Goal: Task Accomplishment & Management: Complete application form

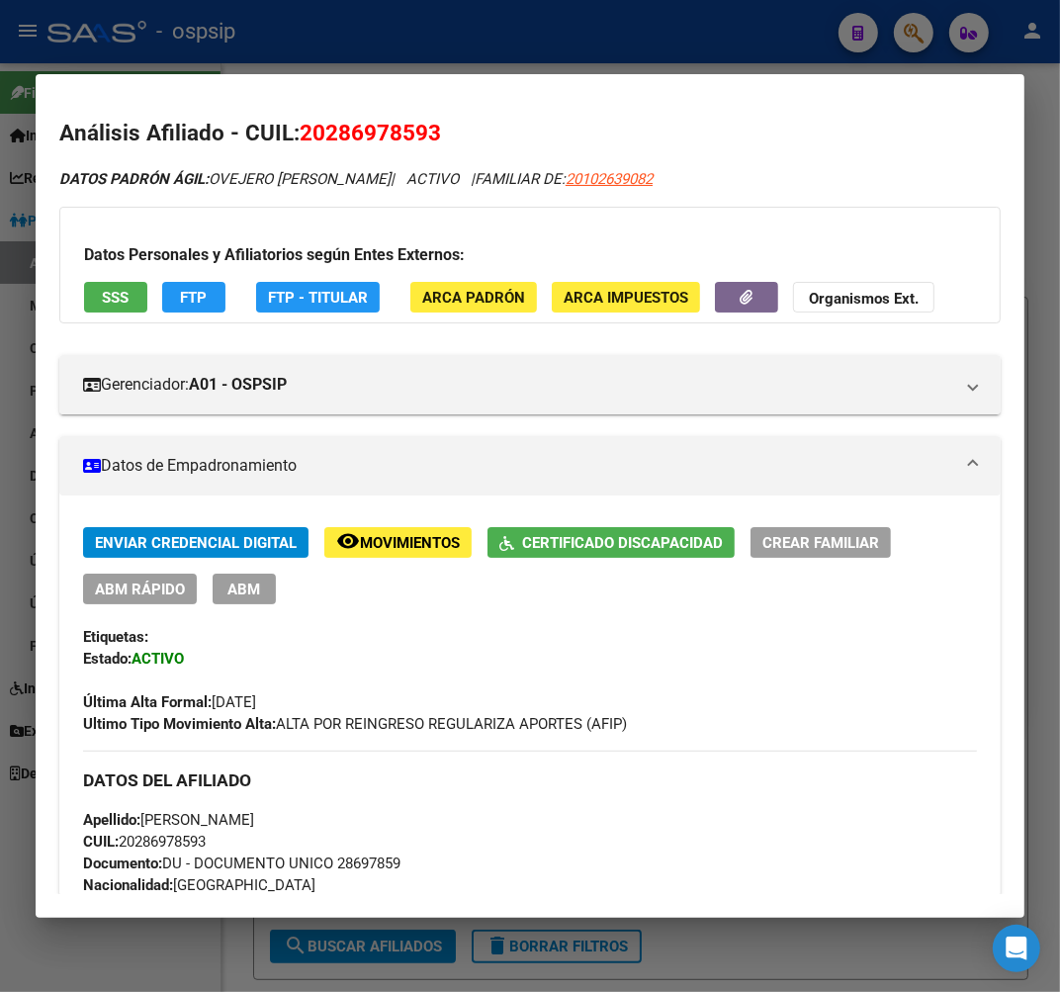
click at [337, 28] on div at bounding box center [530, 496] width 1060 height 992
drag, startPoint x: 356, startPoint y: 65, endPoint x: 465, endPoint y: 150, distance: 138.1
click at [364, 82] on div at bounding box center [530, 496] width 1060 height 992
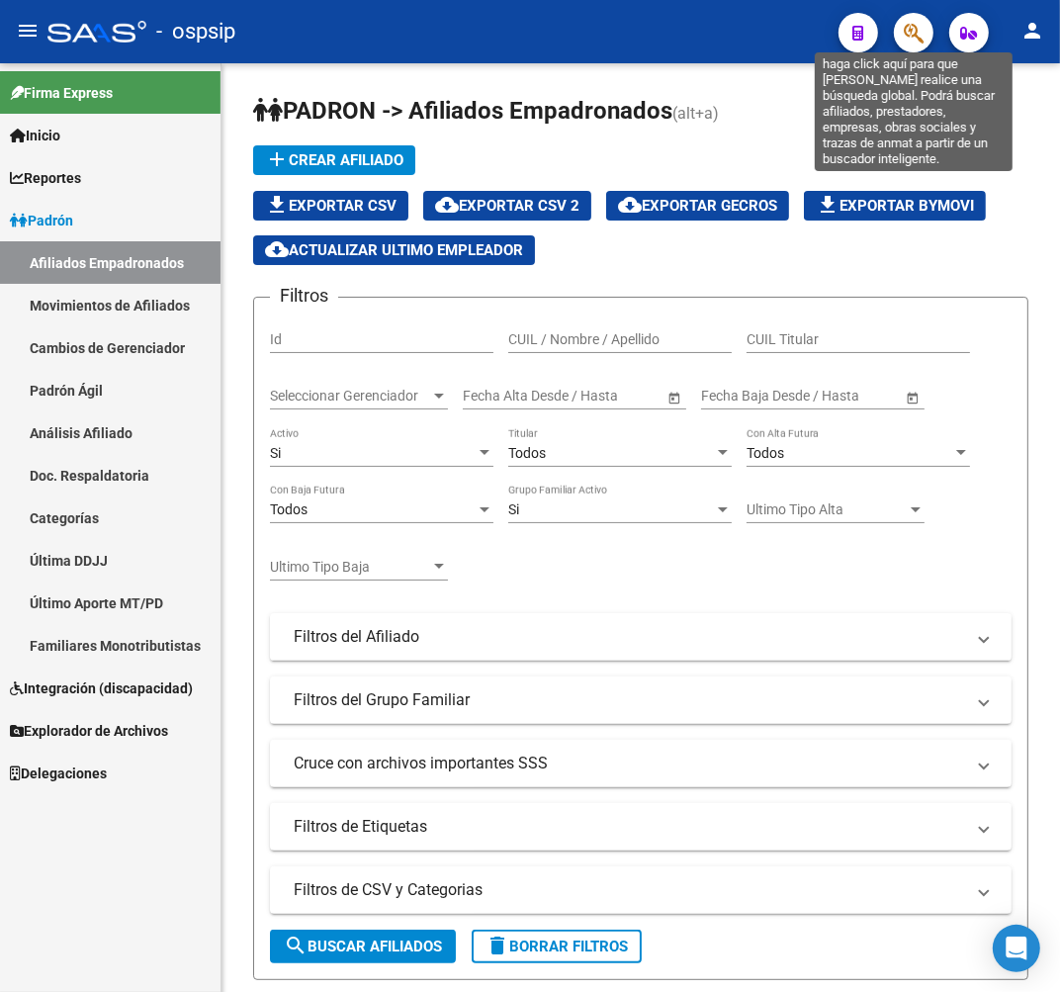
click at [914, 34] on icon "button" at bounding box center [914, 33] width 20 height 23
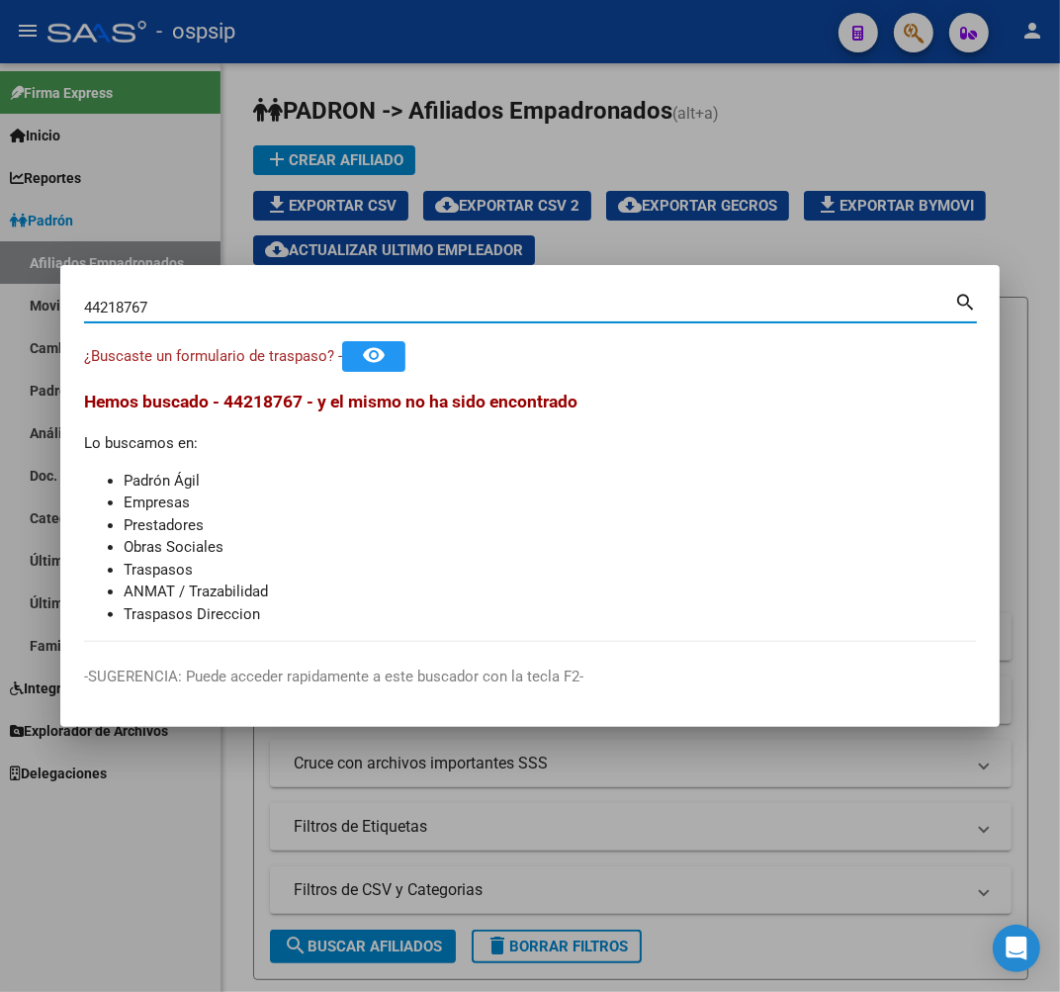
type input "44218767"
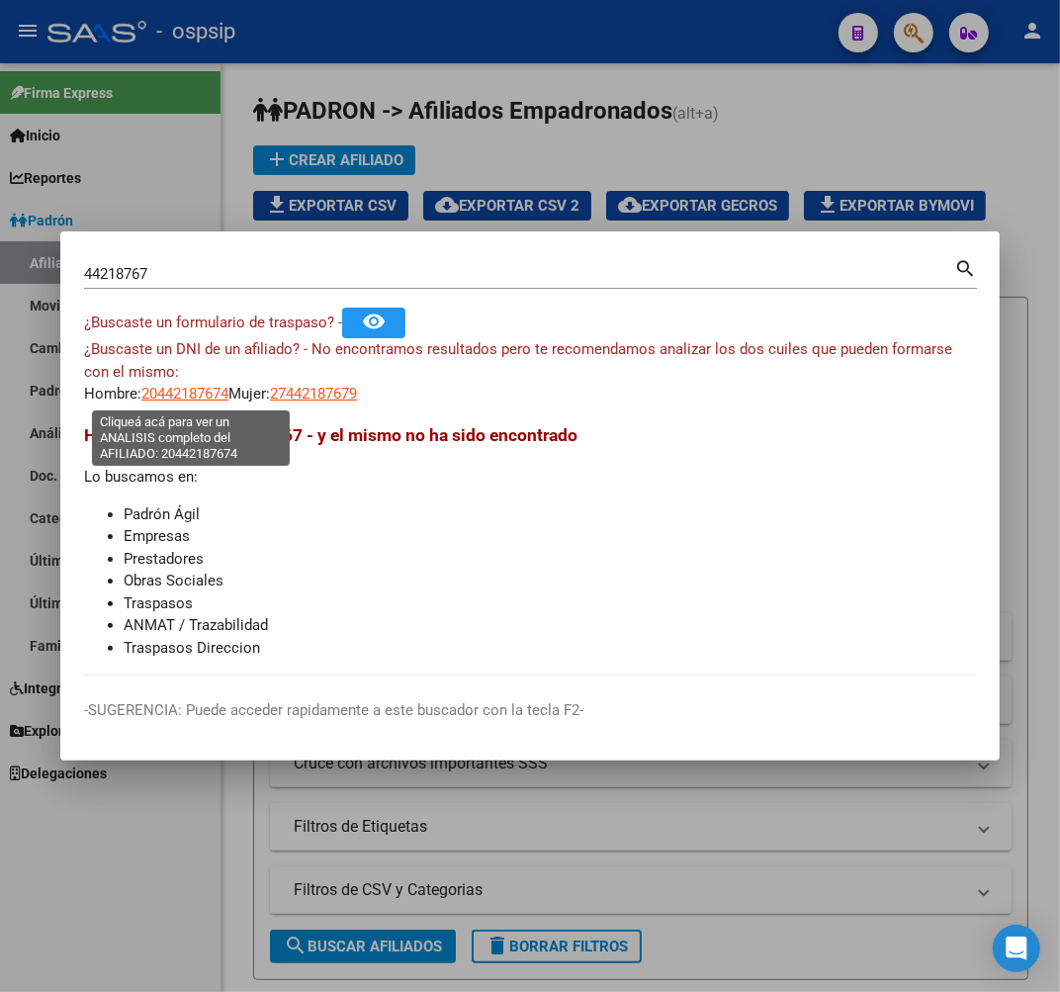
click at [200, 398] on span "20442187674" at bounding box center [184, 394] width 87 height 18
type textarea "20442187674"
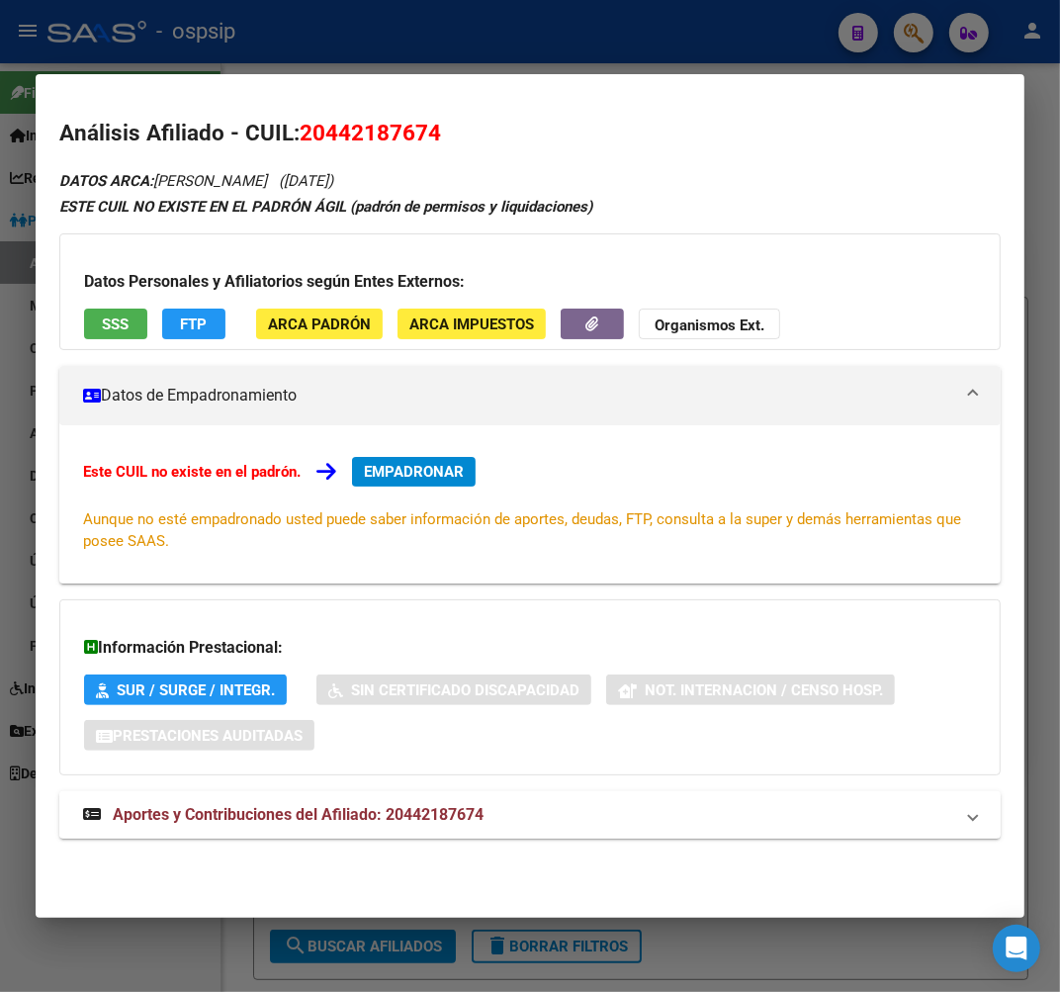
drag, startPoint x: 547, startPoint y: 821, endPoint x: 547, endPoint y: 808, distance: 12.9
click at [547, 814] on mat-panel-title "Aportes y Contribuciones del Afiliado: 20442187674" at bounding box center [518, 815] width 870 height 24
click at [452, 35] on div at bounding box center [530, 496] width 1060 height 992
drag, startPoint x: 452, startPoint y: 35, endPoint x: 466, endPoint y: 59, distance: 28.3
click at [456, 51] on div at bounding box center [530, 496] width 1060 height 992
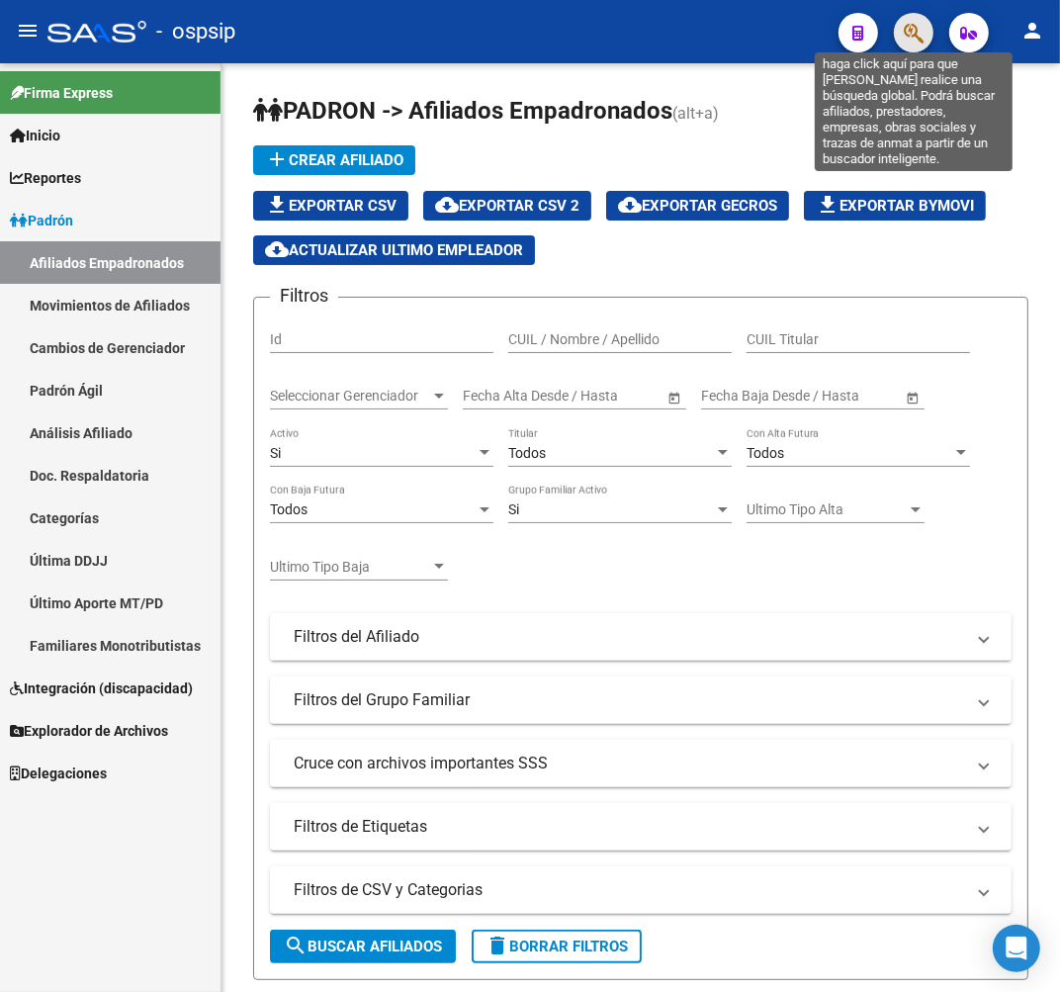
click at [908, 38] on icon "button" at bounding box center [914, 33] width 20 height 23
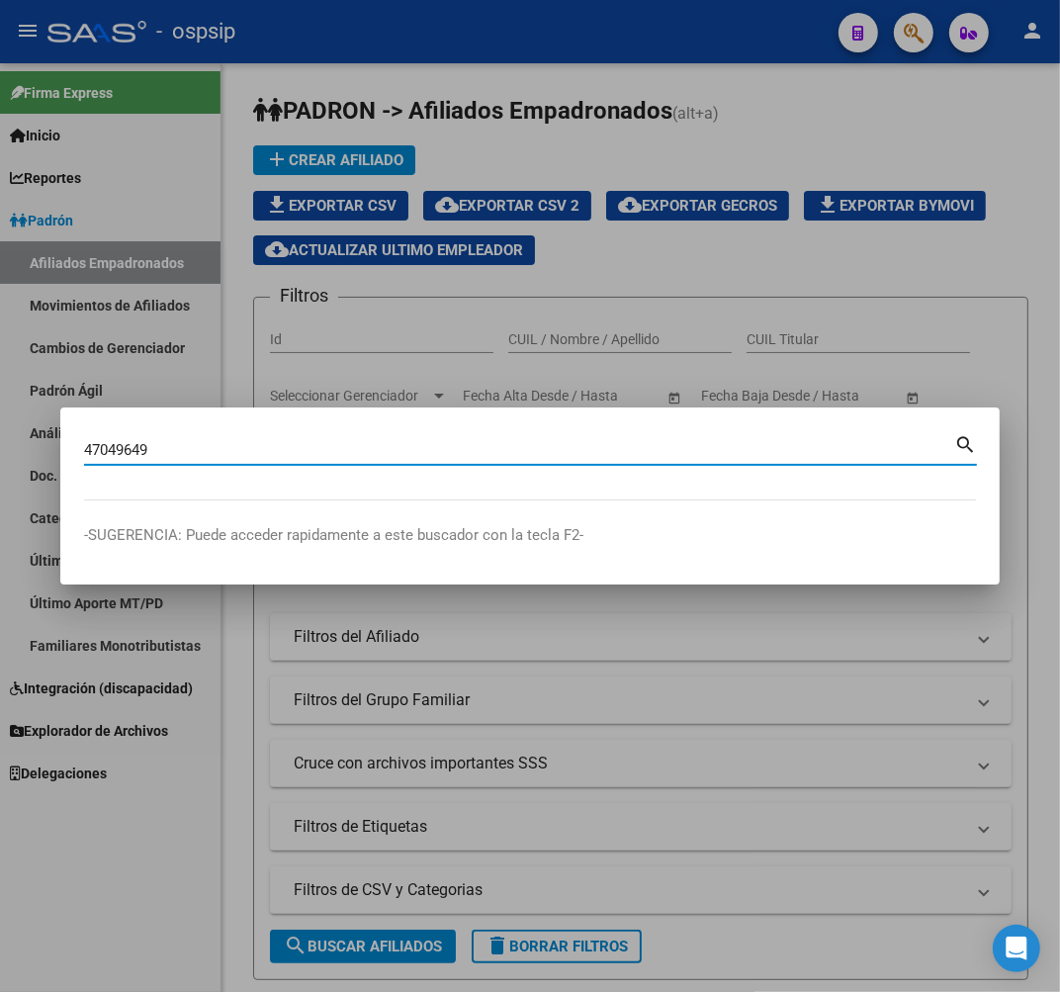
type input "47049649"
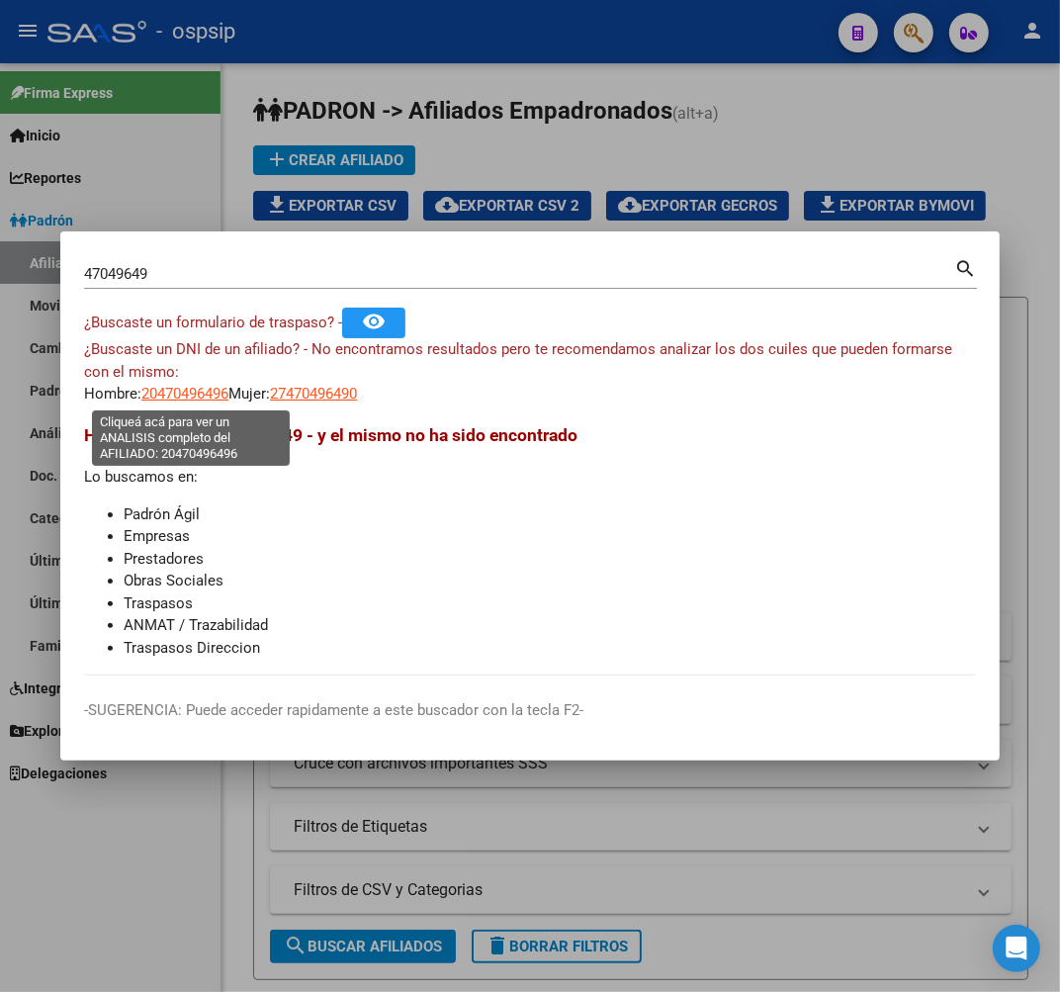
click at [204, 400] on span "20470496496" at bounding box center [184, 394] width 87 height 18
type textarea "20470496496"
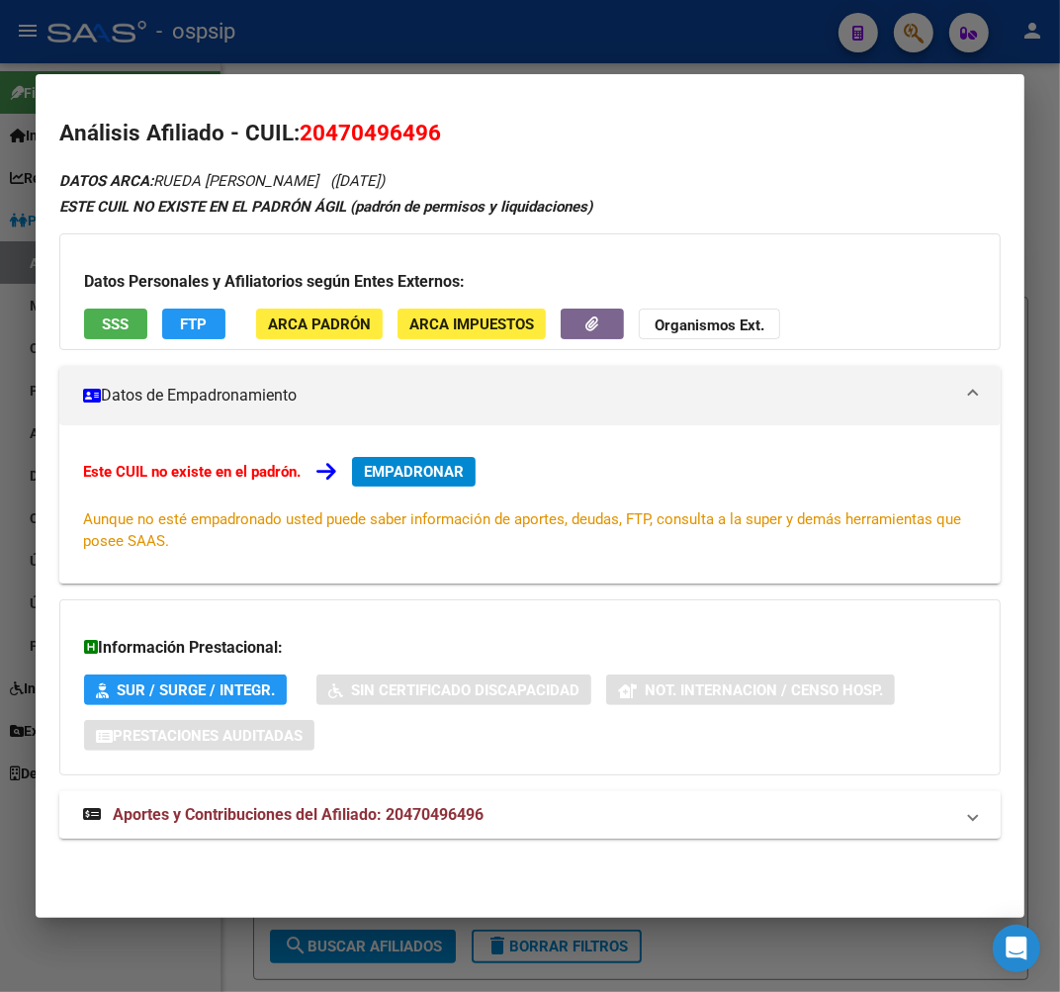
drag, startPoint x: 557, startPoint y: 816, endPoint x: 606, endPoint y: 806, distance: 50.4
click at [559, 816] on mat-panel-title "Aportes y Contribuciones del Afiliado: 20470496496" at bounding box center [518, 815] width 870 height 24
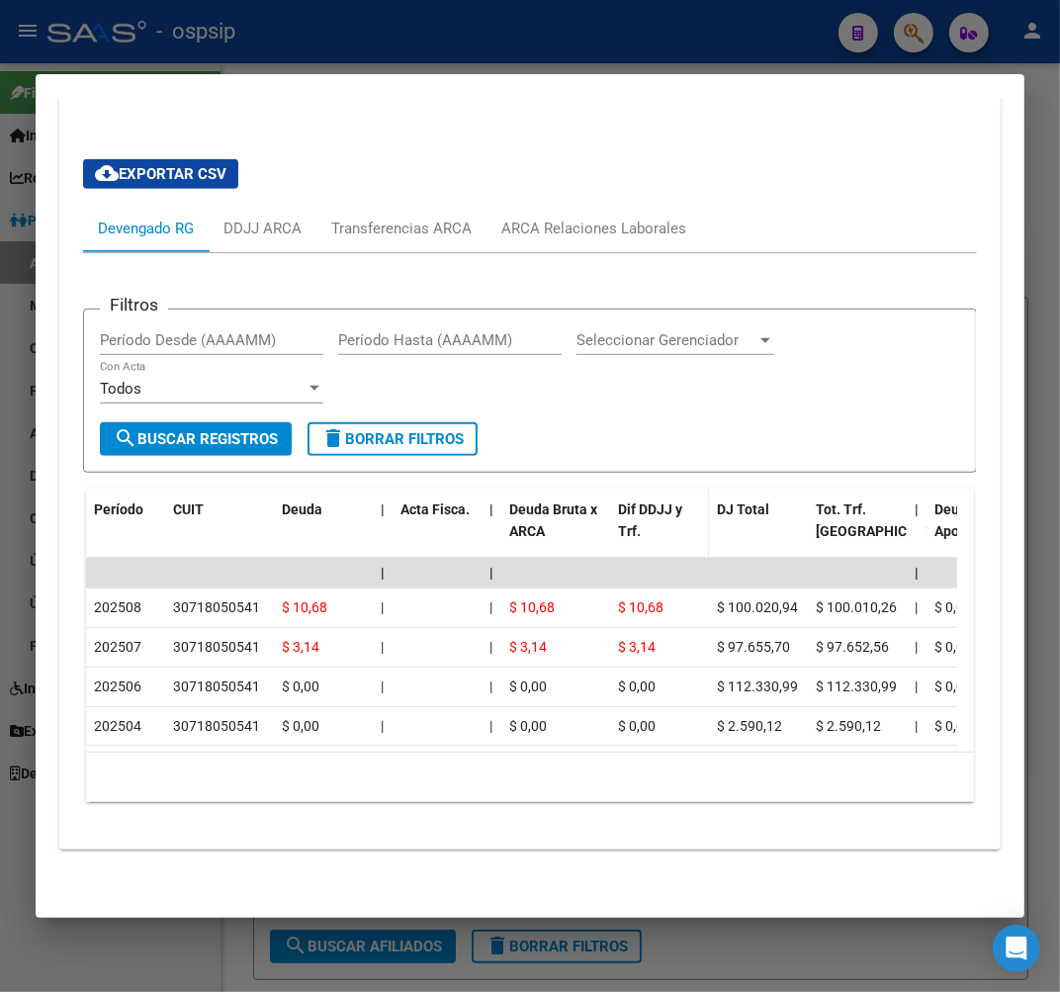
scroll to position [213, 0]
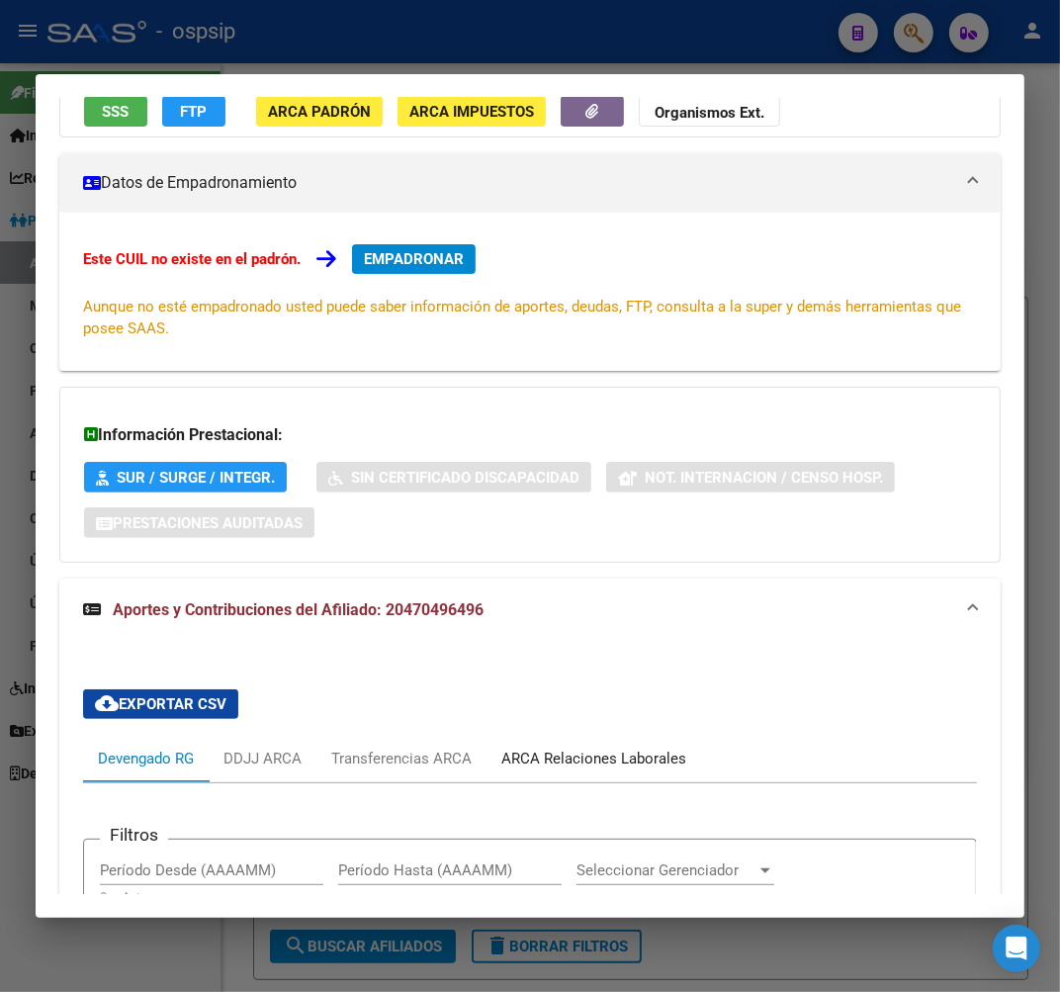
click at [638, 756] on div "ARCA Relaciones Laborales" at bounding box center [593, 759] width 185 height 22
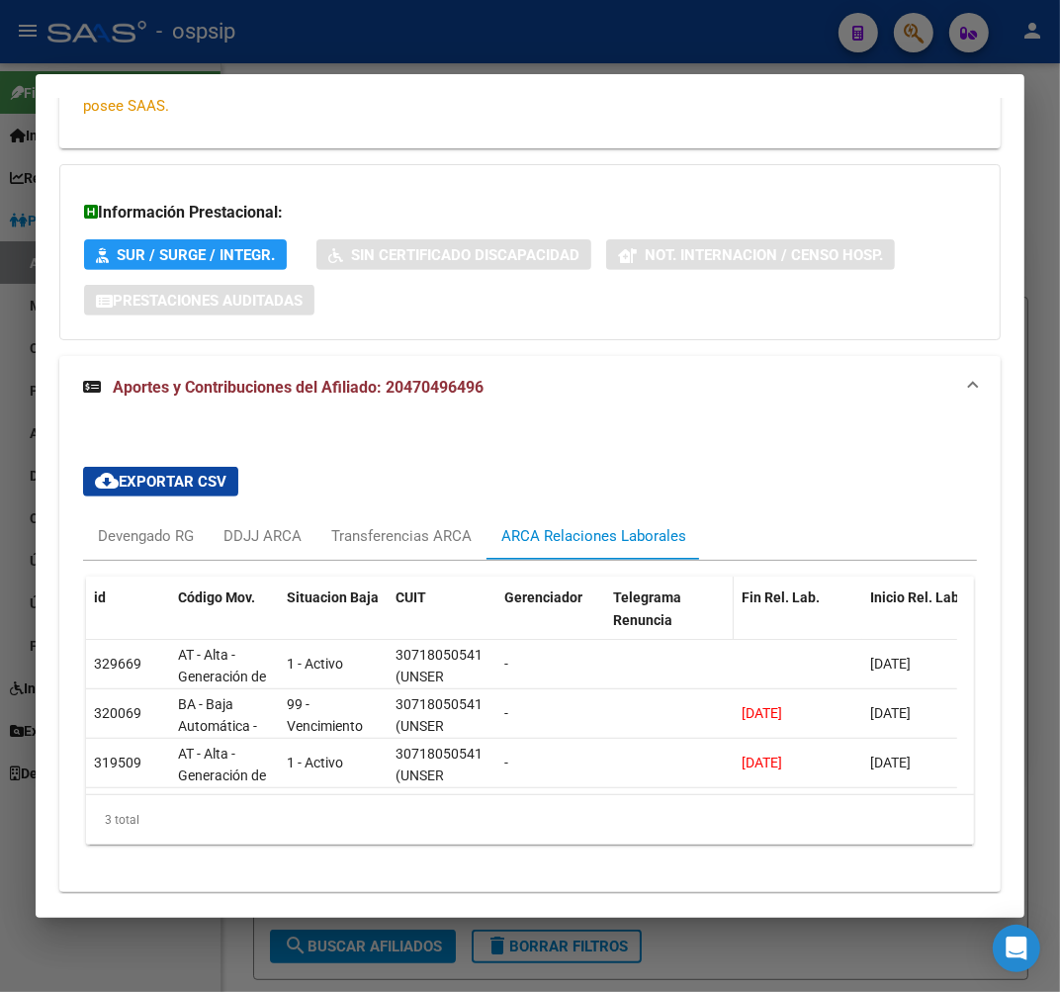
scroll to position [494, 0]
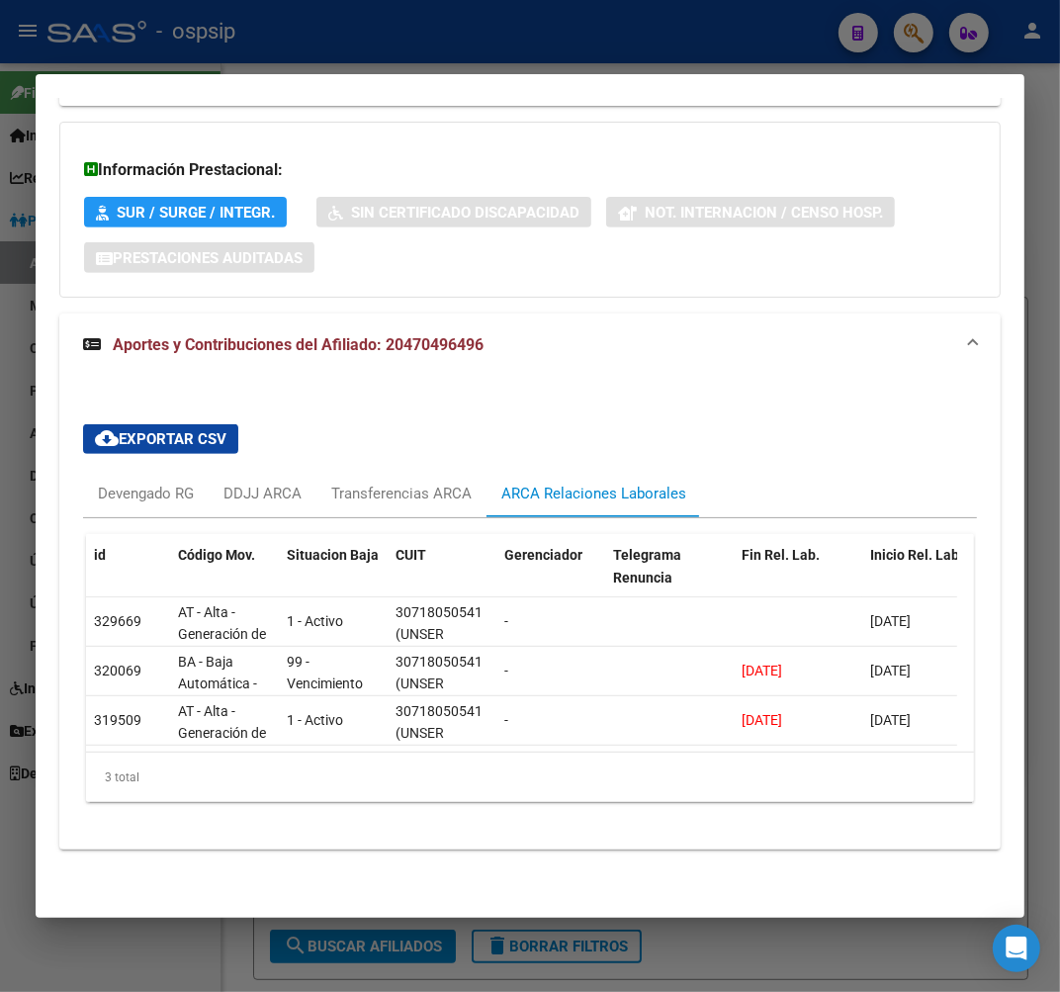
click at [392, 61] on div at bounding box center [530, 496] width 1060 height 992
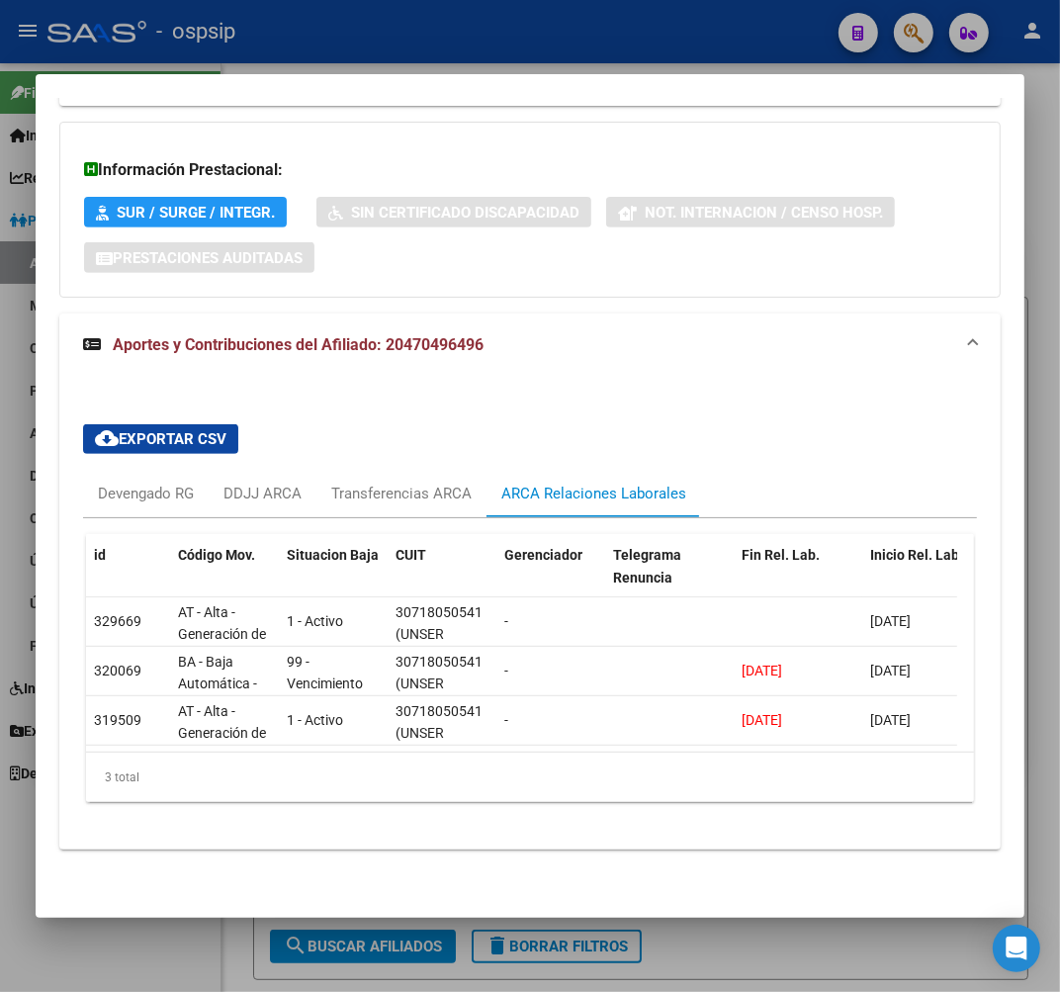
click at [392, 61] on div at bounding box center [530, 496] width 1060 height 992
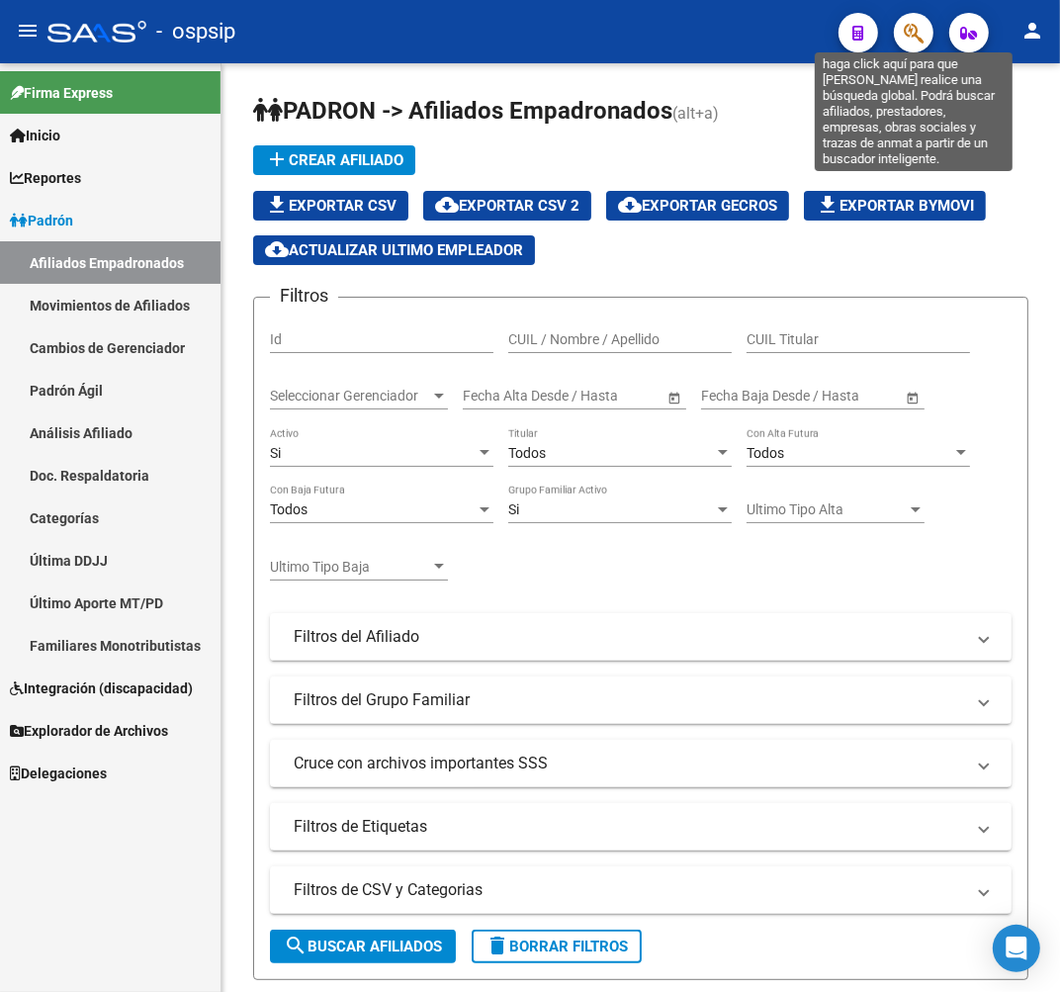
click at [906, 31] on icon "button" at bounding box center [914, 33] width 20 height 23
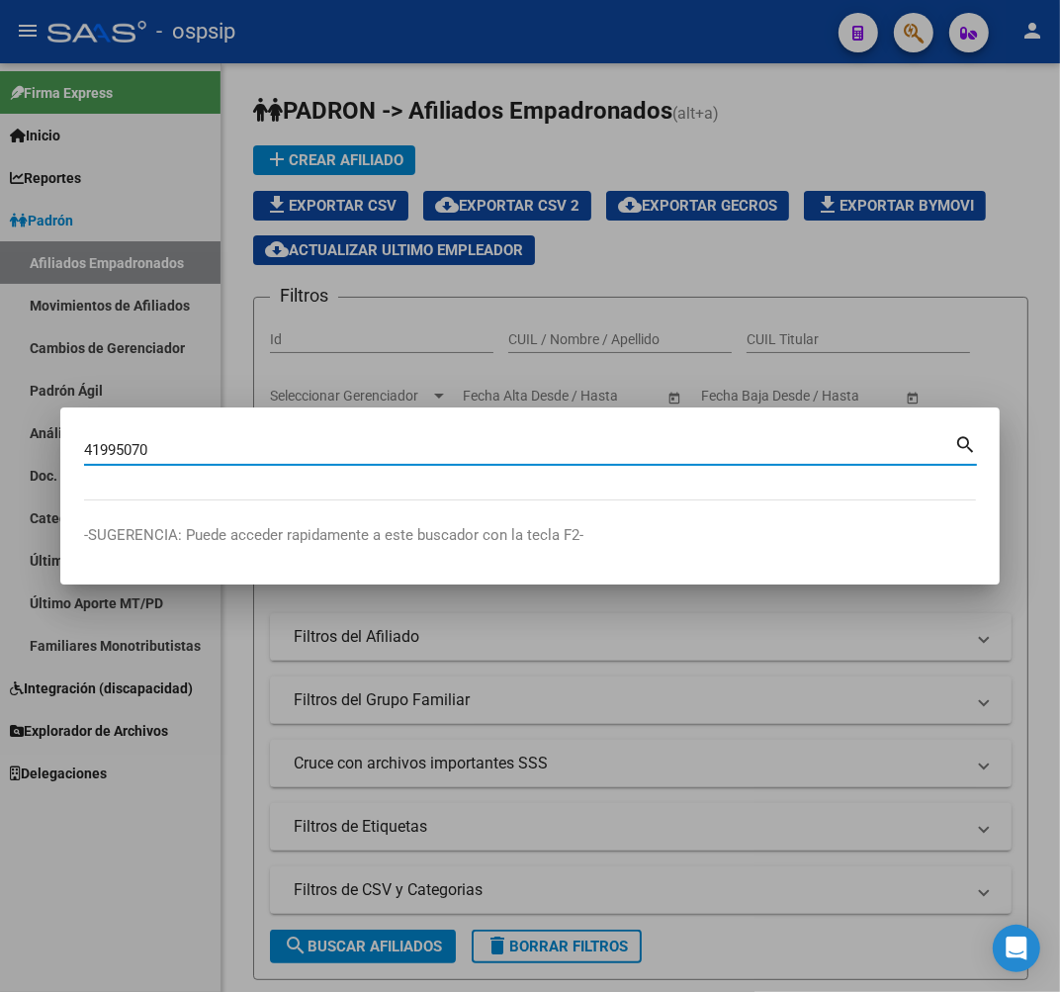
type input "41995070"
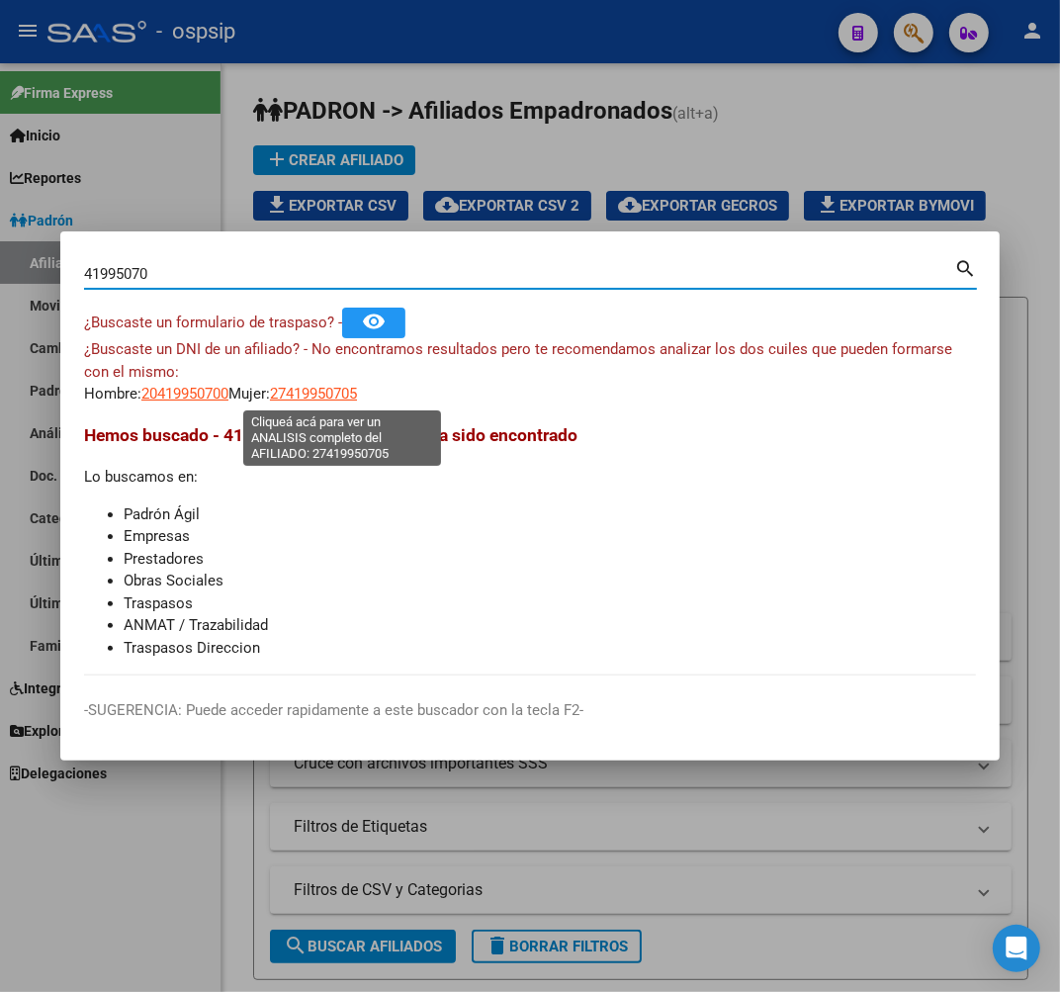
click at [332, 389] on span "27419950705" at bounding box center [313, 394] width 87 height 18
type textarea "27419950705"
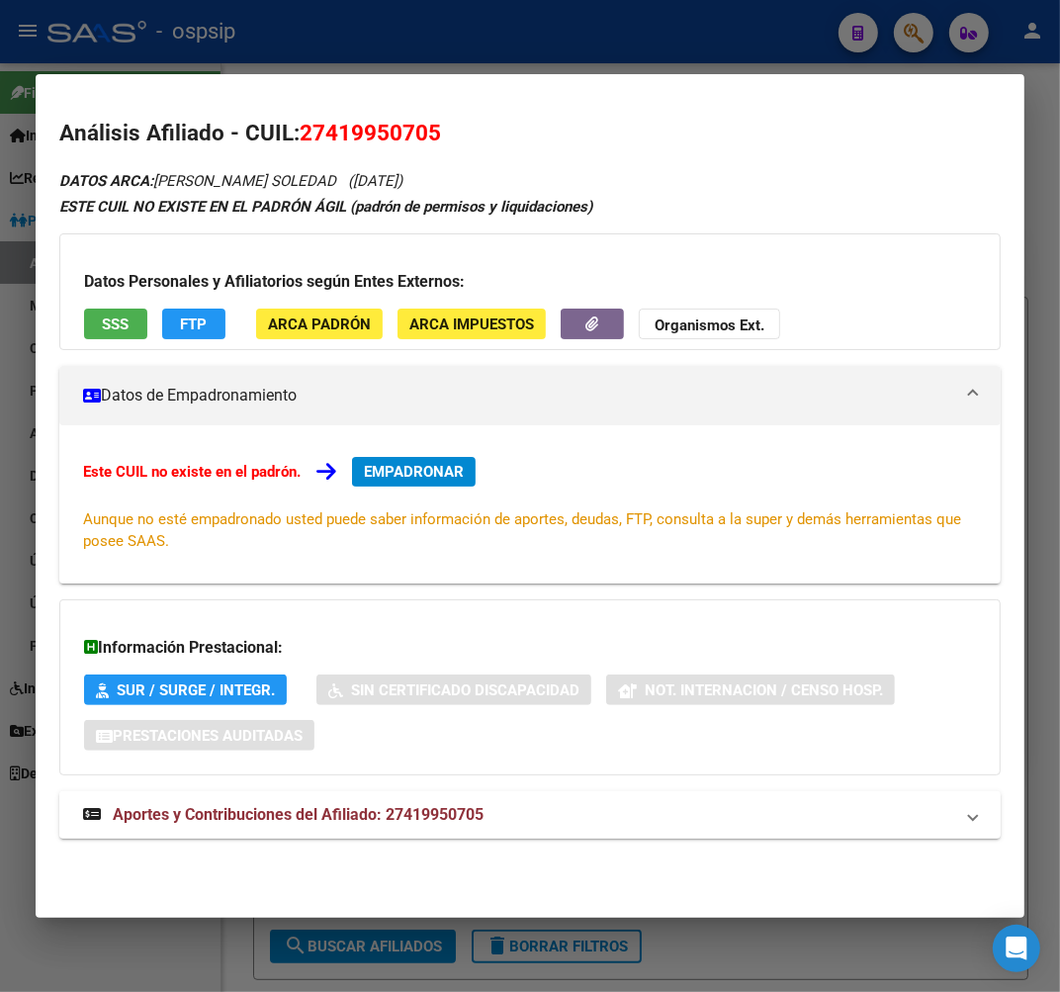
click at [571, 817] on mat-panel-title "Aportes y Contribuciones del Afiliado: 27419950705" at bounding box center [518, 815] width 870 height 24
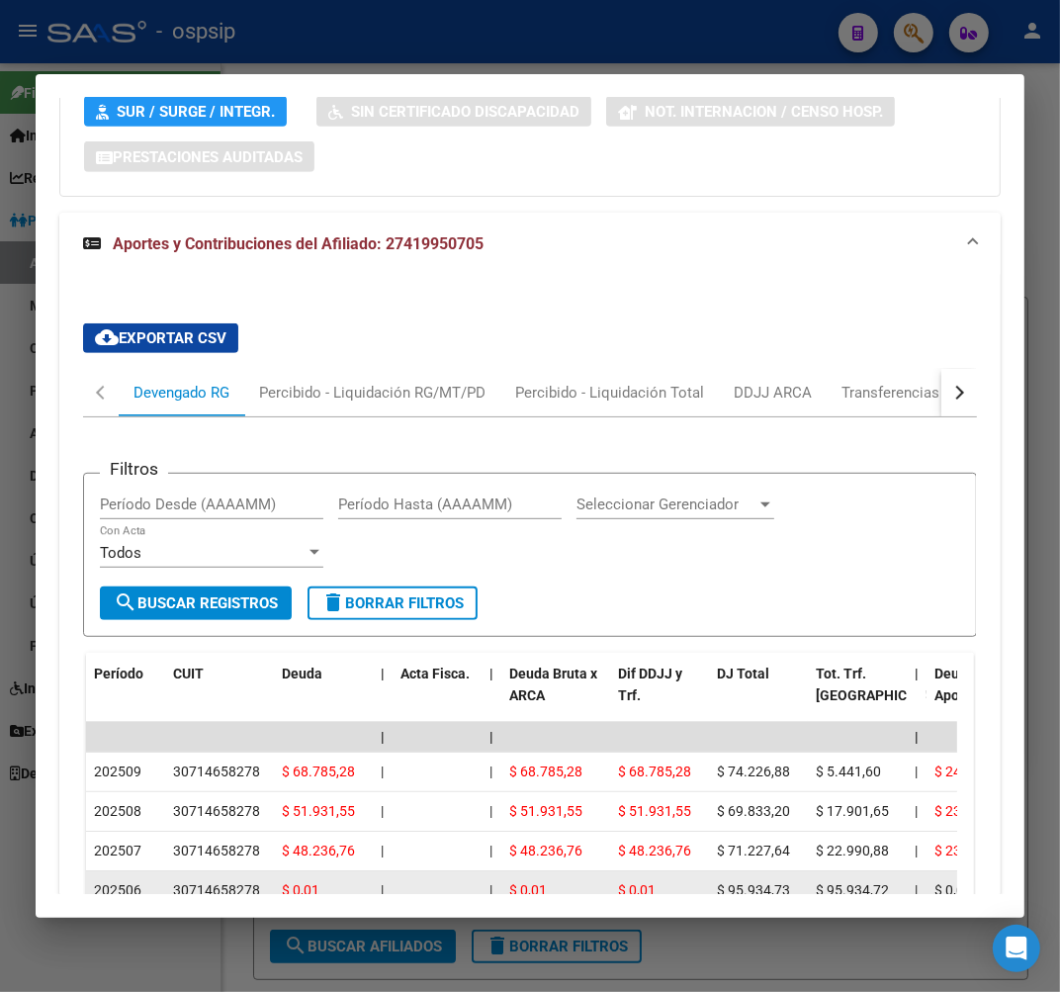
scroll to position [545, 0]
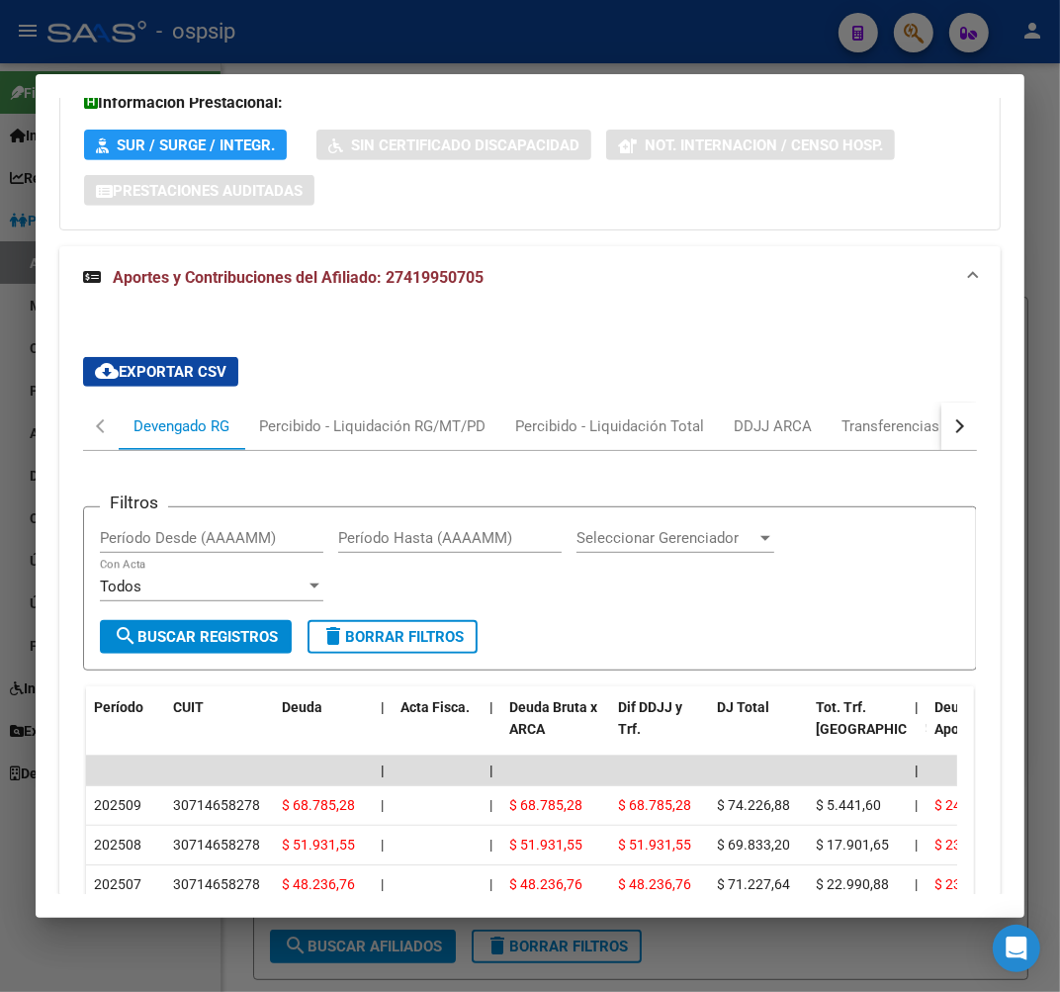
click at [483, 38] on div at bounding box center [530, 496] width 1060 height 992
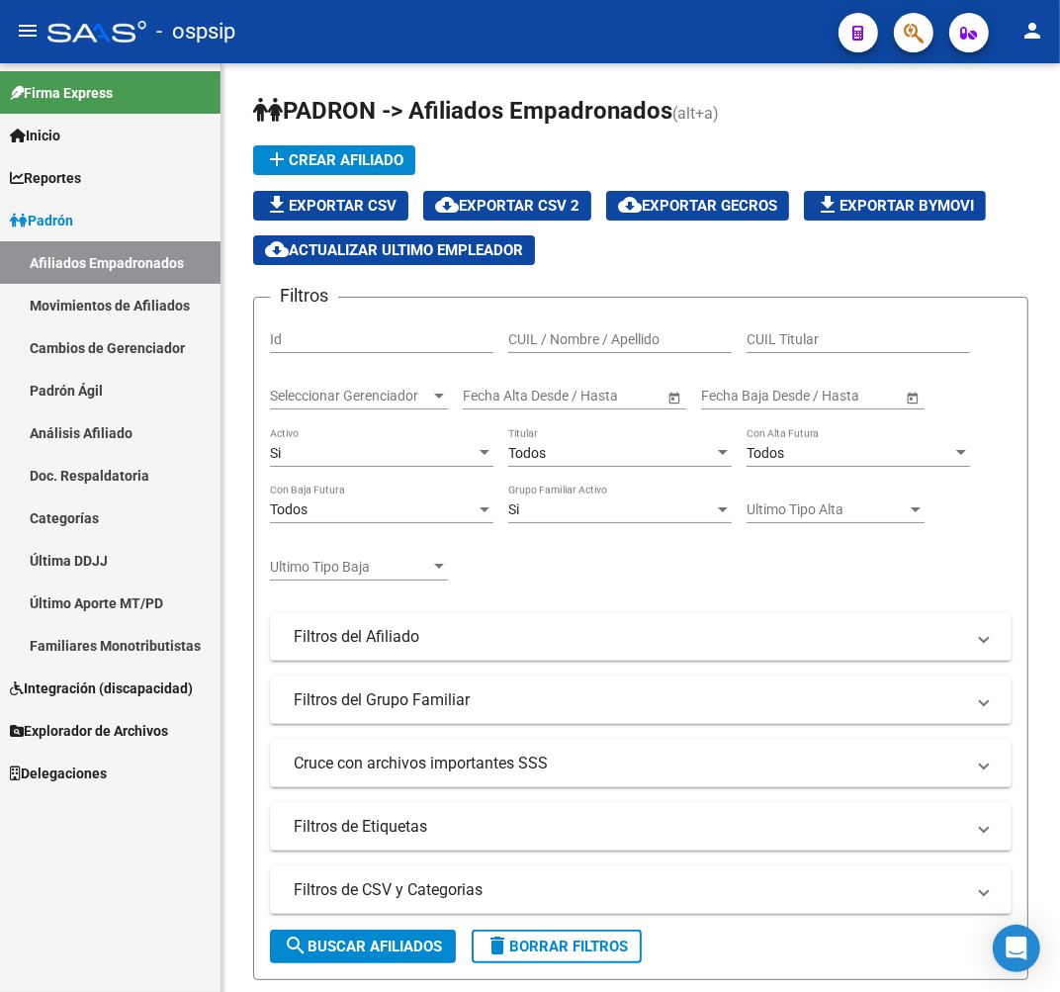
click at [923, 18] on span "button" at bounding box center [914, 33] width 20 height 41
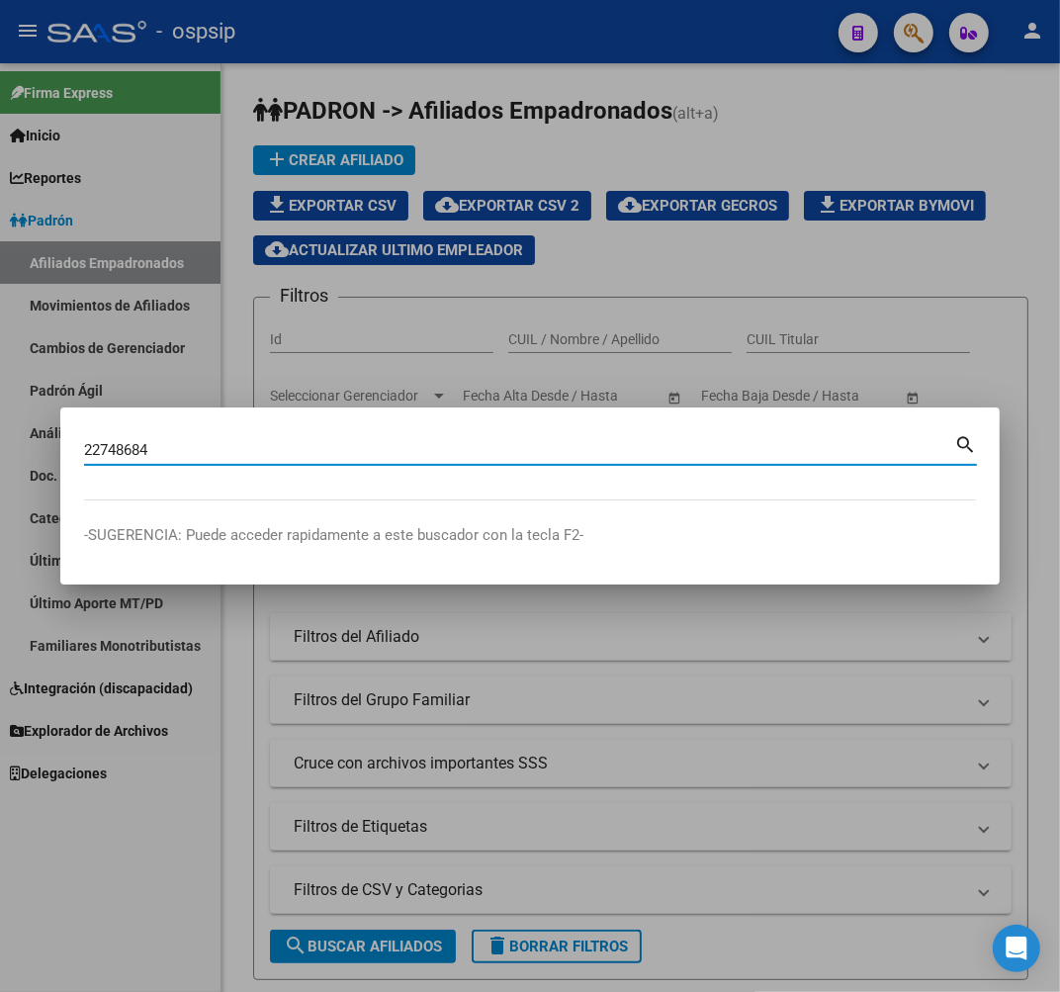
type input "22748684"
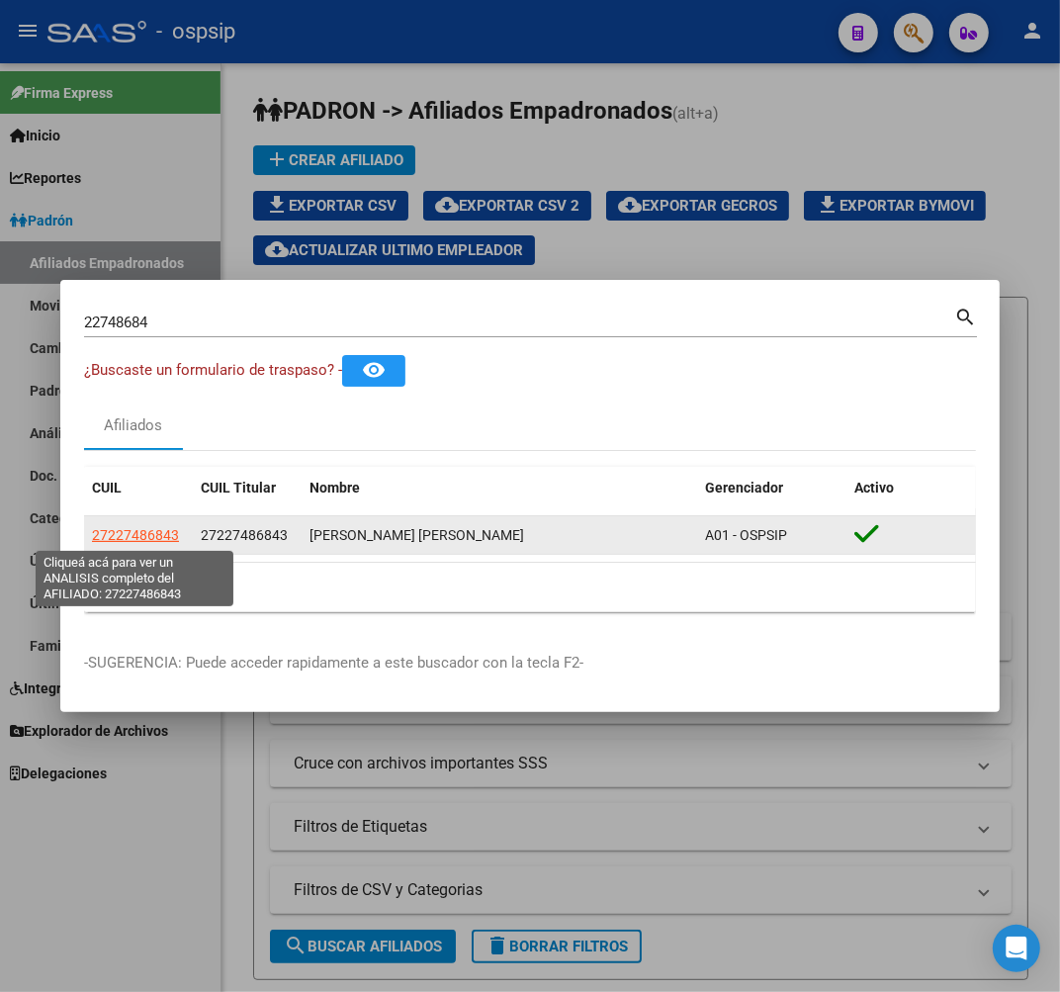
click at [151, 529] on span "27227486843" at bounding box center [135, 535] width 87 height 16
type textarea "27227486843"
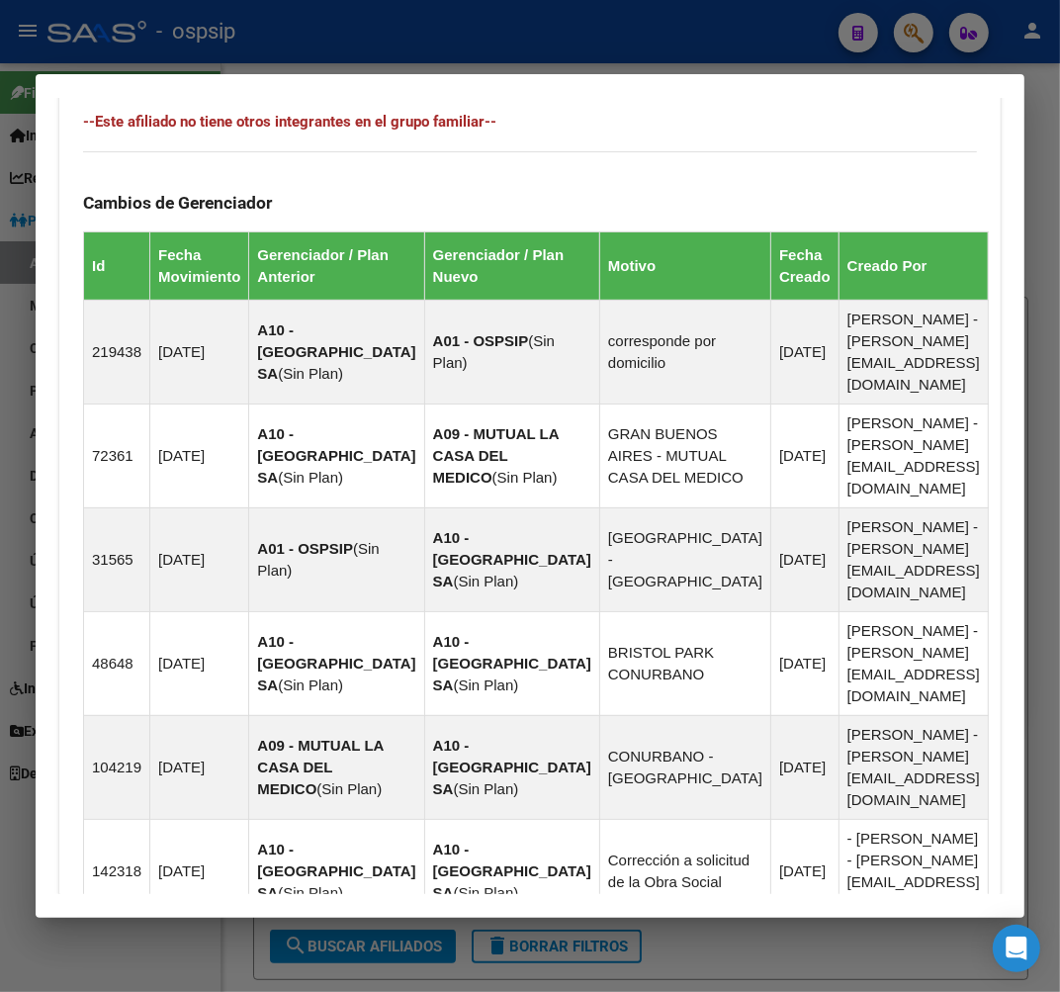
scroll to position [1489, 0]
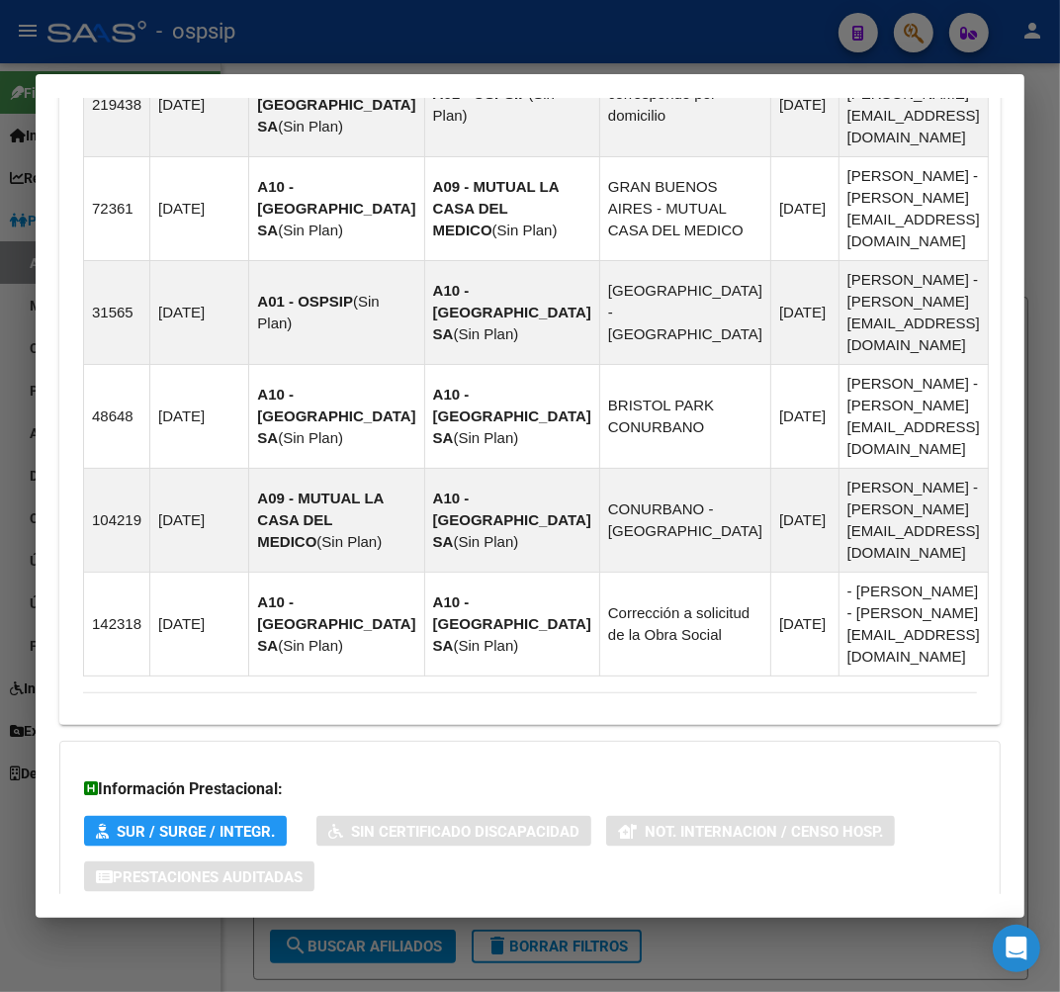
click at [615, 944] on mat-panel-title "Aportes y Contribuciones del Afiliado: 27227486843" at bounding box center [518, 956] width 870 height 24
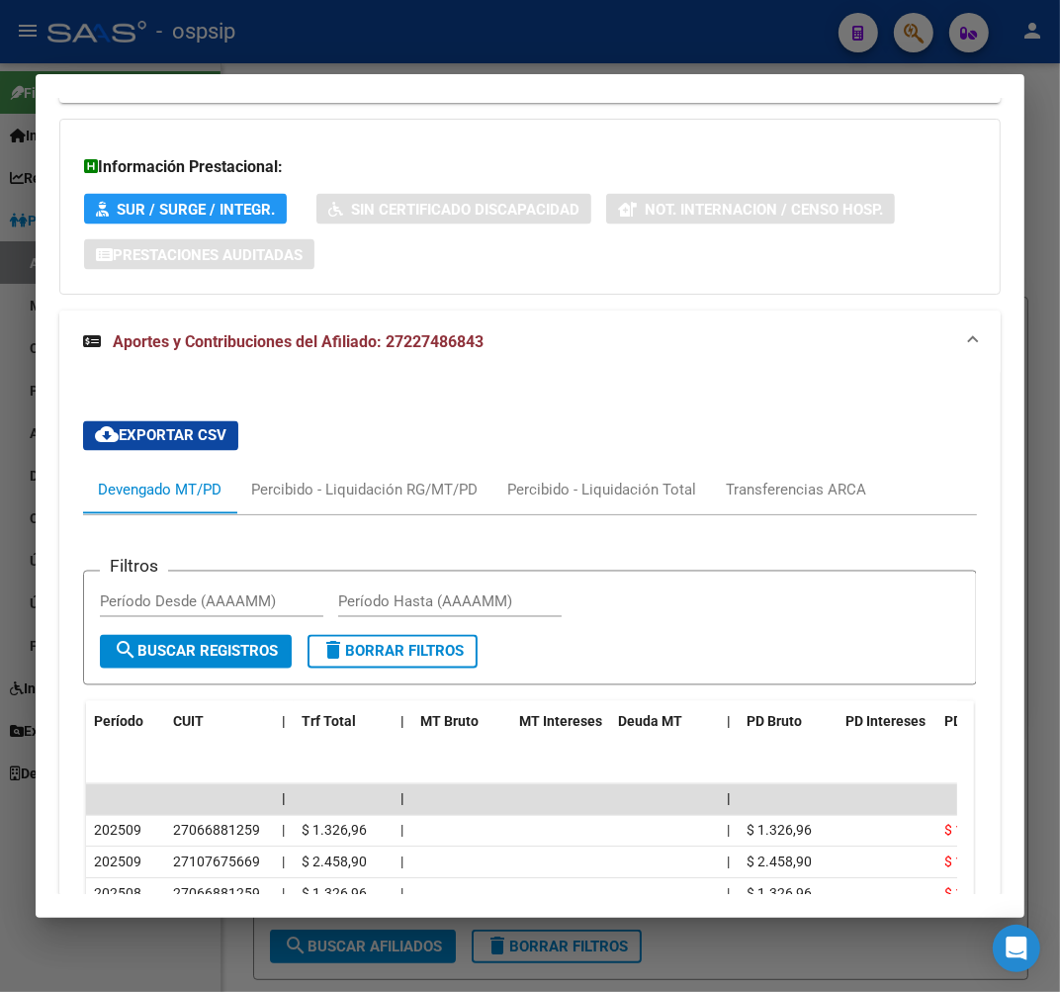
scroll to position [2321, 0]
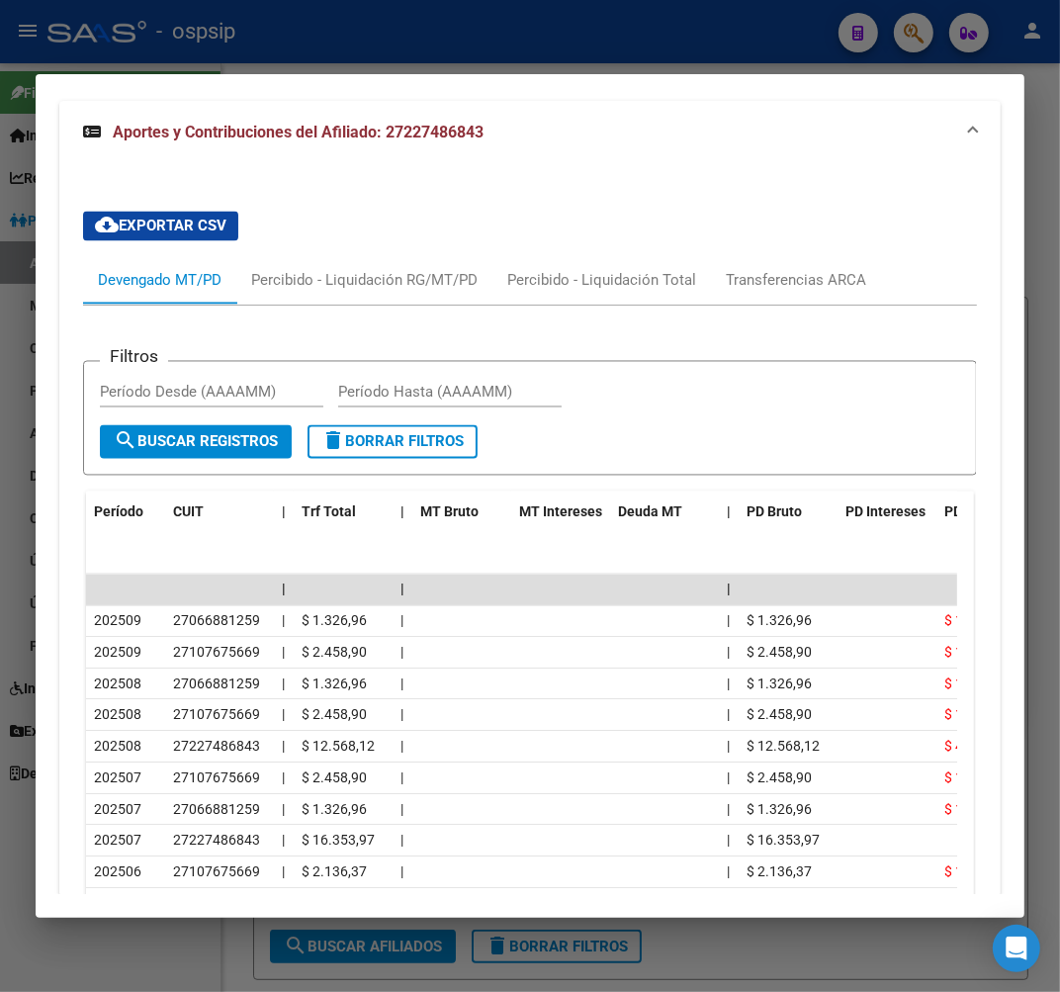
click at [382, 55] on div at bounding box center [530, 496] width 1060 height 992
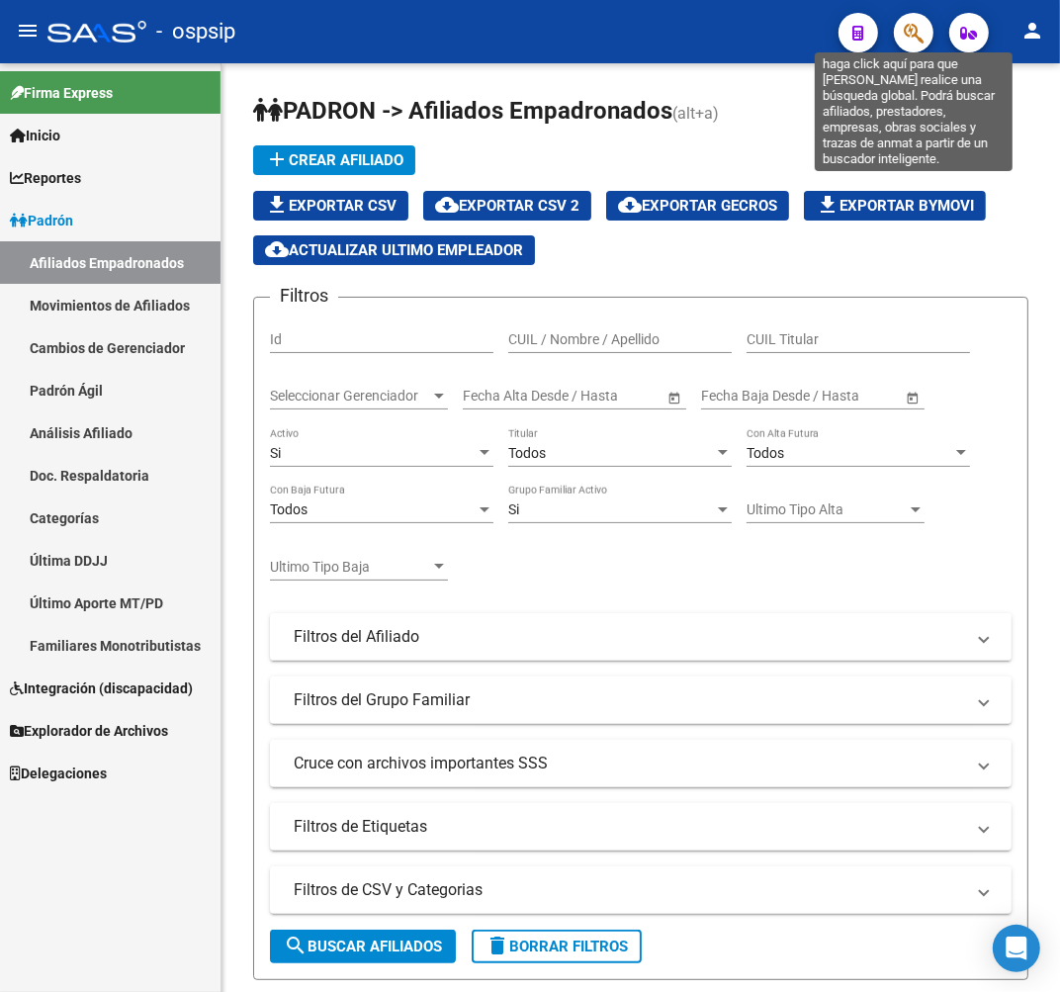
click at [916, 40] on icon "button" at bounding box center [914, 33] width 20 height 23
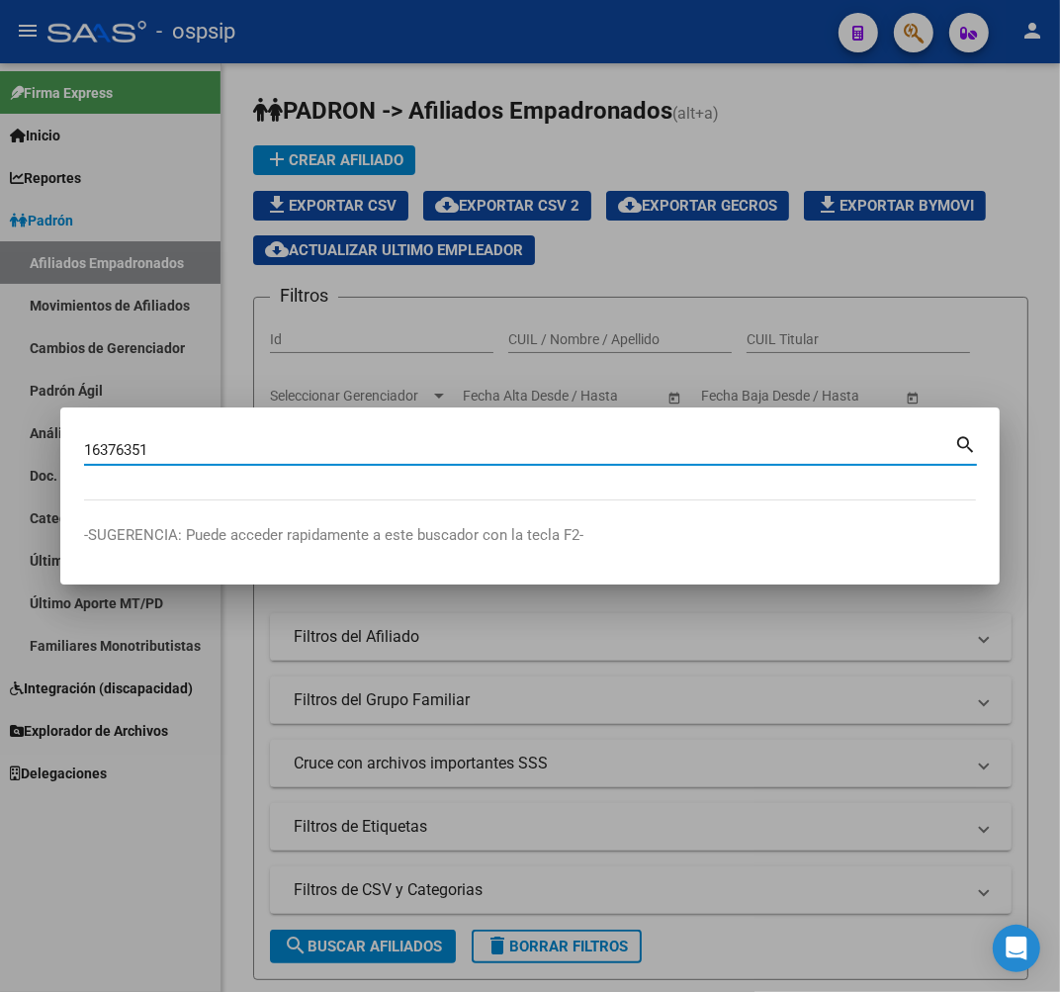
type input "16376351"
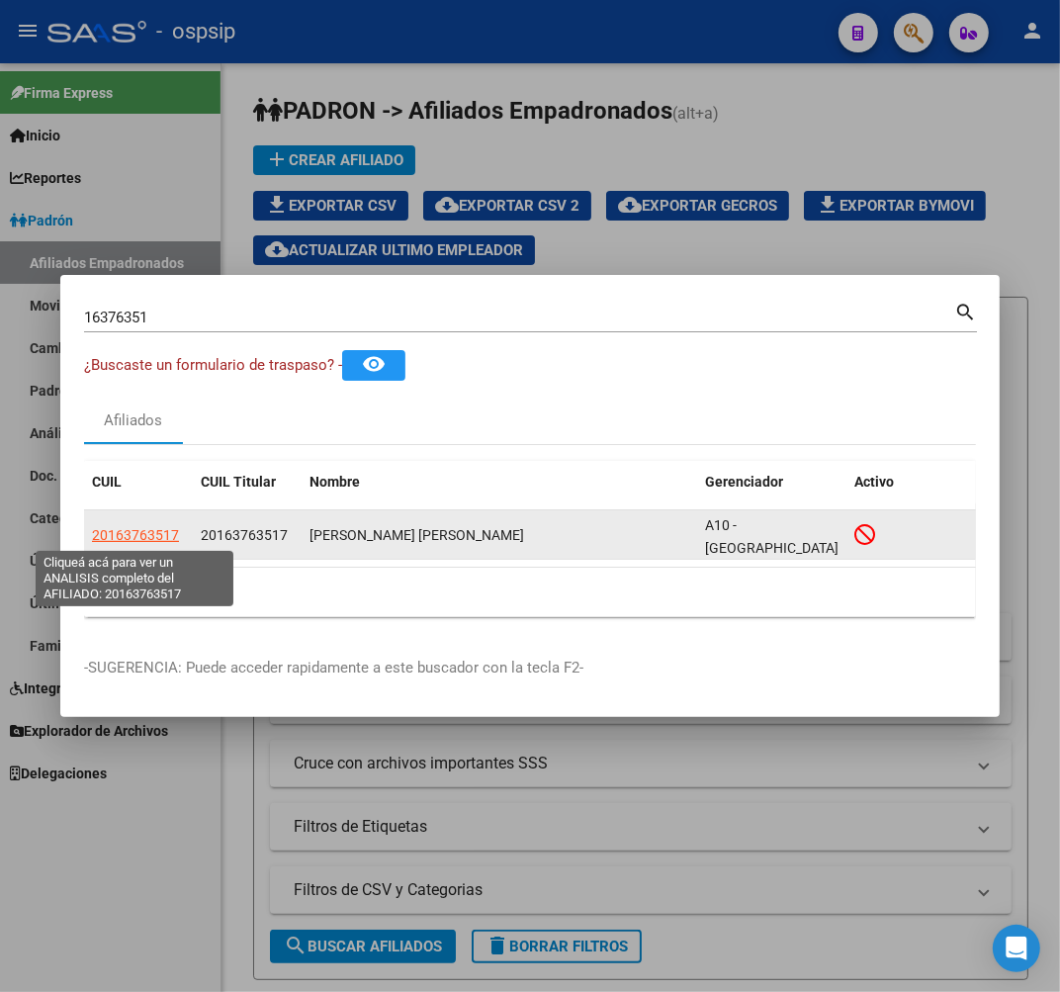
click at [142, 537] on span "20163763517" at bounding box center [135, 535] width 87 height 16
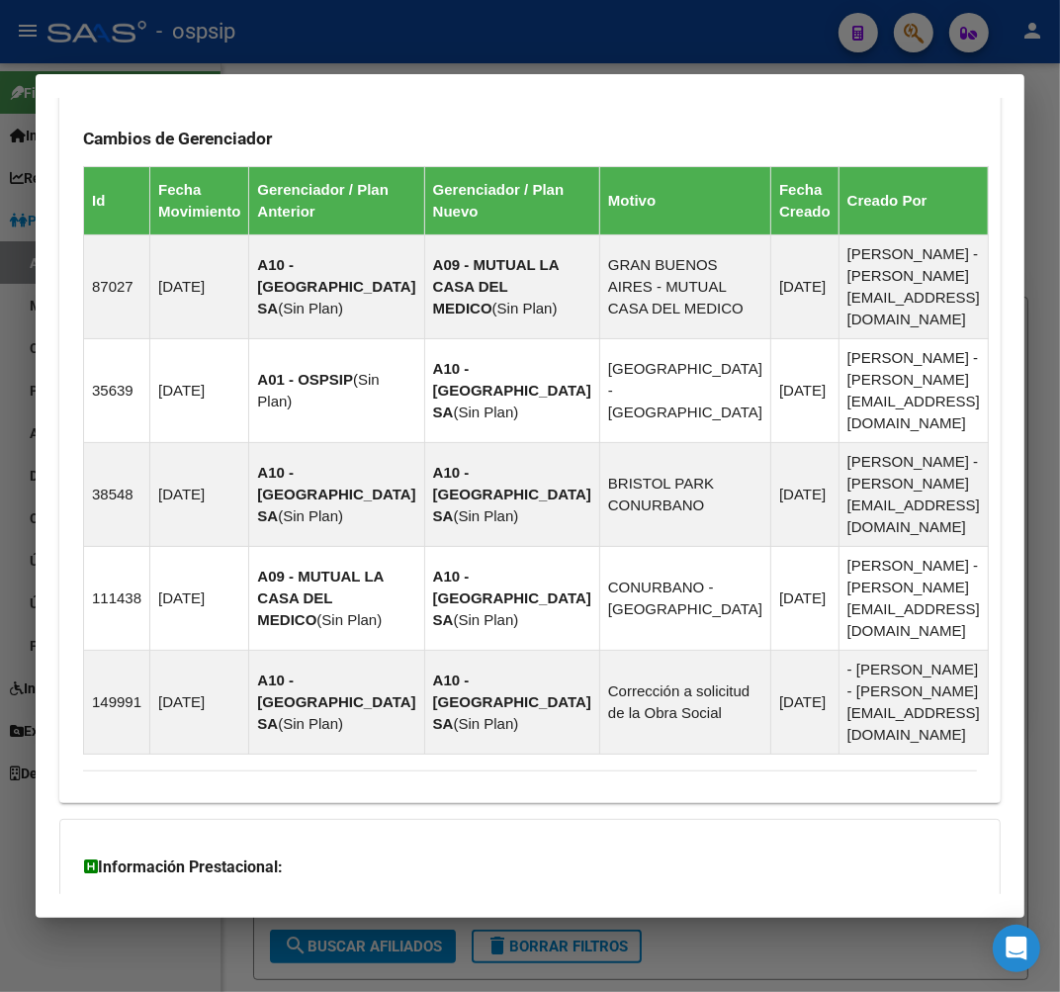
scroll to position [1528, 0]
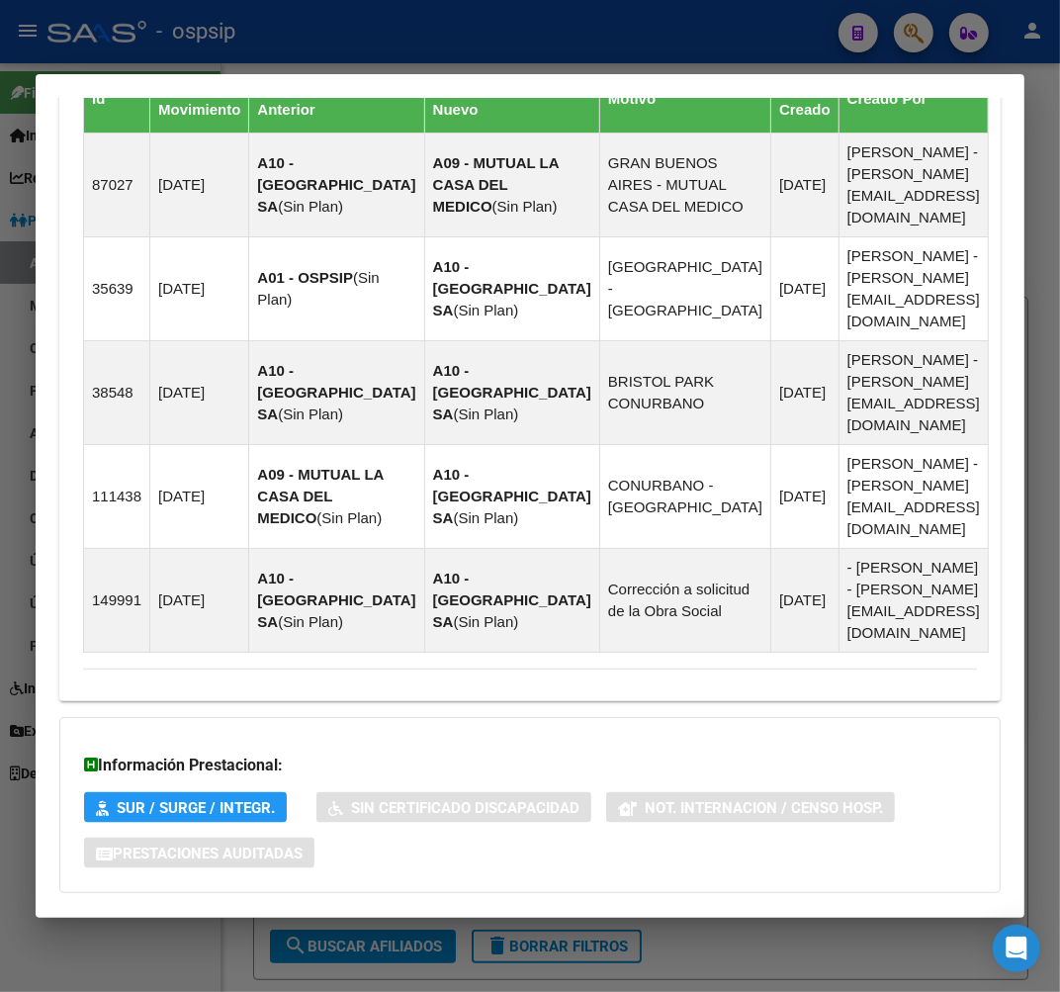
click at [611, 921] on mat-panel-title "Aportes y Contribuciones del Afiliado: 20163763517" at bounding box center [518, 933] width 870 height 24
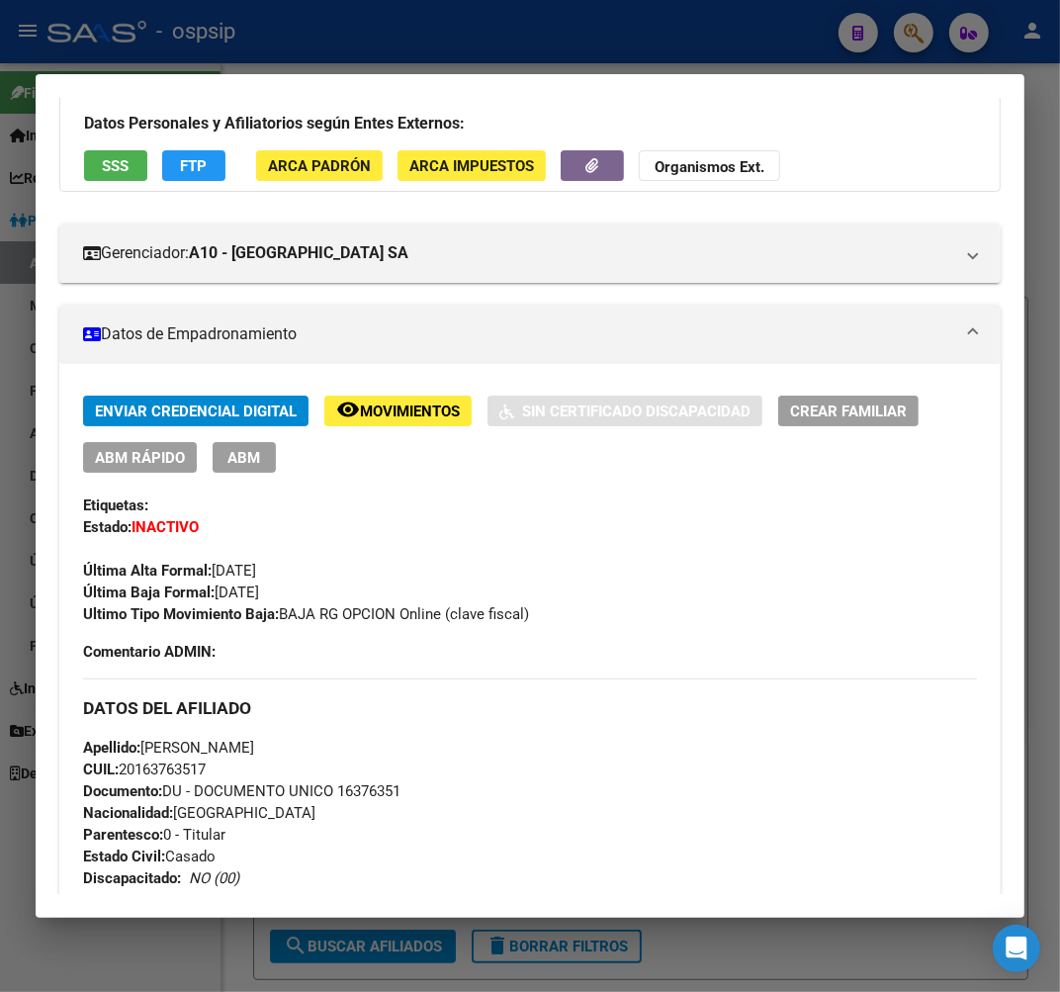
scroll to position [125, 0]
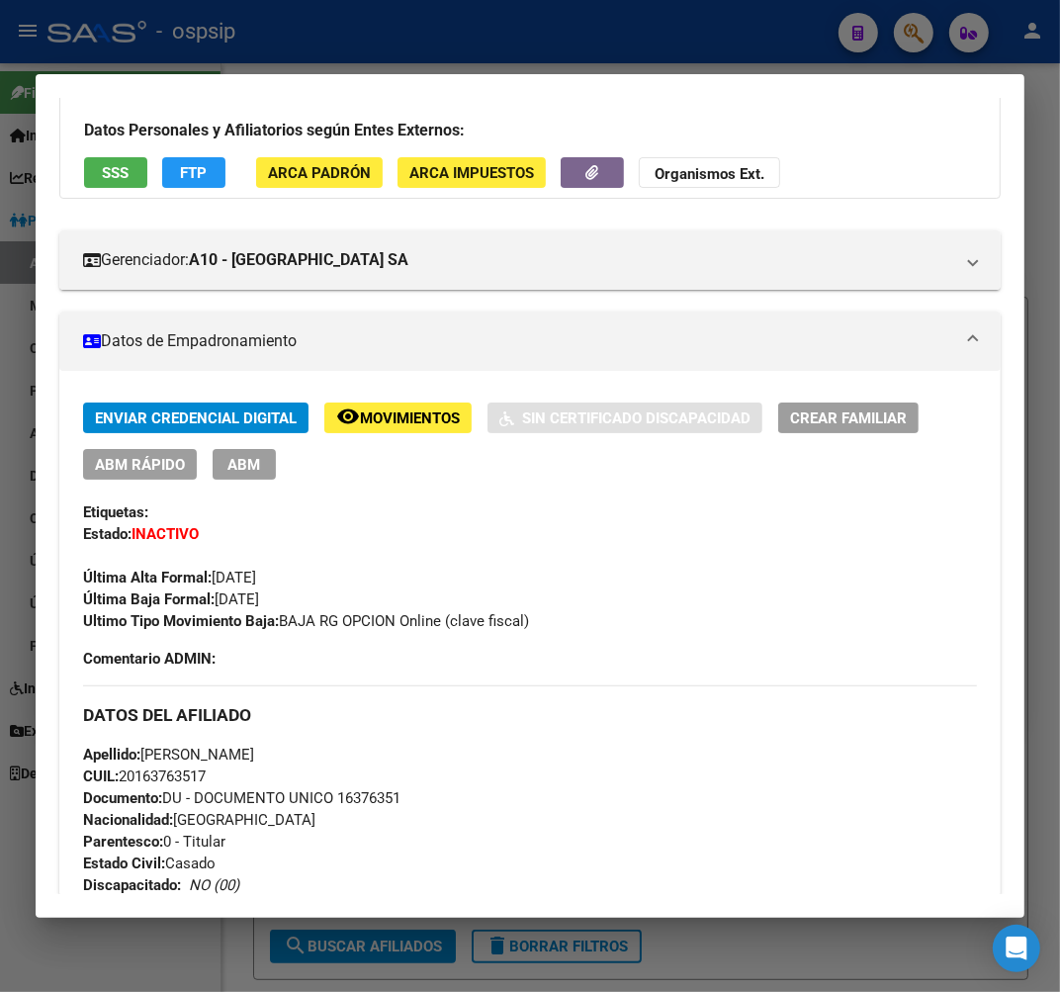
click at [685, 719] on h3 "DATOS DEL AFILIADO" at bounding box center [530, 715] width 894 height 22
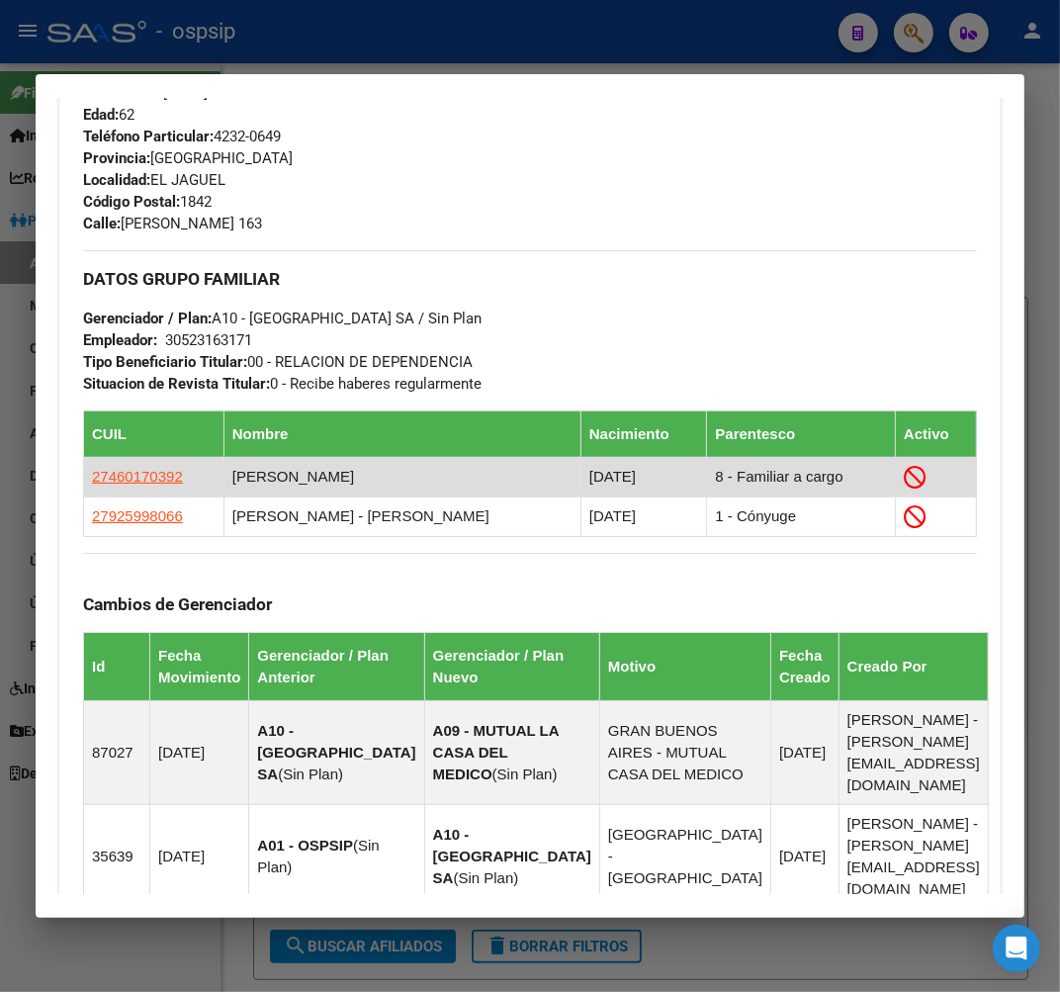
scroll to position [1004, 0]
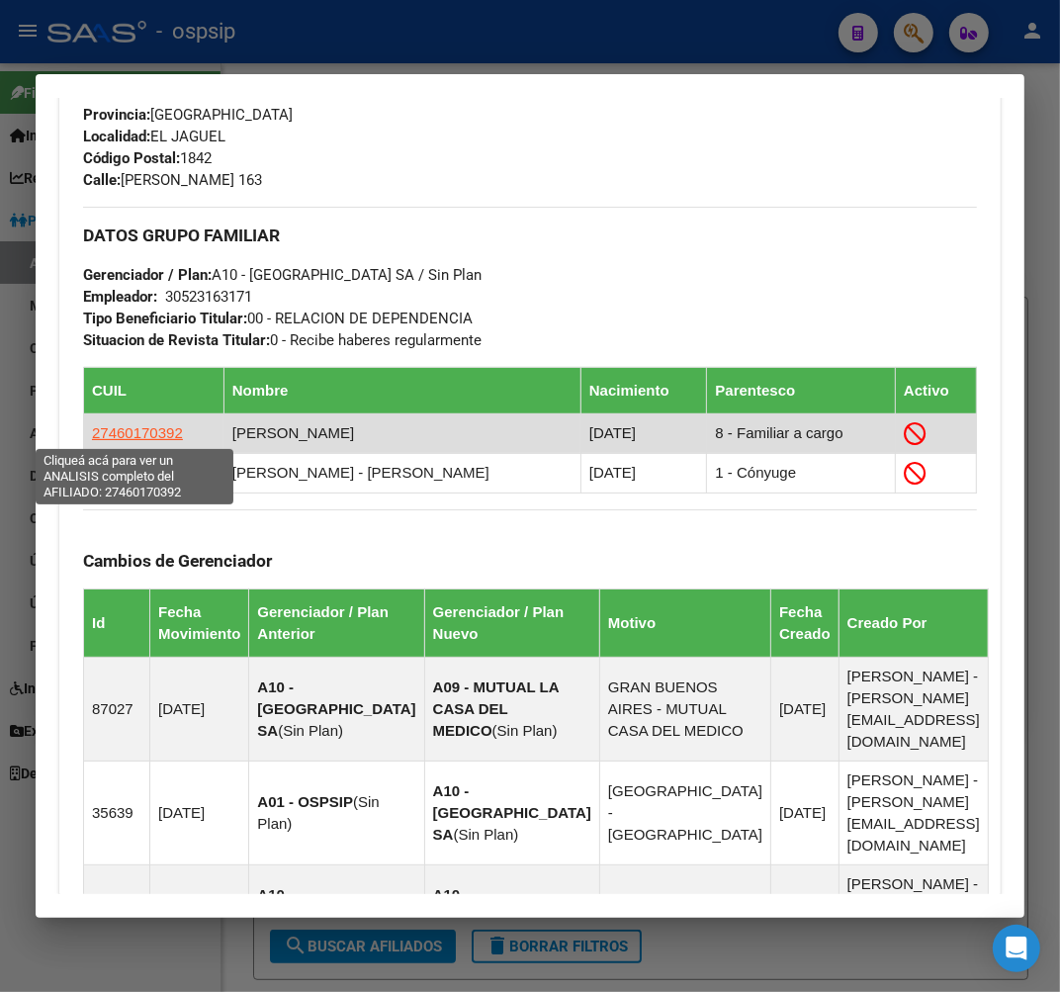
click at [135, 436] on span "27460170392" at bounding box center [137, 432] width 91 height 17
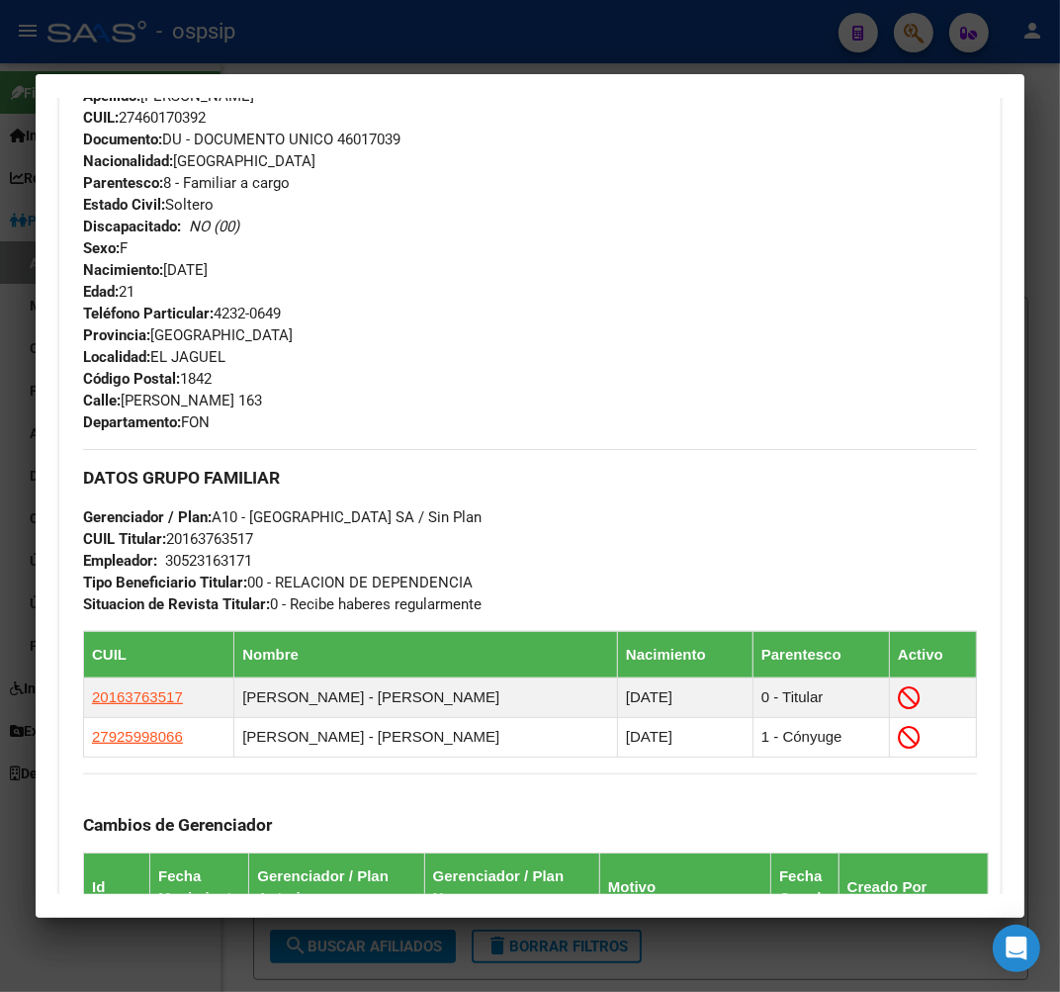
scroll to position [706, 0]
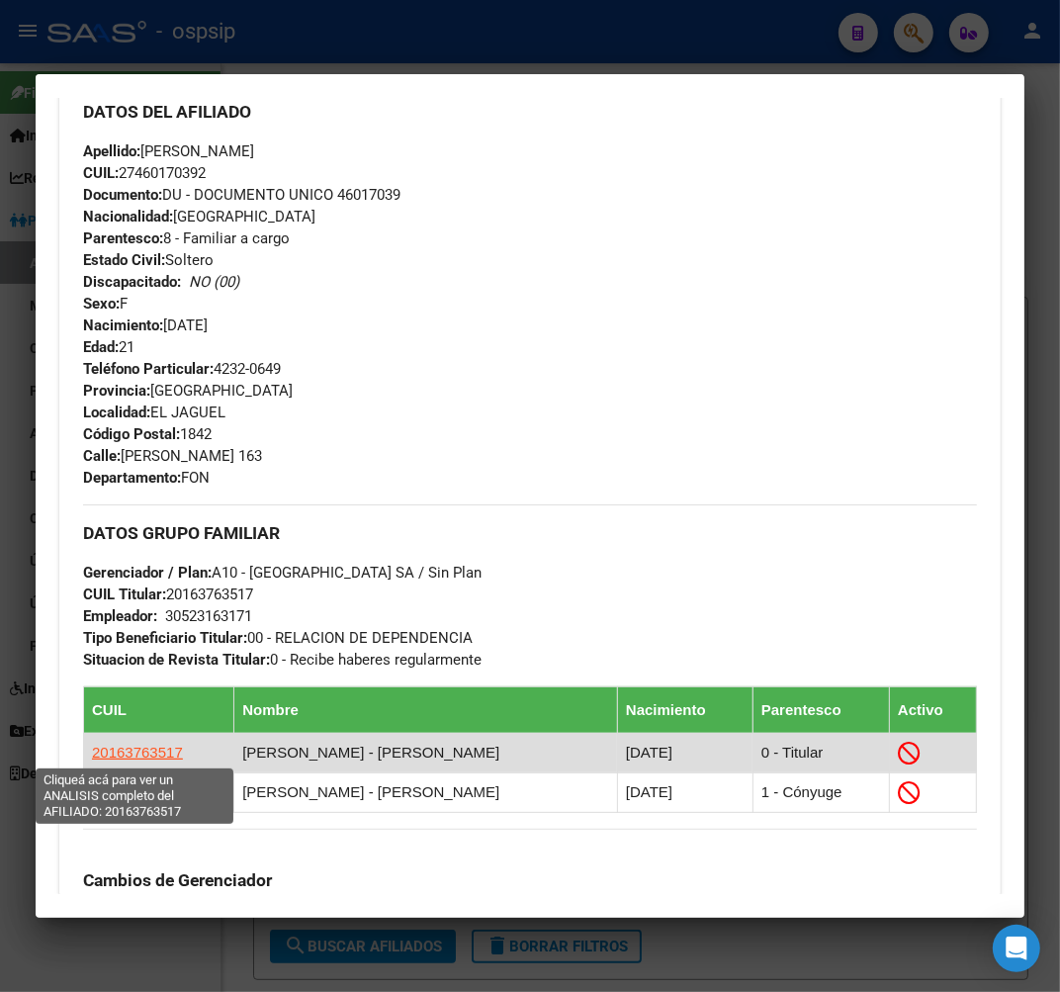
click at [115, 758] on span "20163763517" at bounding box center [137, 752] width 91 height 17
type textarea "20163763517"
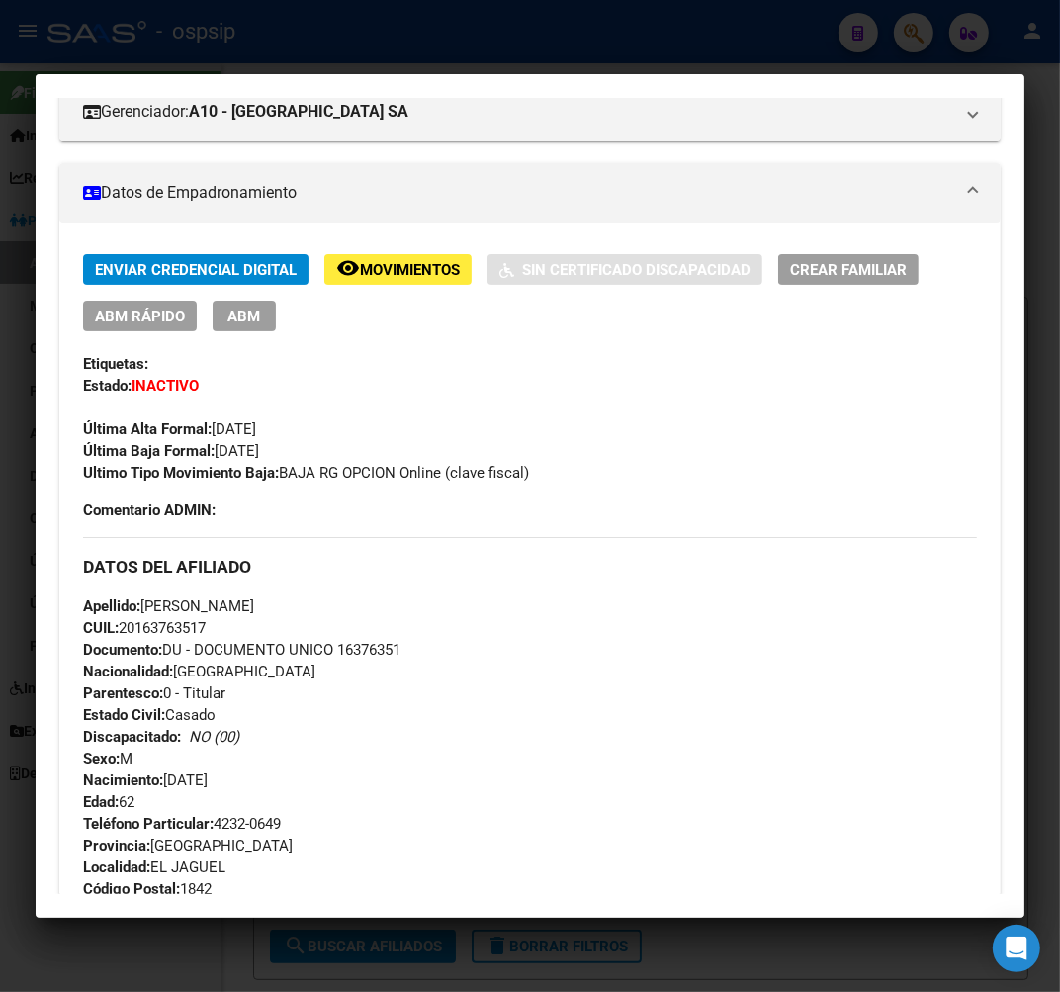
scroll to position [220, 0]
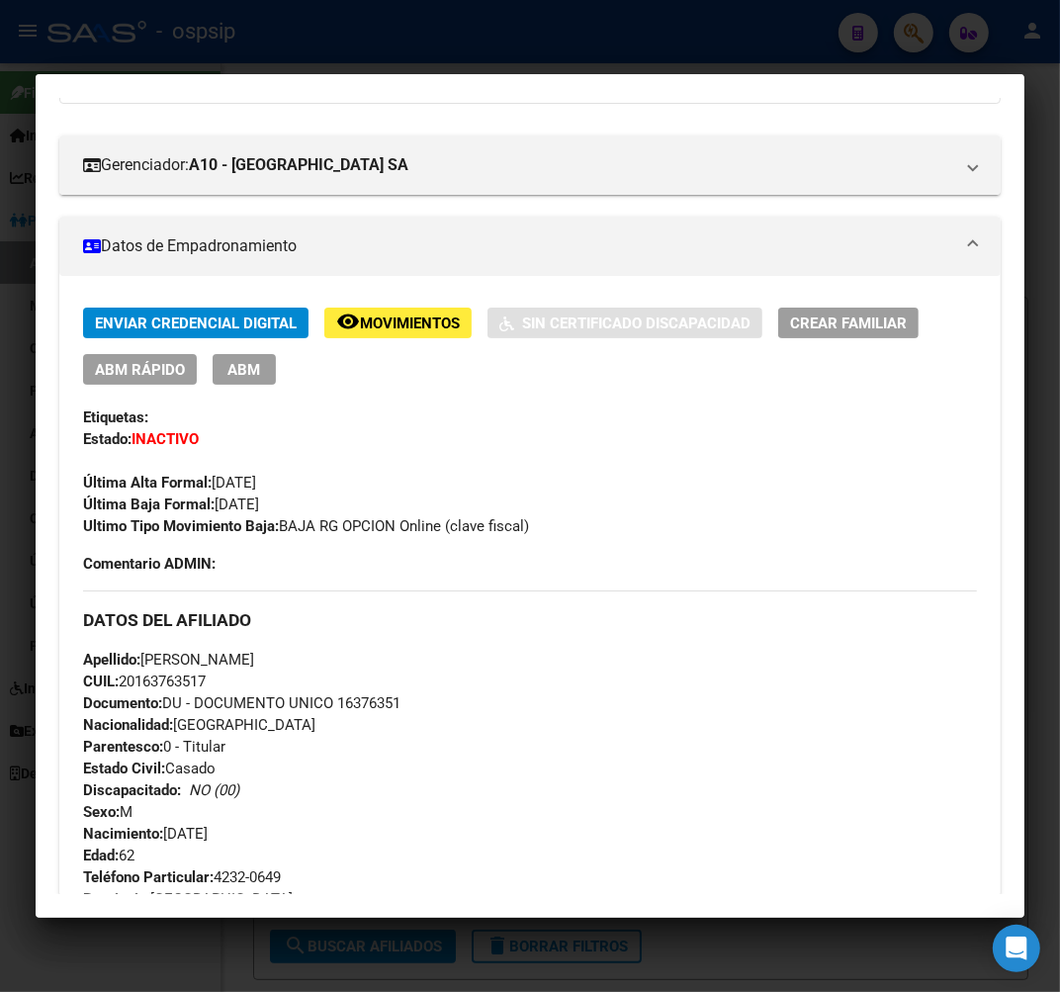
click at [257, 361] on span "ABM" at bounding box center [244, 370] width 33 height 18
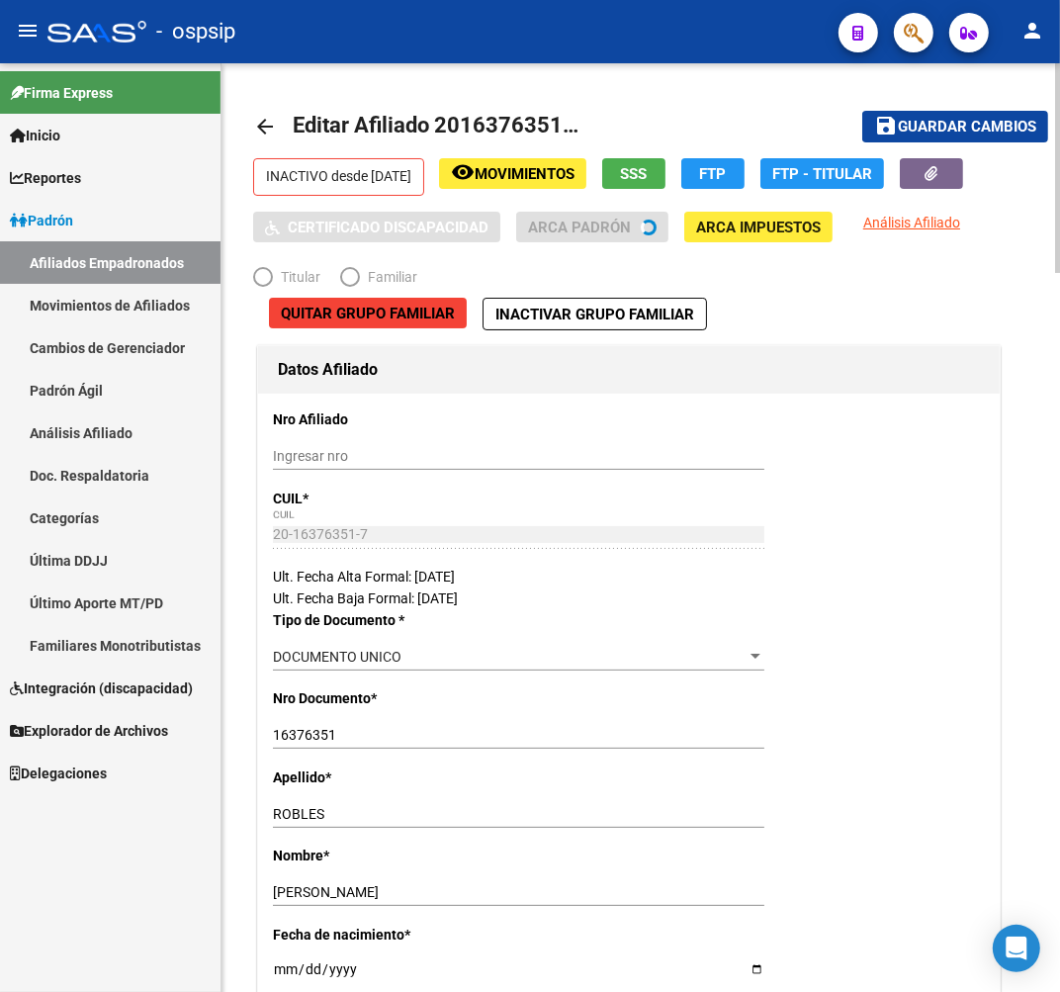
radio input "true"
type input "30-52316317-1"
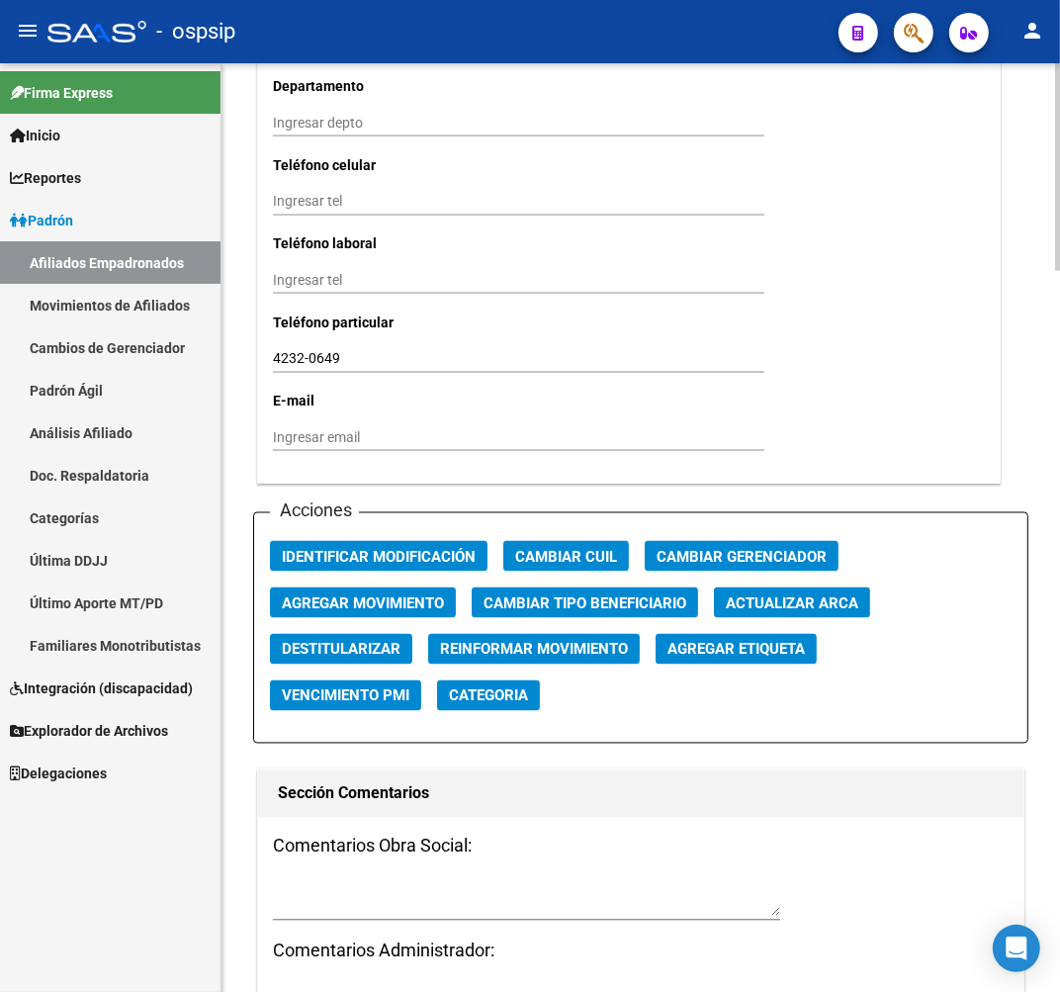
scroll to position [1978, 0]
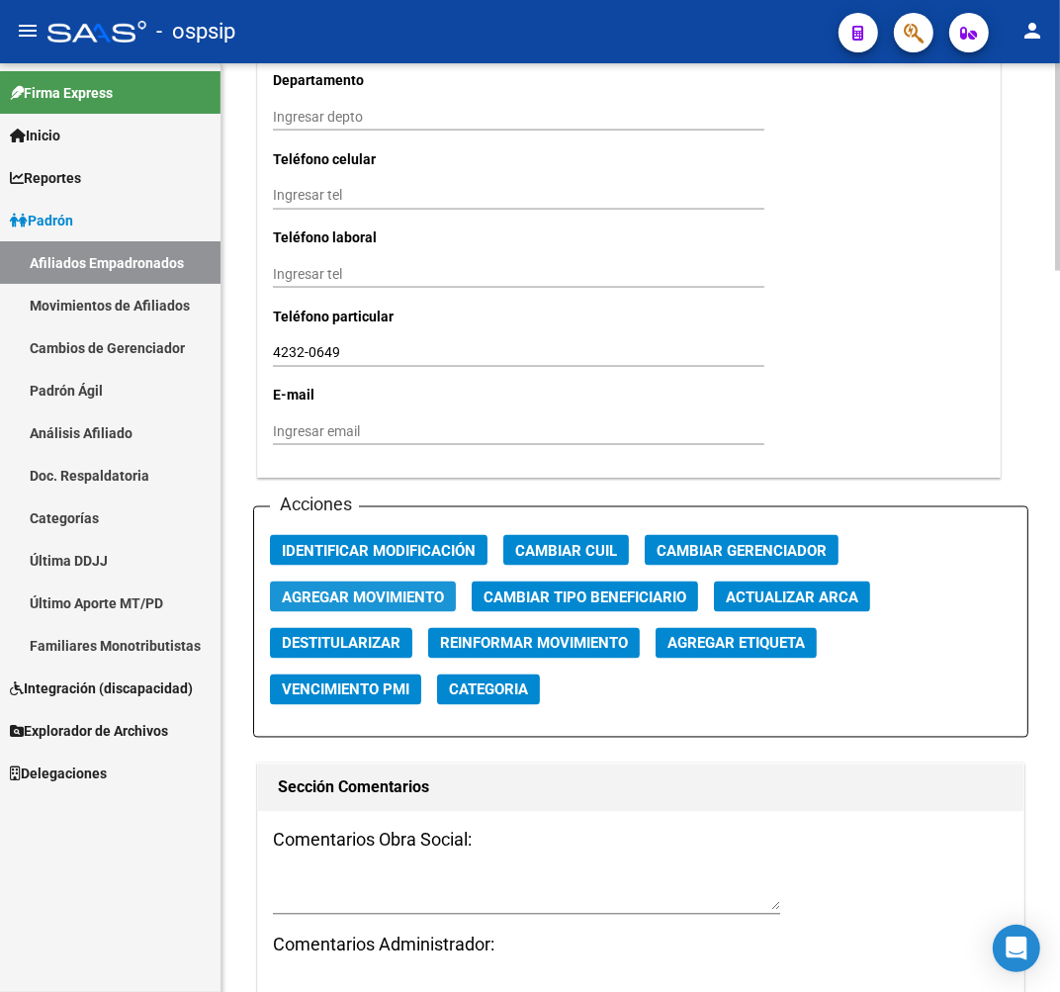
click at [369, 598] on span "Agregar Movimiento" at bounding box center [363, 597] width 162 height 18
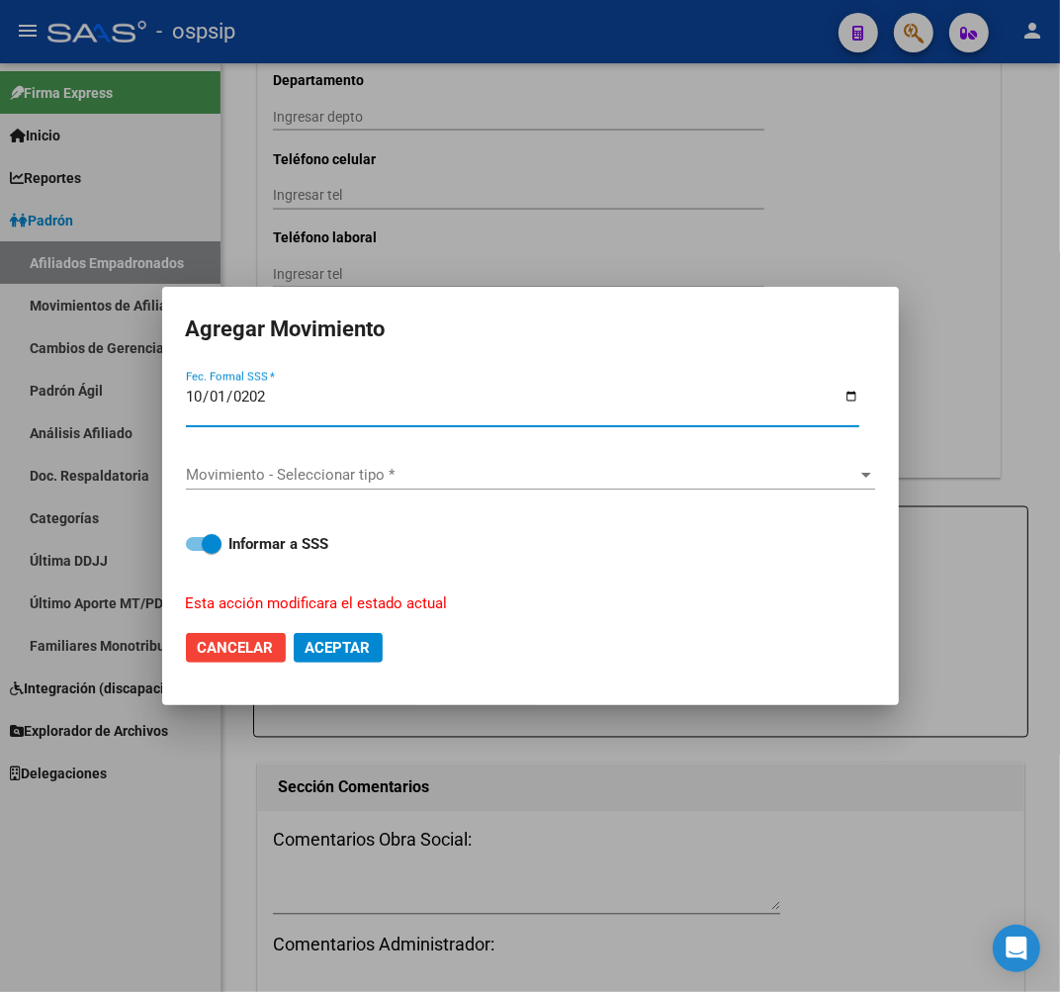
type input "[DATE]"
click at [359, 469] on span "Movimiento - Seleccionar tipo *" at bounding box center [521, 475] width 671 height 18
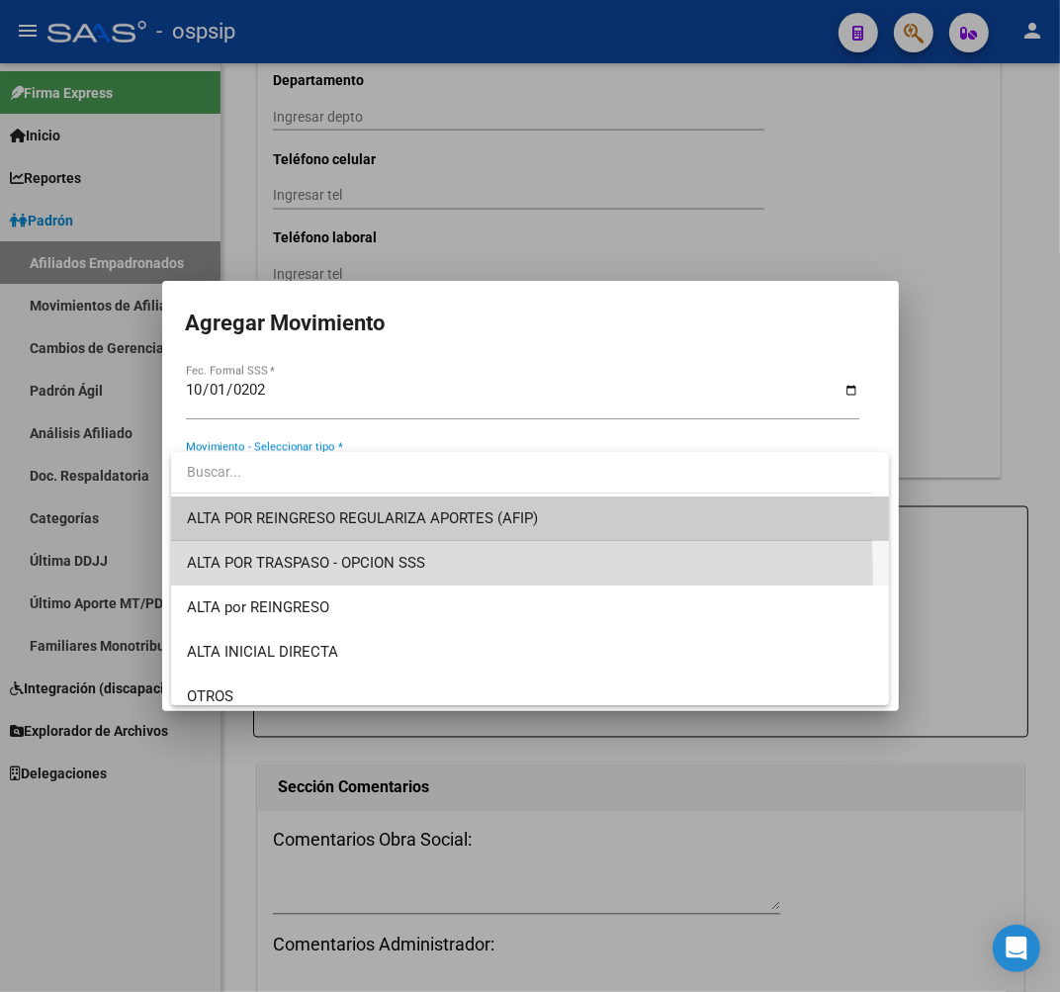
click at [402, 572] on span "ALTA POR TRASPASO - OPCION SSS" at bounding box center [530, 563] width 686 height 45
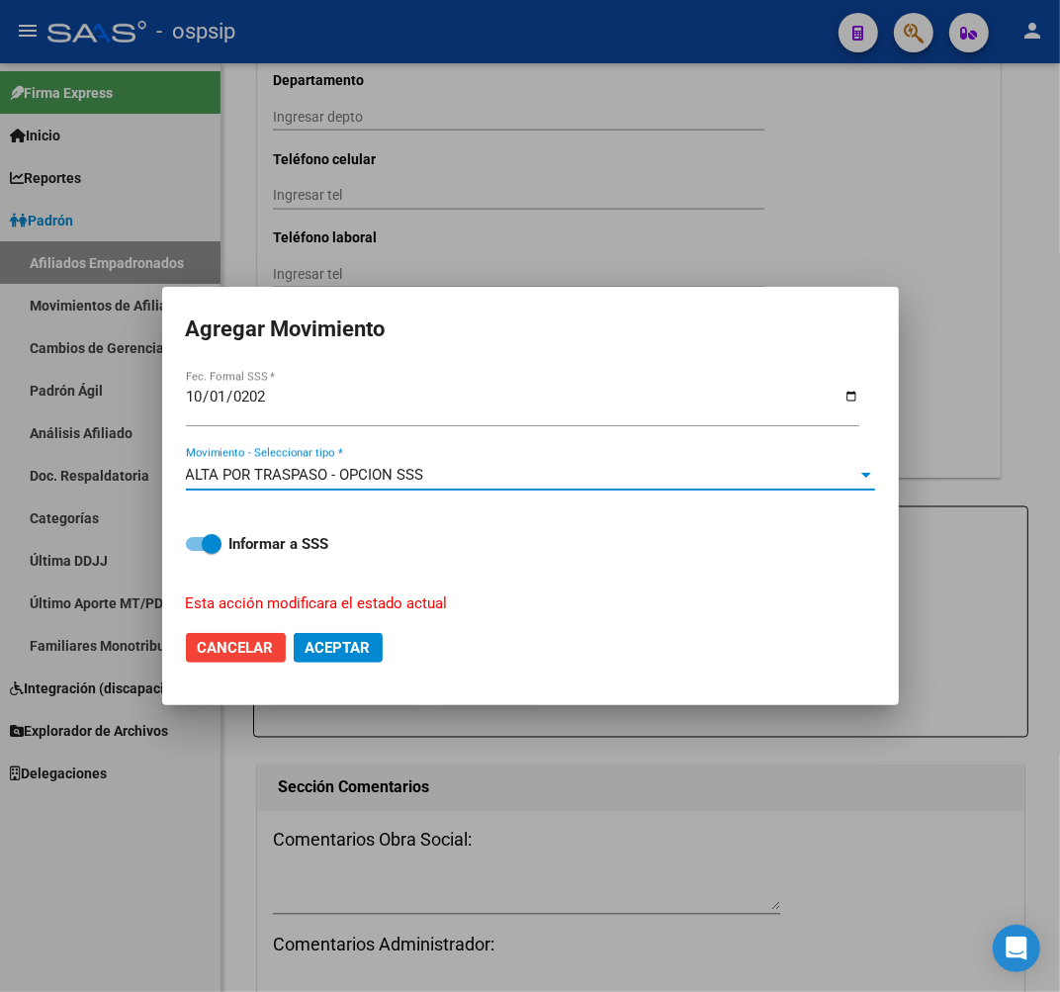
click at [354, 657] on button "Aceptar" at bounding box center [338, 648] width 89 height 30
checkbox input "false"
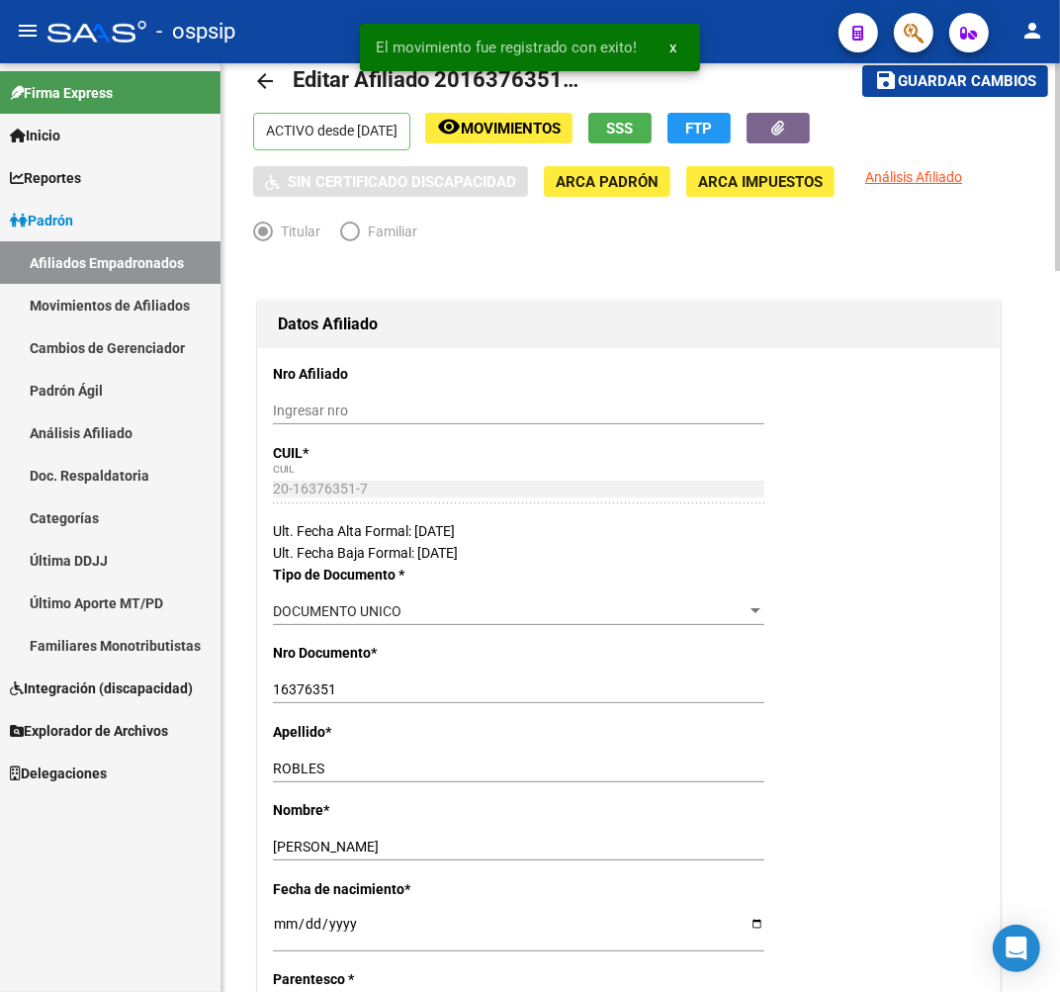
scroll to position [0, 0]
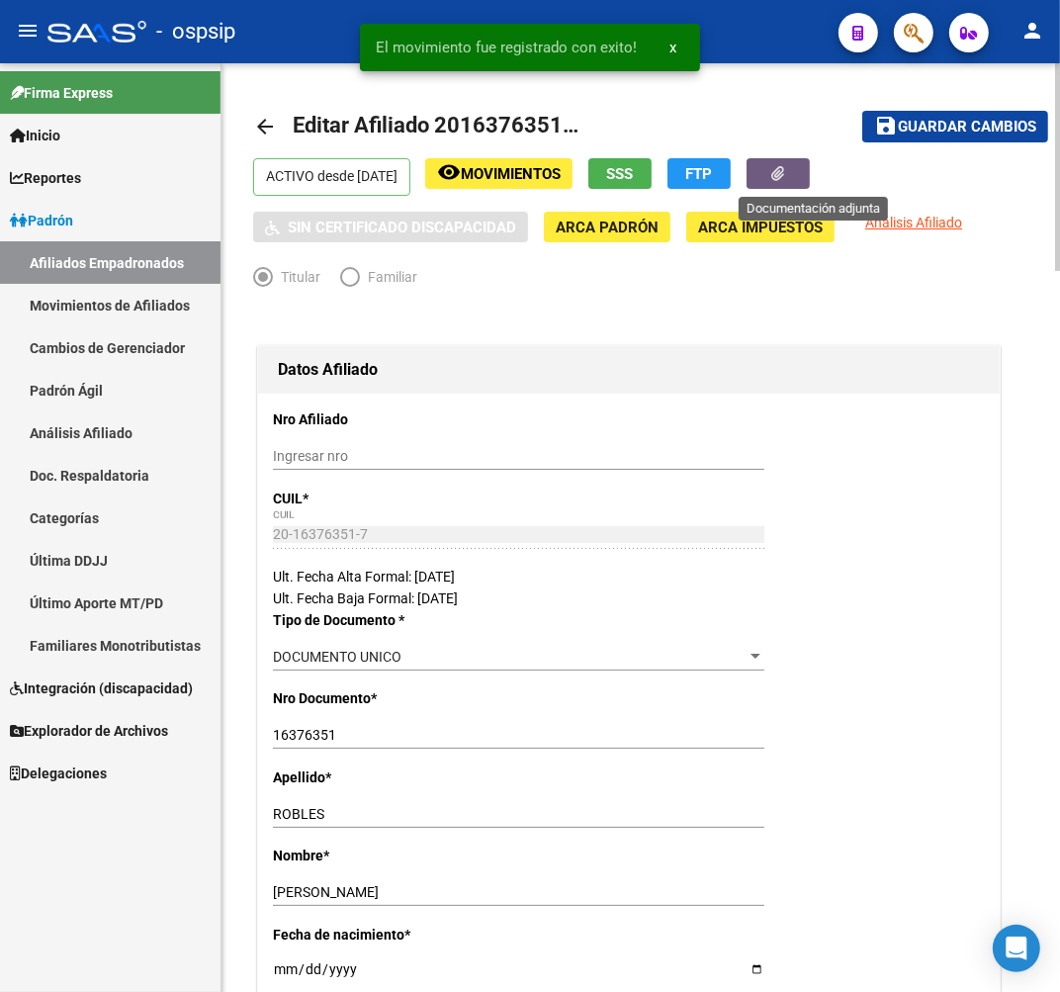
click at [810, 173] on button "button" at bounding box center [778, 173] width 63 height 31
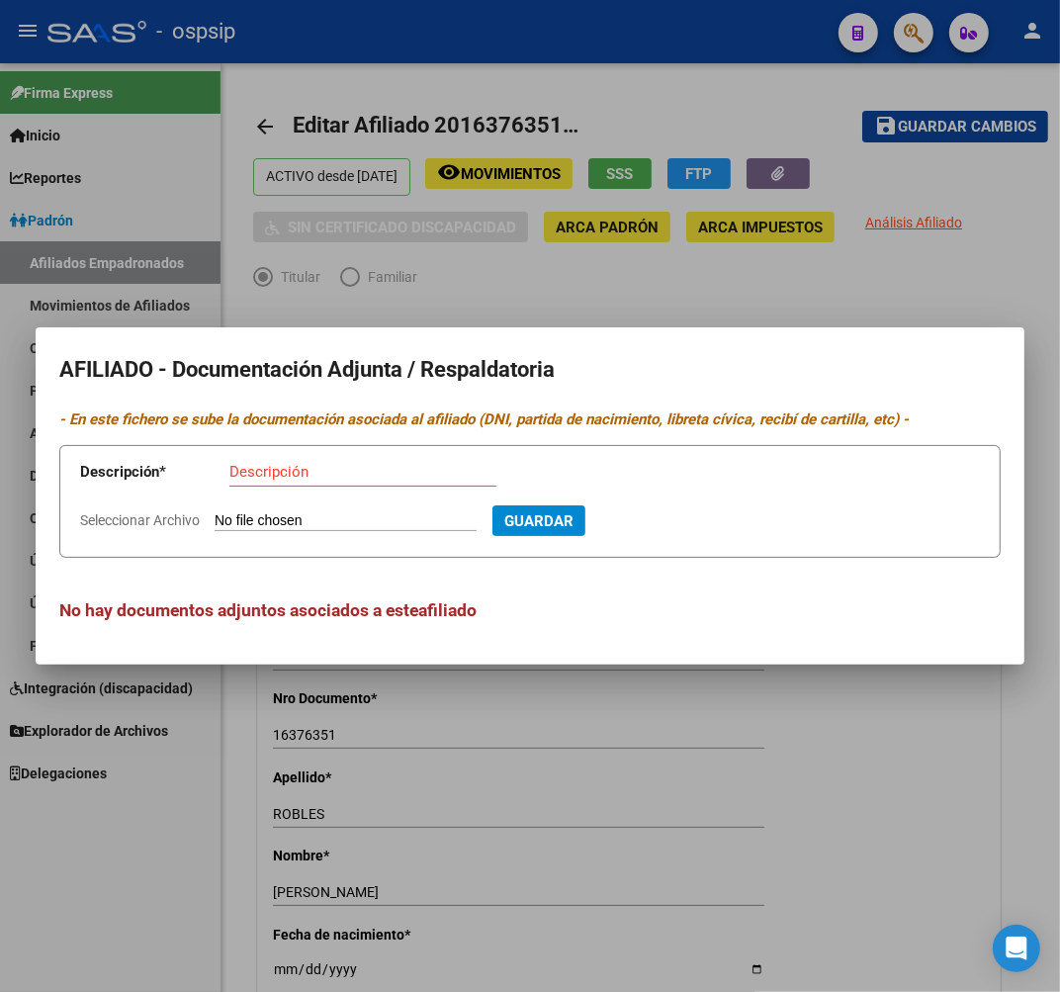
click at [971, 926] on div at bounding box center [530, 496] width 1060 height 992
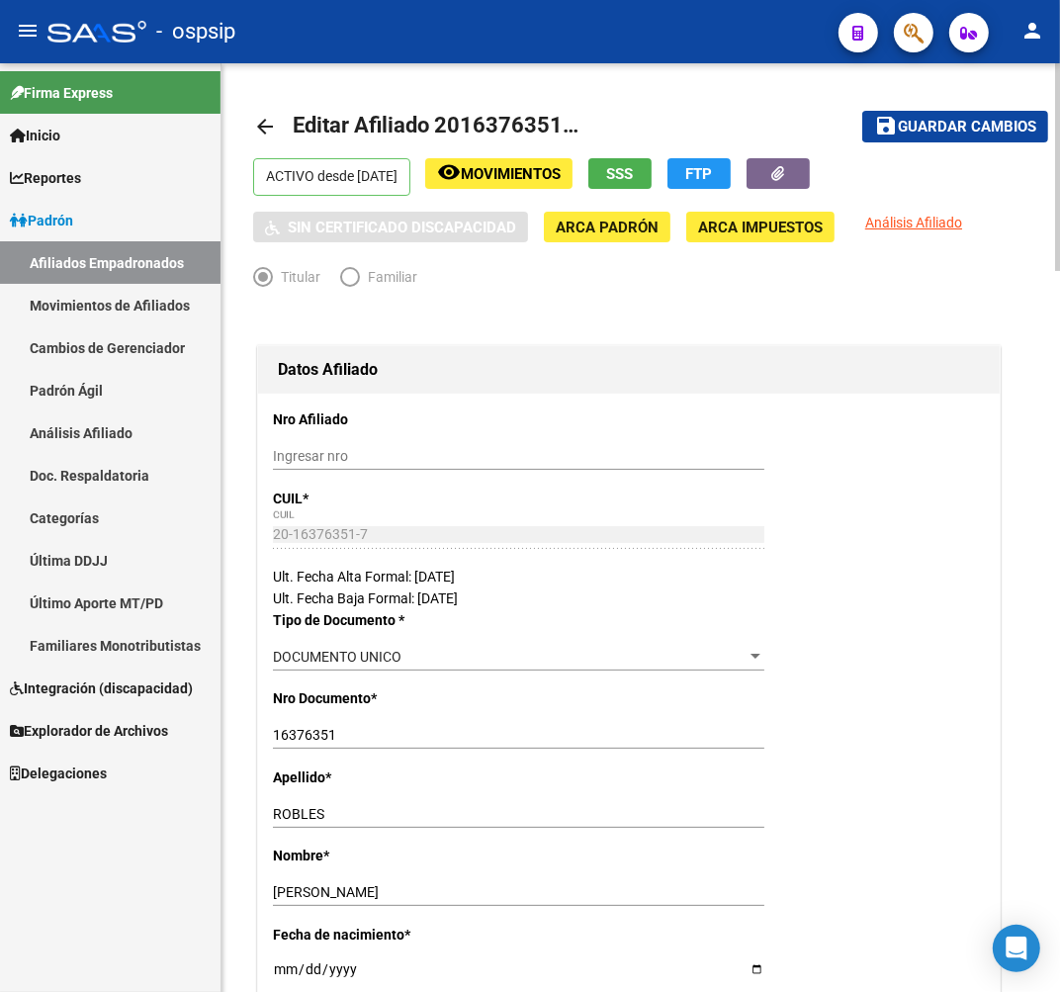
click at [740, 771] on div "Apellido * [PERSON_NAME] Ingresar apellido" at bounding box center [629, 805] width 712 height 78
click at [785, 168] on icon "button" at bounding box center [778, 173] width 13 height 15
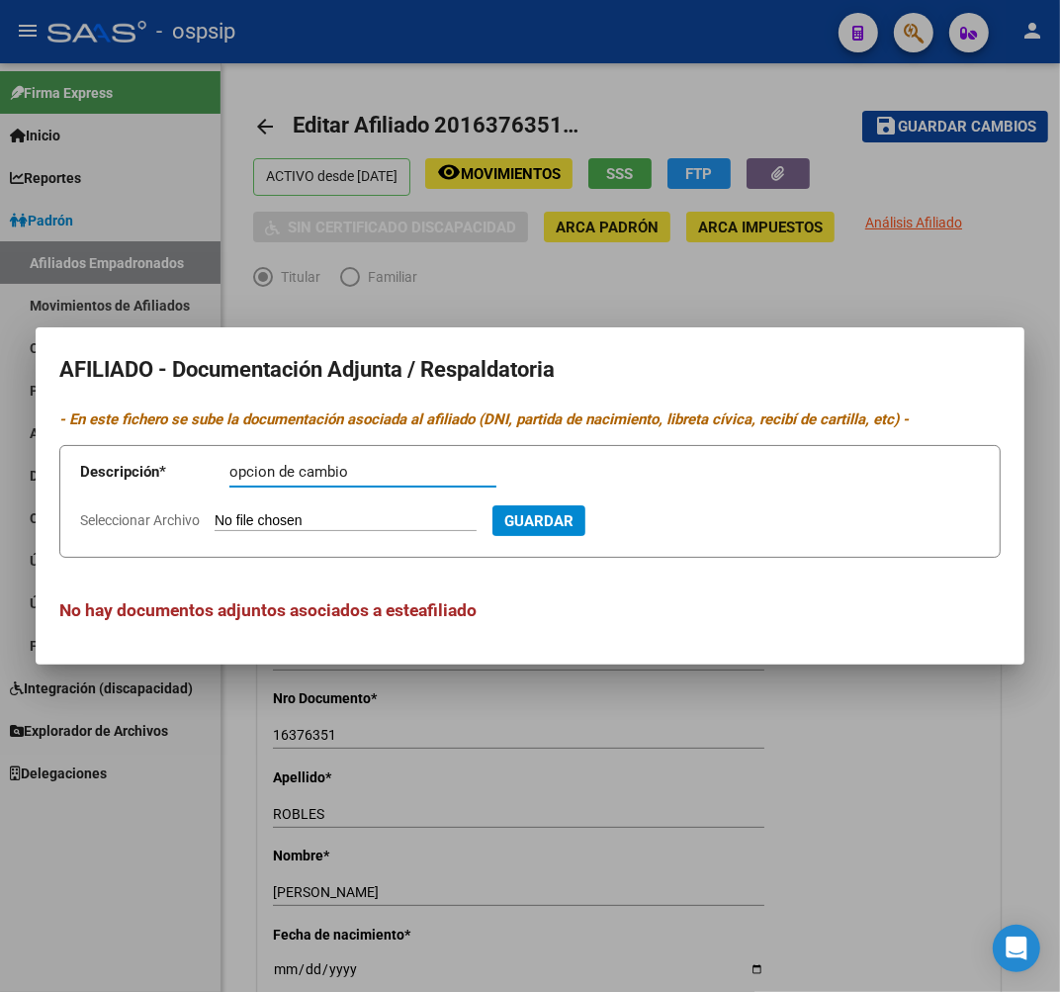
type input "opcion de cambio"
click at [817, 871] on div at bounding box center [530, 496] width 1060 height 992
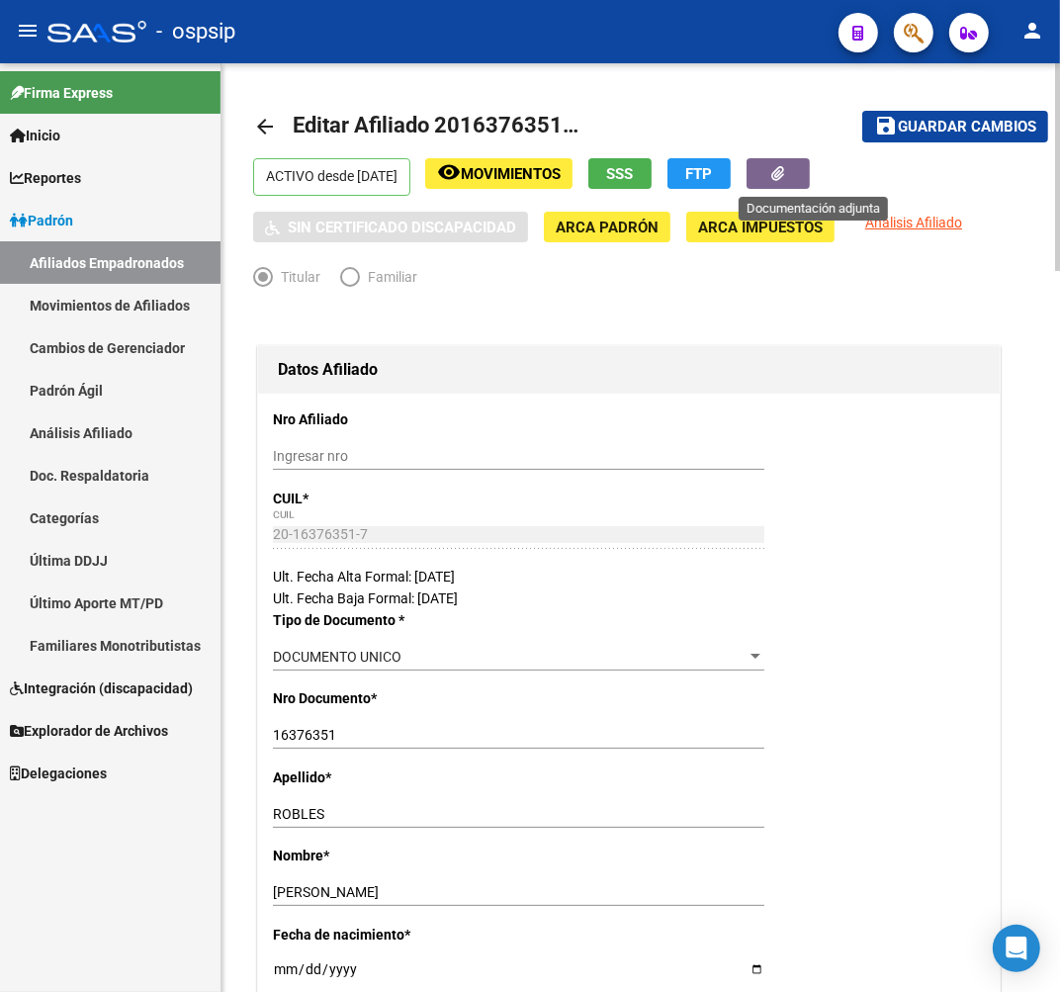
click at [785, 181] on icon "button" at bounding box center [778, 173] width 13 height 15
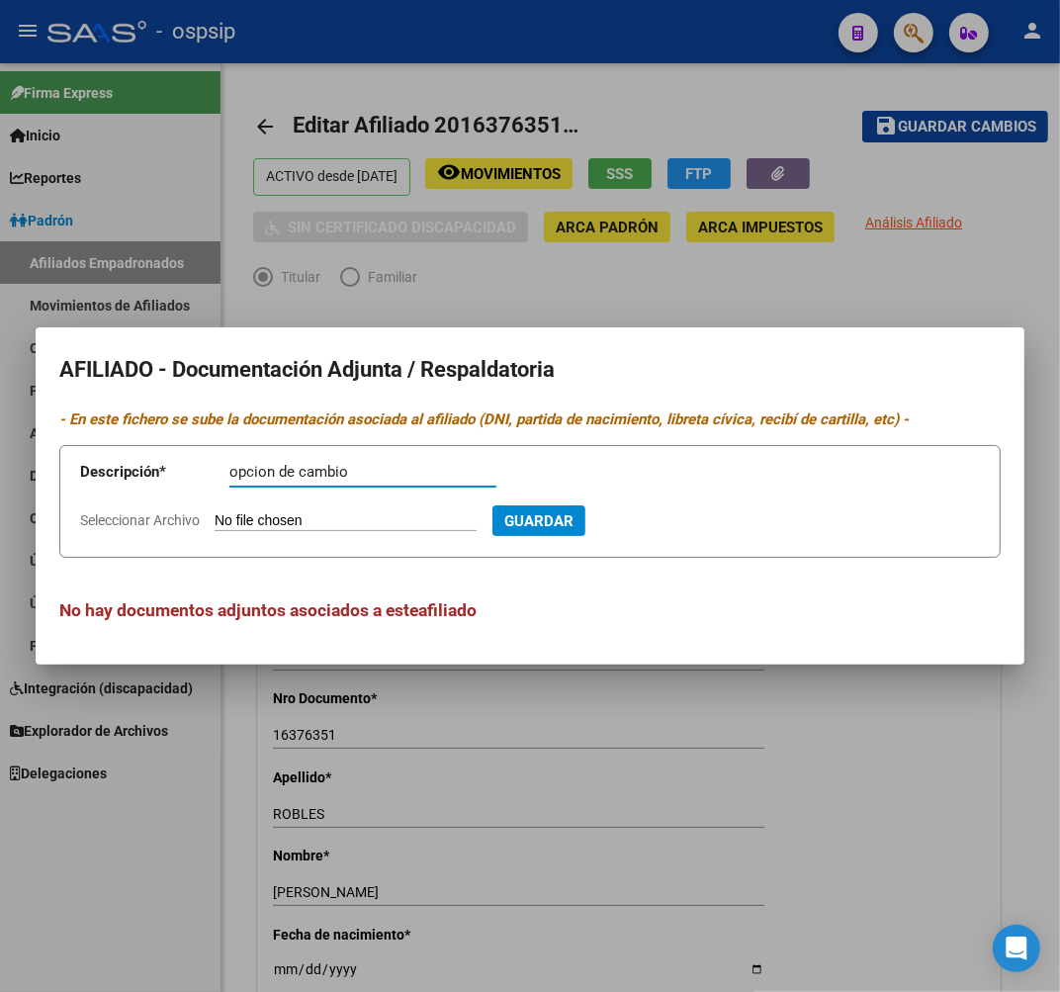
type input "opcion de cambio"
click at [344, 528] on input "Seleccionar Archivo" at bounding box center [346, 521] width 262 height 19
type input "C:\fakepath\1000803976 (3).jpg"
click at [680, 518] on span "Guardar" at bounding box center [645, 521] width 69 height 18
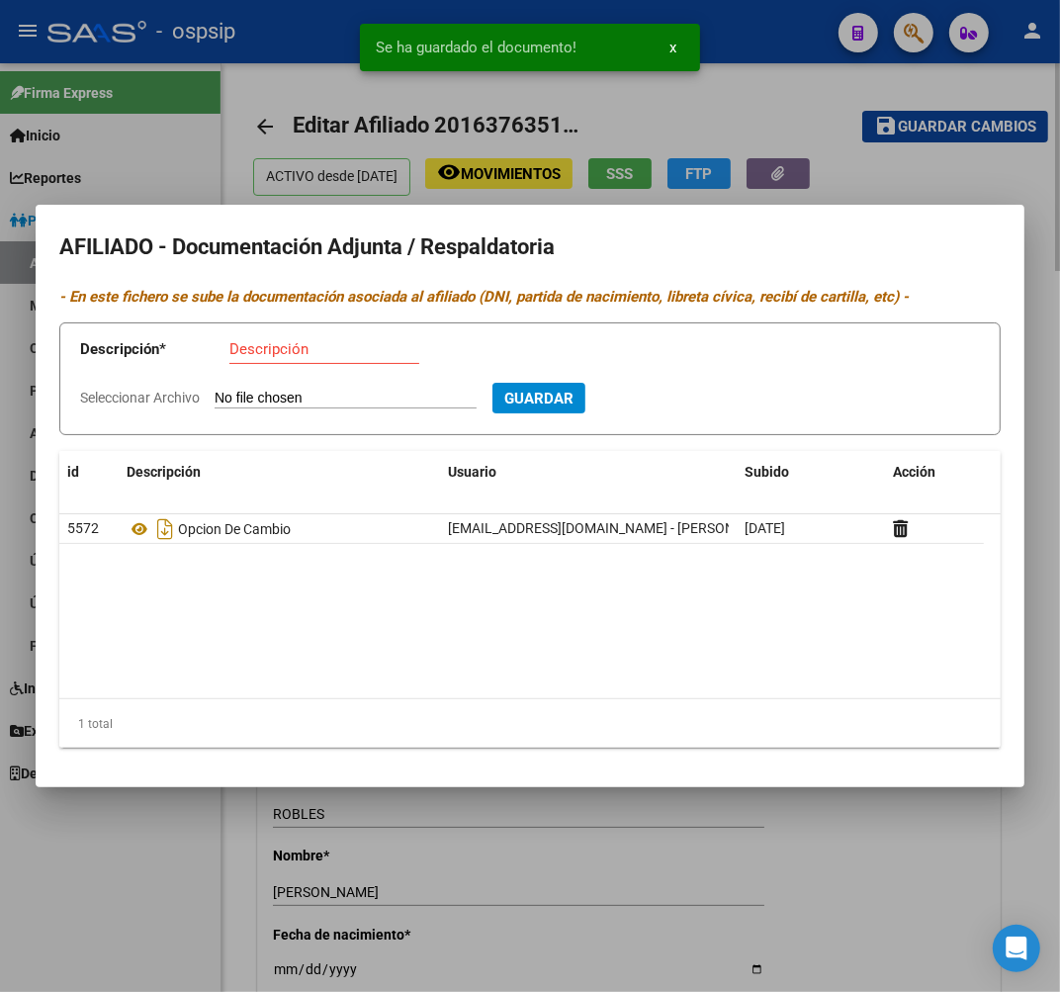
drag, startPoint x: 792, startPoint y: 932, endPoint x: 604, endPoint y: 874, distance: 196.5
click at [789, 931] on div at bounding box center [530, 496] width 1060 height 992
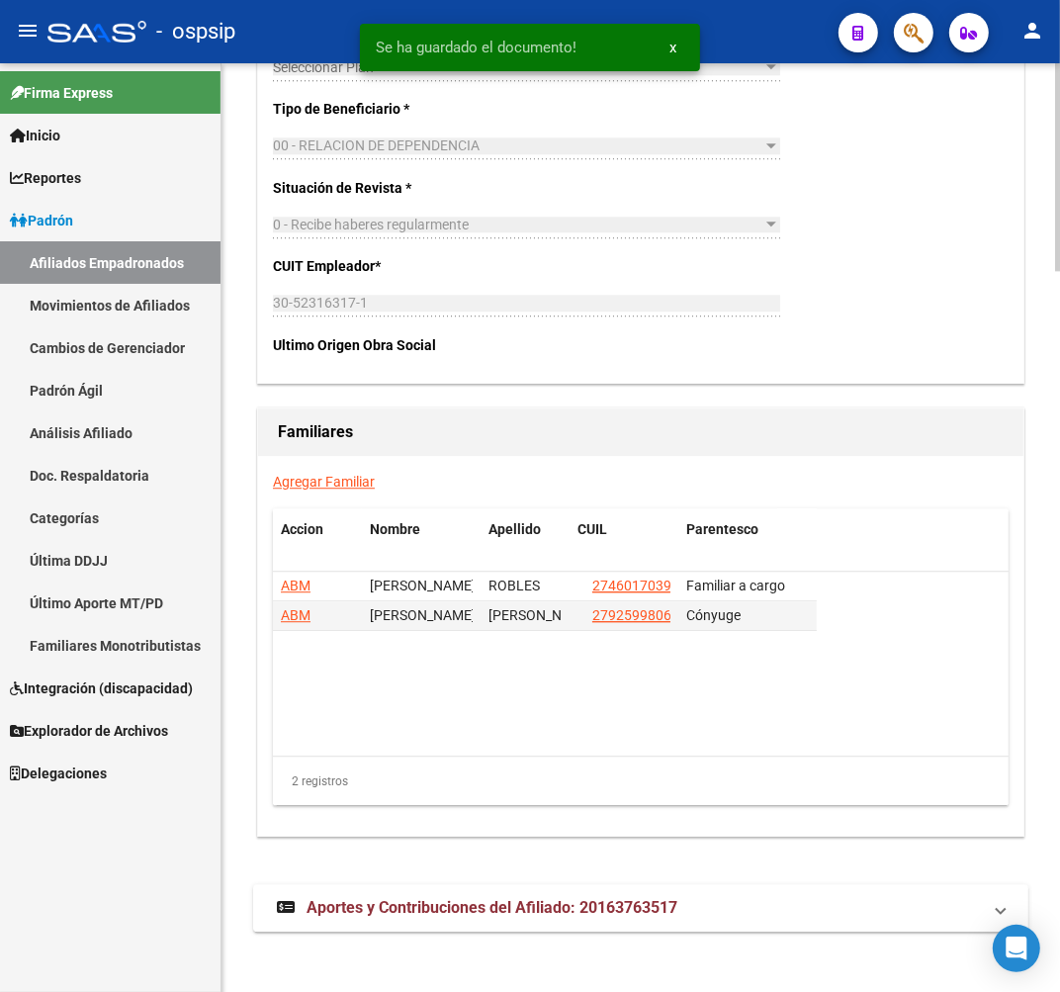
scroll to position [3230, 0]
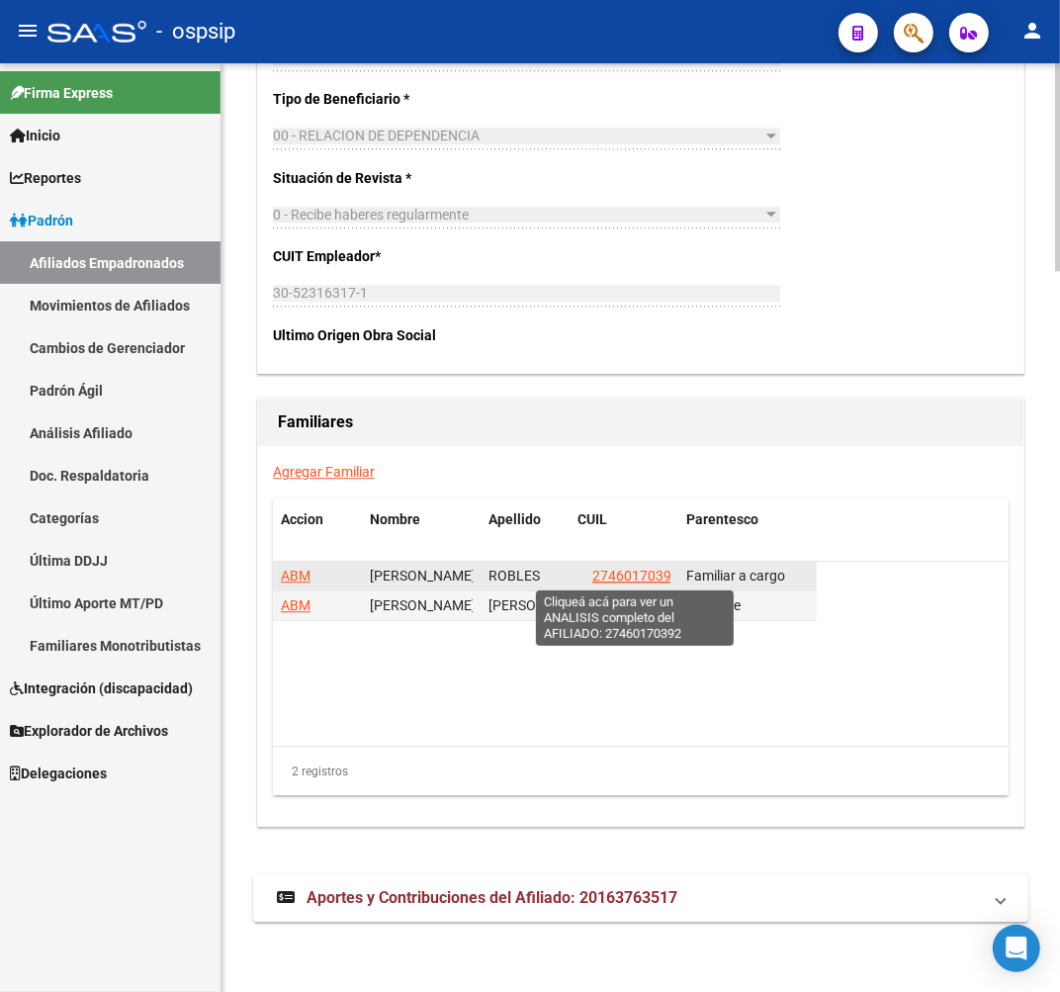
click at [650, 574] on span "27460170392" at bounding box center [635, 576] width 87 height 16
type textarea "27460170392"
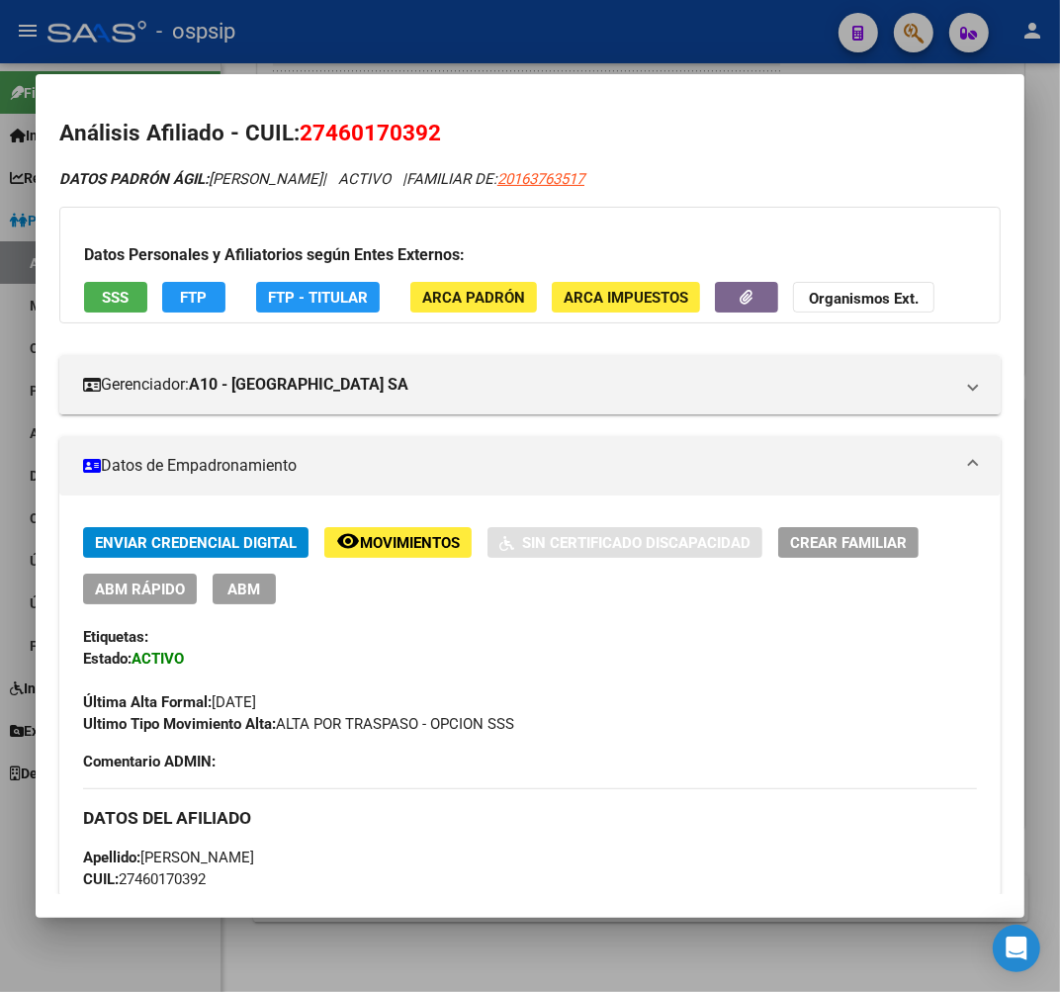
click at [258, 585] on span "ABM" at bounding box center [244, 589] width 33 height 18
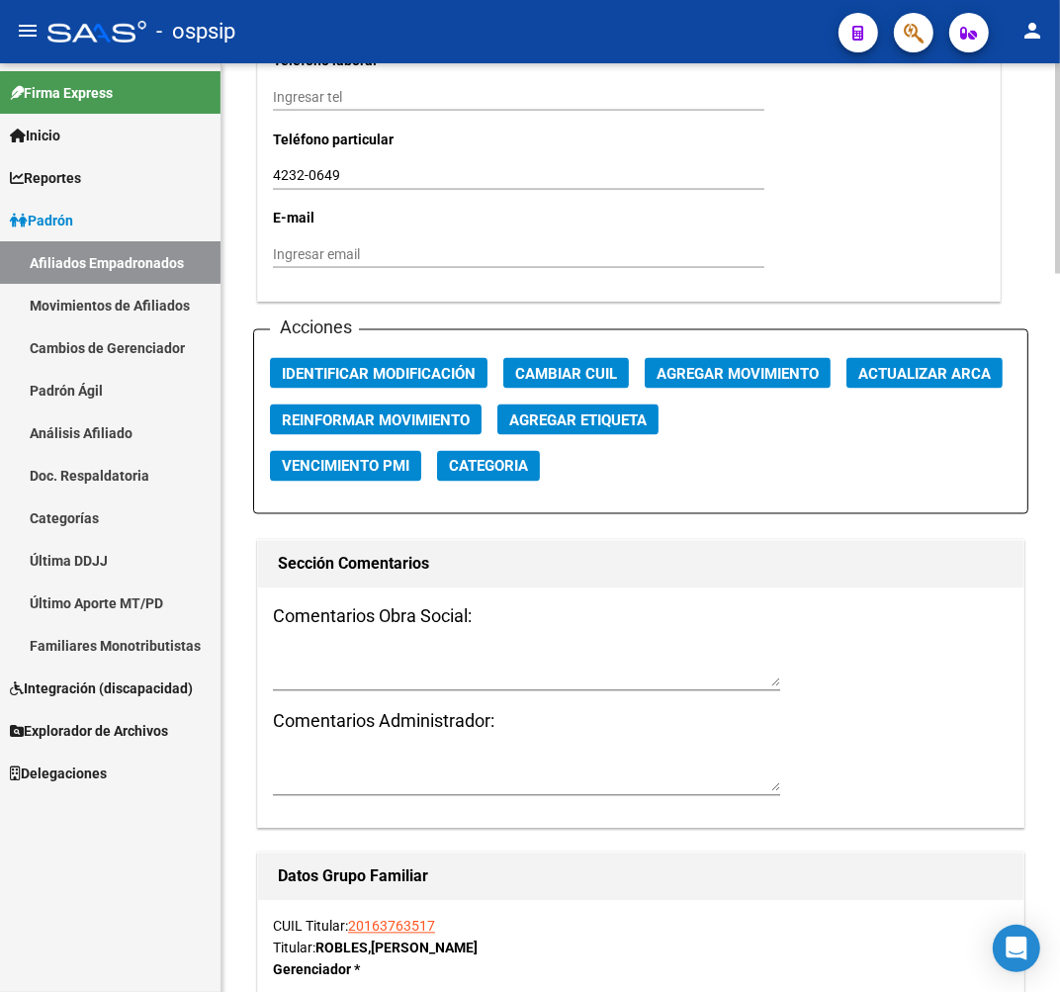
scroll to position [2088, 0]
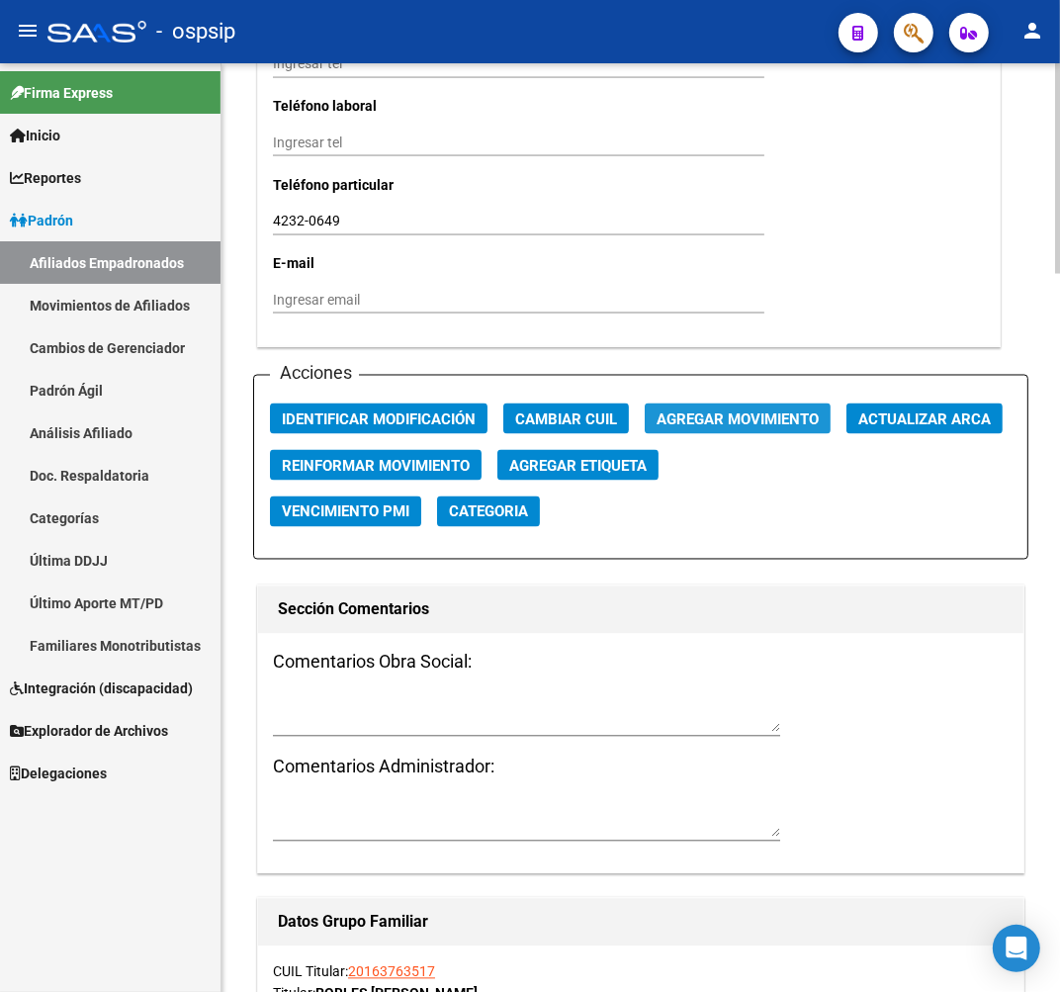
click at [729, 417] on span "Agregar Movimiento" at bounding box center [738, 419] width 162 height 18
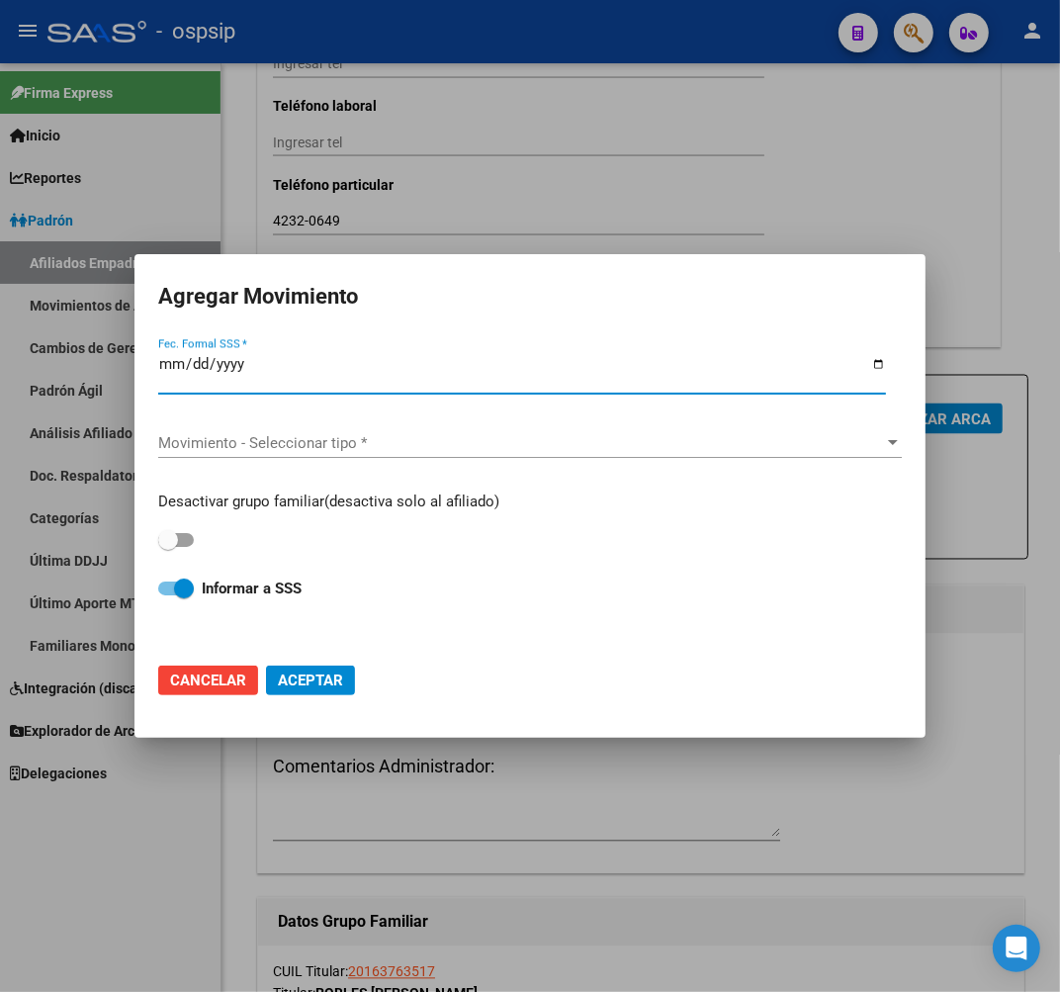
drag, startPoint x: 508, startPoint y: 885, endPoint x: 505, endPoint y: 487, distance: 398.5
click at [508, 882] on div at bounding box center [530, 496] width 1060 height 992
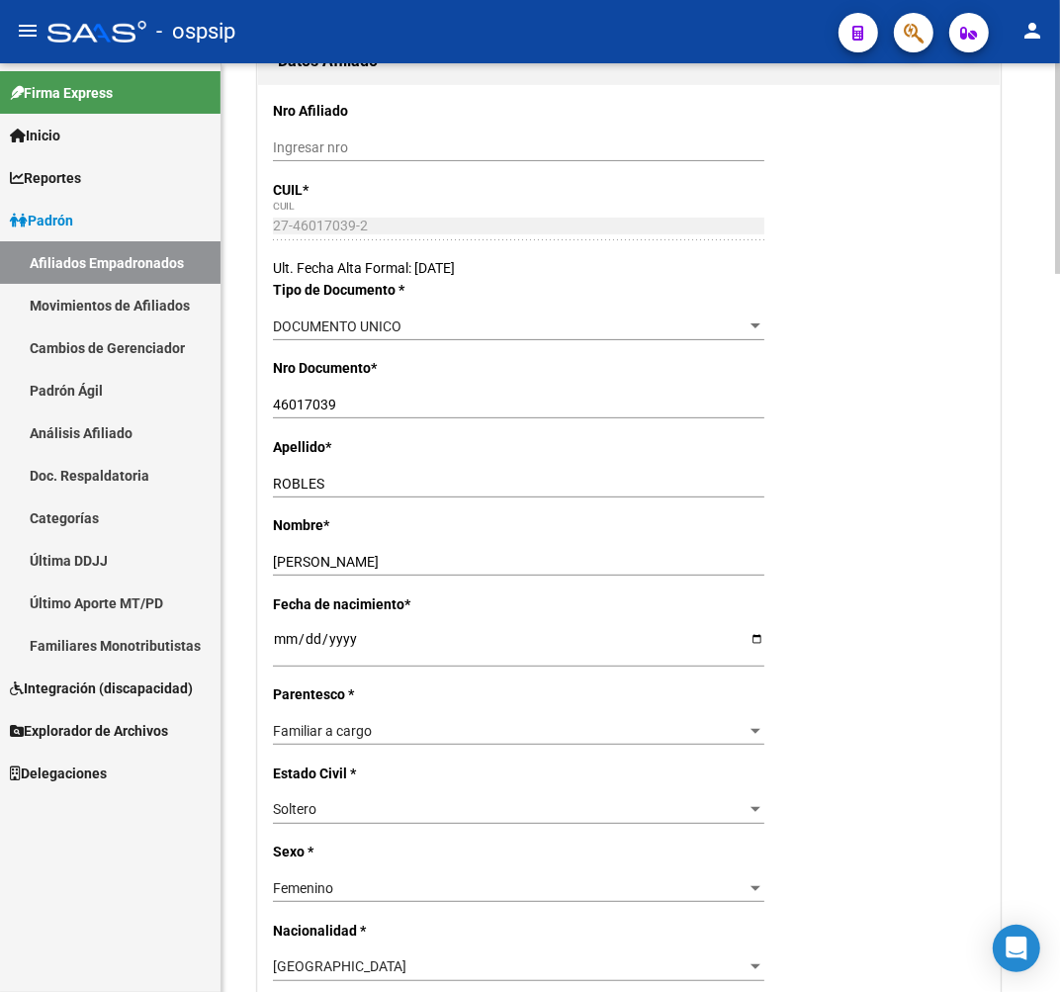
scroll to position [0, 0]
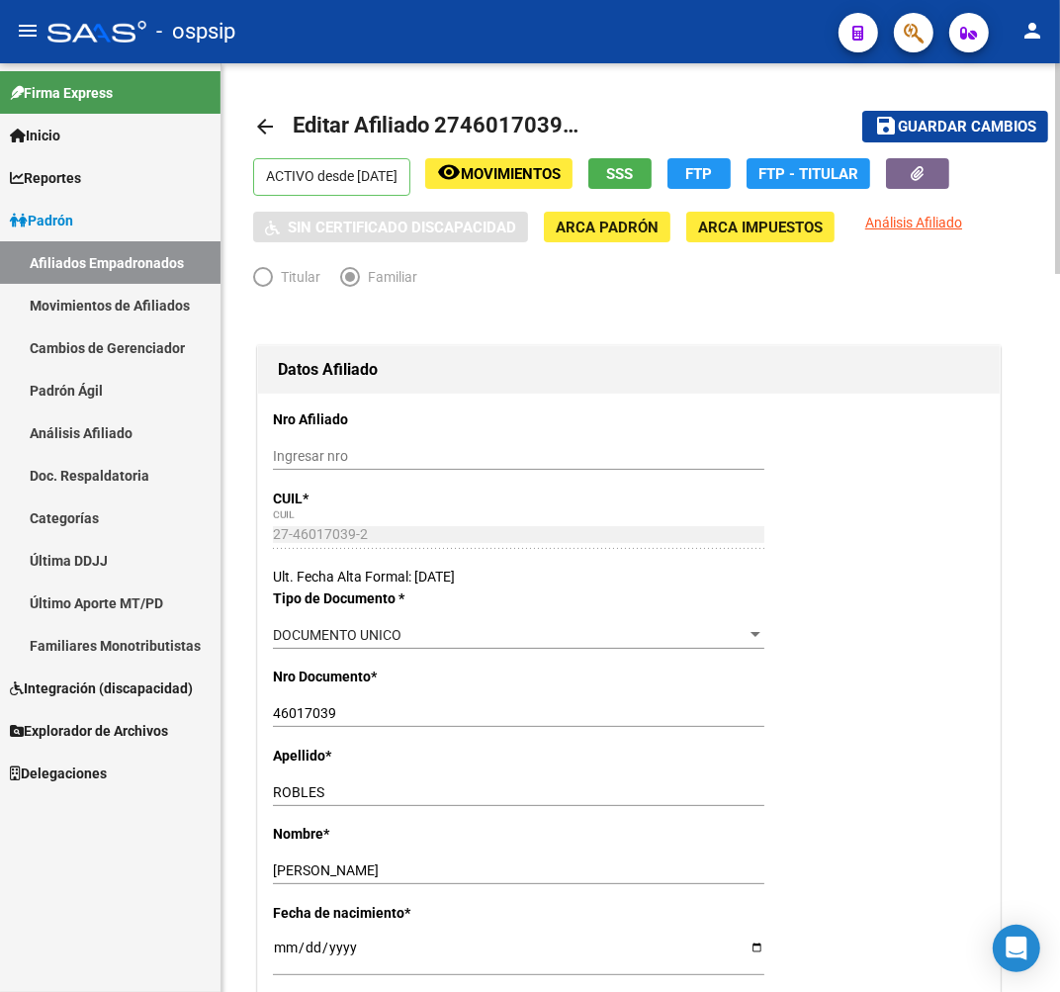
click at [550, 180] on span "Movimientos" at bounding box center [511, 174] width 100 height 18
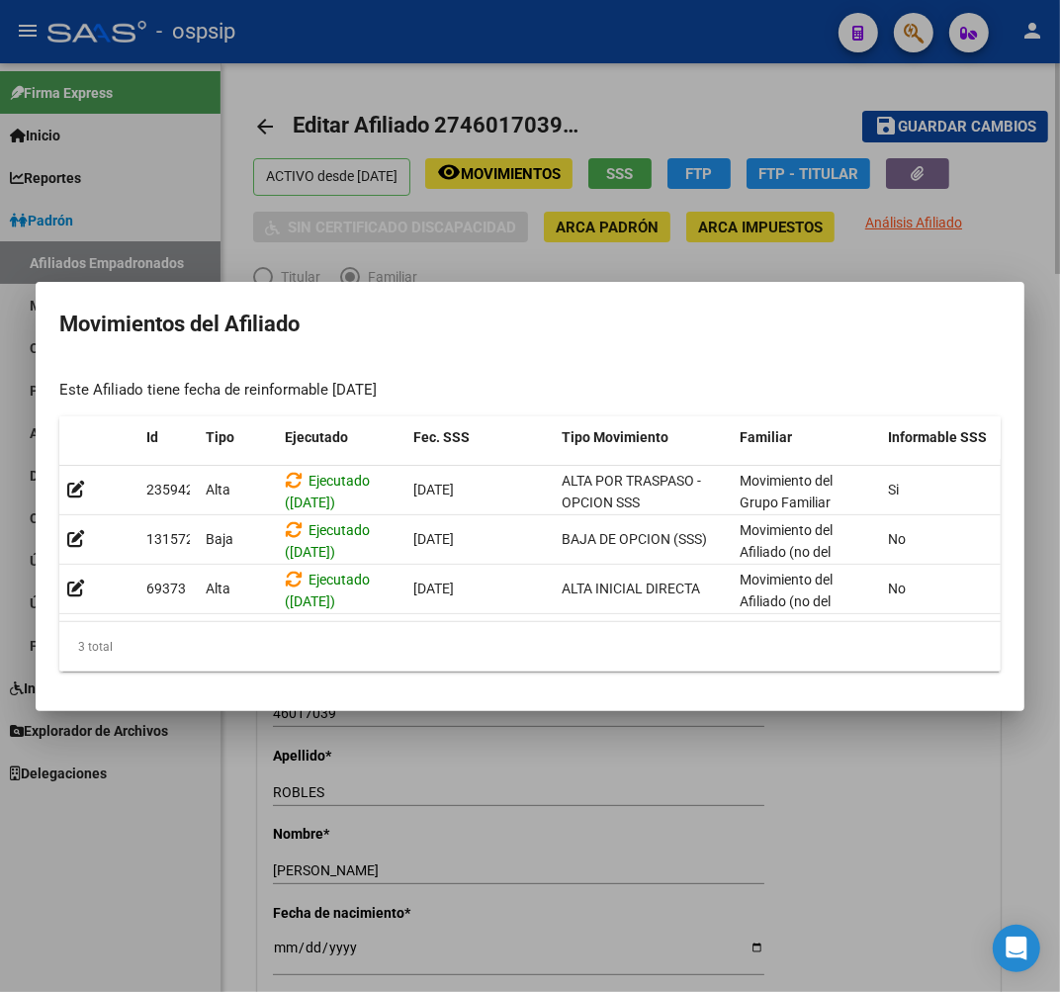
click at [694, 788] on div at bounding box center [530, 496] width 1060 height 992
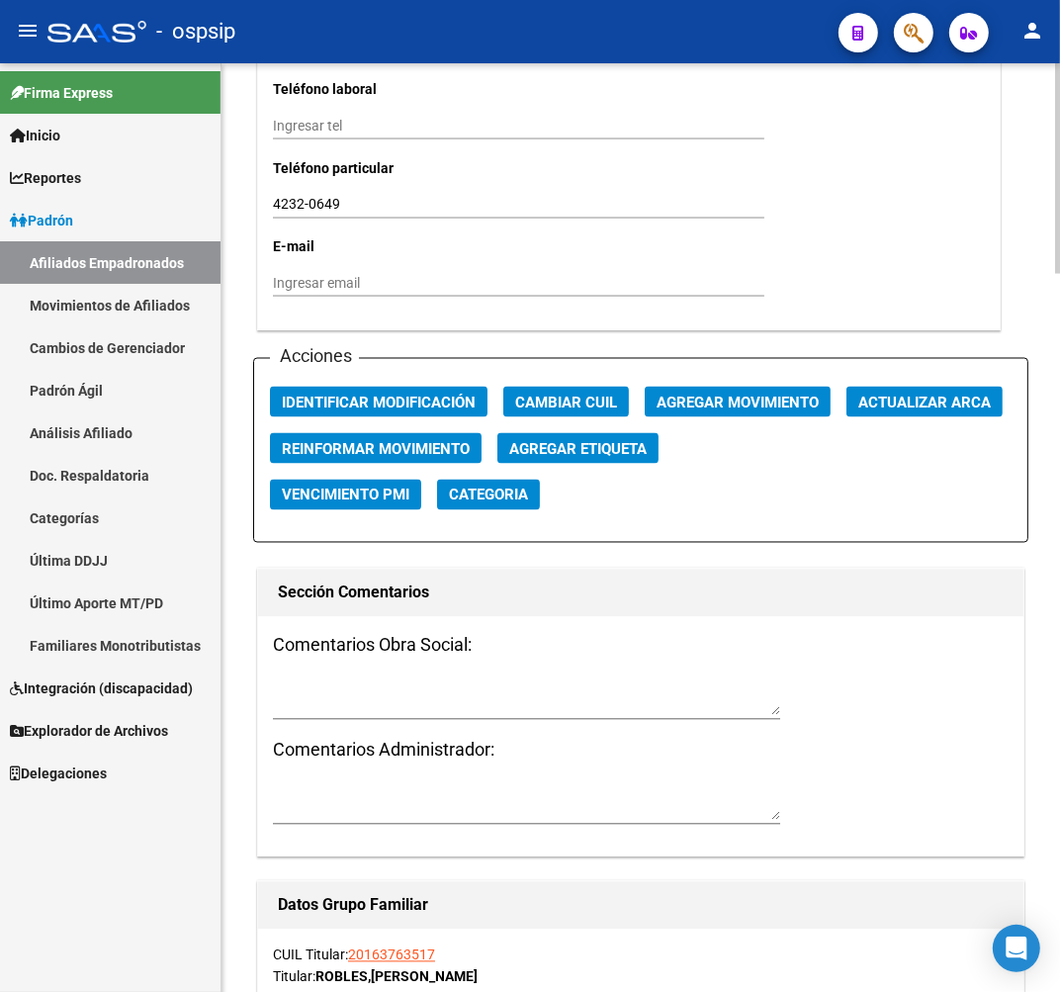
scroll to position [2088, 0]
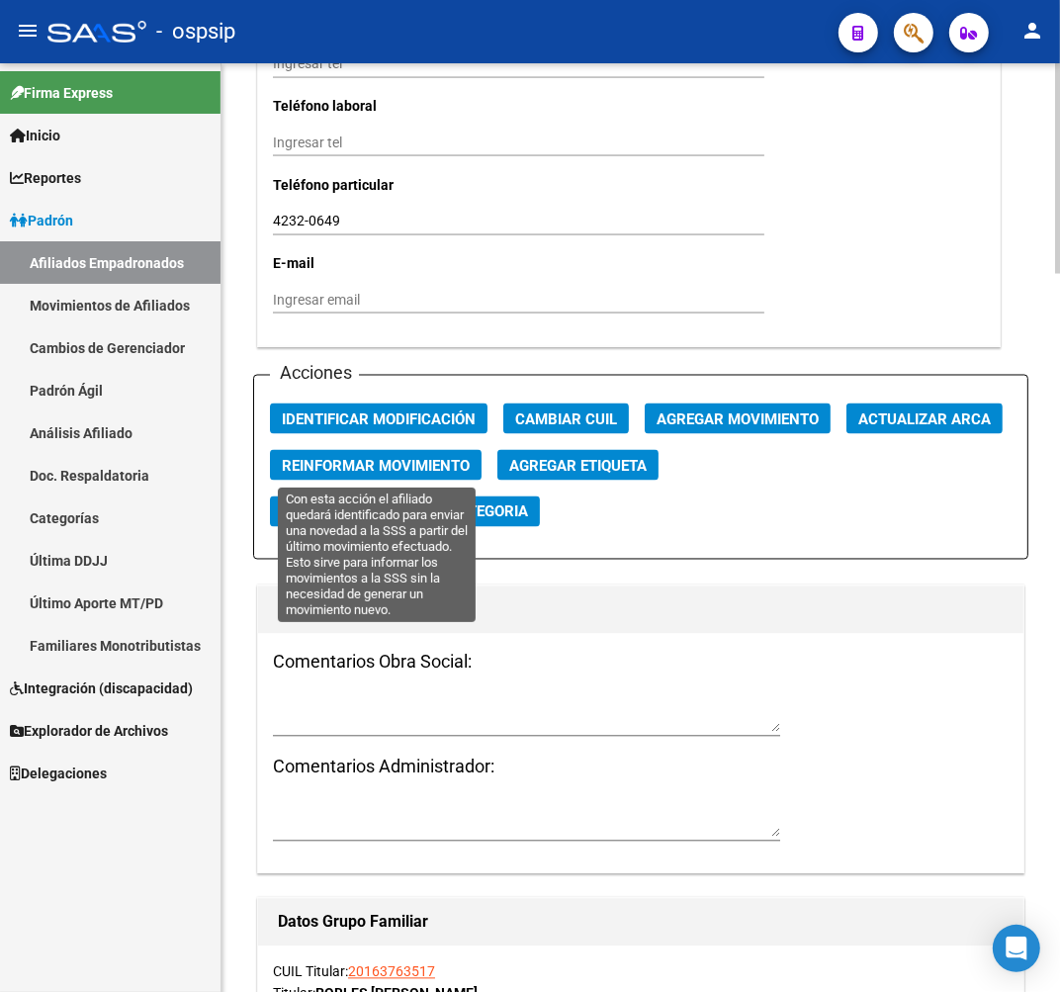
click at [457, 469] on span "Reinformar Movimiento" at bounding box center [376, 466] width 188 height 18
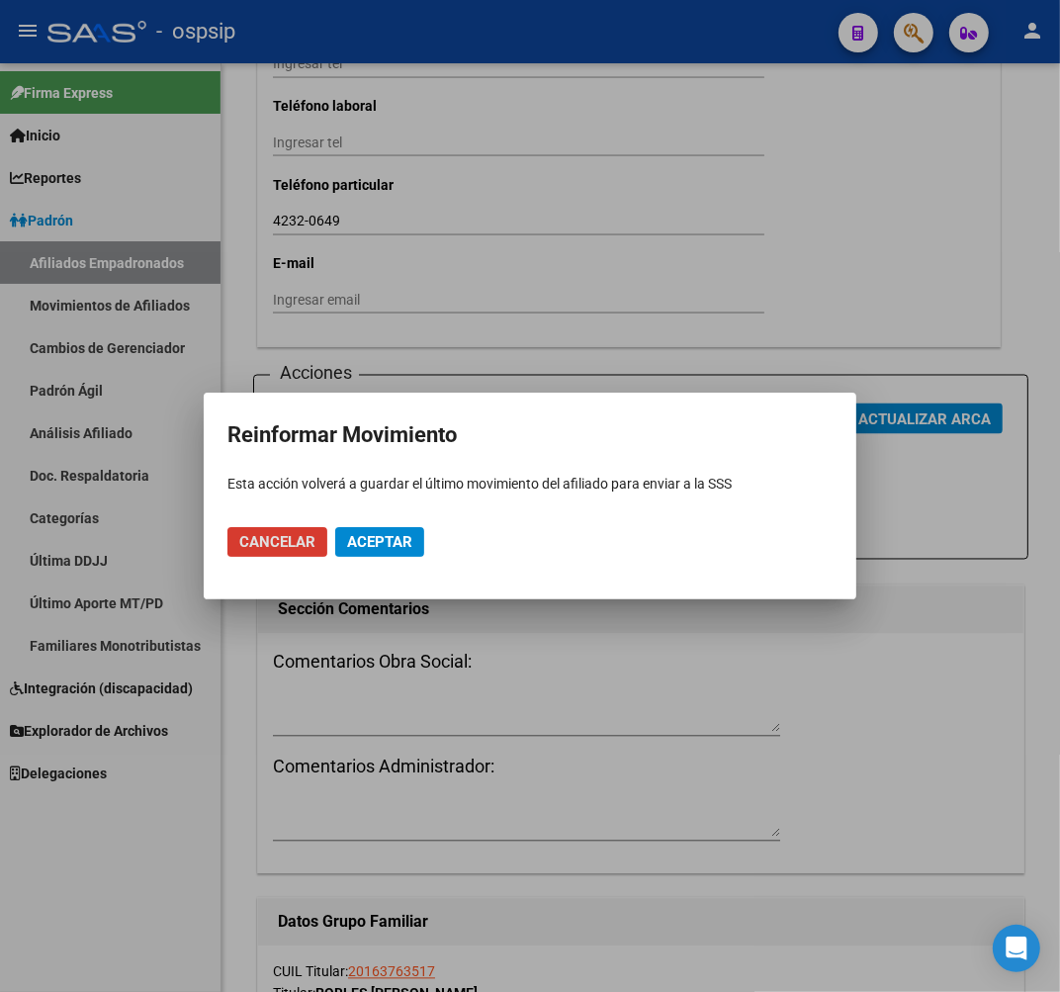
click at [620, 724] on div at bounding box center [530, 496] width 1060 height 992
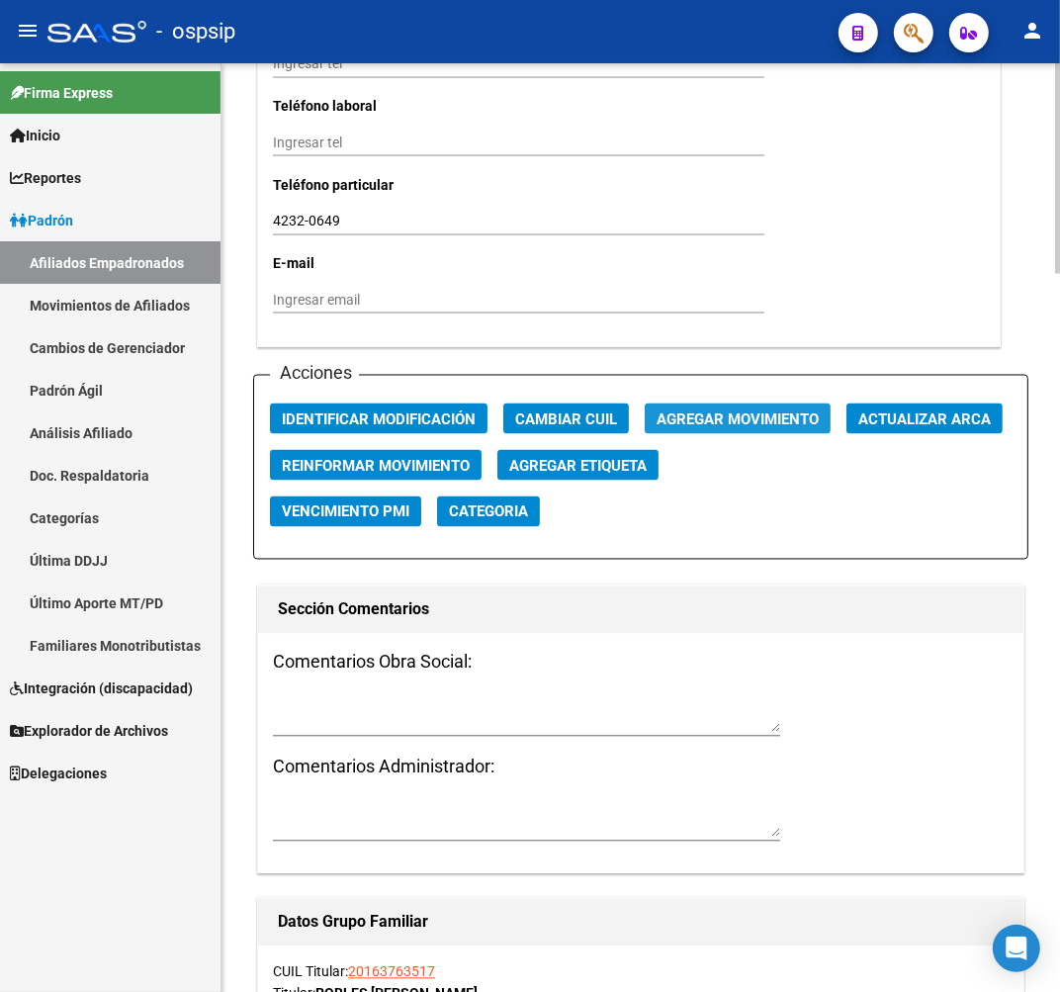
click at [716, 423] on span "Agregar Movimiento" at bounding box center [738, 419] width 162 height 18
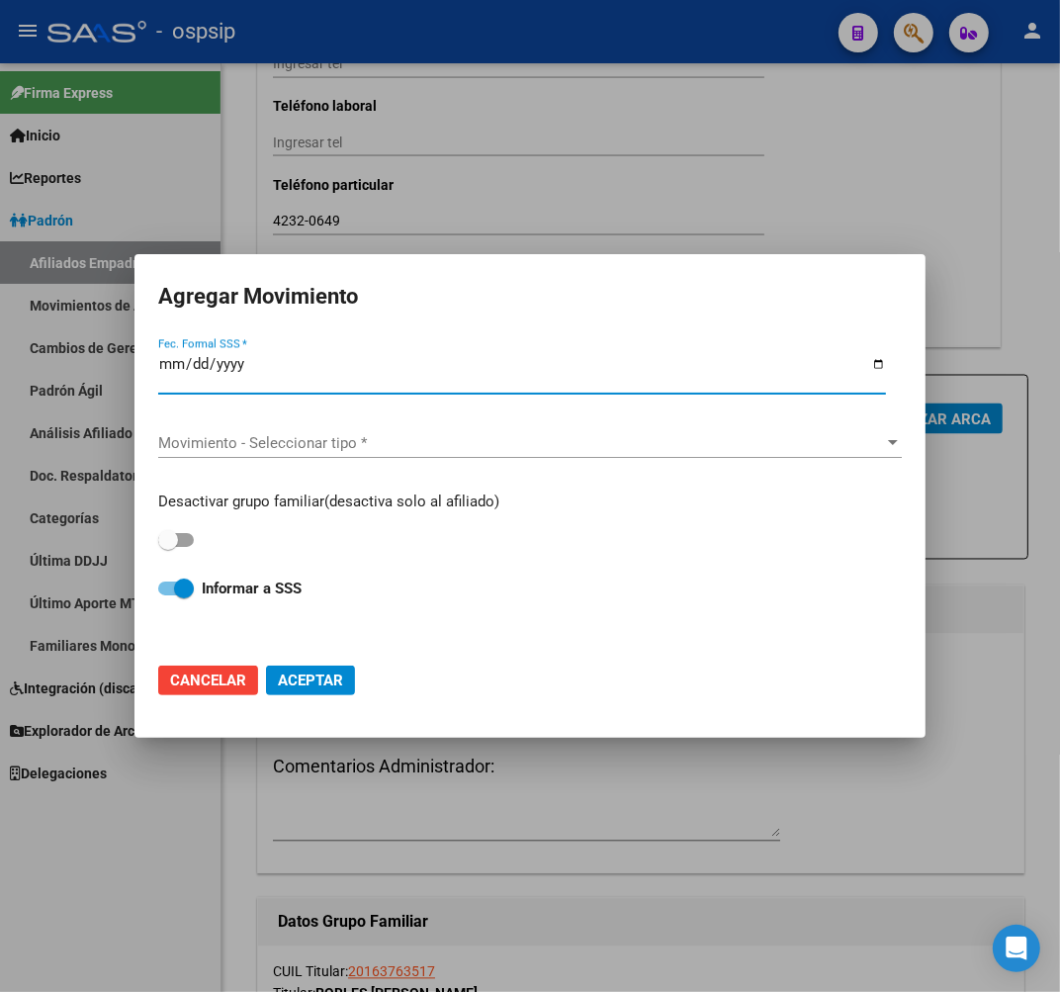
type input "0001-01-14"
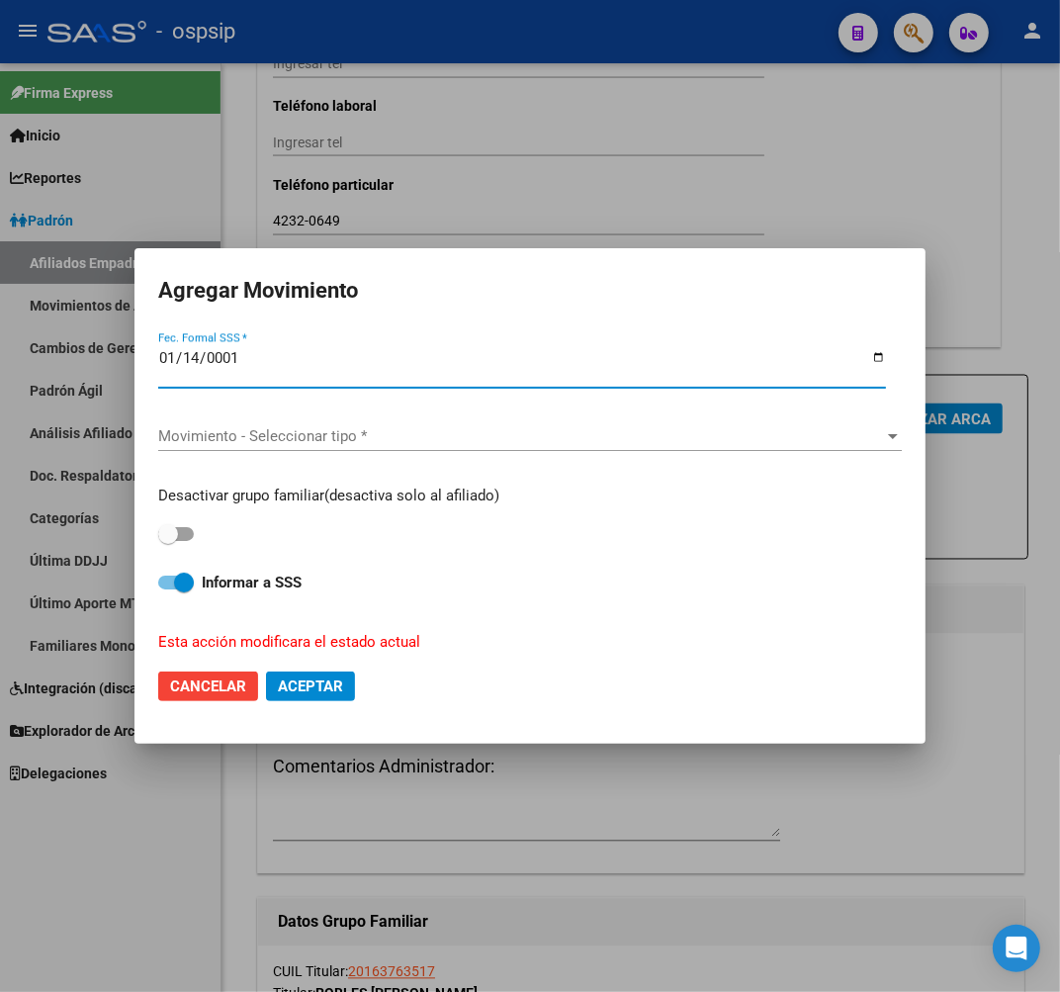
drag, startPoint x: 520, startPoint y: 850, endPoint x: 529, endPoint y: 672, distance: 178.2
click at [520, 847] on div at bounding box center [530, 496] width 1060 height 992
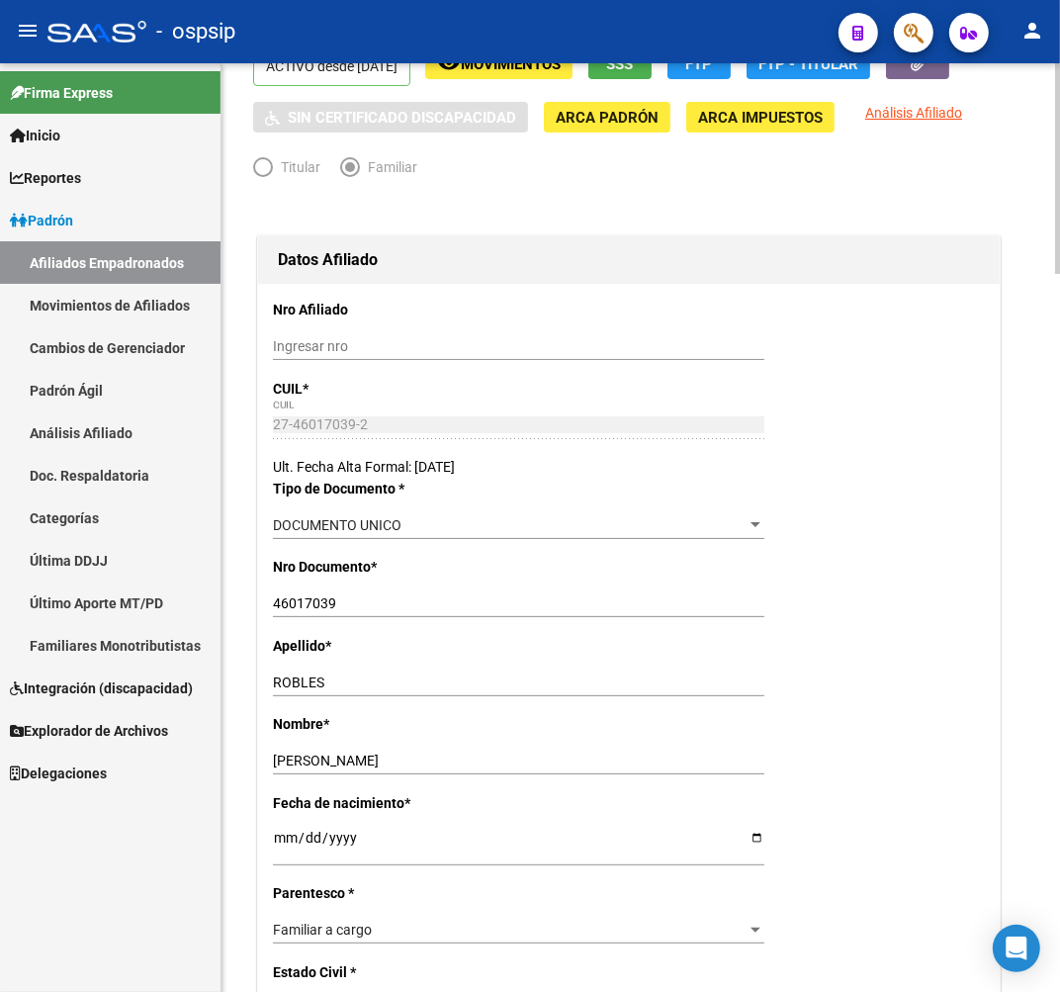
scroll to position [0, 0]
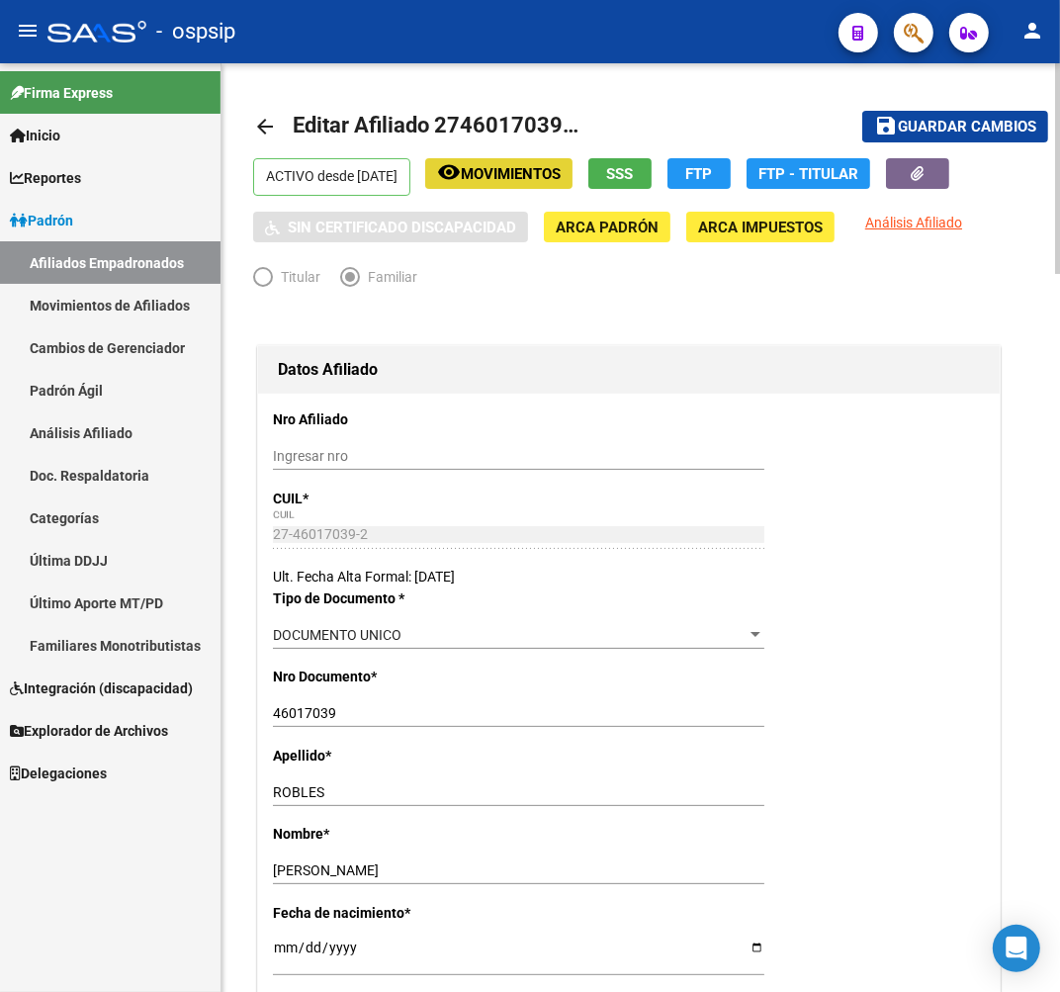
click at [565, 185] on button "remove_red_eye Movimientos" at bounding box center [498, 173] width 147 height 31
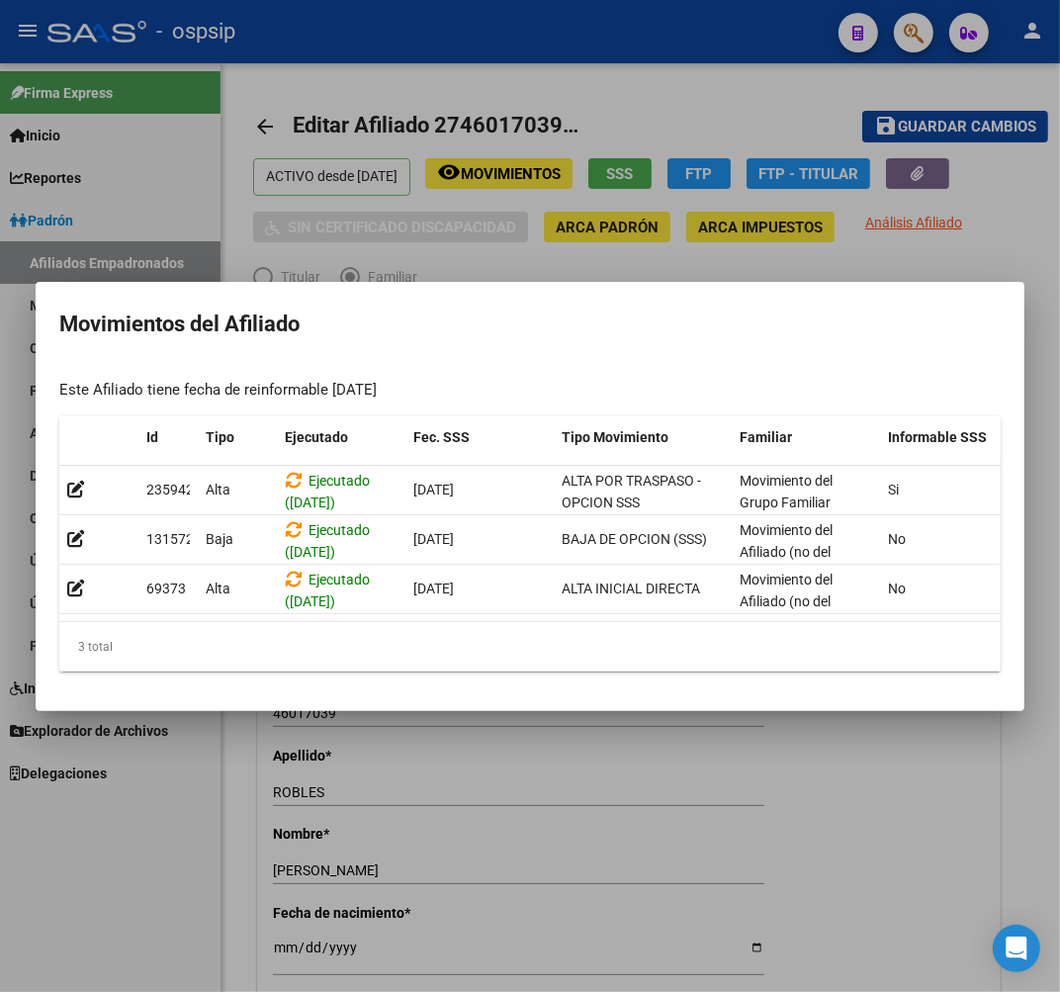
click at [575, 814] on div at bounding box center [530, 496] width 1060 height 992
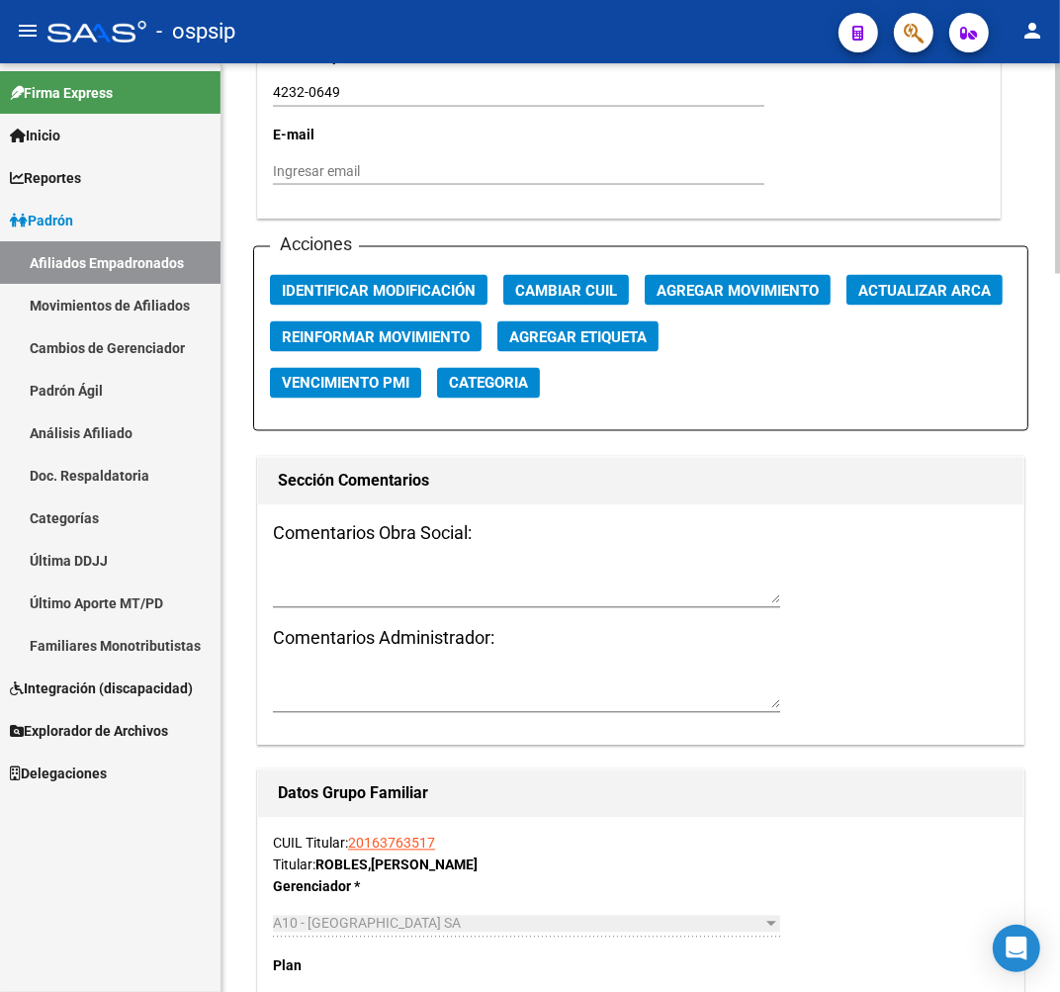
scroll to position [2307, 0]
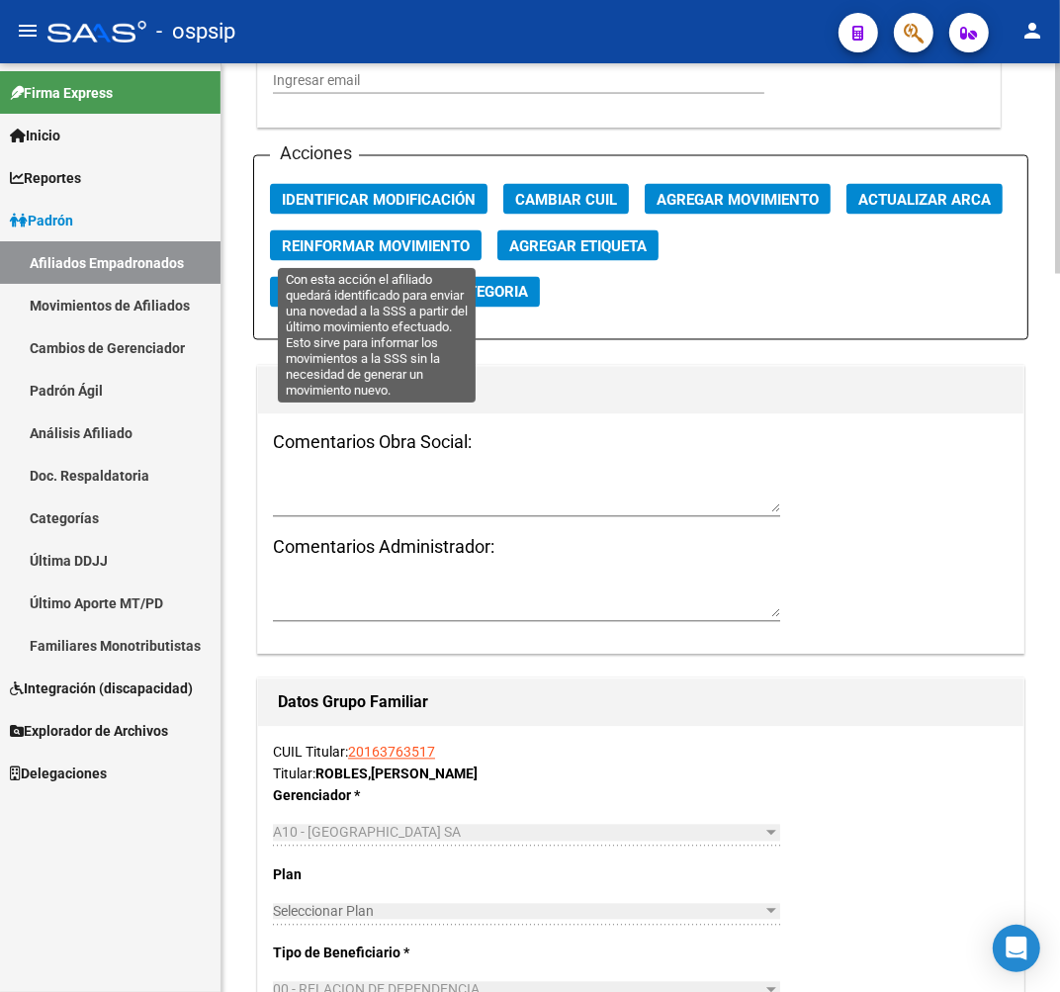
click at [410, 237] on span "Reinformar Movimiento" at bounding box center [376, 246] width 188 height 18
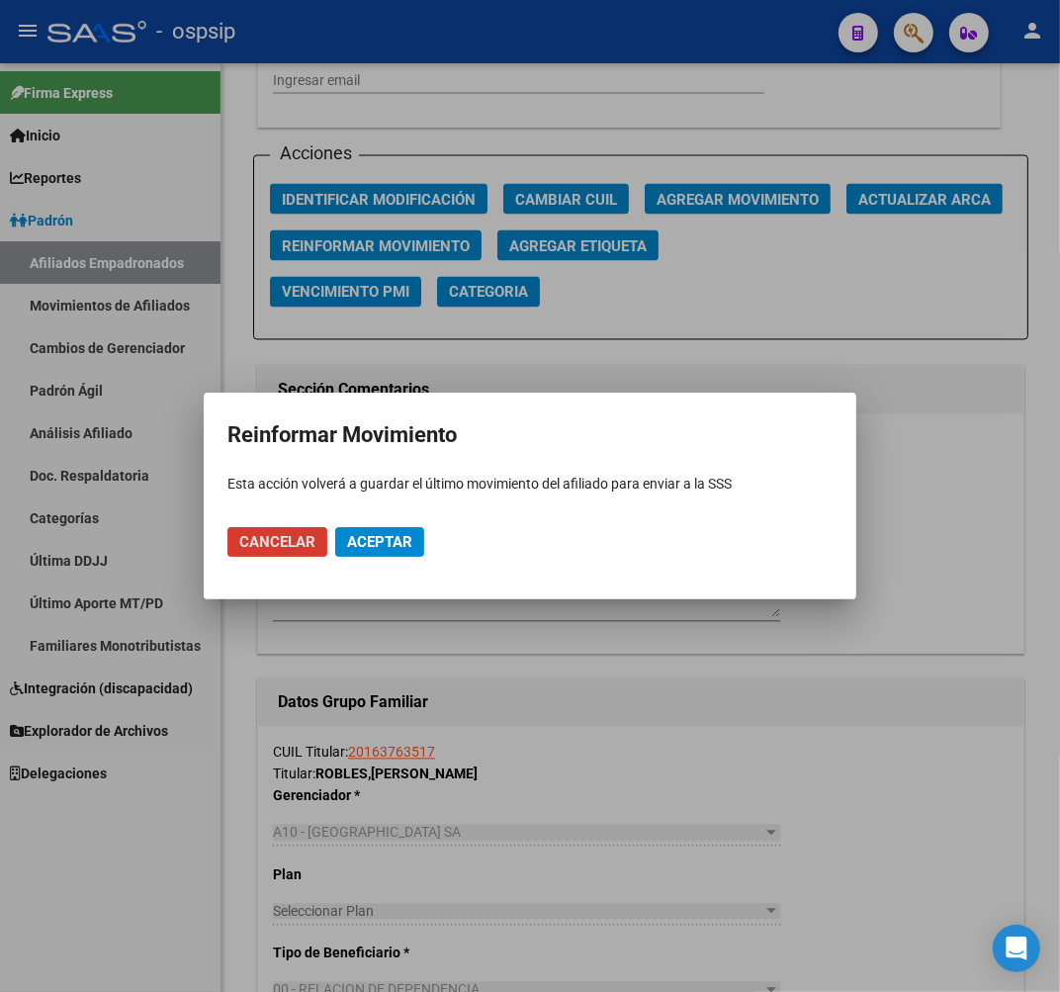
click at [855, 303] on div at bounding box center [530, 496] width 1060 height 992
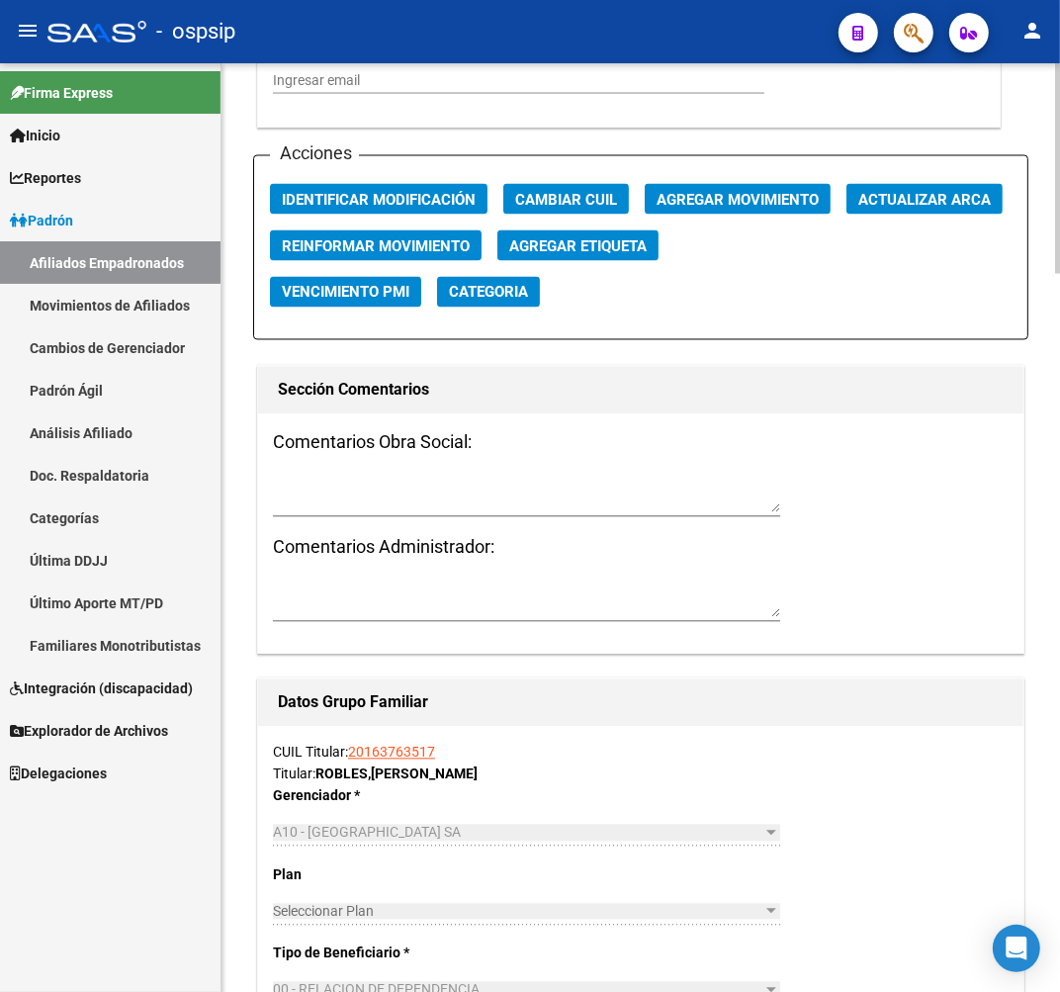
click at [714, 195] on span "Agregar Movimiento" at bounding box center [738, 200] width 162 height 18
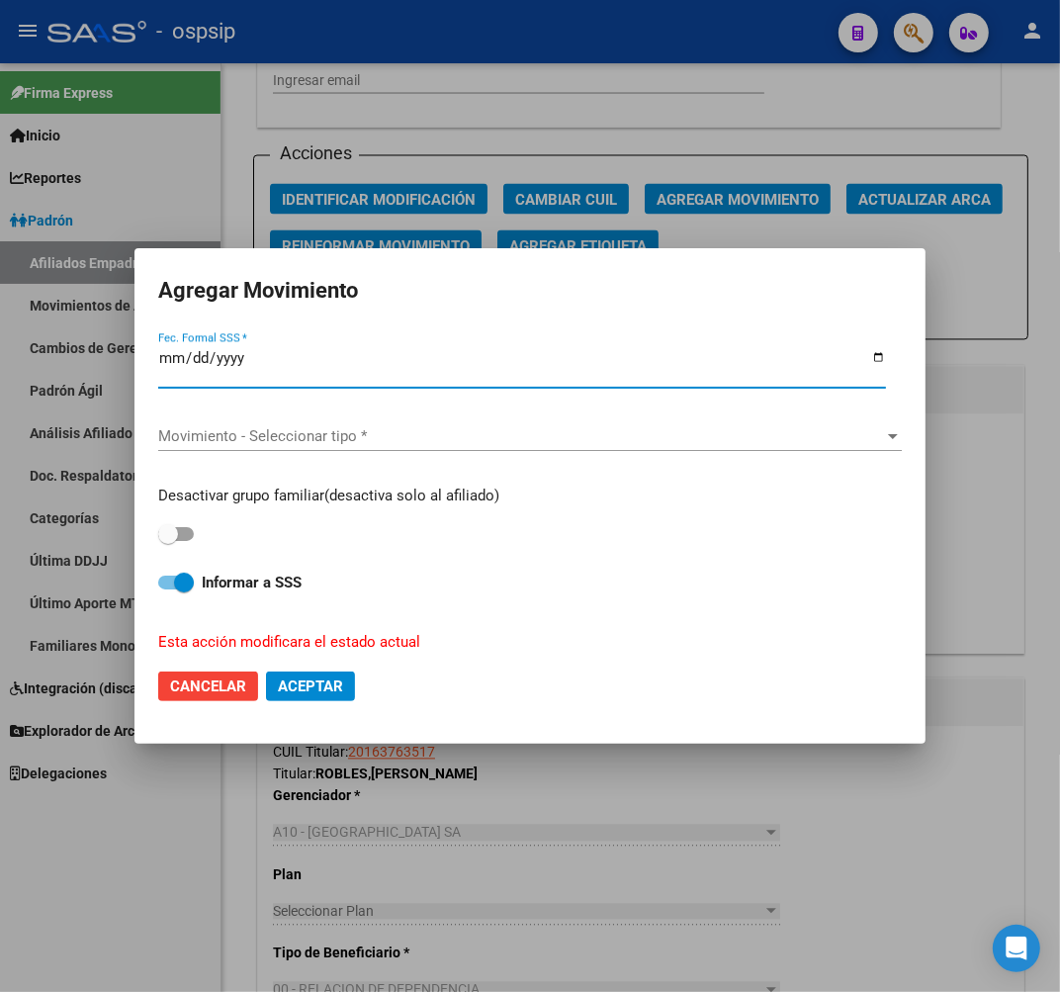
click at [338, 692] on span "Aceptar" at bounding box center [310, 686] width 65 height 18
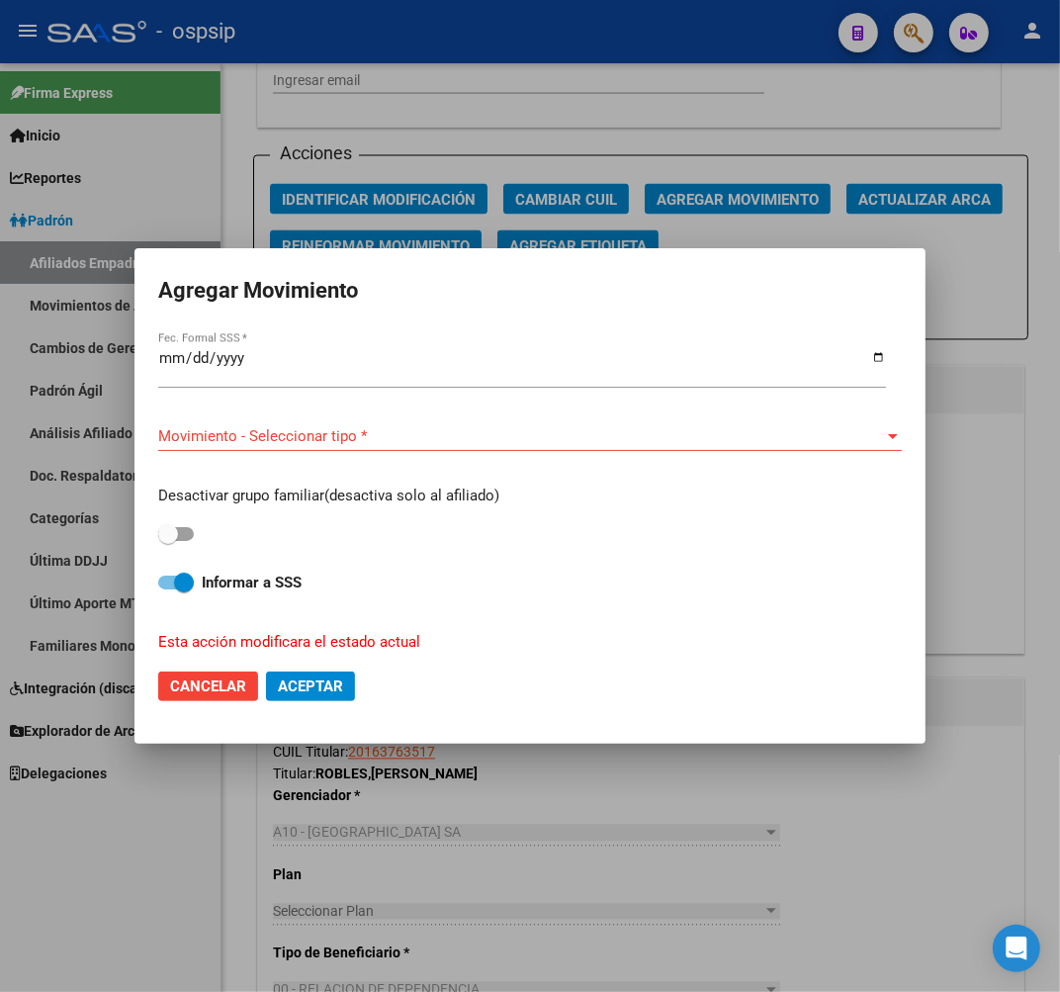
click at [317, 441] on span "Movimiento - Seleccionar tipo *" at bounding box center [521, 436] width 726 height 18
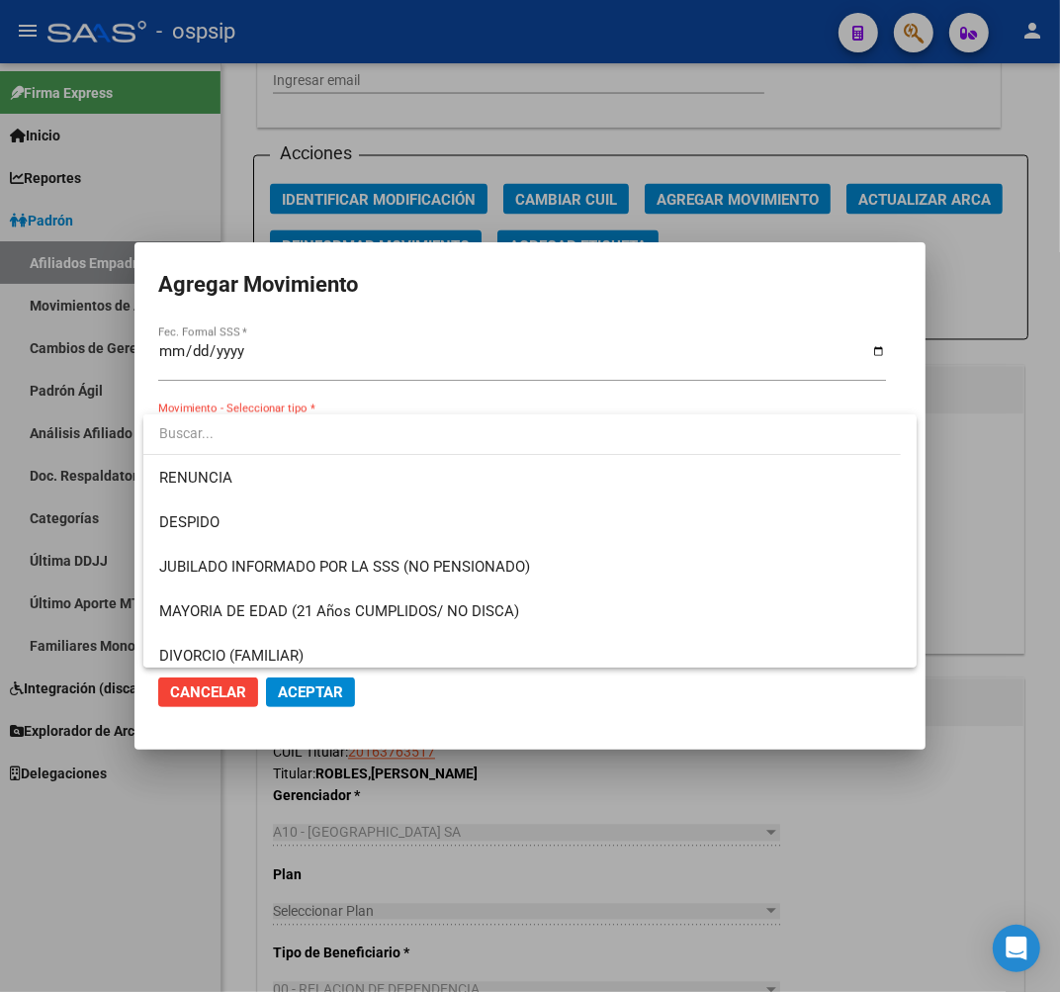
scroll to position [0, 0]
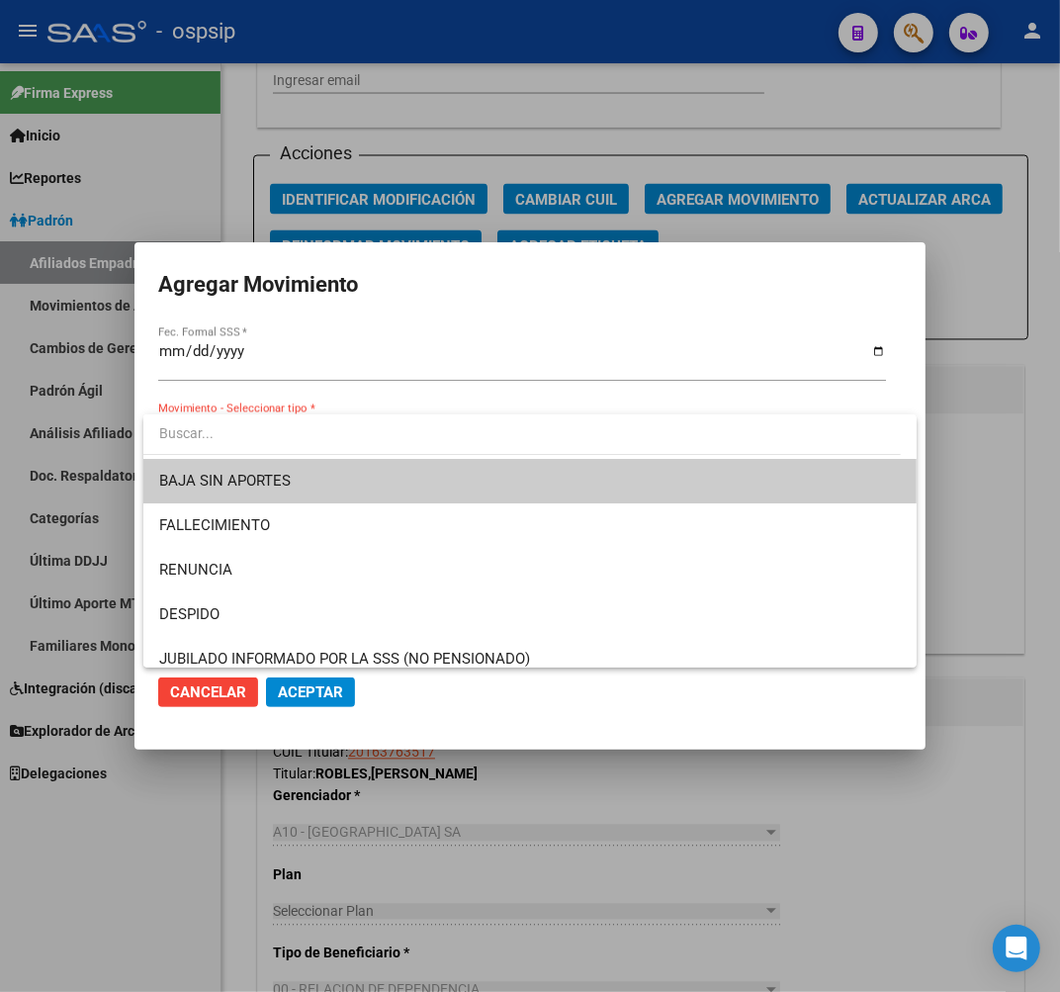
click at [162, 360] on div at bounding box center [530, 496] width 1060 height 992
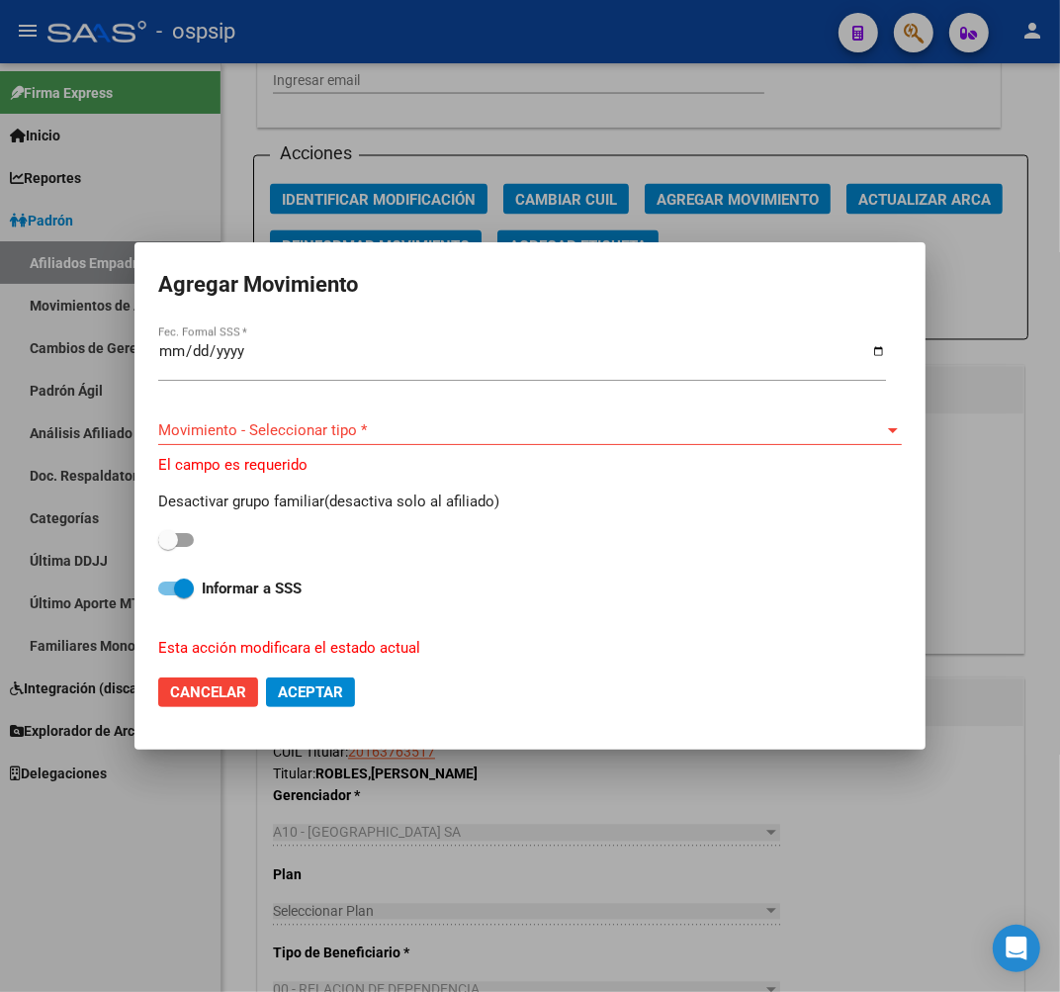
click at [205, 357] on input "[DATE]" at bounding box center [522, 359] width 728 height 32
click at [201, 353] on input "[DATE]" at bounding box center [522, 359] width 728 height 32
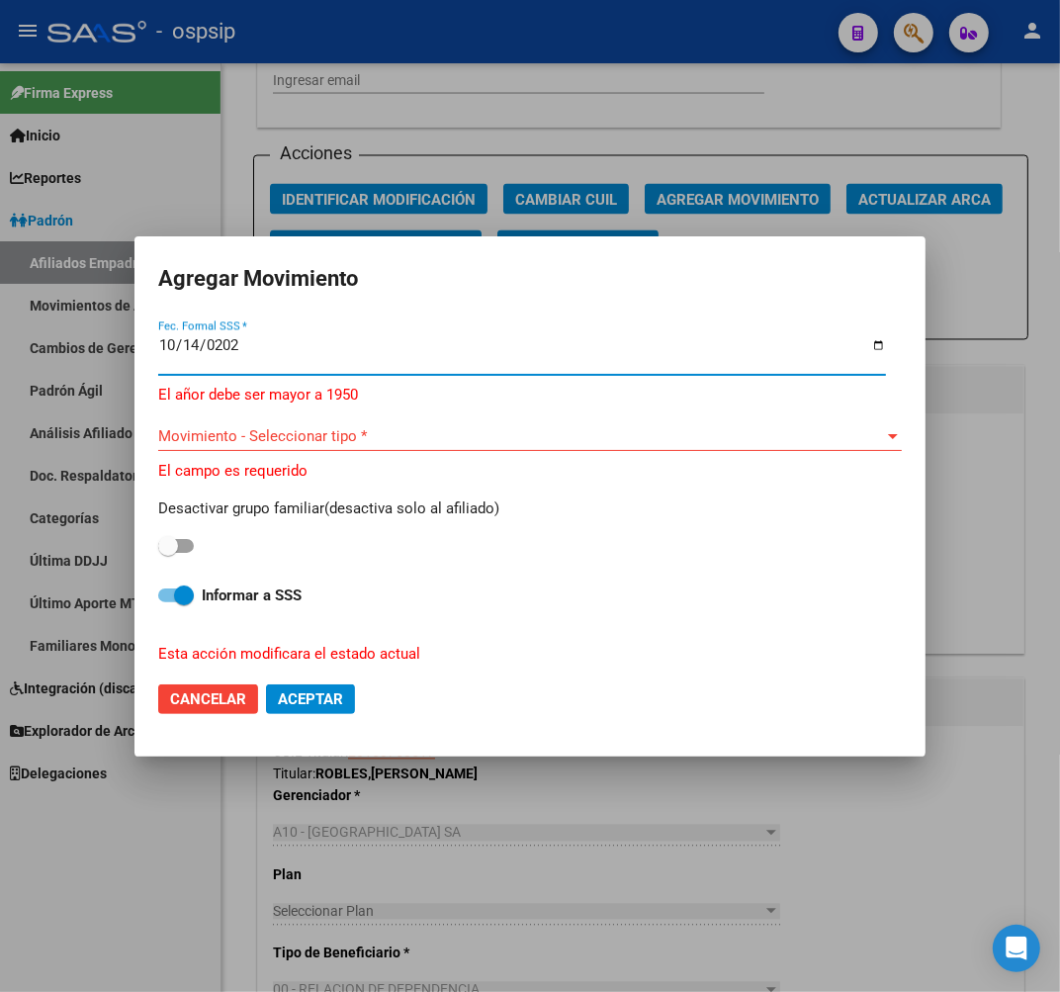
type input "[DATE]"
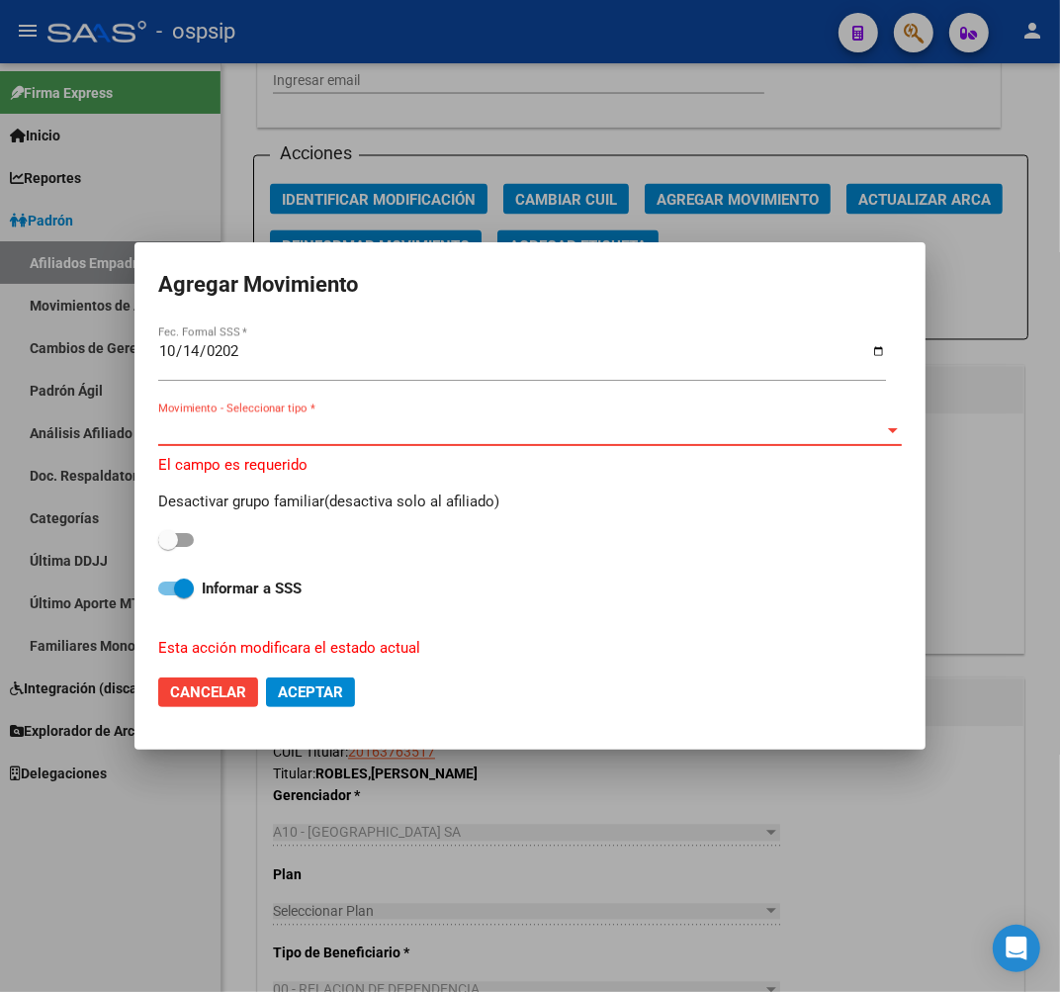
click at [511, 422] on span "Movimiento - Seleccionar tipo *" at bounding box center [521, 430] width 726 height 18
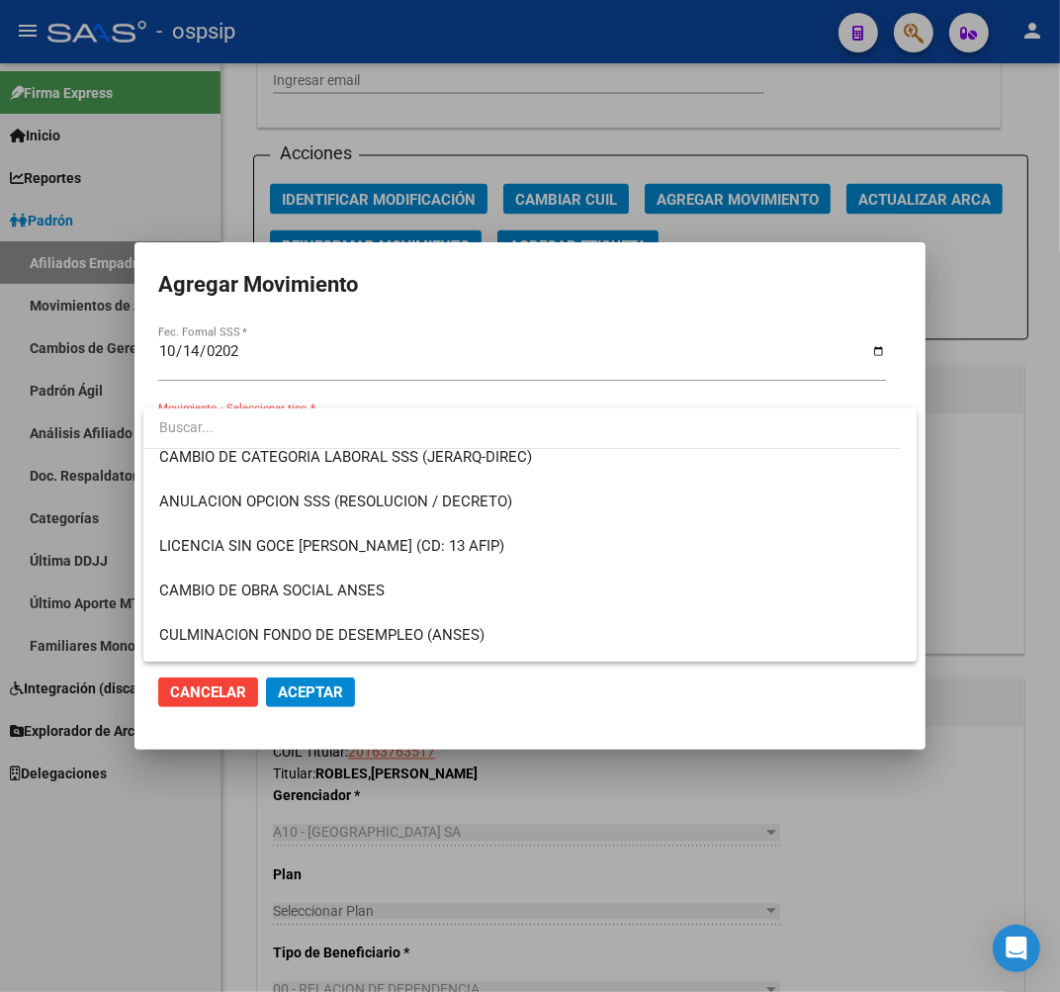
scroll to position [220, 0]
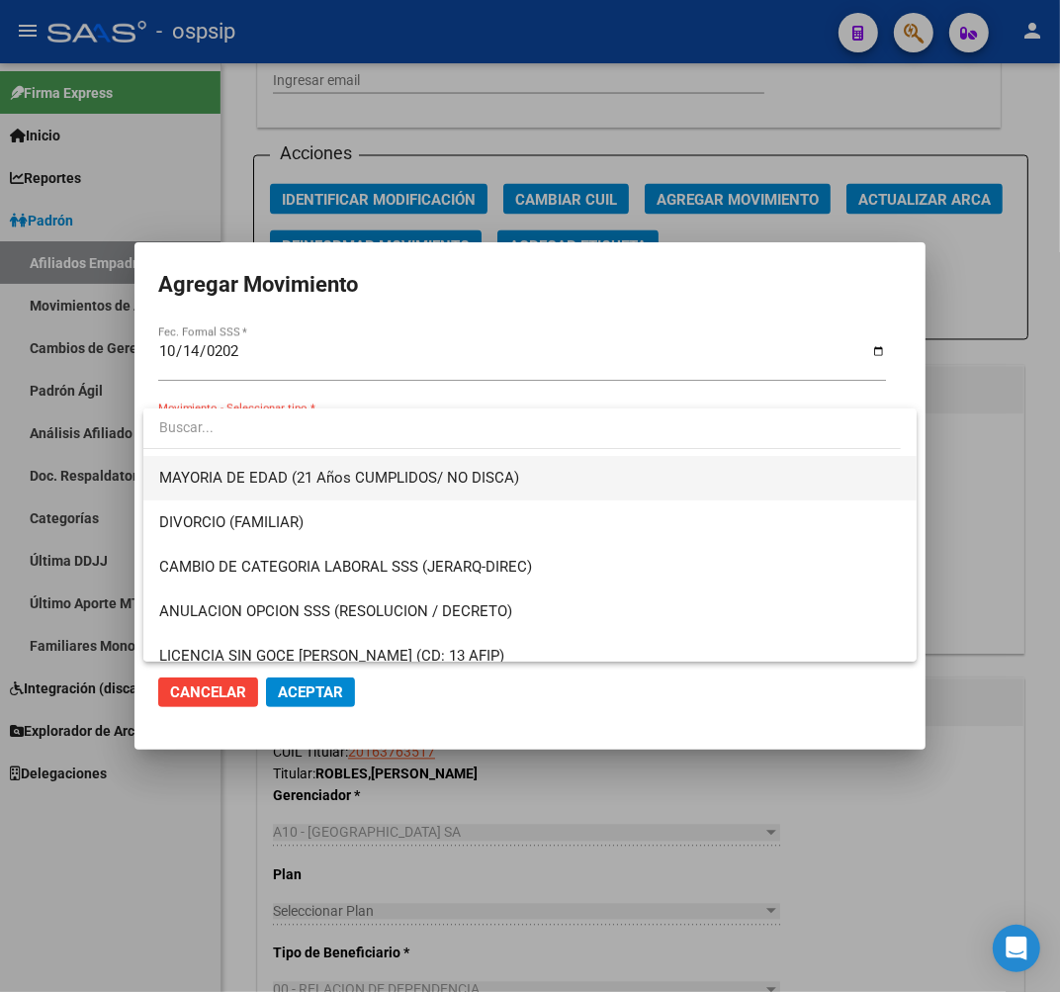
click at [528, 487] on span "MAYORIA DE EDAD (21 Años CUMPLIDOS/ NO DISCA)" at bounding box center [530, 478] width 742 height 45
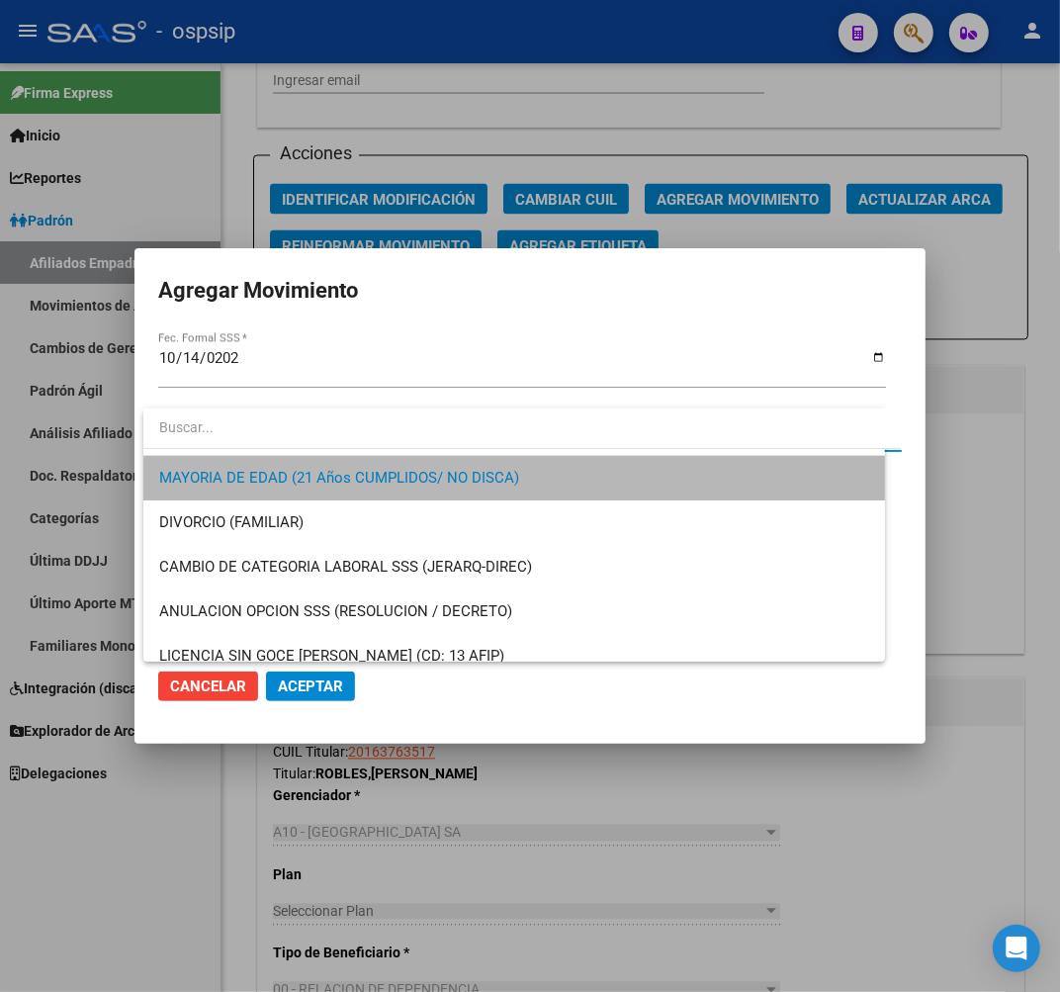
scroll to position [223, 0]
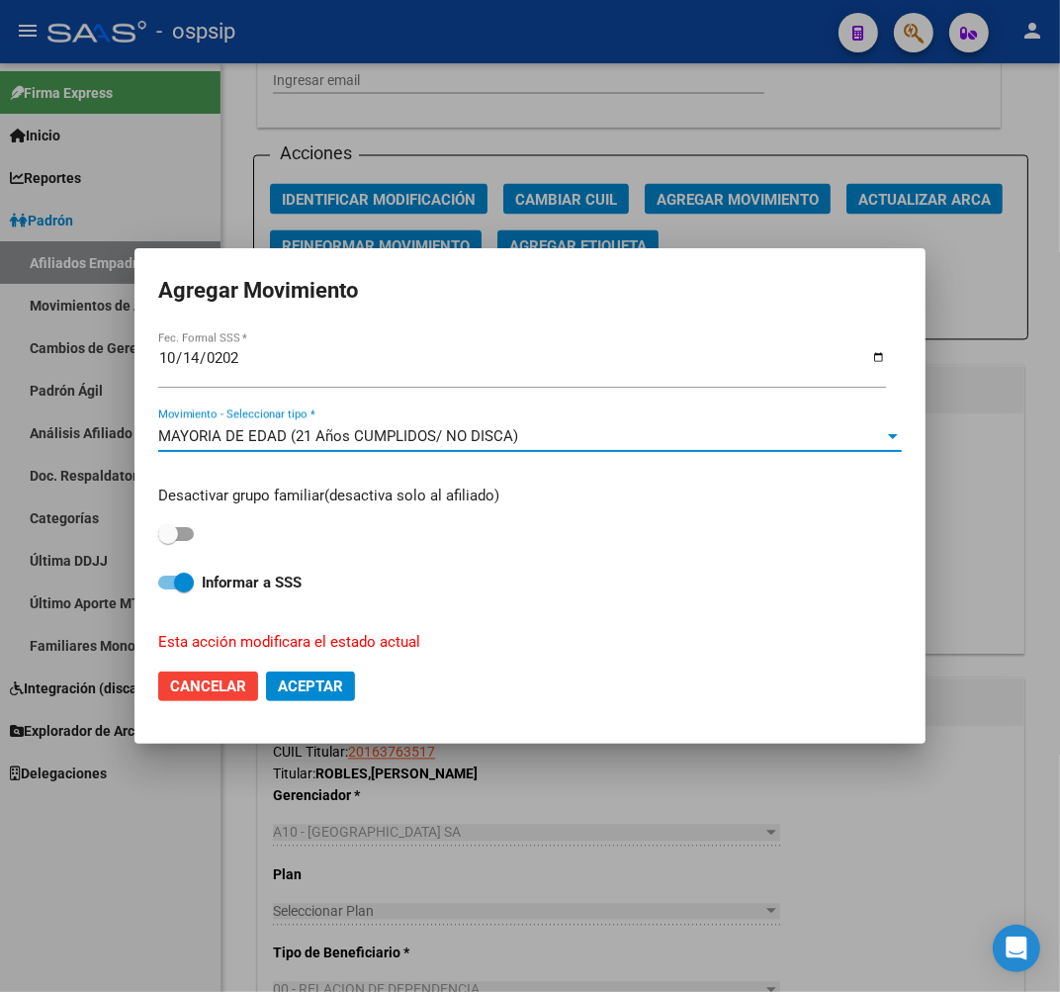
click at [334, 693] on span "Aceptar" at bounding box center [310, 686] width 65 height 18
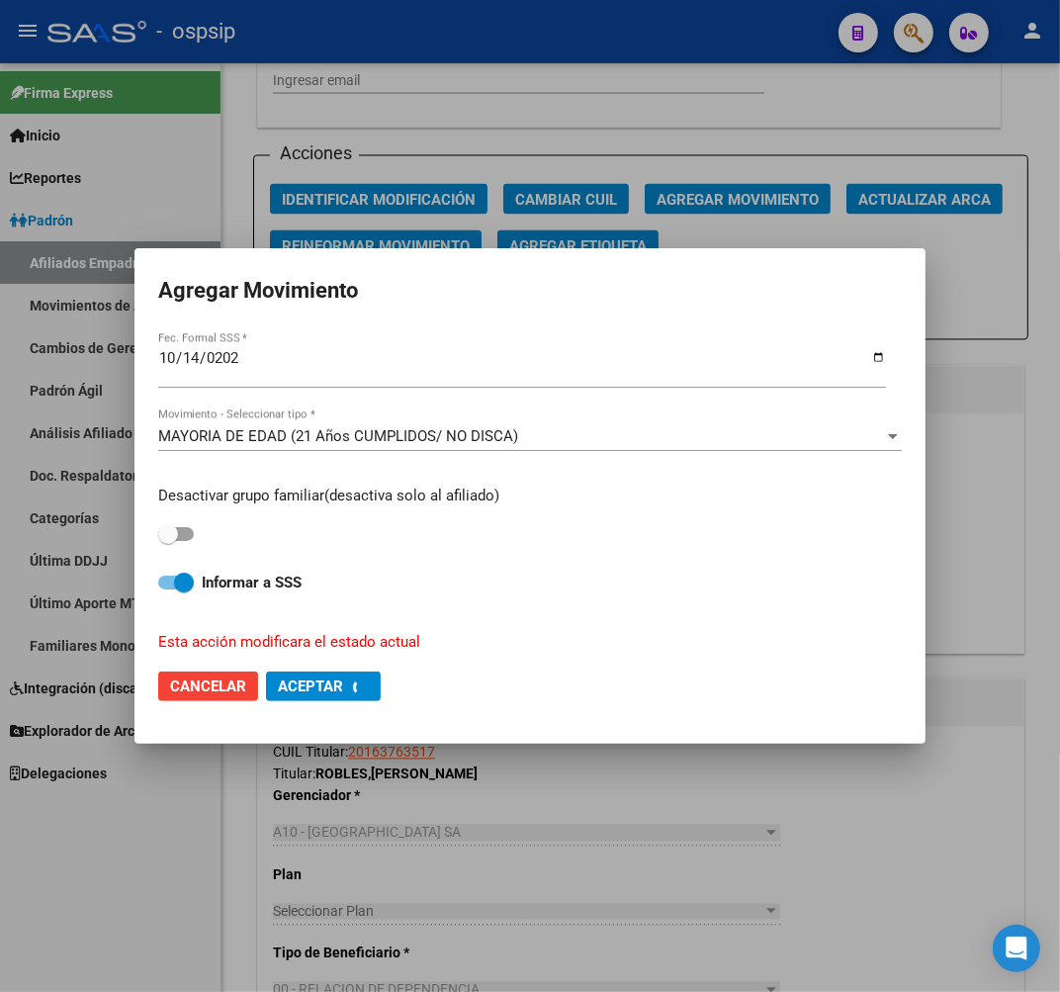
checkbox input "false"
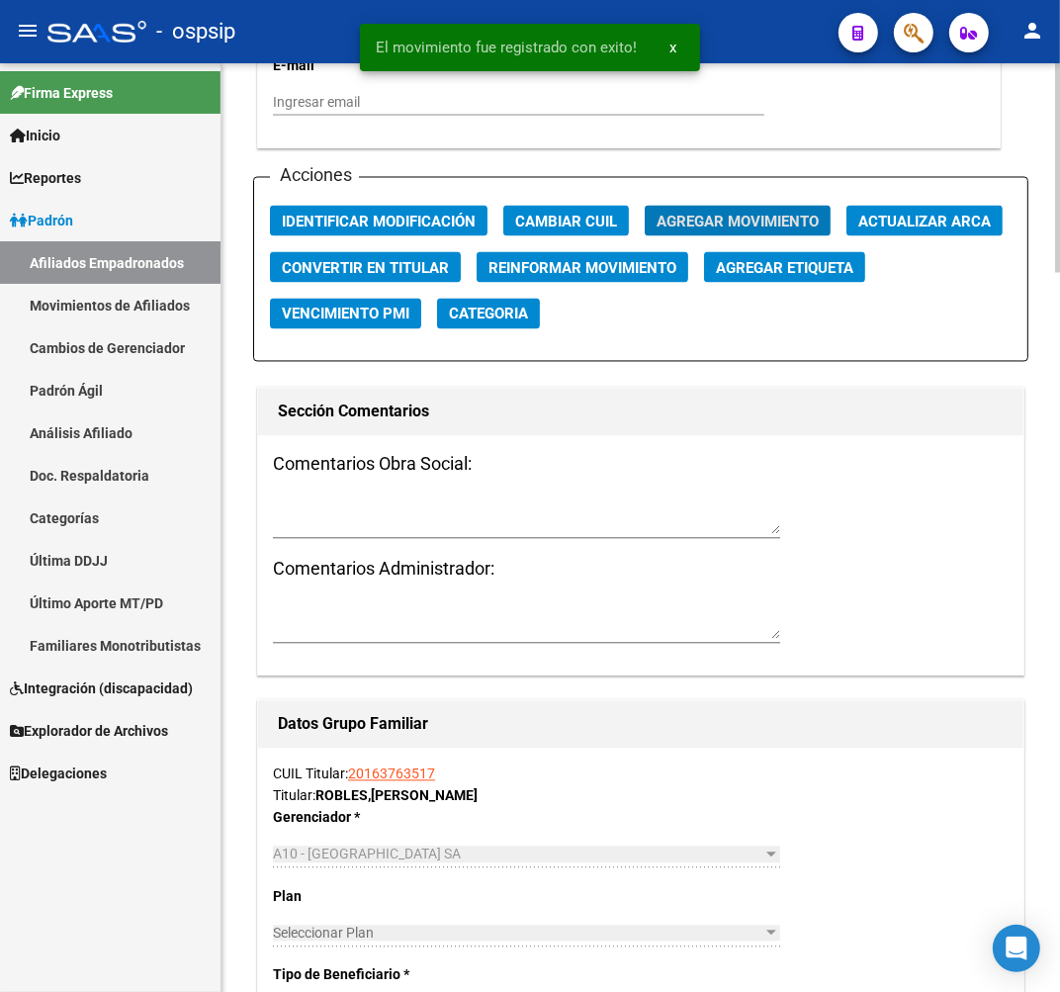
scroll to position [3182, 0]
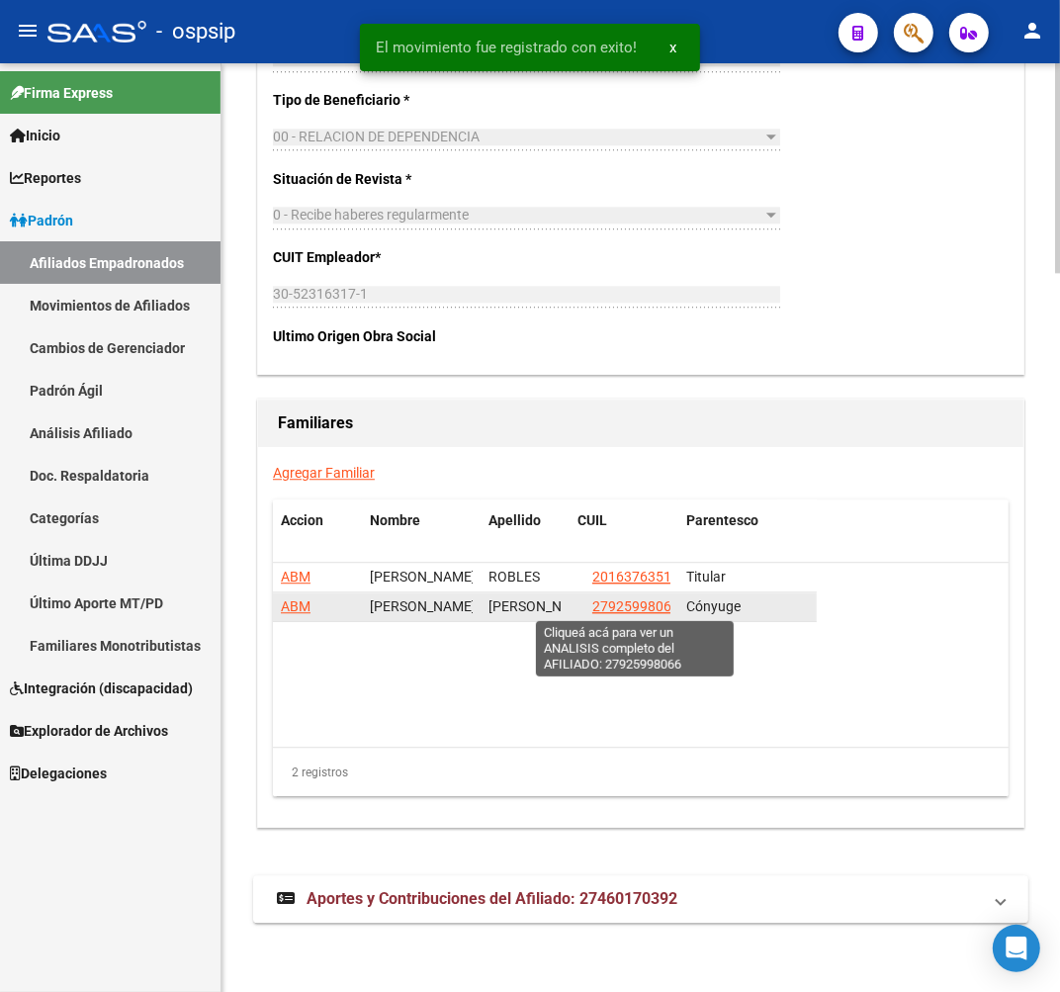
click at [635, 599] on span "27925998066" at bounding box center [635, 606] width 87 height 16
type textarea "27925998066"
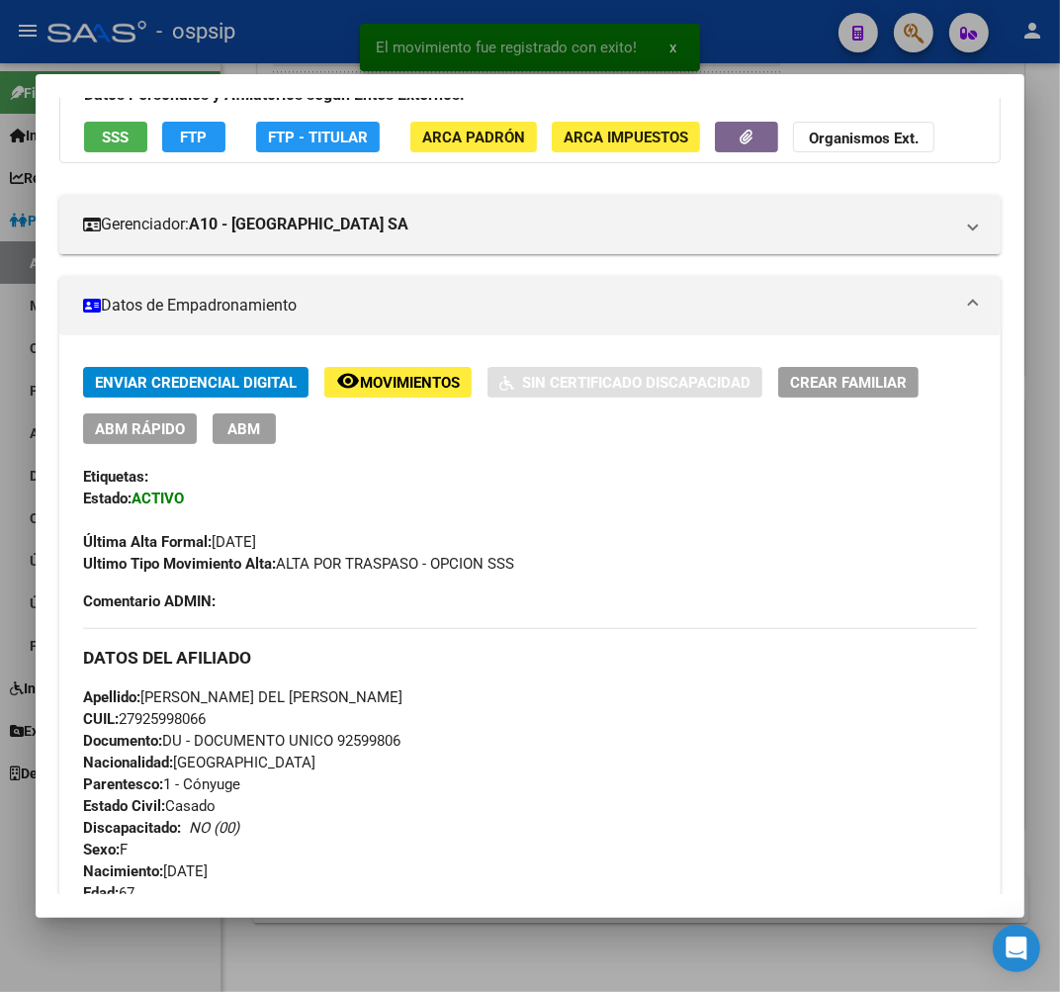
scroll to position [156, 0]
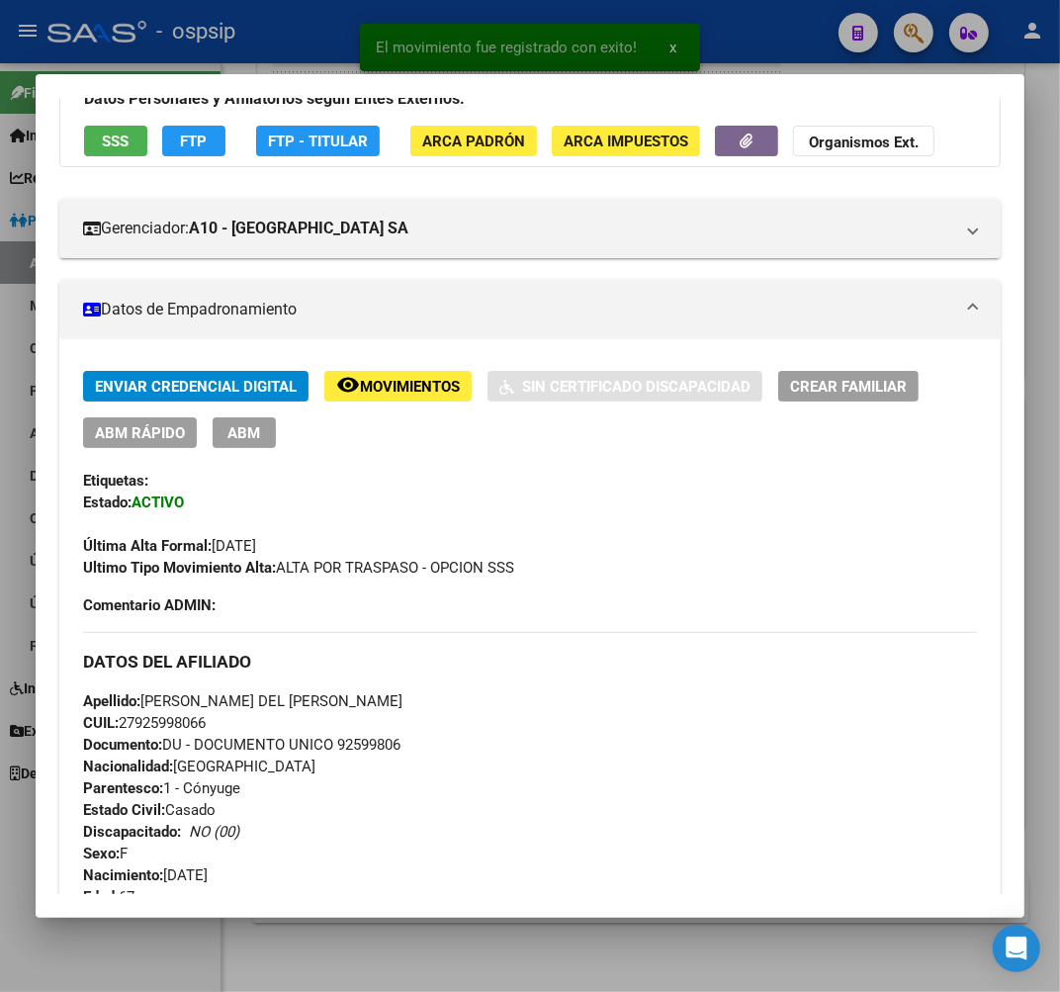
click at [245, 433] on span "ABM" at bounding box center [244, 433] width 33 height 18
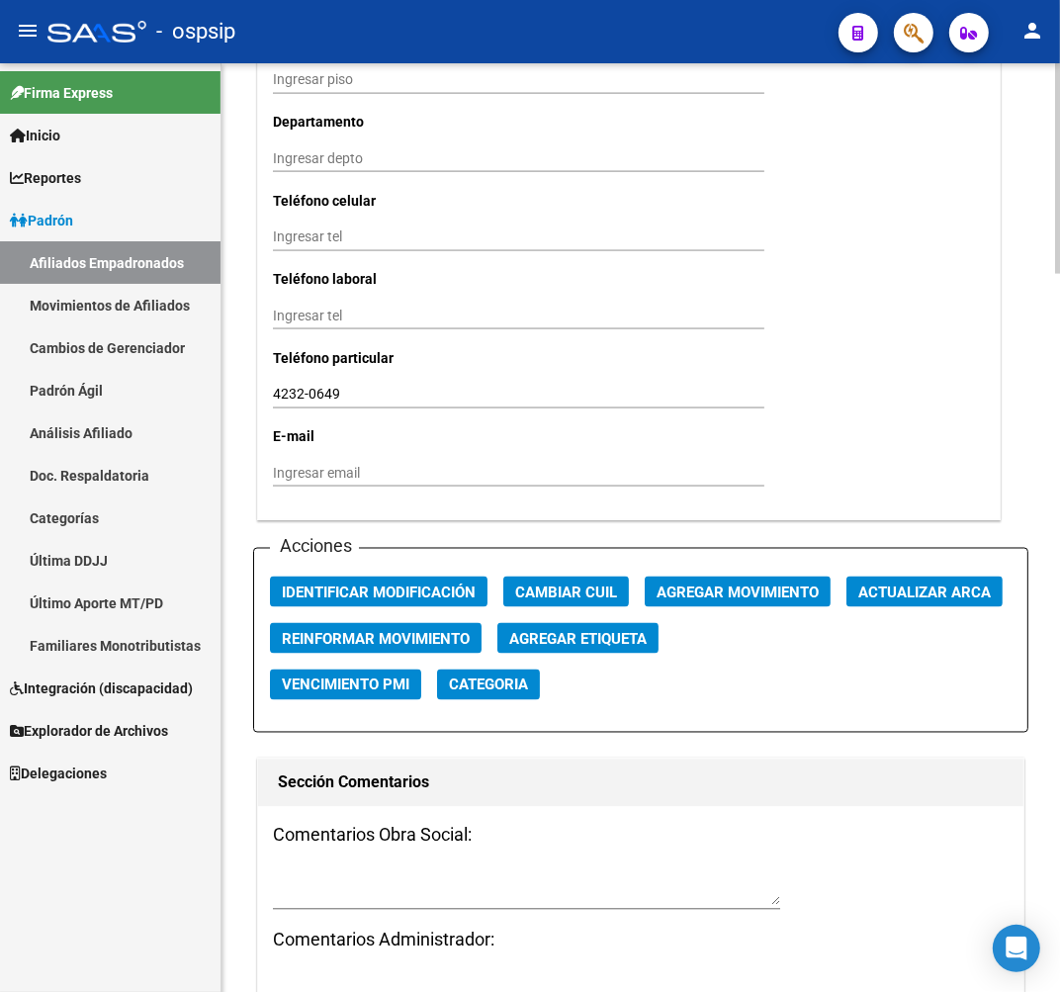
scroll to position [1867, 0]
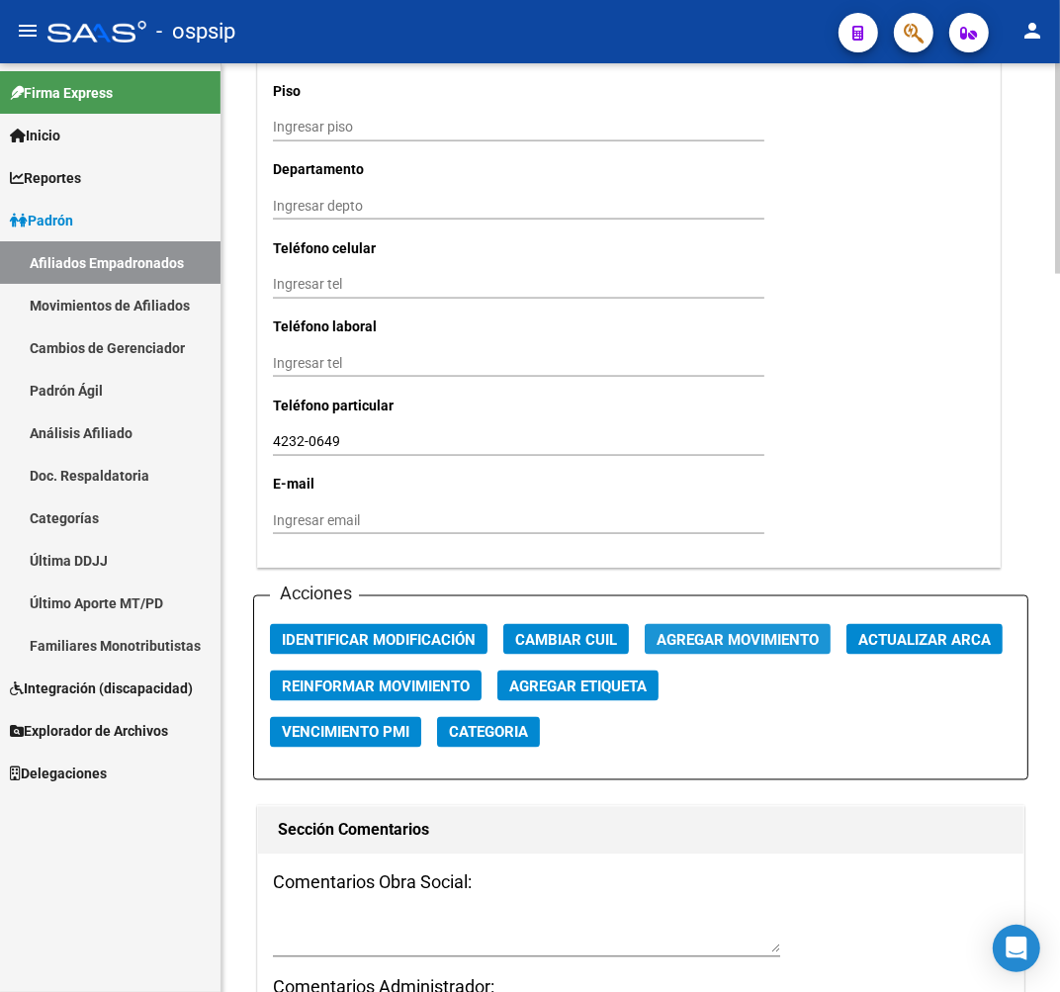
click at [706, 636] on span "Agregar Movimiento" at bounding box center [738, 640] width 162 height 18
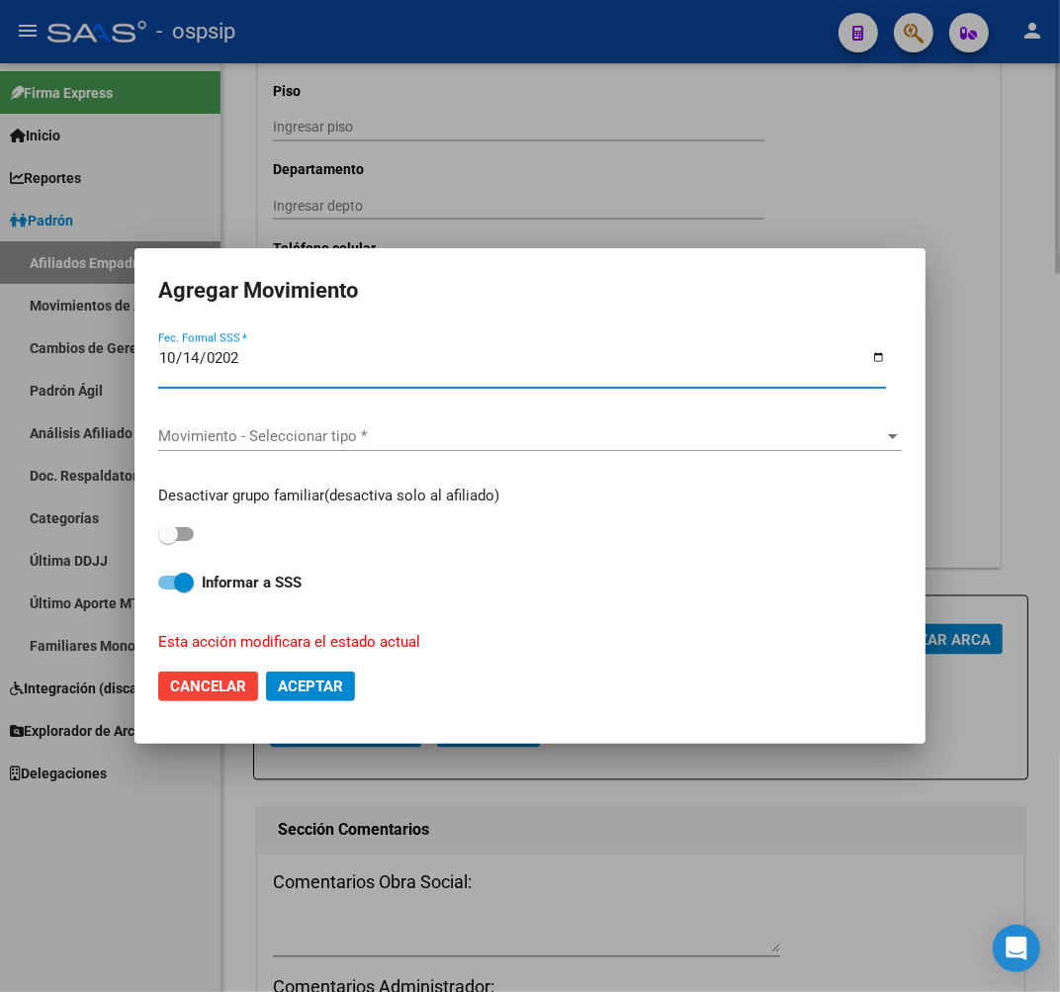
type input "[DATE]"
click at [350, 439] on span "Movimiento - Seleccionar tipo *" at bounding box center [521, 436] width 726 height 18
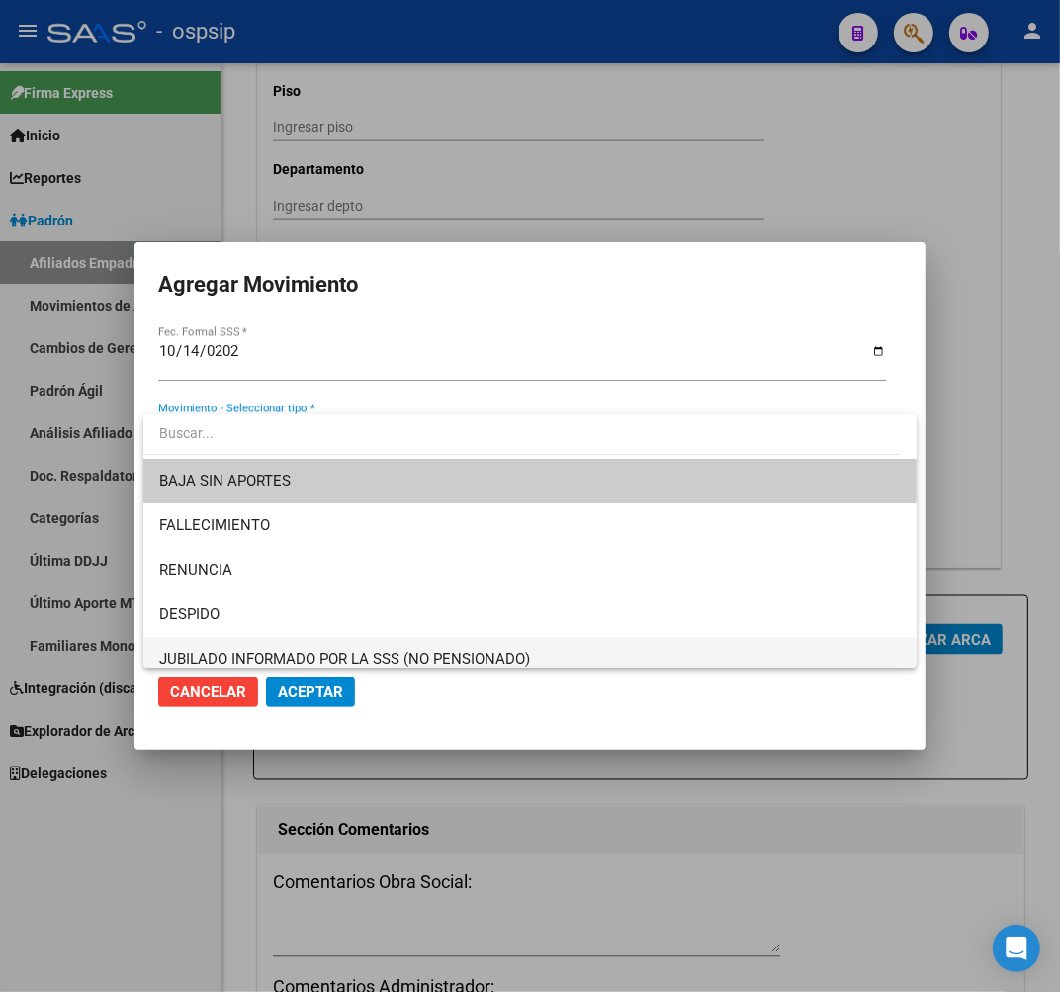
click at [369, 647] on span "JUBILADO INFORMADO POR LA SSS (NO PENSIONADO)" at bounding box center [530, 659] width 742 height 45
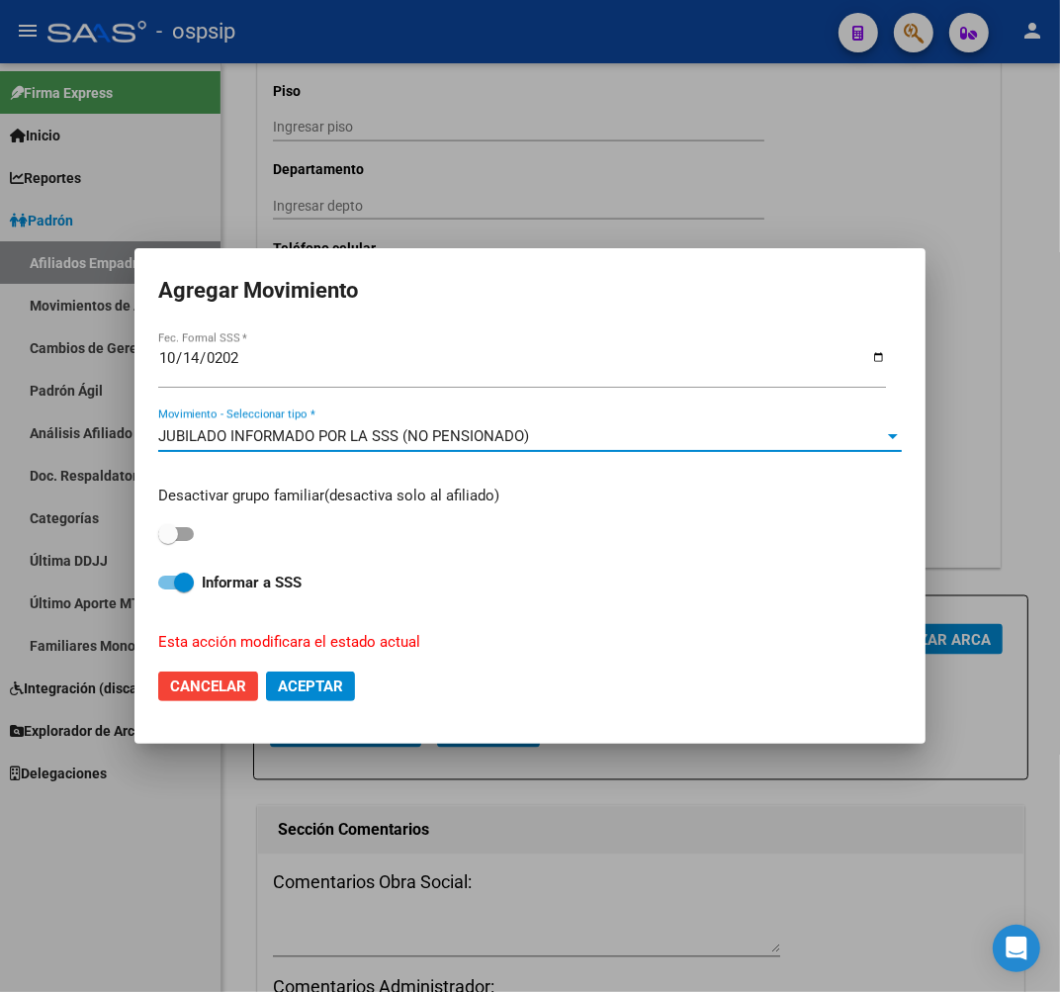
click at [312, 685] on span "Aceptar" at bounding box center [310, 686] width 65 height 18
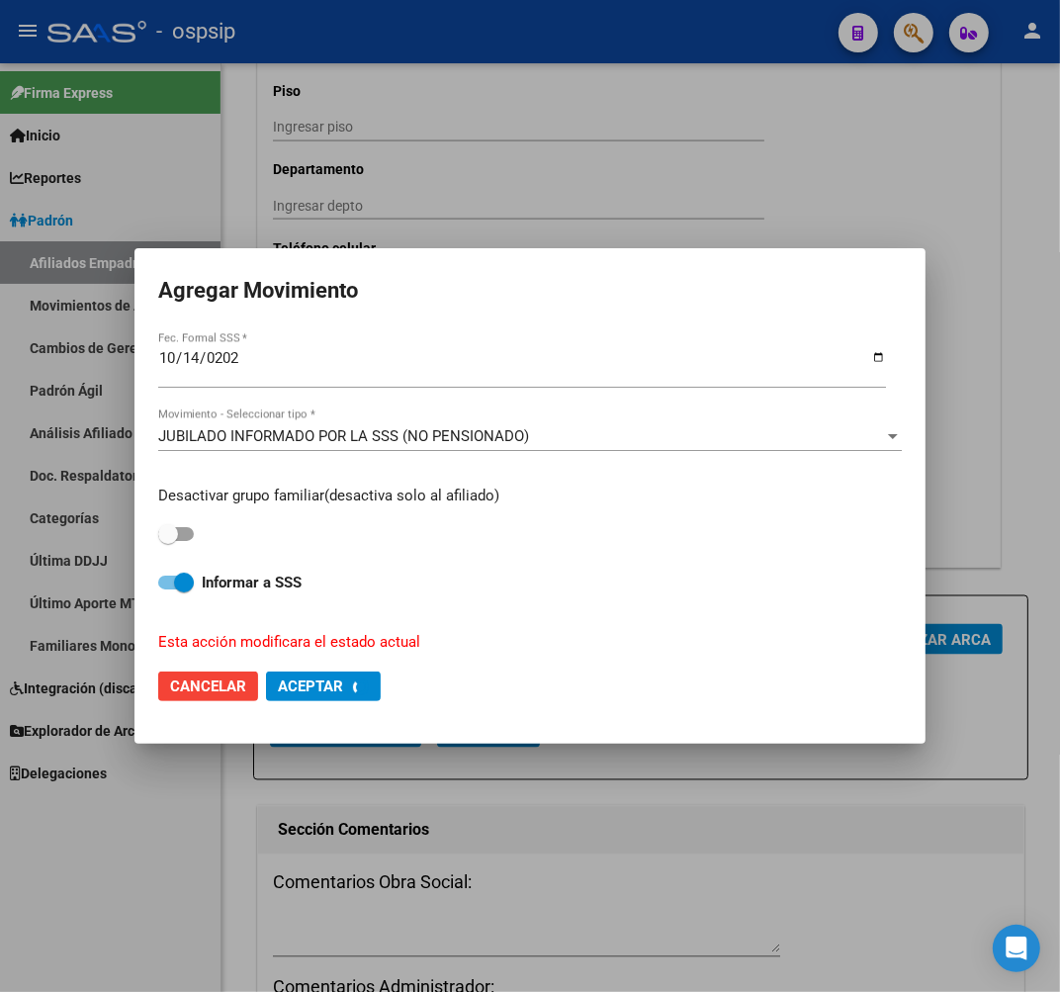
checkbox input "false"
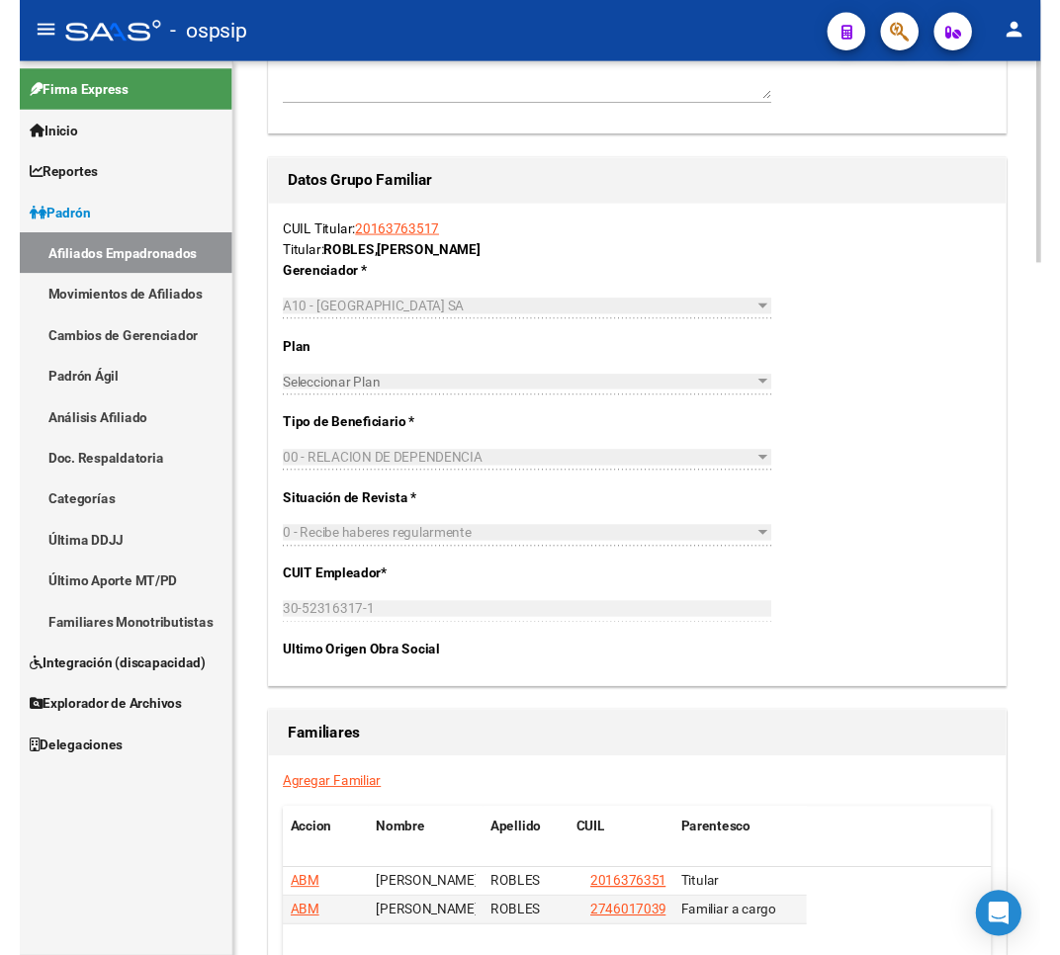
scroll to position [3182, 0]
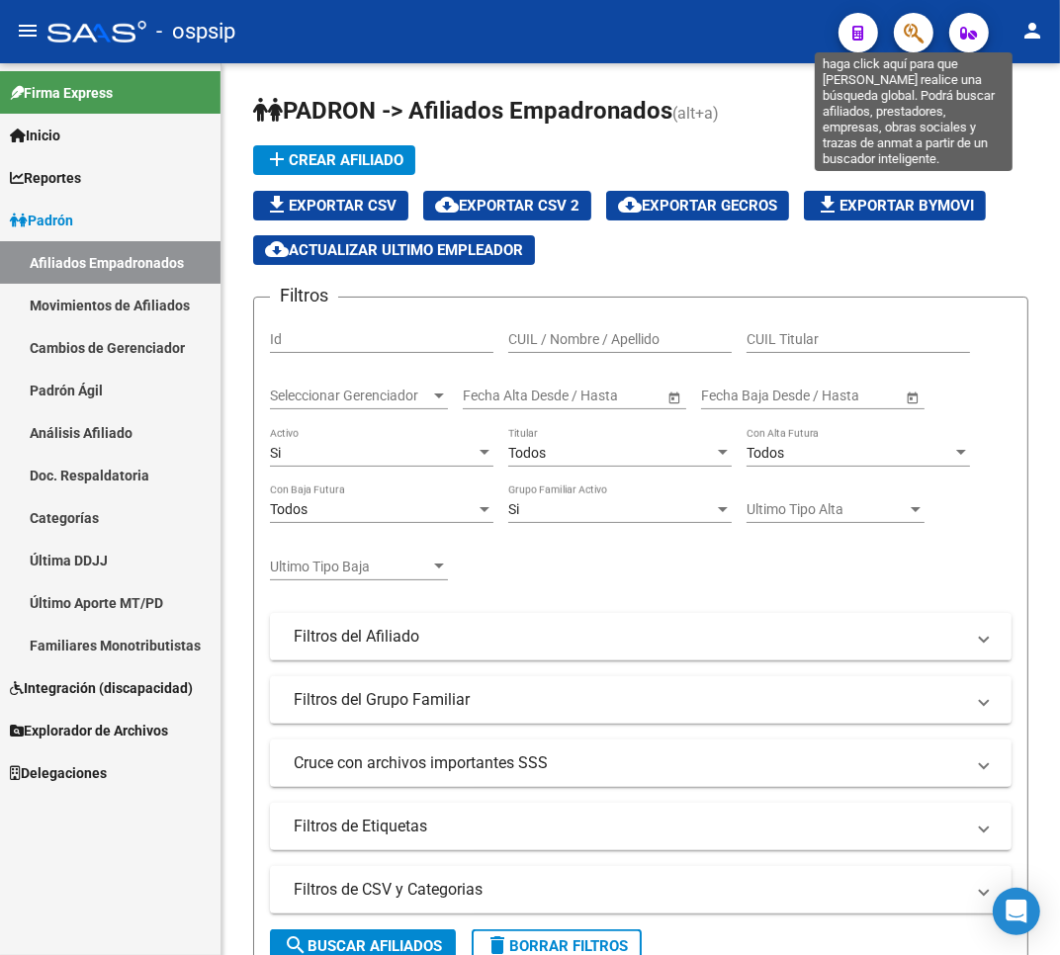
click at [912, 30] on icon "button" at bounding box center [914, 33] width 20 height 23
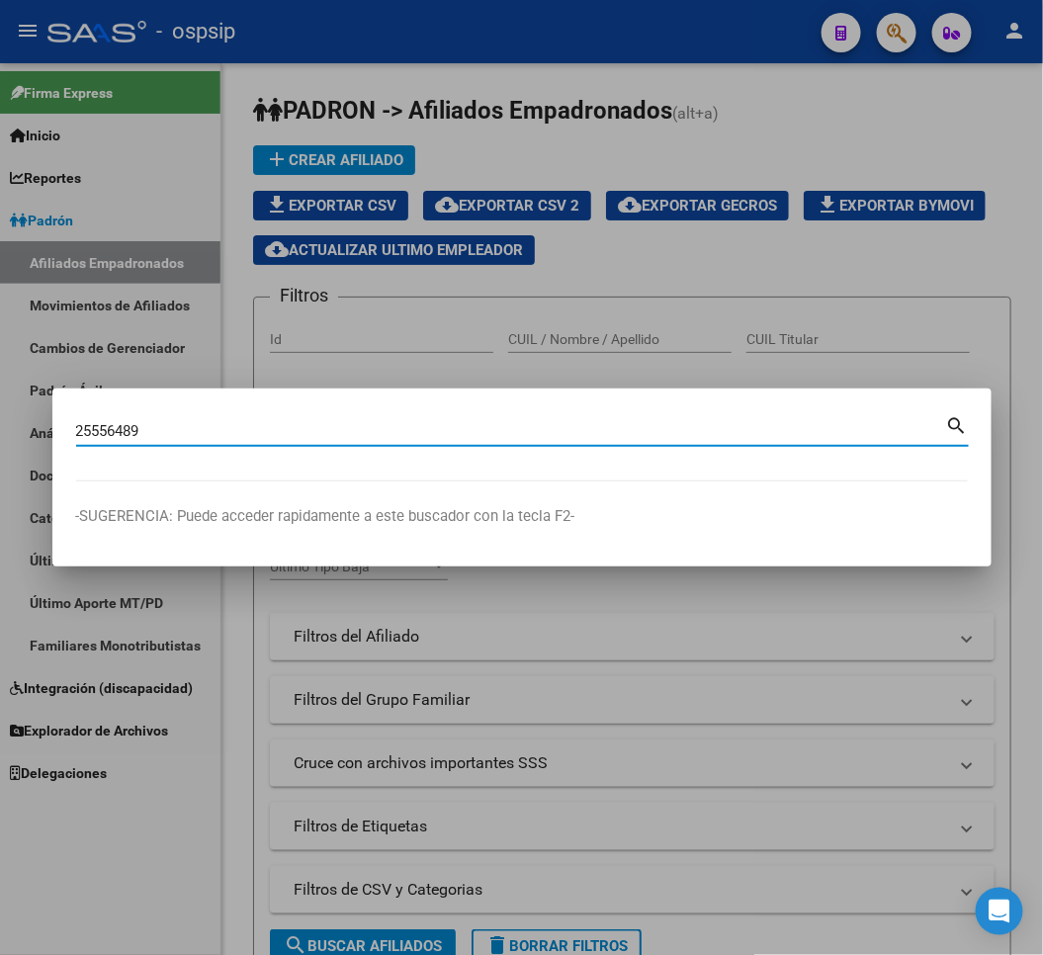
type input "25556489"
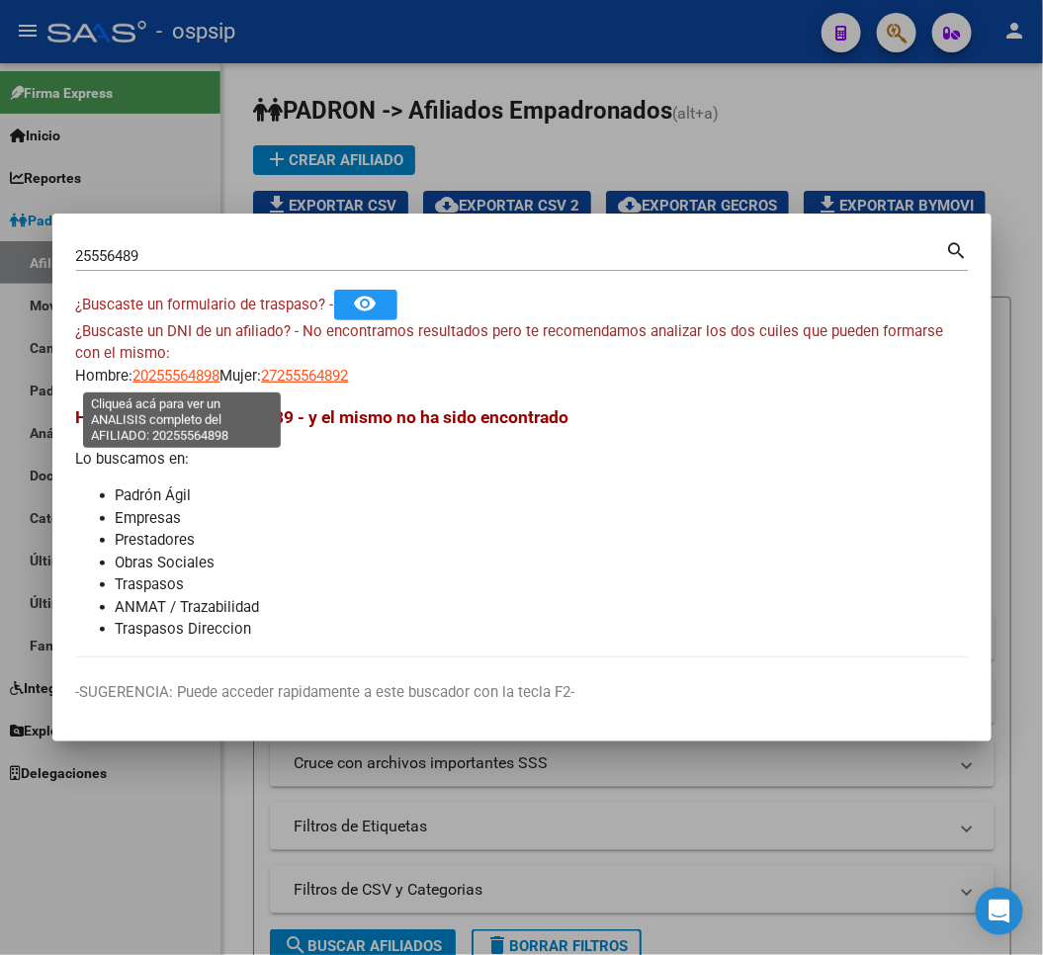
click at [201, 378] on span "20255564898" at bounding box center [177, 376] width 87 height 18
type textarea "20255564898"
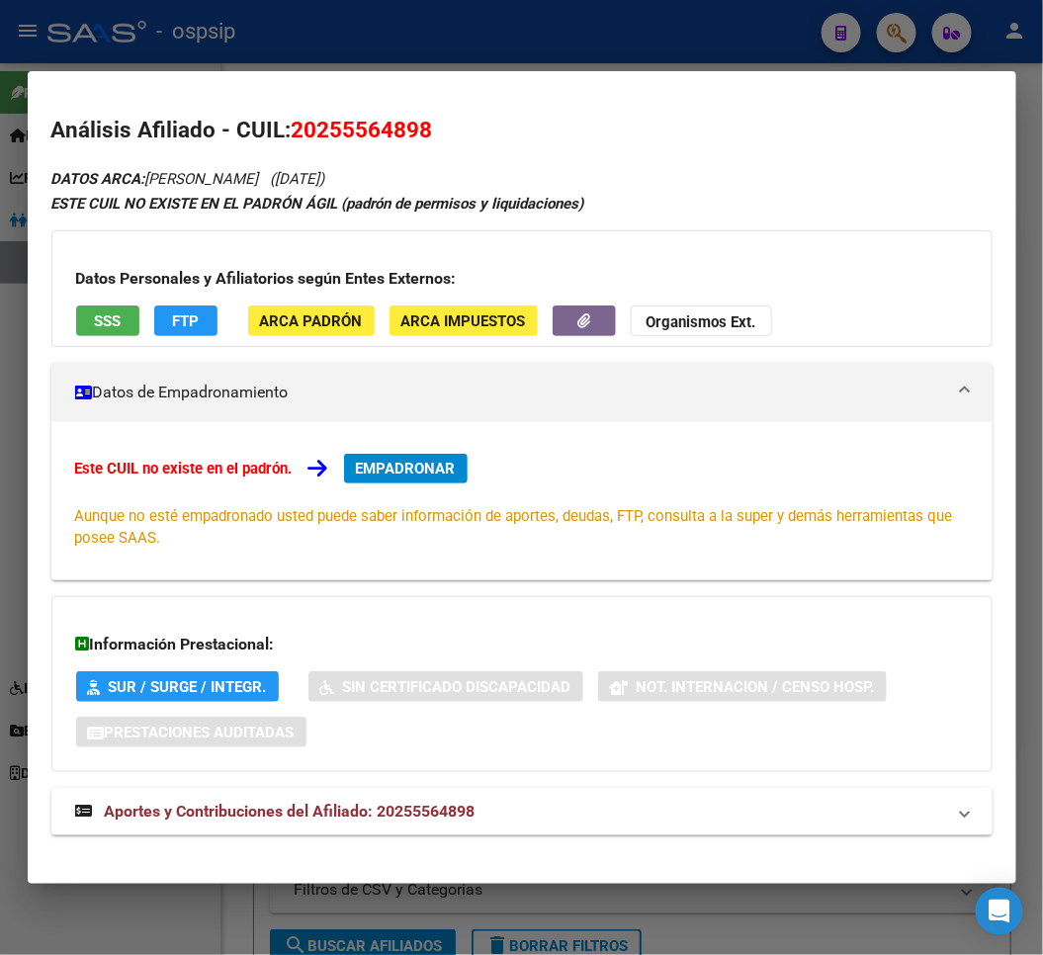
click at [331, 92] on mat-dialog-container "Análisis Afiliado - CUIL: 20255564898 DATOS ARCA: [PERSON_NAME] ([DATE]) ESTE C…" at bounding box center [522, 477] width 989 height 812
click at [346, 77] on mat-dialog-container "Análisis Afiliado - CUIL: 20255564898 DATOS ARCA: [PERSON_NAME] ([DATE]) ESTE C…" at bounding box center [522, 477] width 989 height 812
click at [354, 63] on div "25556489 Buscar (apellido, dni, cuil, nro traspaso, cuit, obra social) search ¿…" at bounding box center [521, 477] width 1043 height 955
click at [360, 47] on div at bounding box center [521, 477] width 1043 height 955
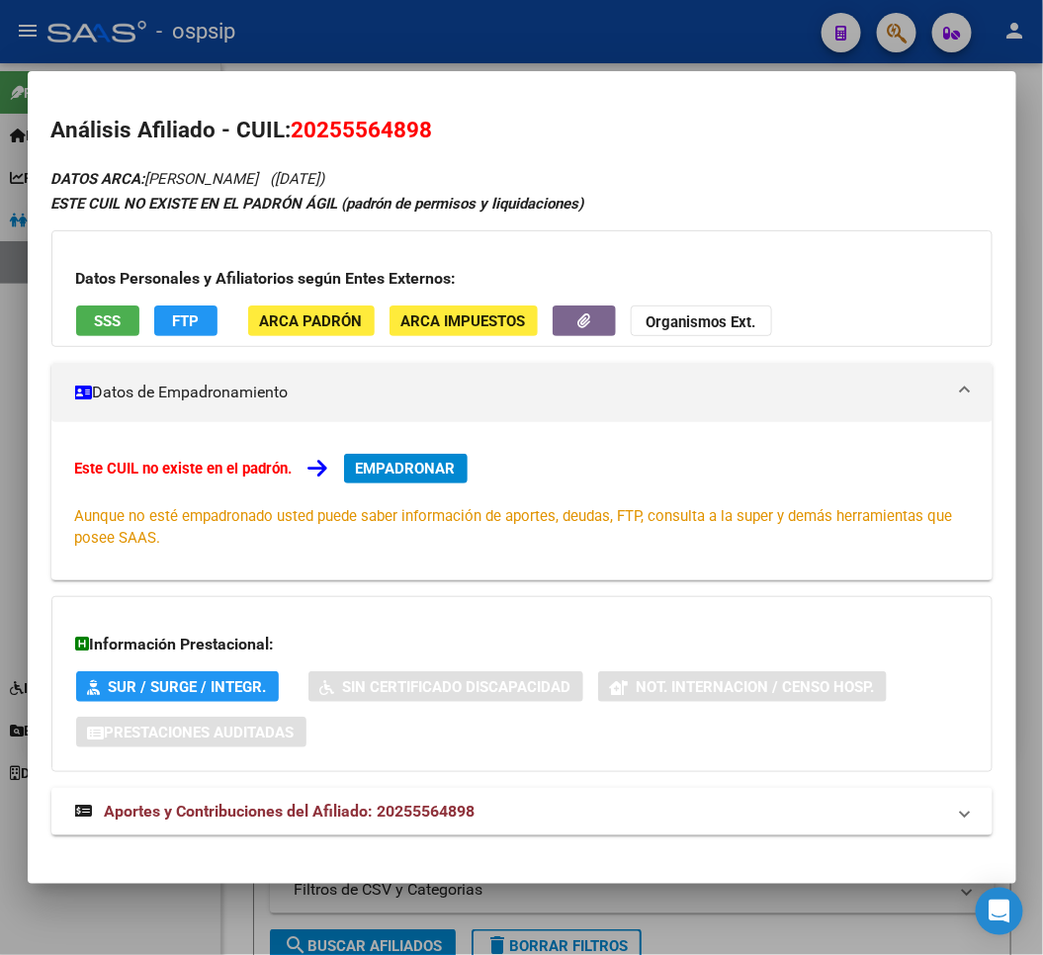
click at [362, 46] on div at bounding box center [521, 477] width 1043 height 955
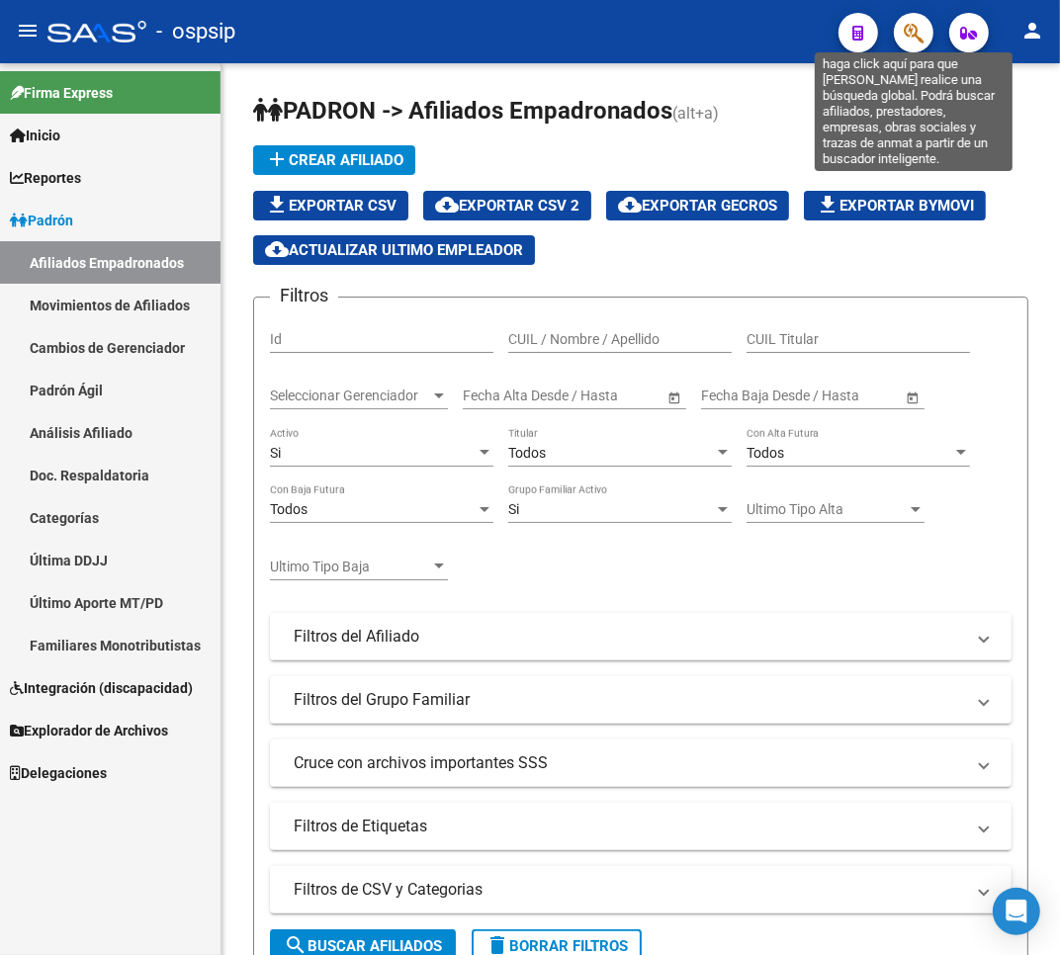
click at [907, 24] on icon "button" at bounding box center [914, 33] width 20 height 23
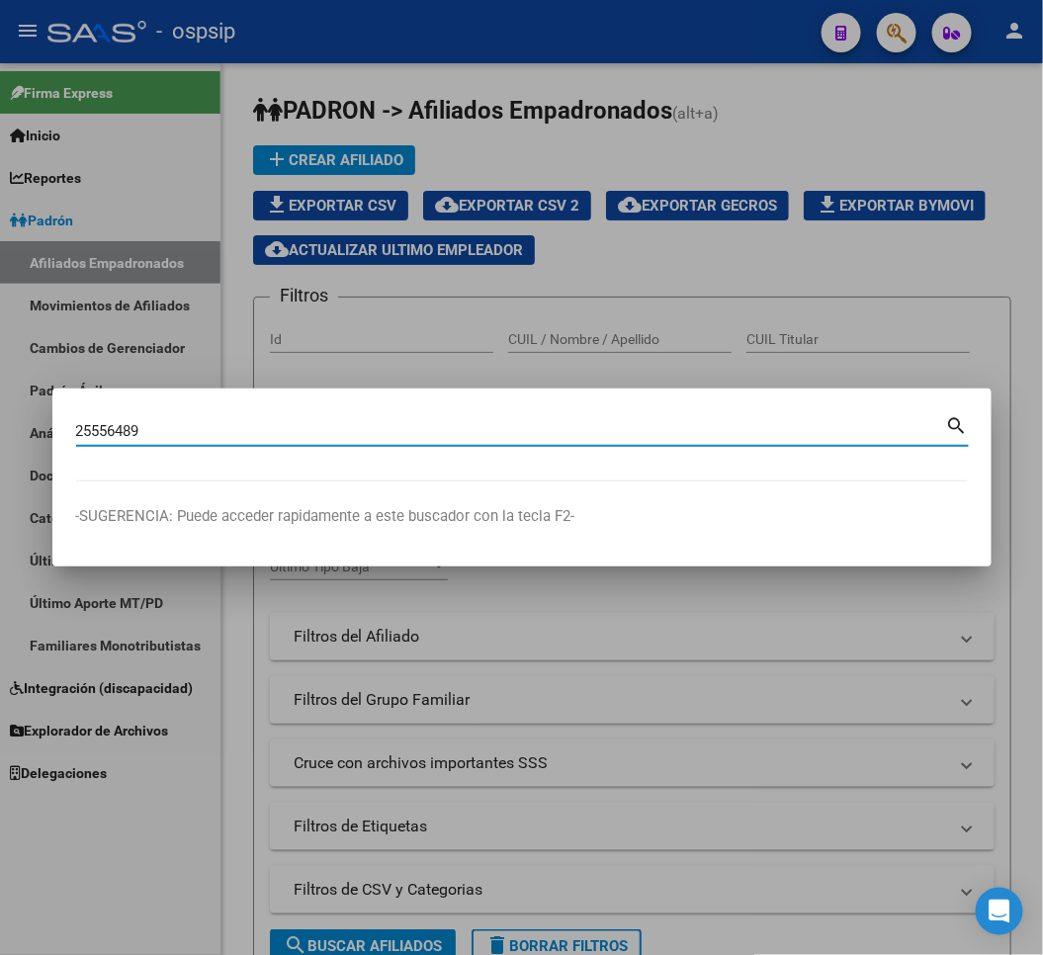
type input "25556489"
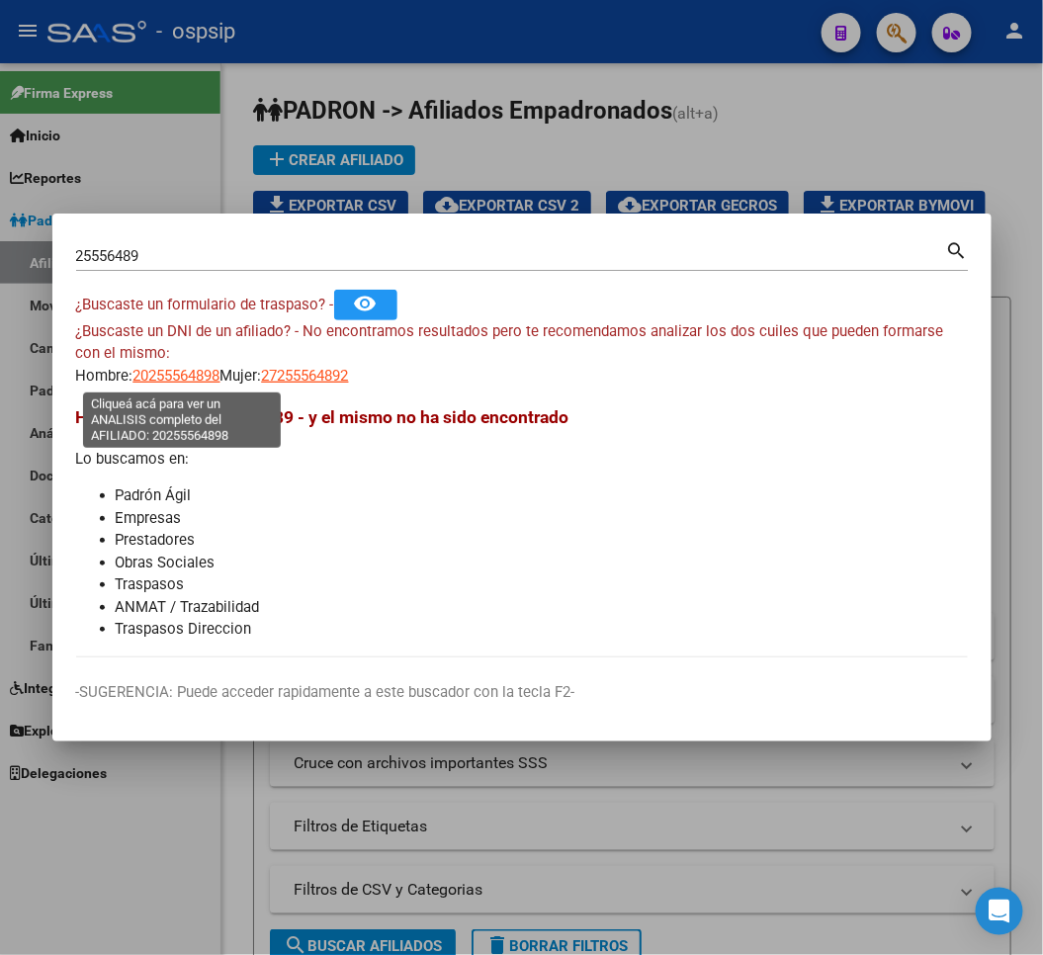
click at [190, 373] on span "20255564898" at bounding box center [177, 376] width 87 height 18
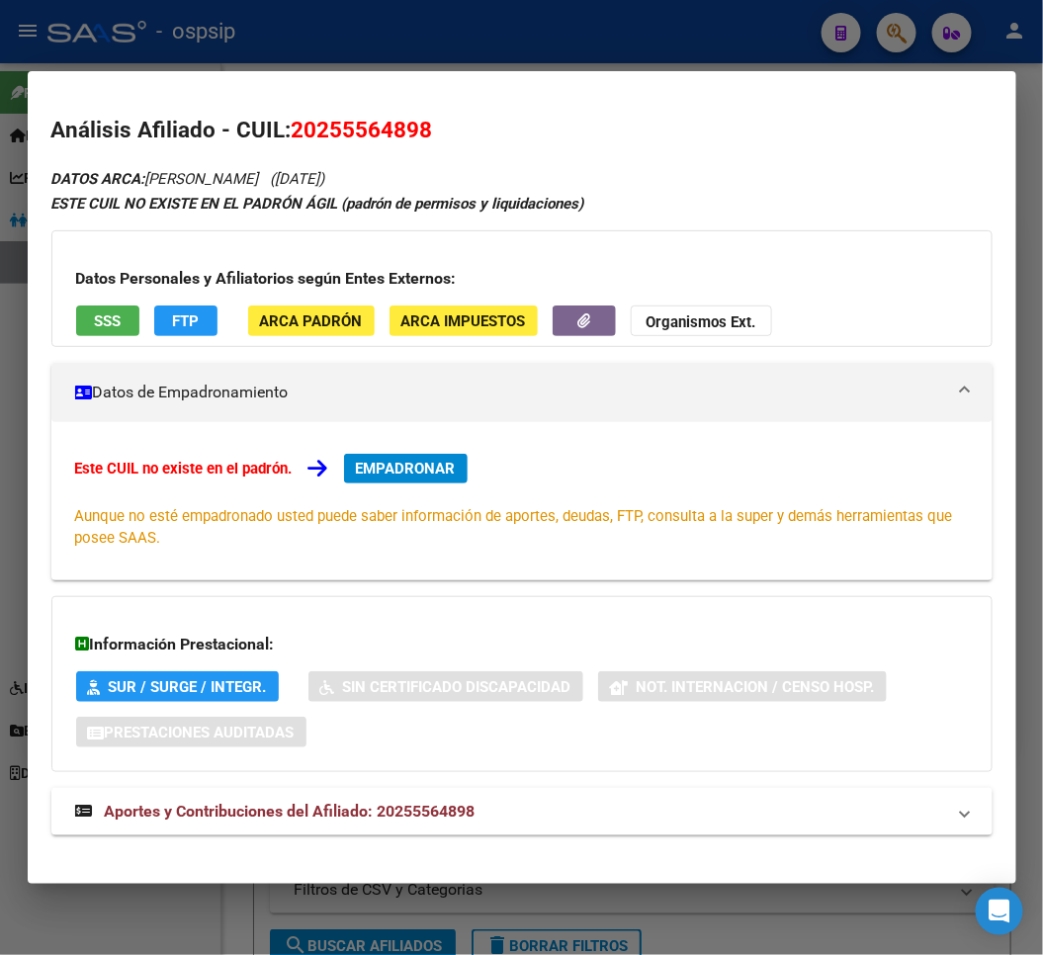
click at [310, 41] on div at bounding box center [521, 477] width 1043 height 955
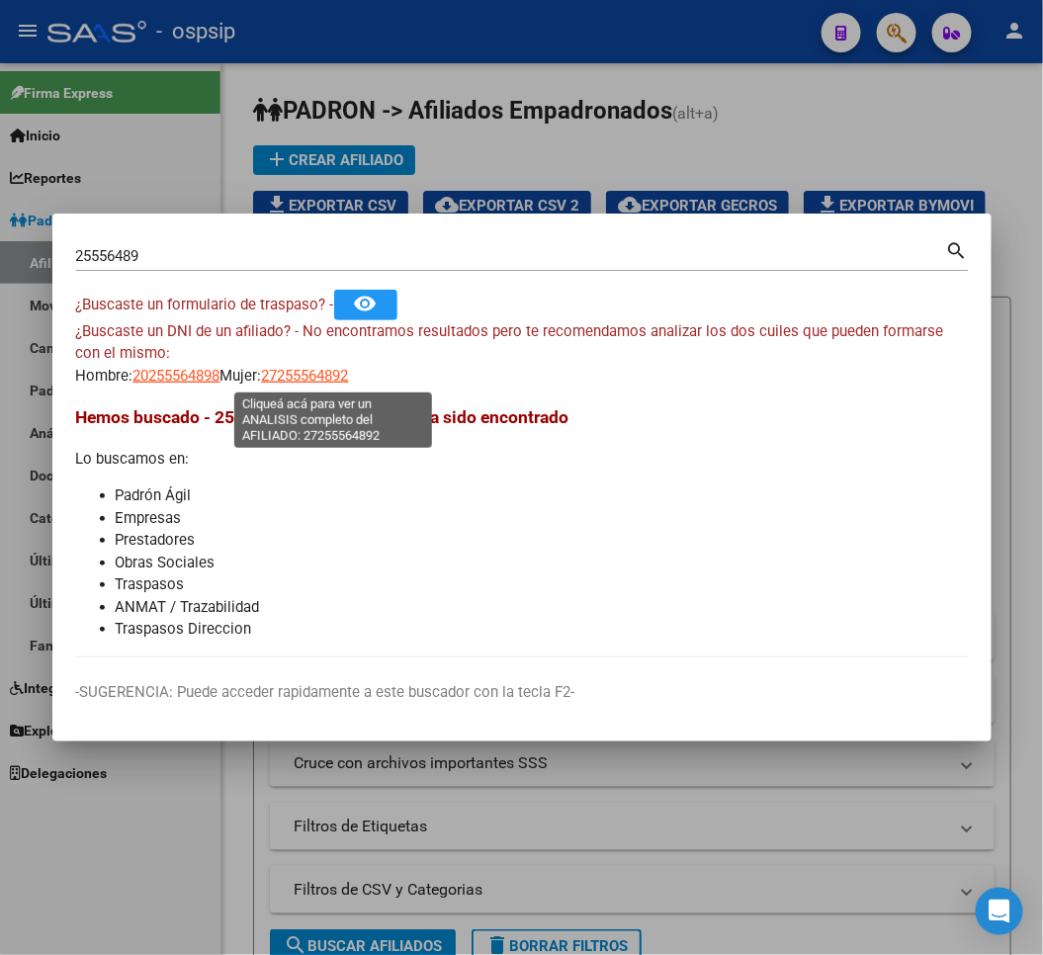
click at [332, 380] on span "27255564892" at bounding box center [305, 376] width 87 height 18
type textarea "27255564892"
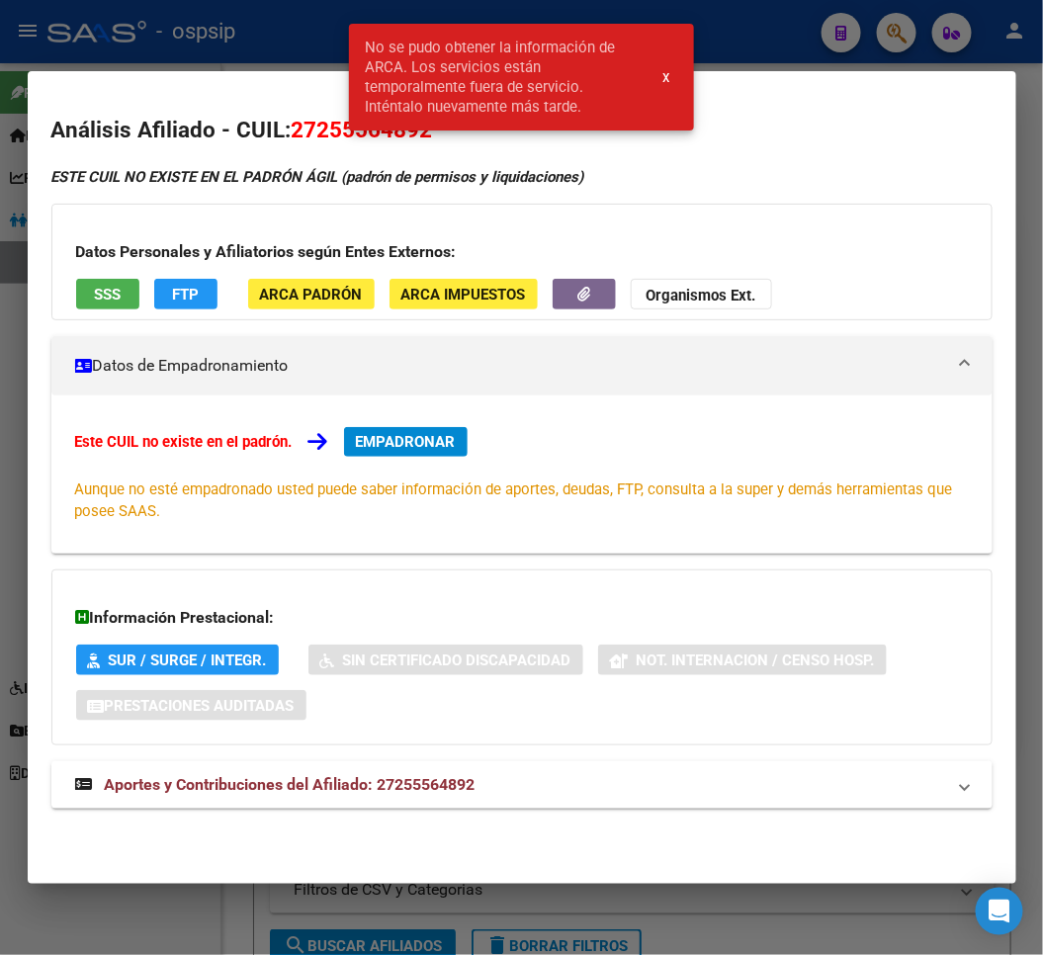
drag, startPoint x: 262, startPoint y: 35, endPoint x: 283, endPoint y: 42, distance: 21.9
click at [267, 35] on div at bounding box center [521, 477] width 1043 height 955
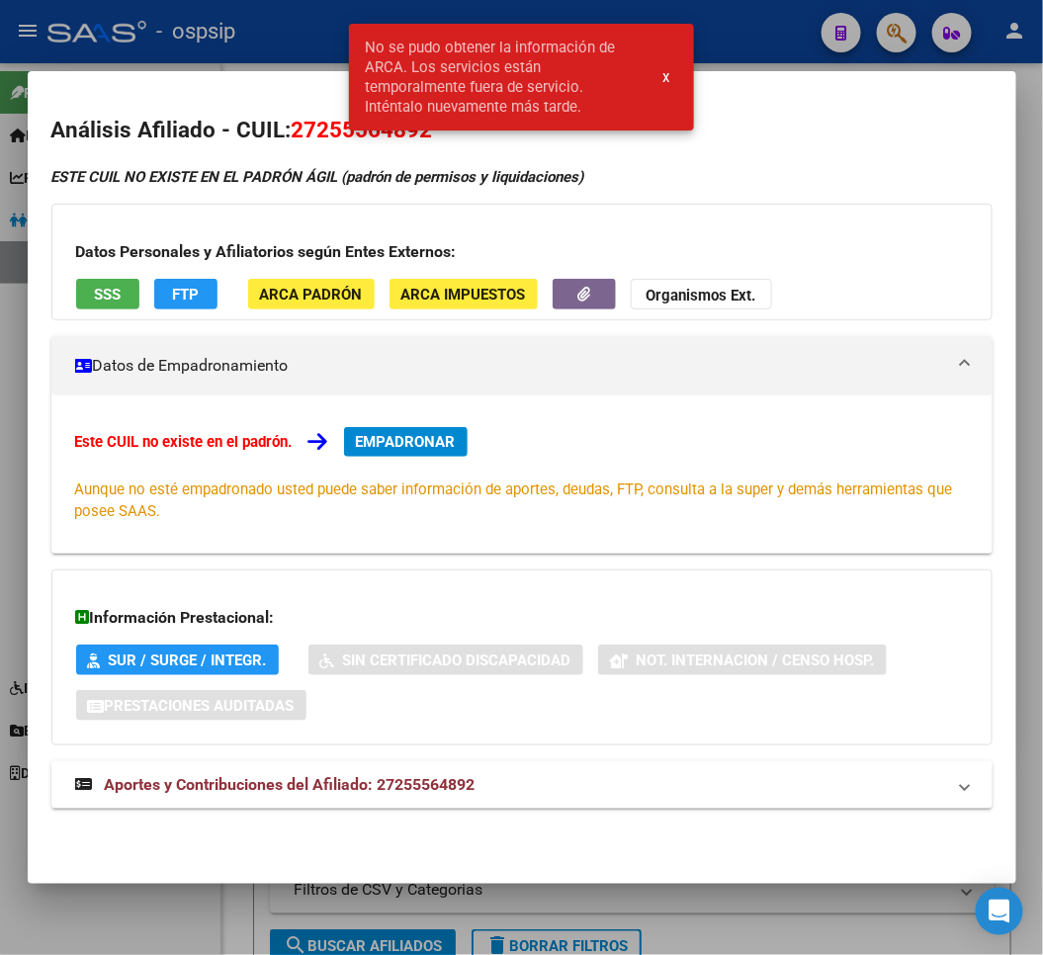
click at [284, 42] on div at bounding box center [521, 477] width 1043 height 955
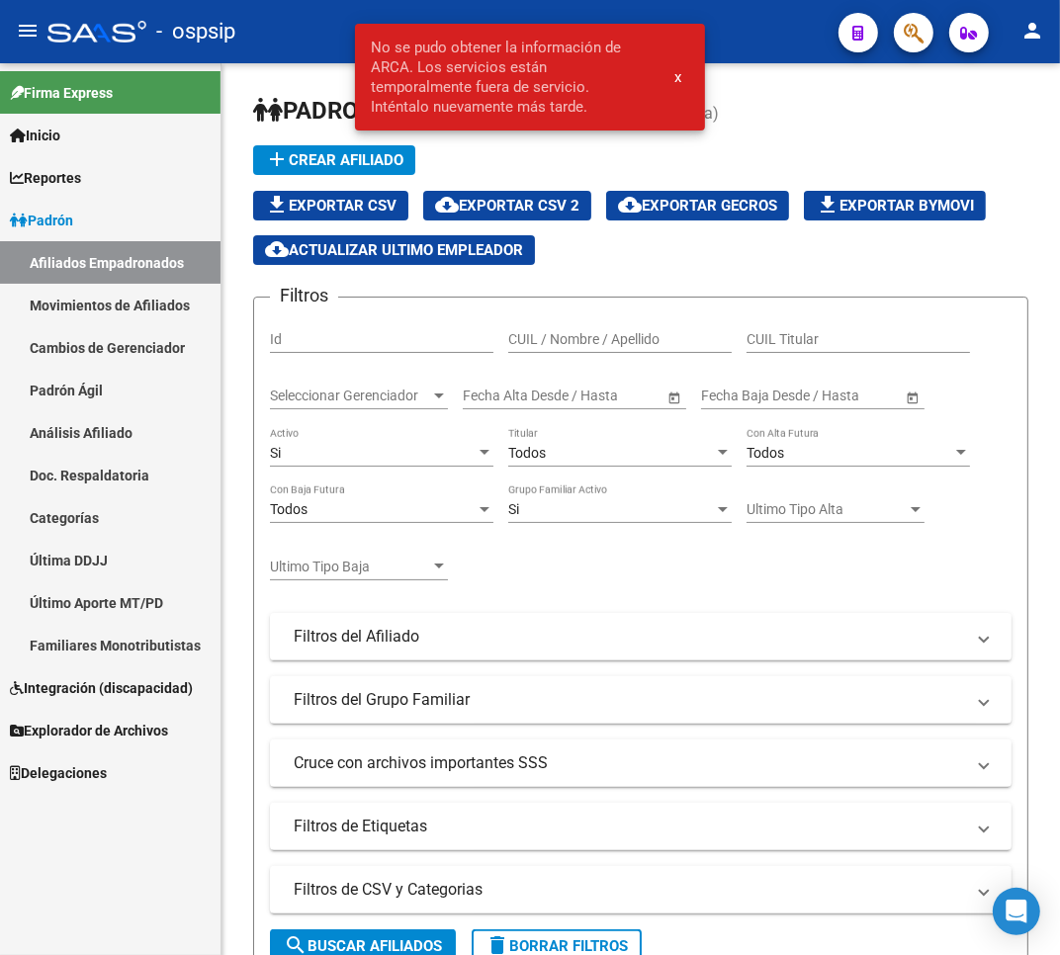
click at [287, 46] on div "- ospsip" at bounding box center [434, 32] width 775 height 44
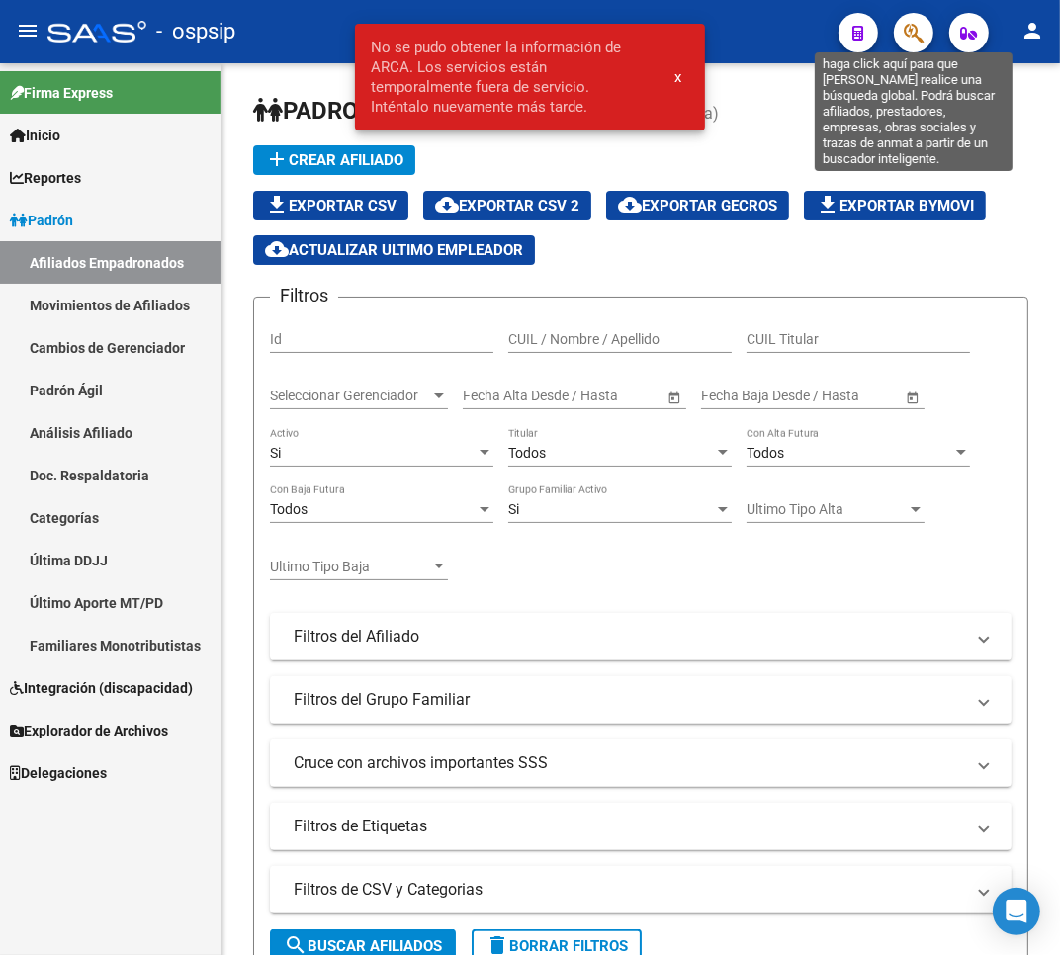
click at [918, 38] on icon "button" at bounding box center [914, 33] width 20 height 23
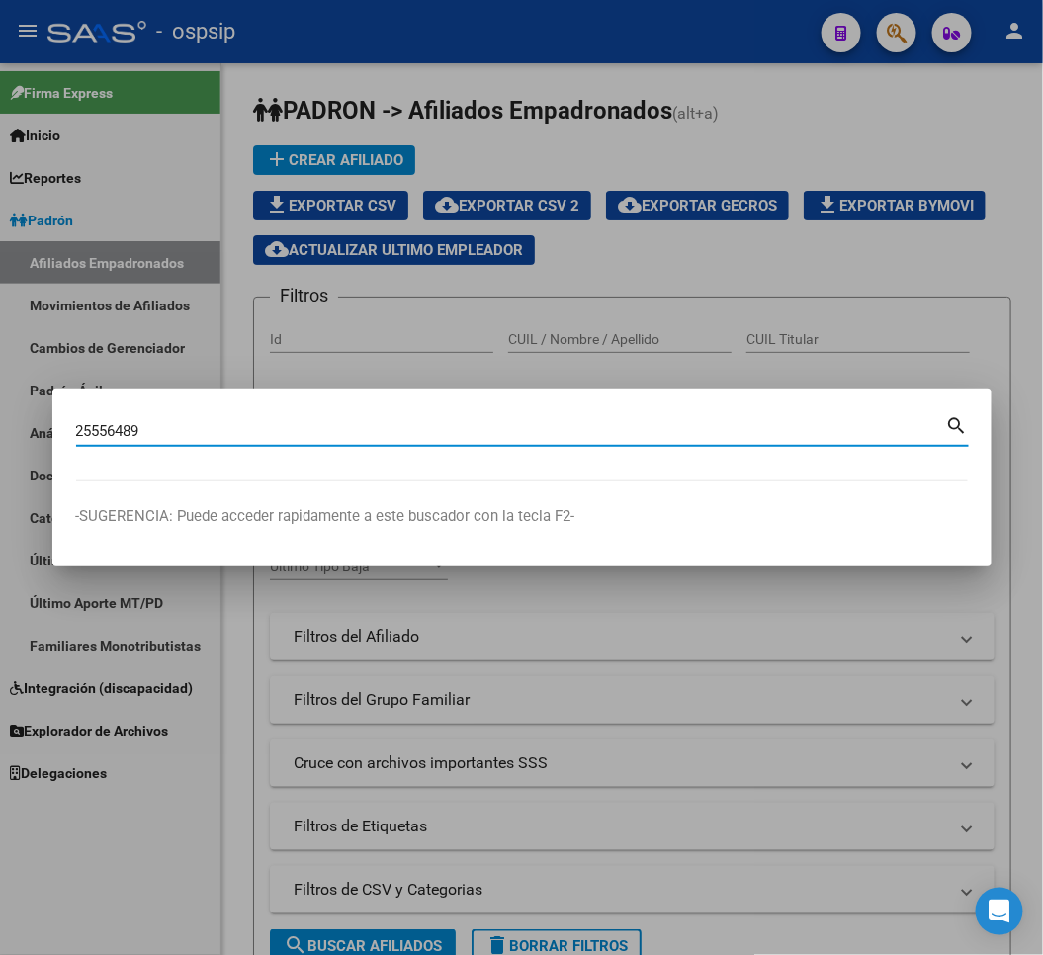
type input "25556489"
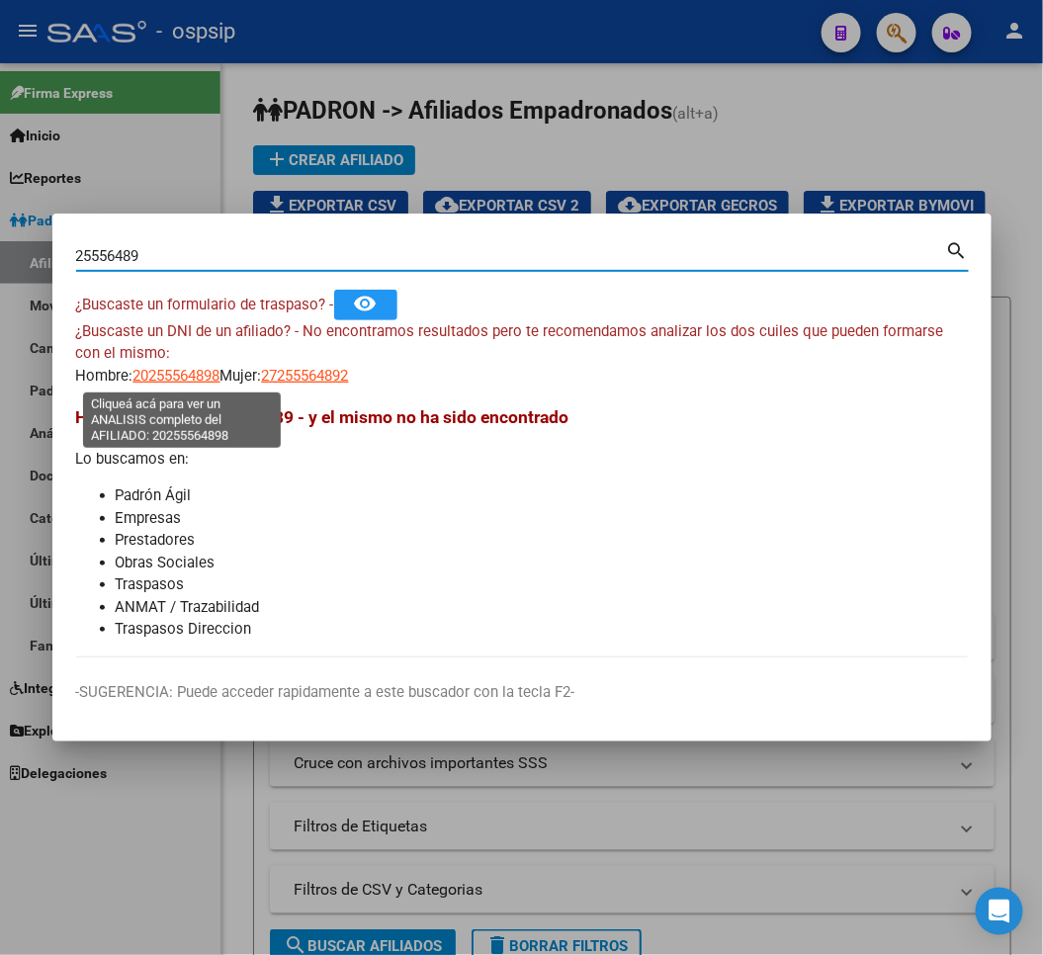
click at [172, 381] on span "20255564898" at bounding box center [177, 376] width 87 height 18
type textarea "20255564898"
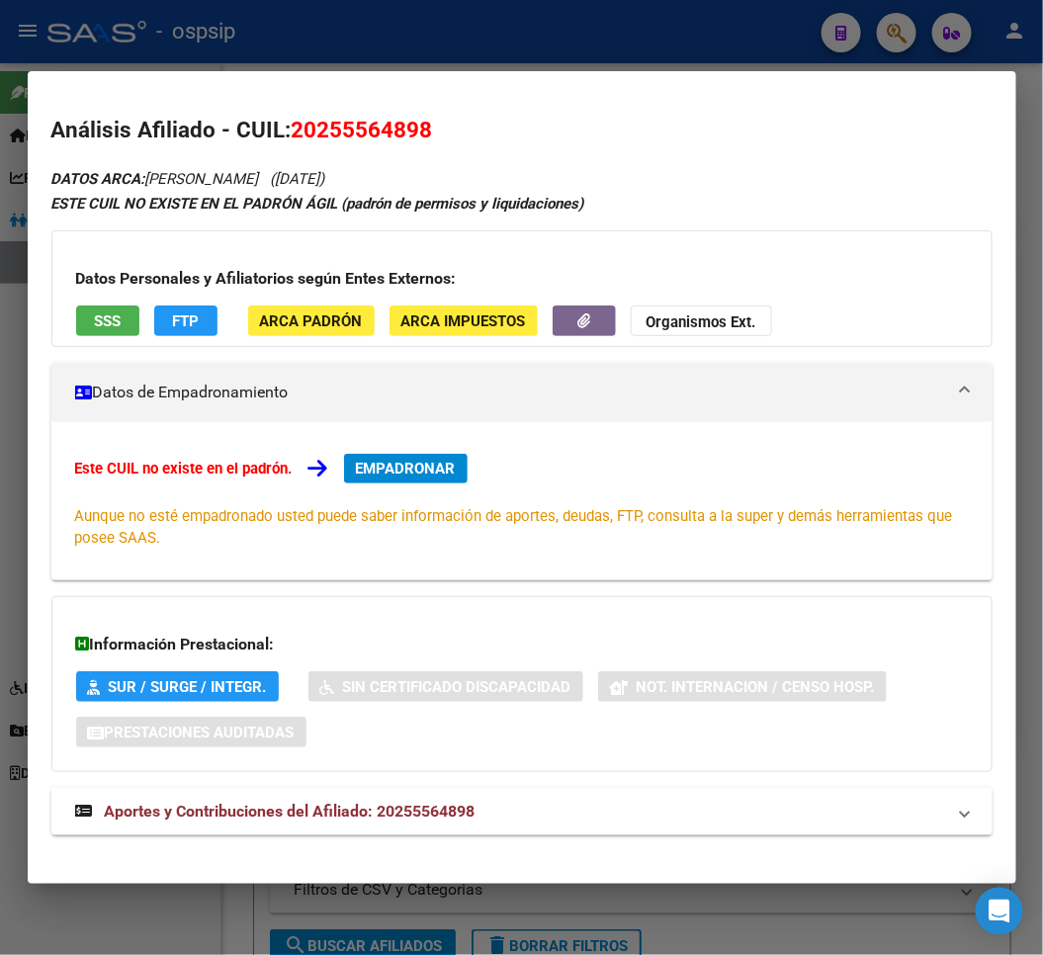
click at [472, 45] on div at bounding box center [521, 477] width 1043 height 955
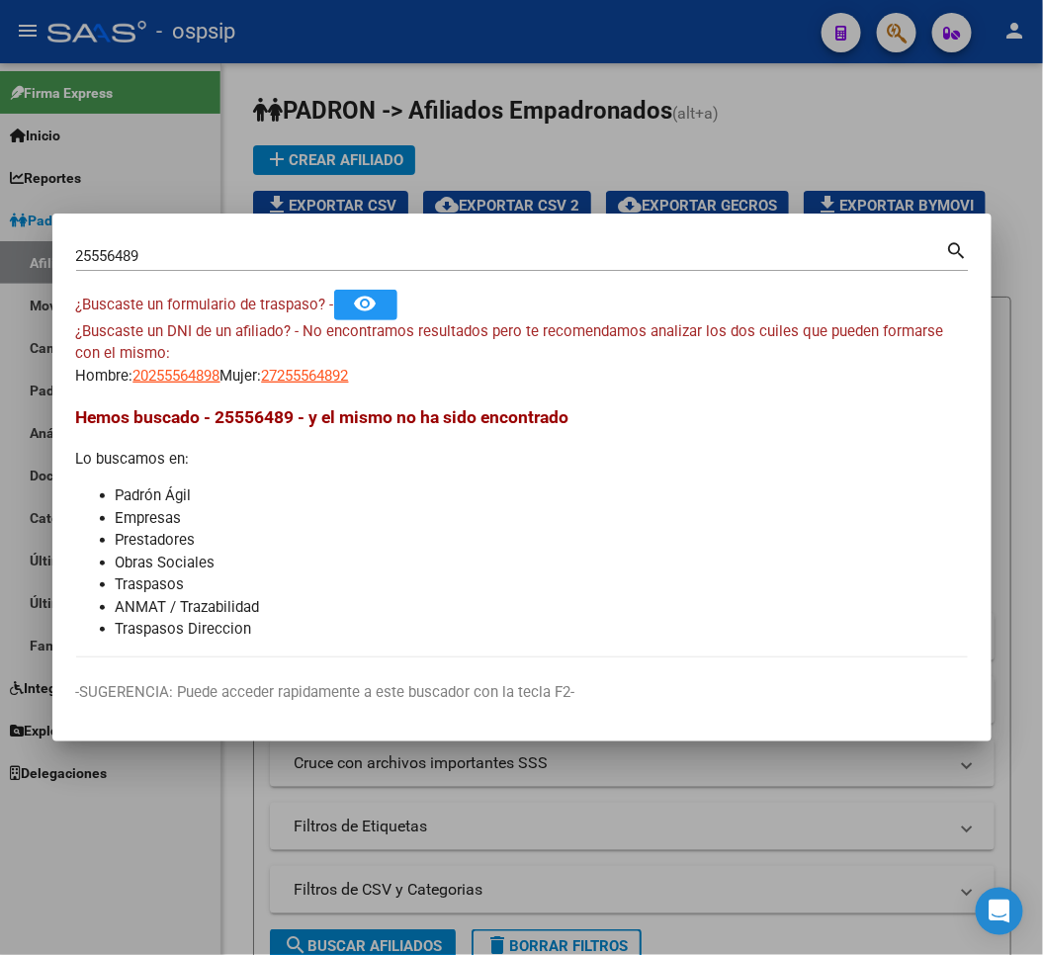
click at [472, 45] on div at bounding box center [521, 477] width 1043 height 955
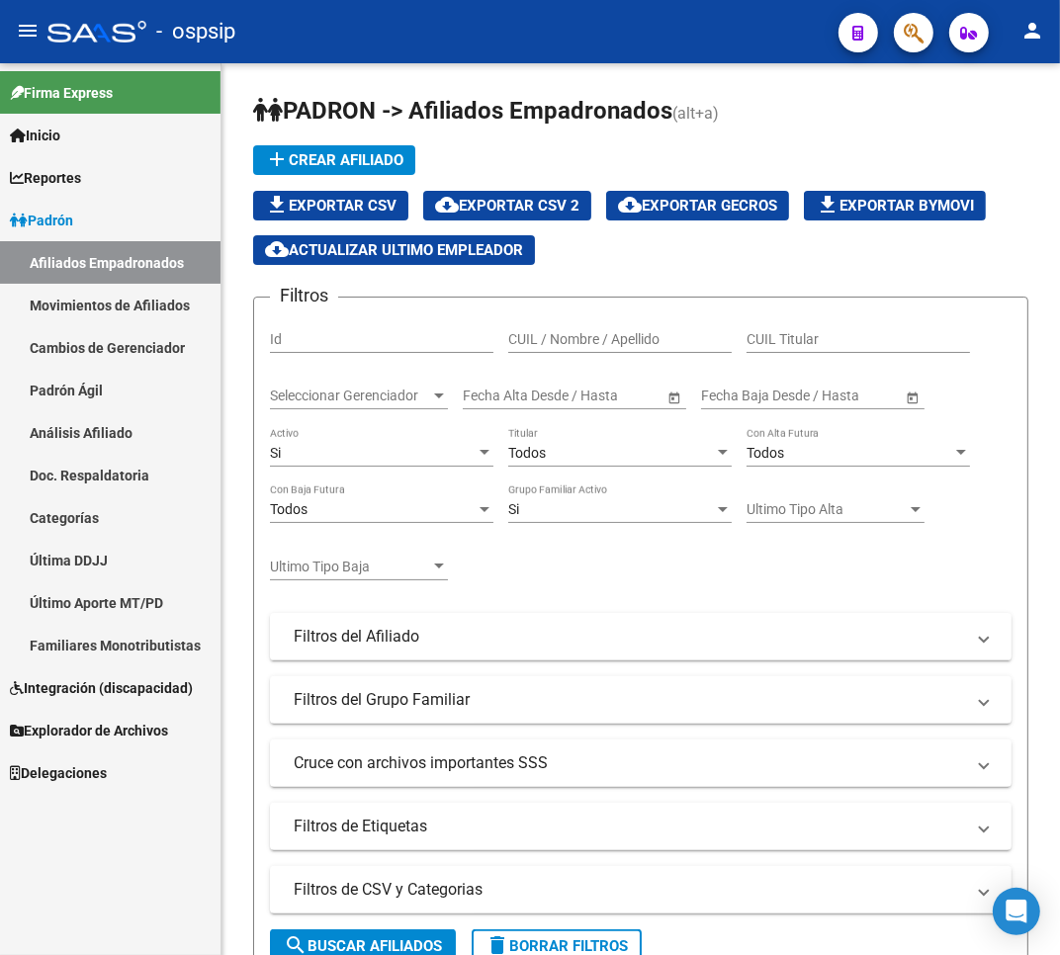
click at [910, 35] on icon "button" at bounding box center [914, 33] width 20 height 23
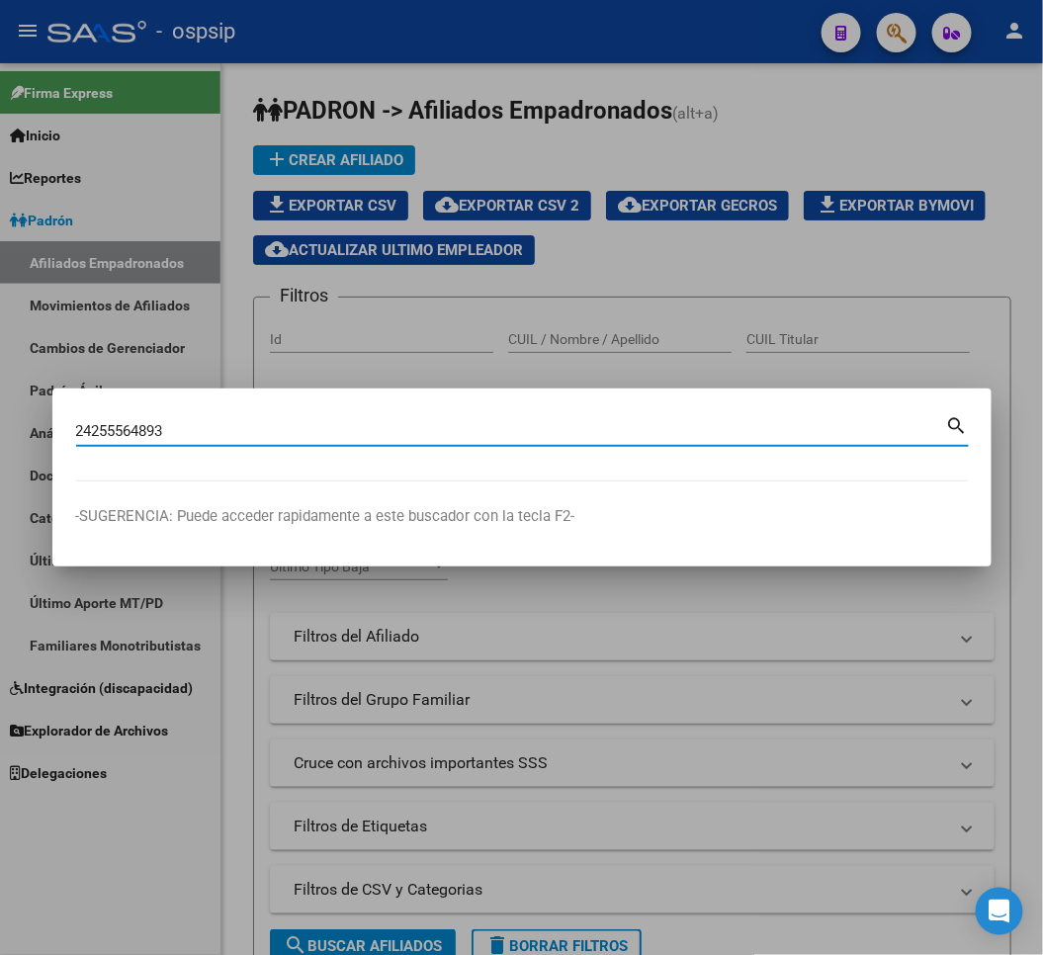
type input "24255564893"
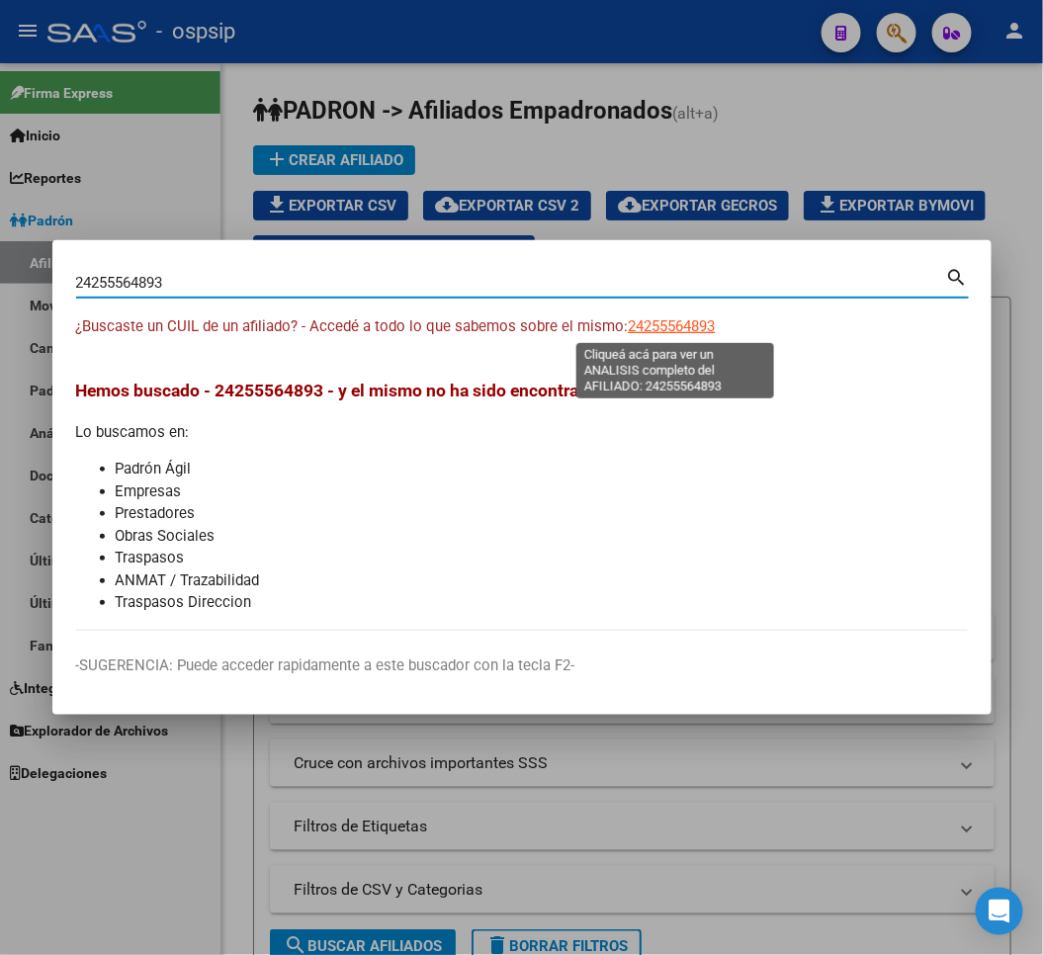
click at [678, 333] on span "24255564893" at bounding box center [672, 326] width 87 height 18
type textarea "24255564893"
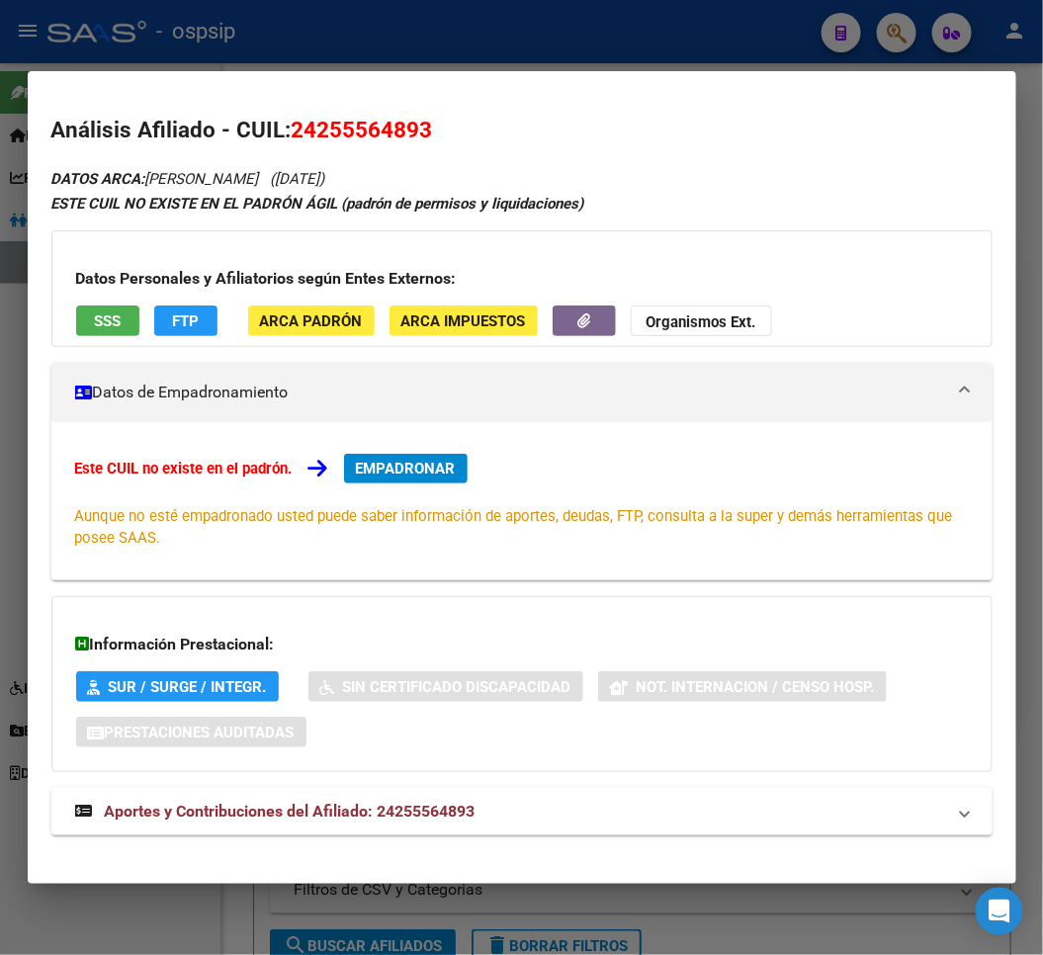
click at [559, 825] on mat-expansion-panel-header "Aportes y Contribuciones del Afiliado: 24255564893" at bounding box center [521, 811] width 941 height 47
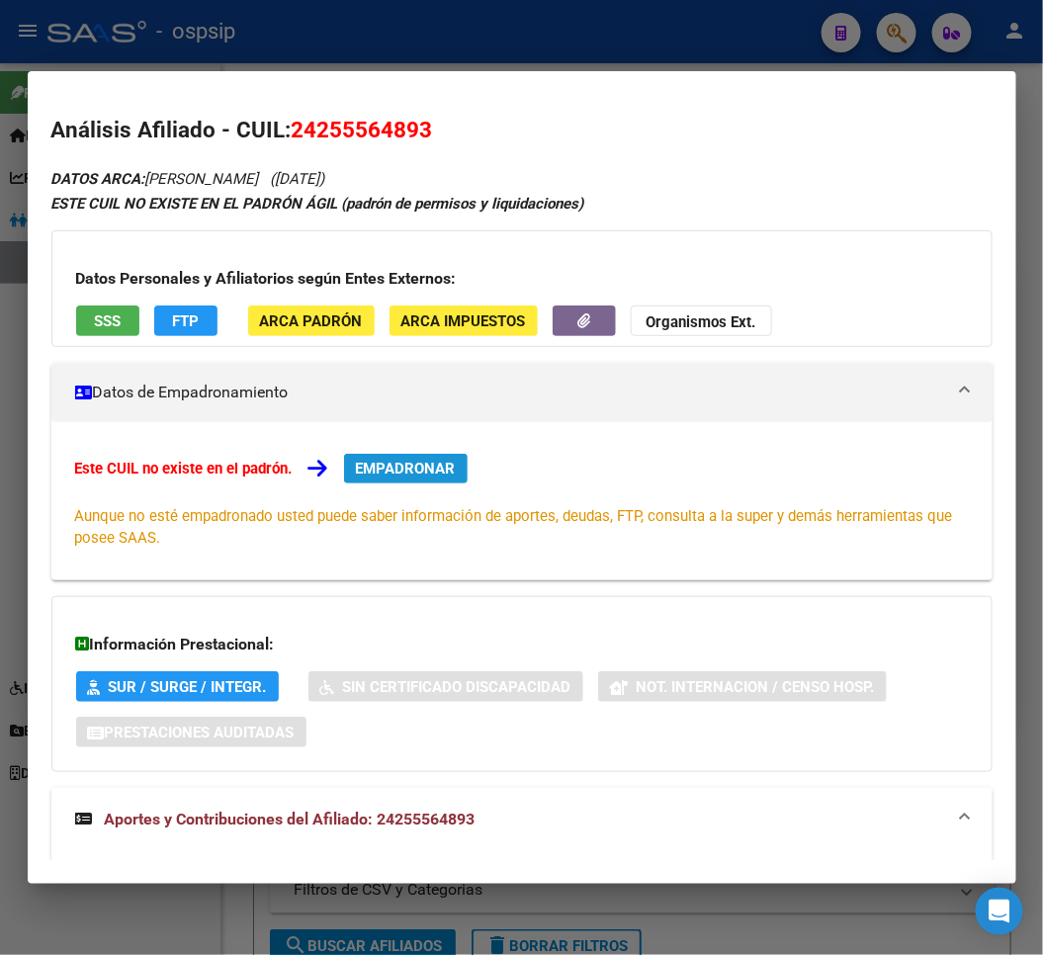
click at [398, 483] on button "EMPADRONAR" at bounding box center [406, 469] width 124 height 30
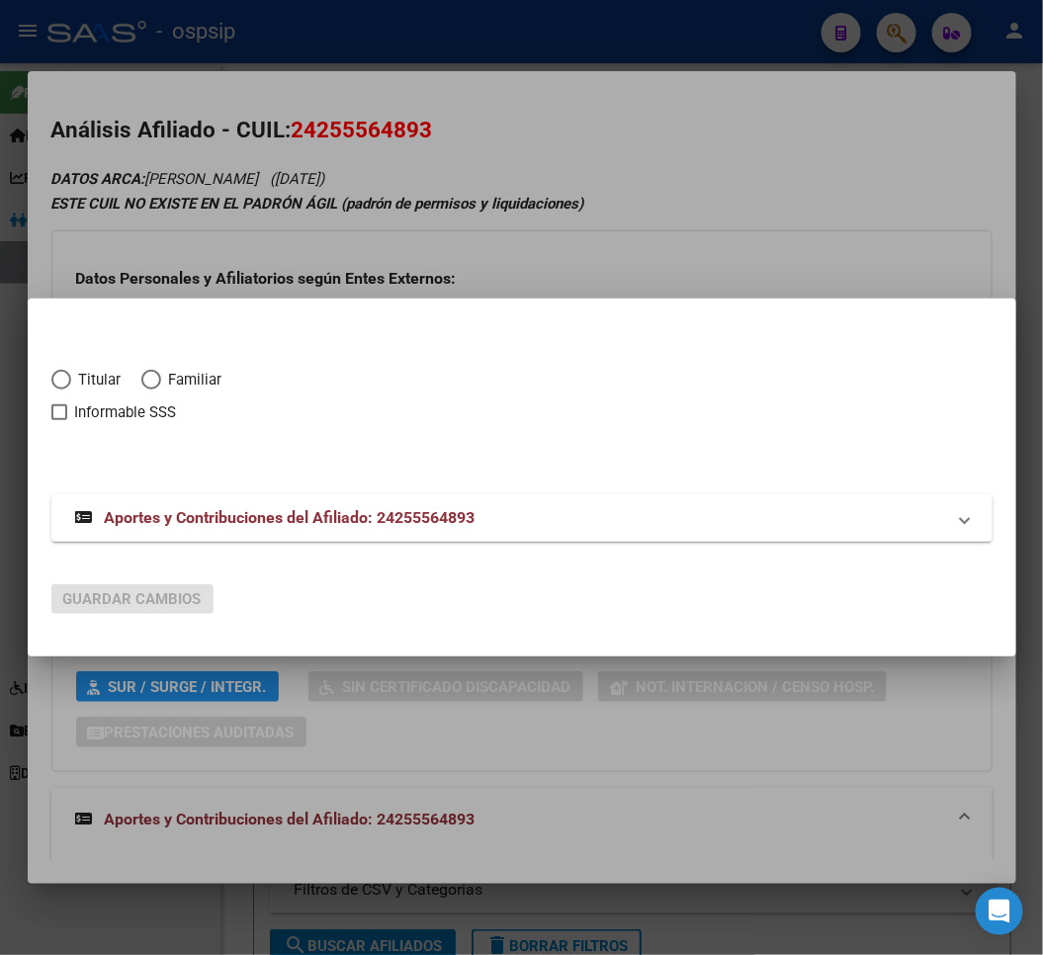
click at [64, 387] on span "Elija una opción" at bounding box center [61, 380] width 20 height 20
click at [64, 387] on input "Titular" at bounding box center [61, 380] width 20 height 20
radio input "true"
checkbox input "true"
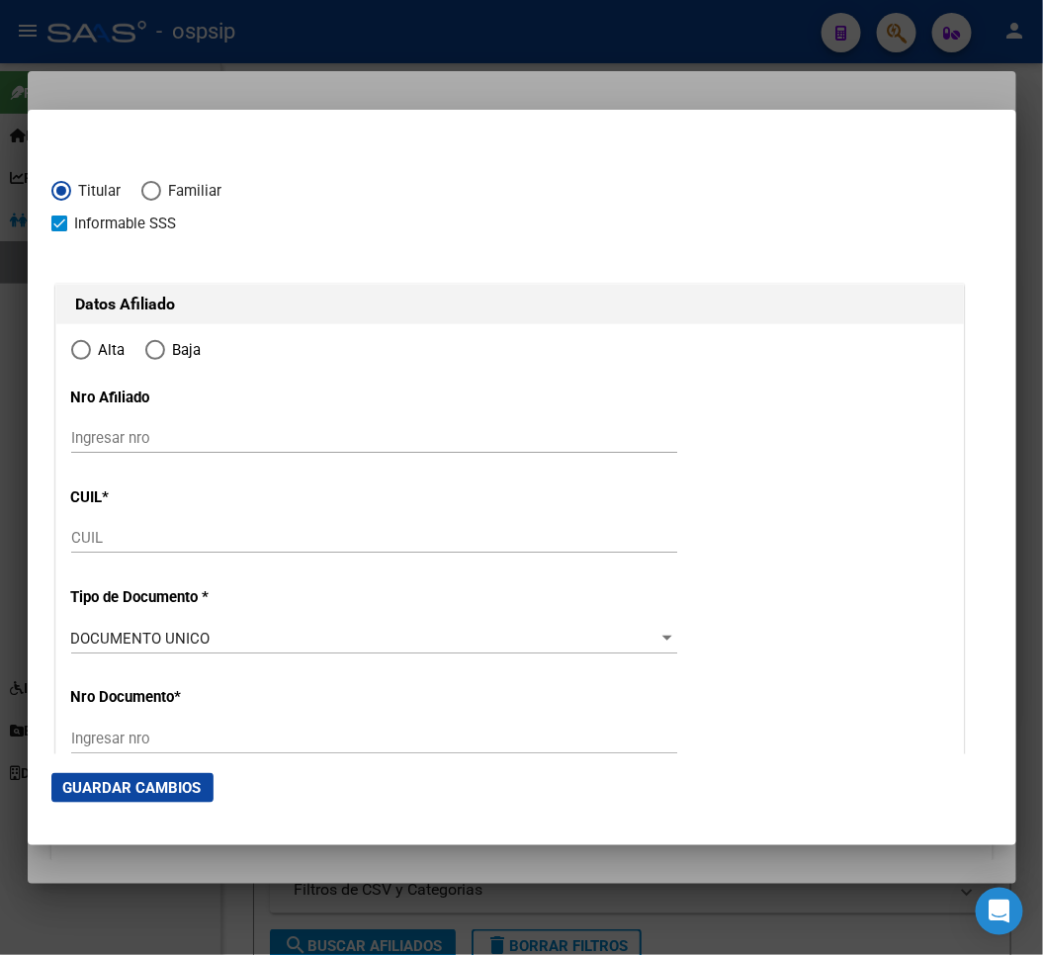
type input "24-25556489-3"
radio input "true"
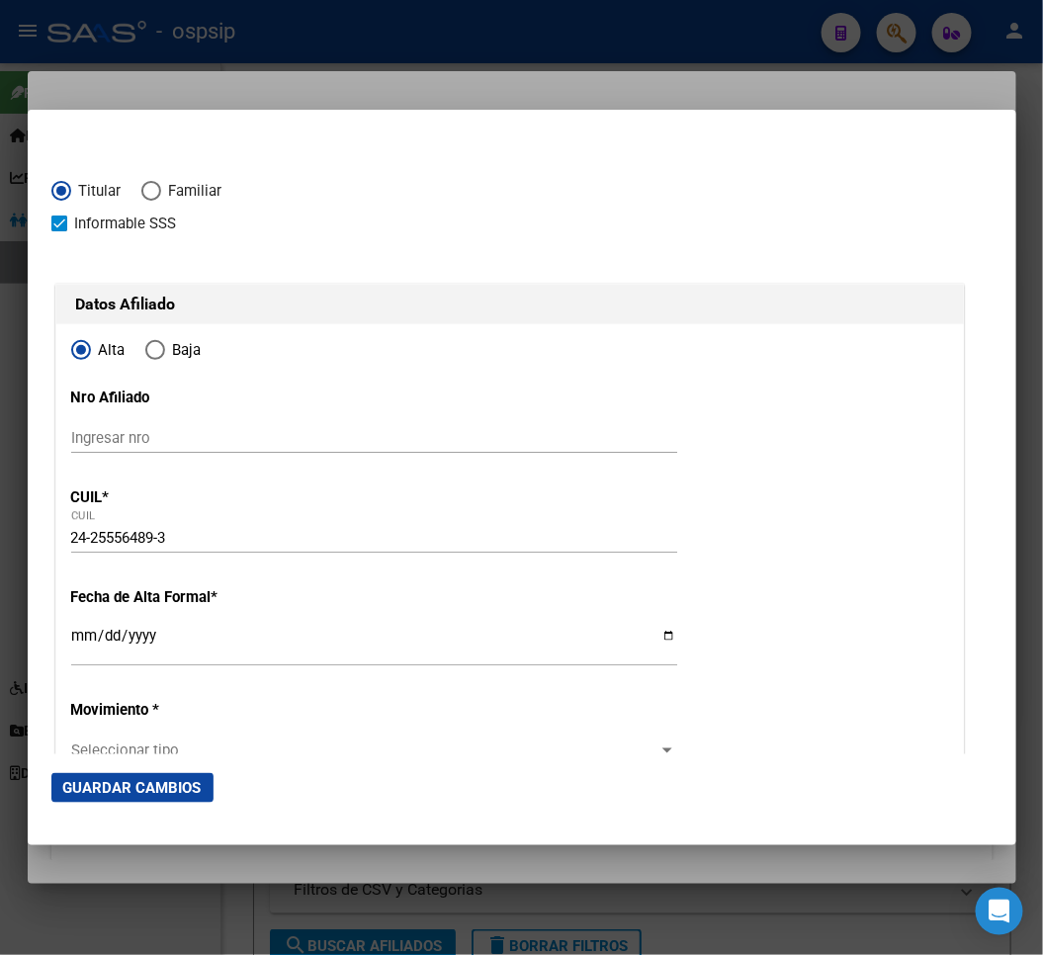
type input "25556489"
type input "[PERSON_NAME]"
type input "[DATE]"
type input "[PERSON_NAME]"
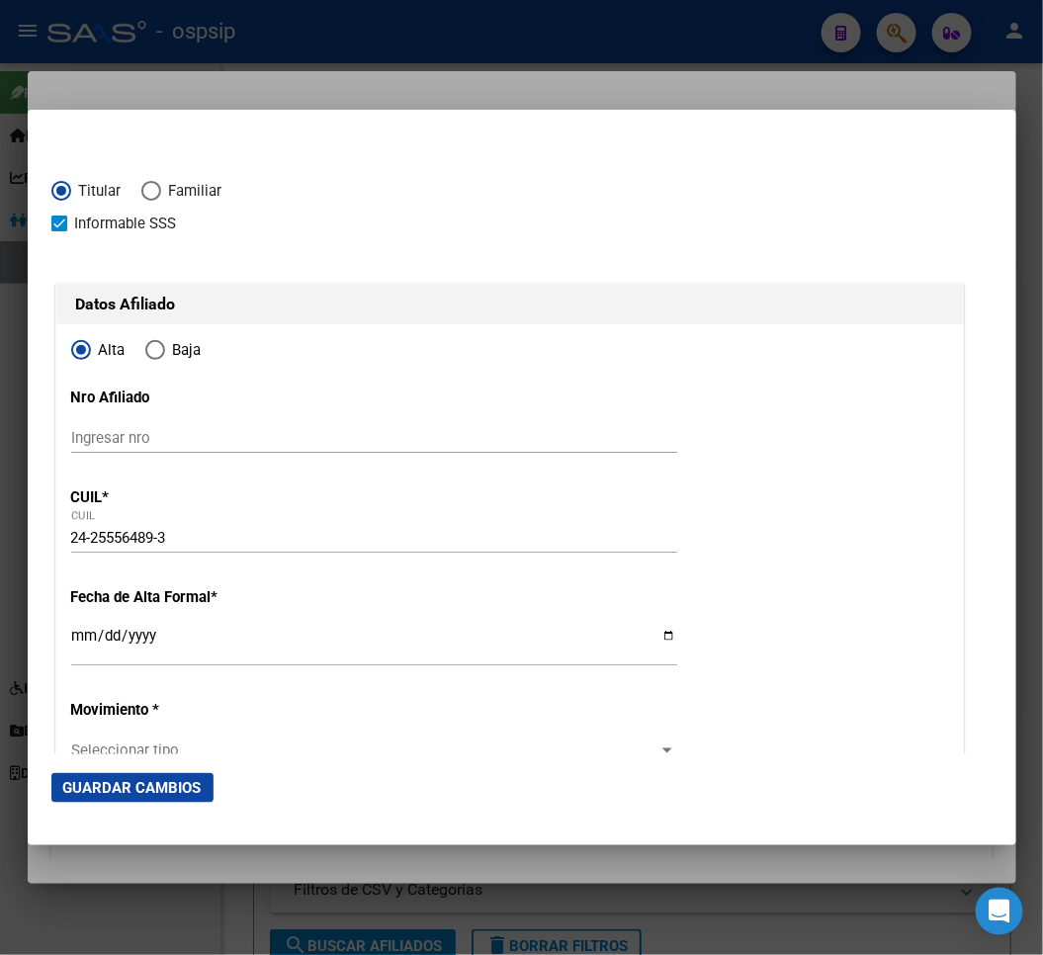
type input "1806"
type input "[PERSON_NAME]"
type input "294"
type input "0"
type input "[PERSON_NAME]"
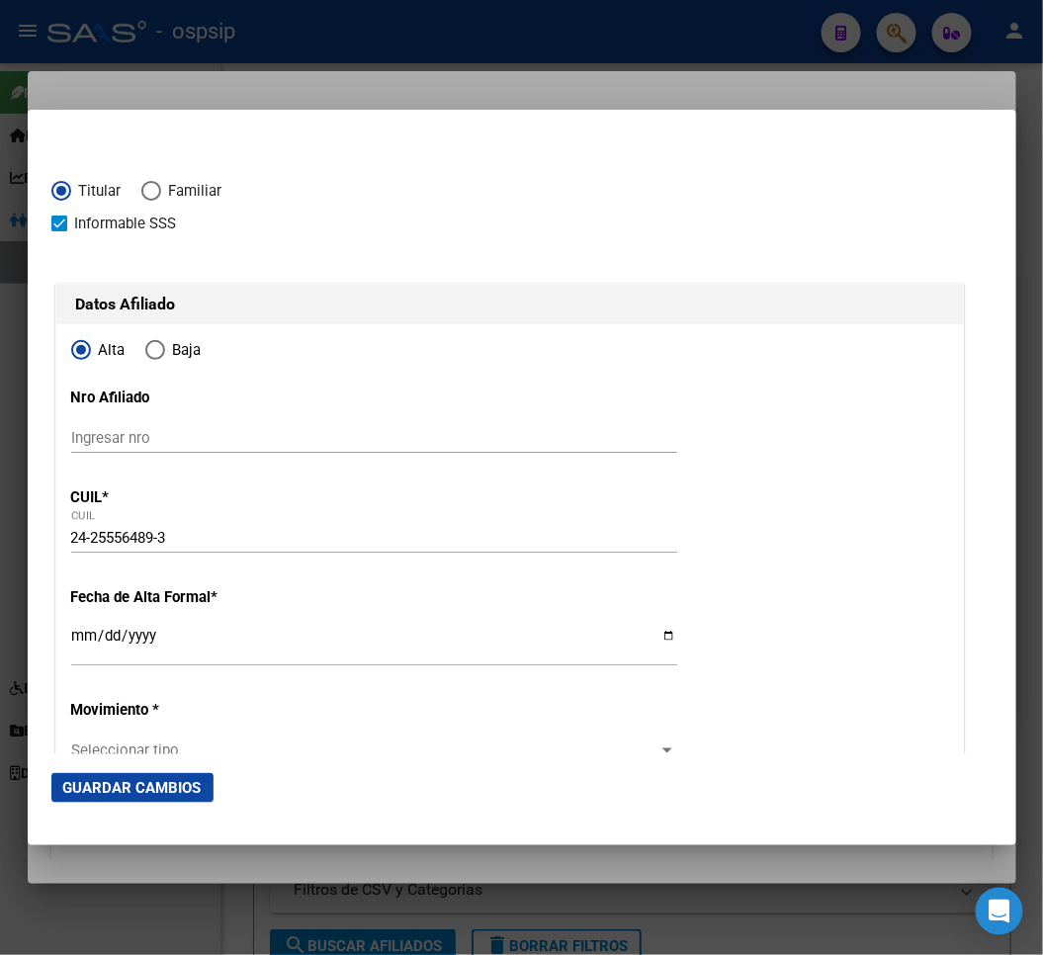
click at [71, 639] on input "Ingresar fecha" at bounding box center [374, 644] width 606 height 32
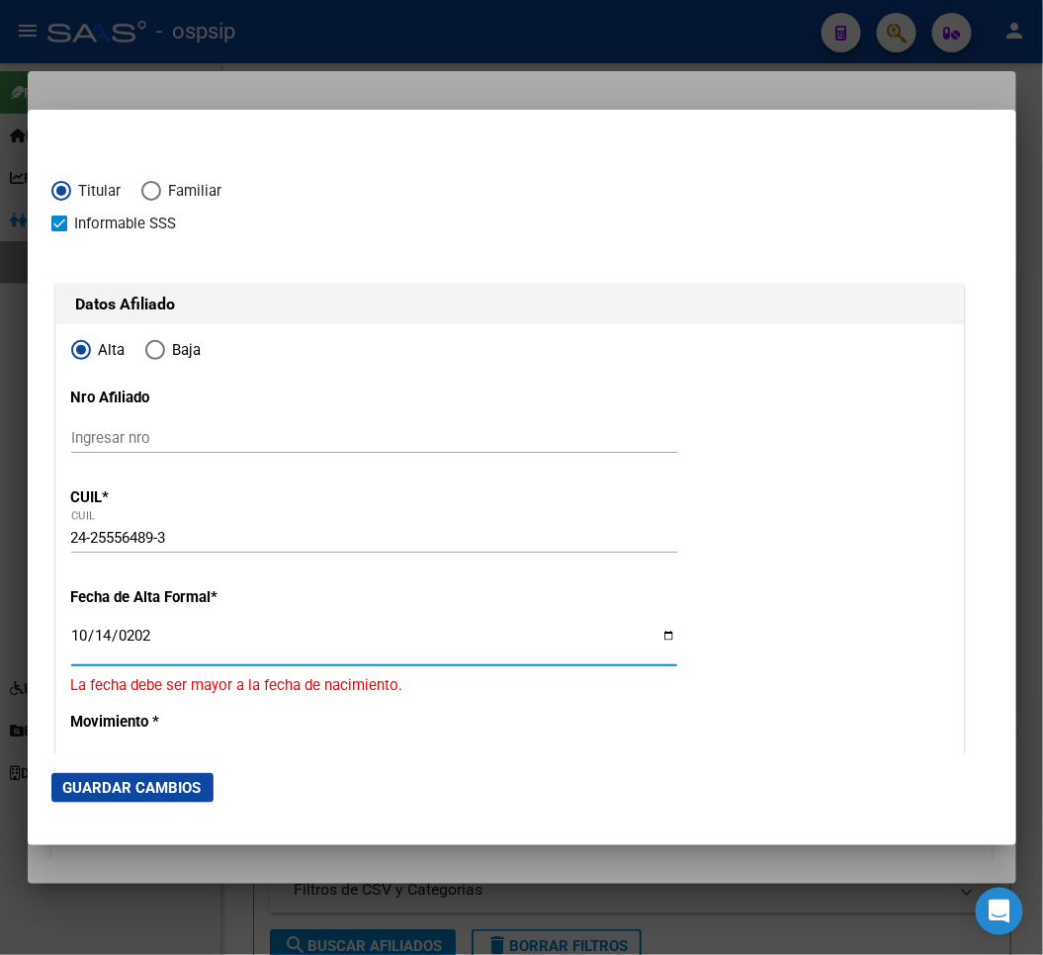
type input "[DATE]"
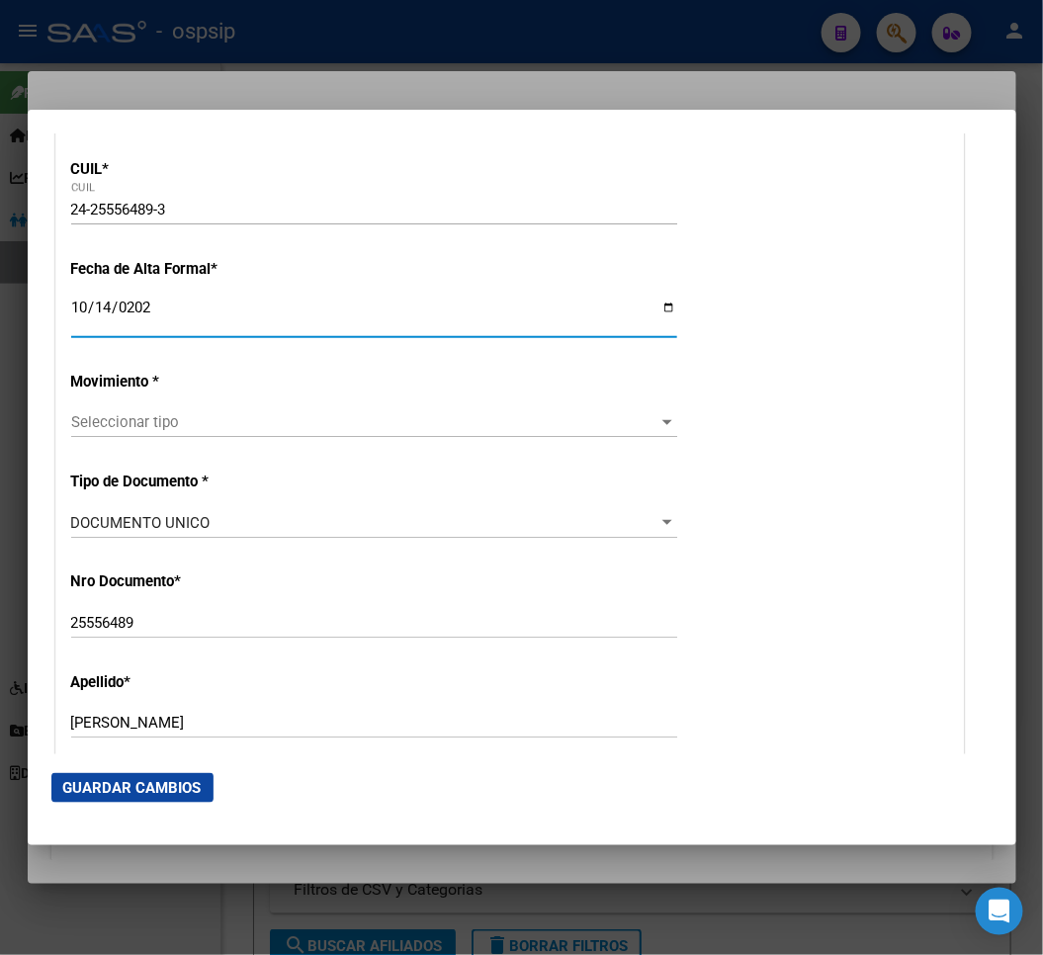
scroll to position [549, 0]
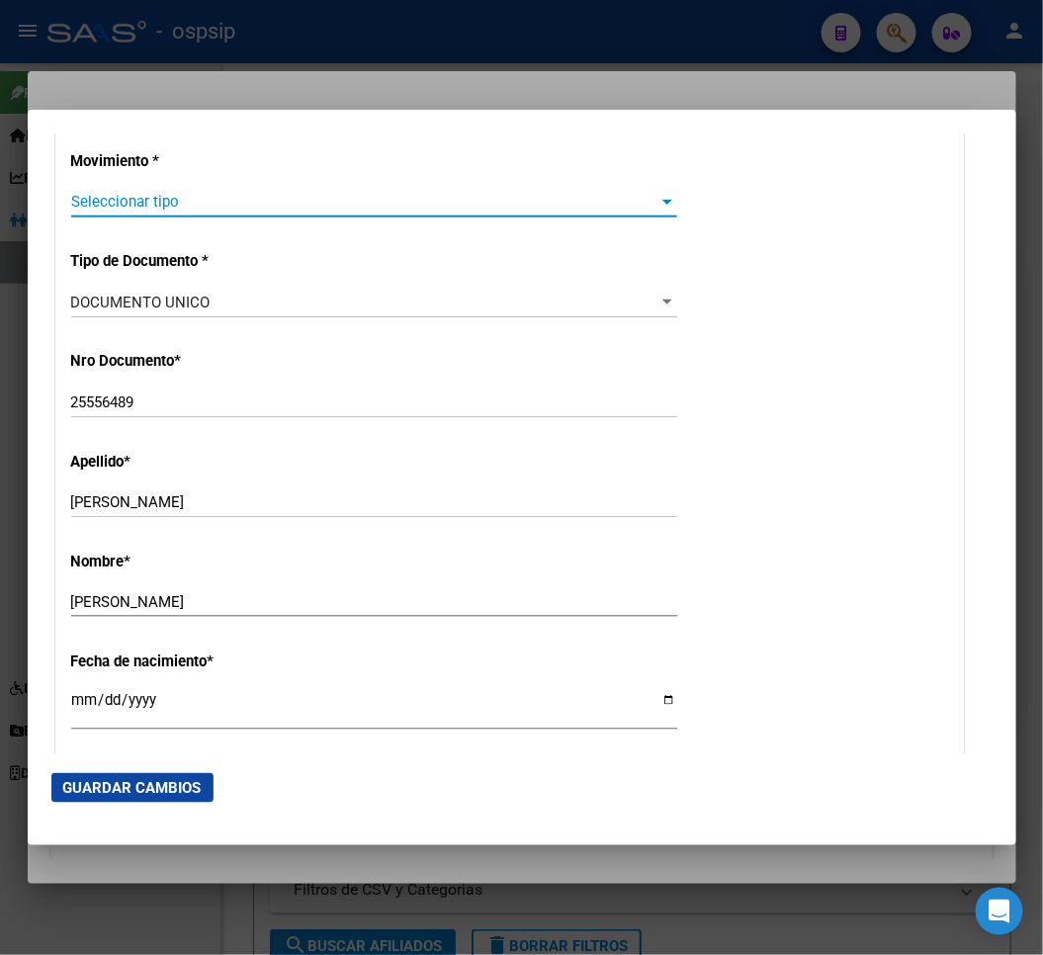
click at [270, 205] on span "Seleccionar tipo" at bounding box center [365, 202] width 588 height 18
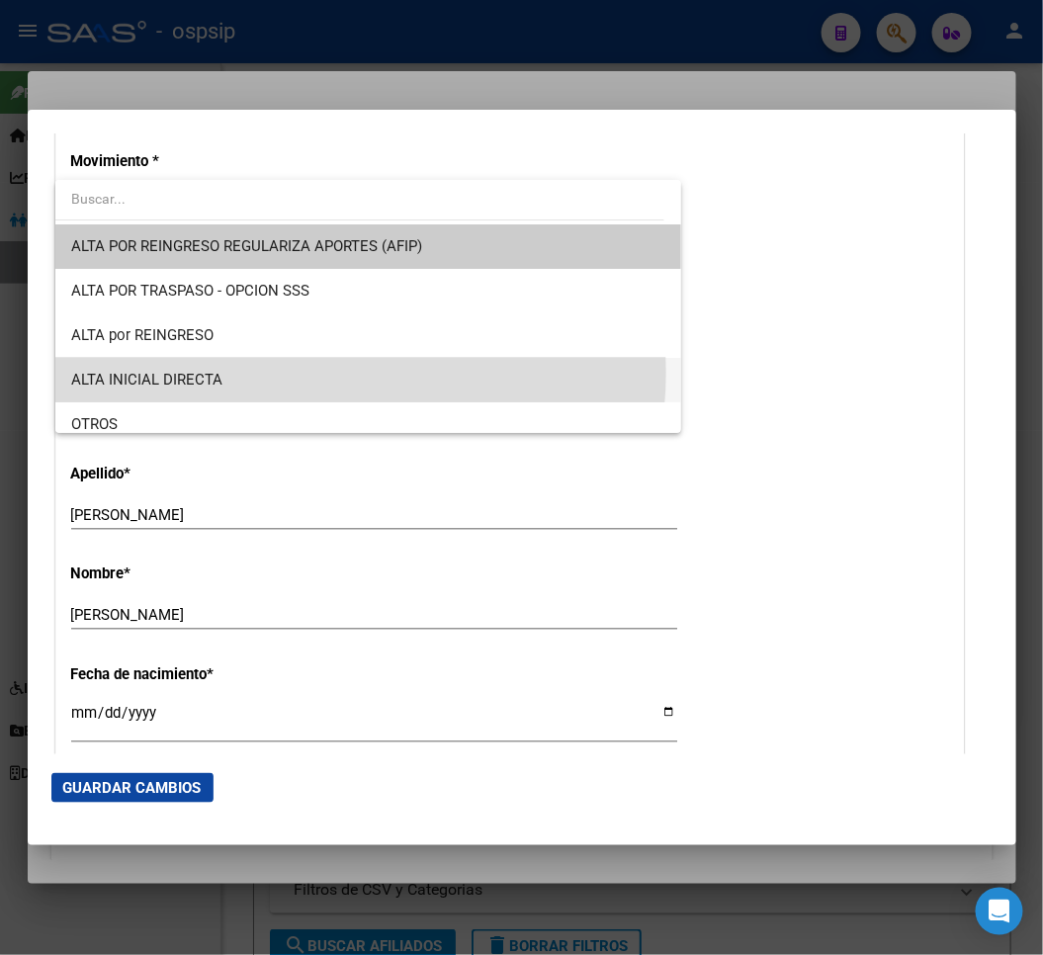
click at [285, 372] on span "ALTA INICIAL DIRECTA" at bounding box center [368, 380] width 594 height 45
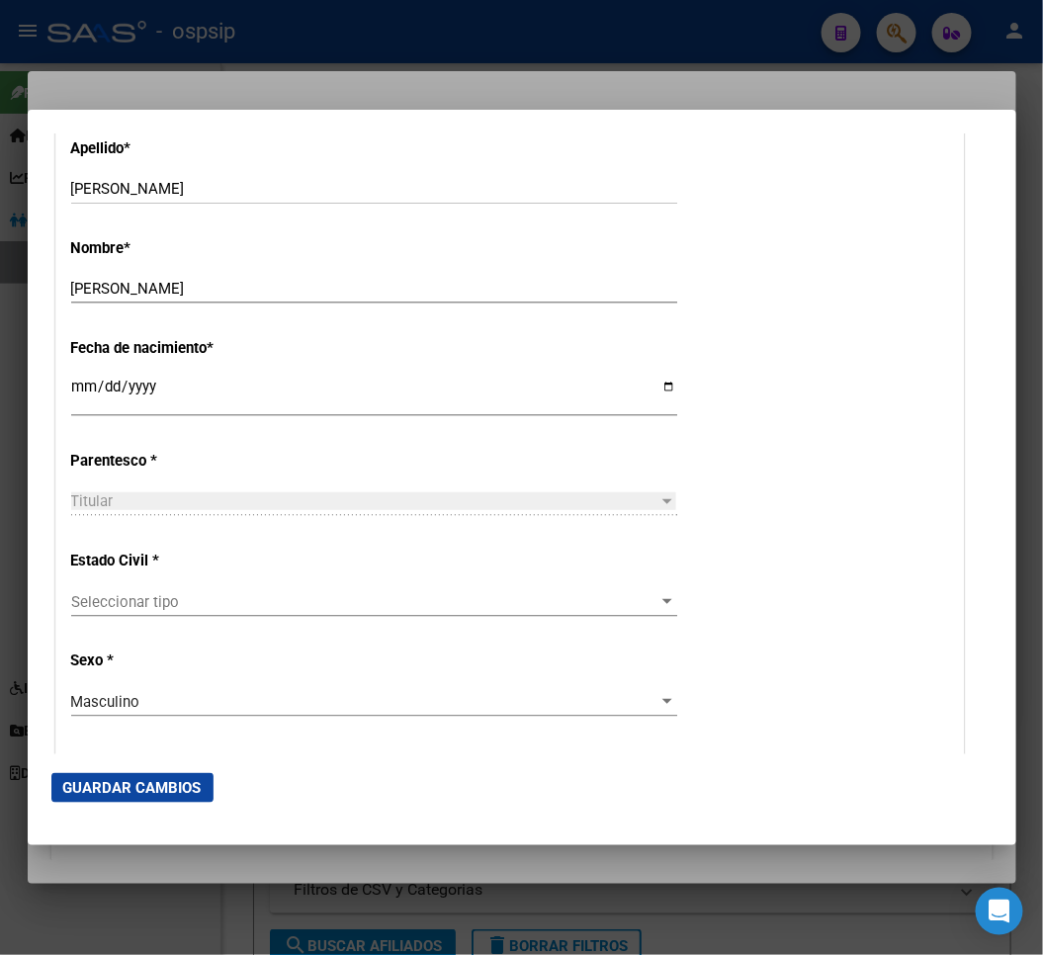
scroll to position [1208, 0]
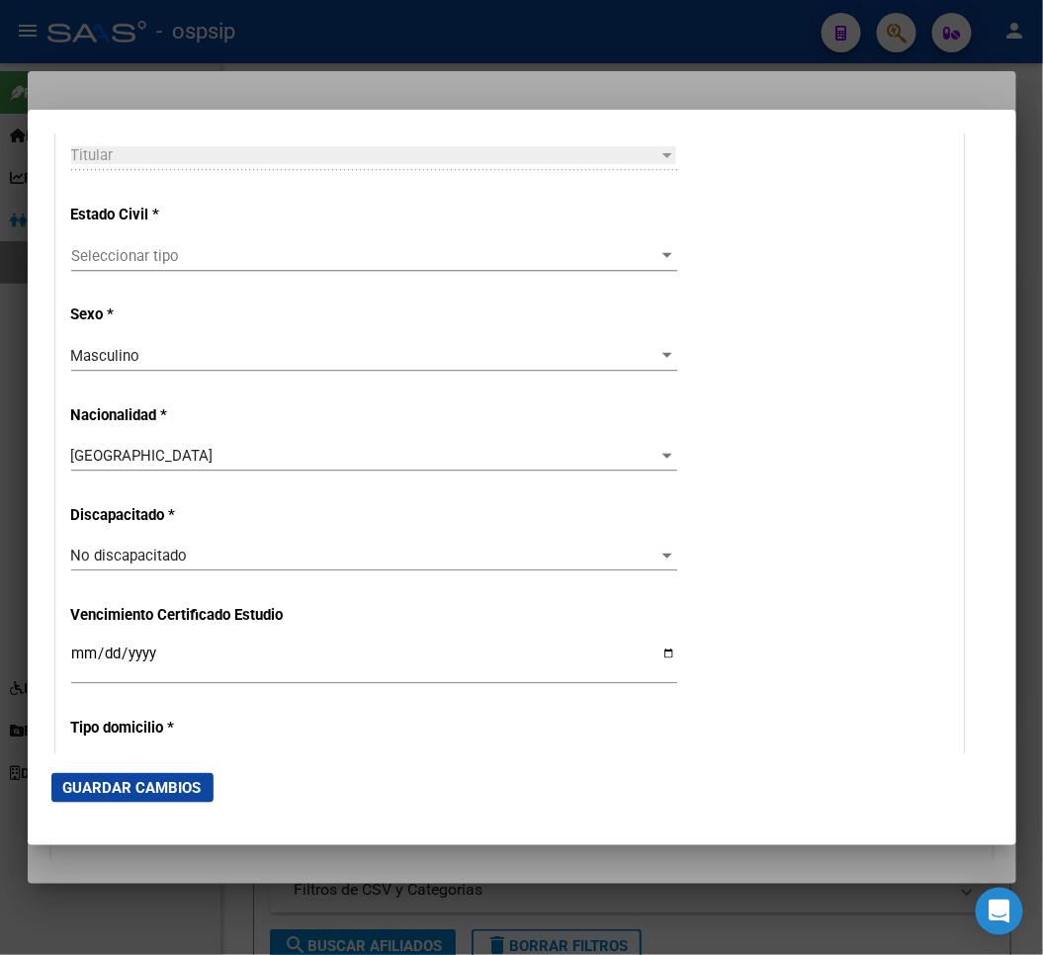
click at [258, 262] on span "Seleccionar tipo" at bounding box center [365, 256] width 588 height 18
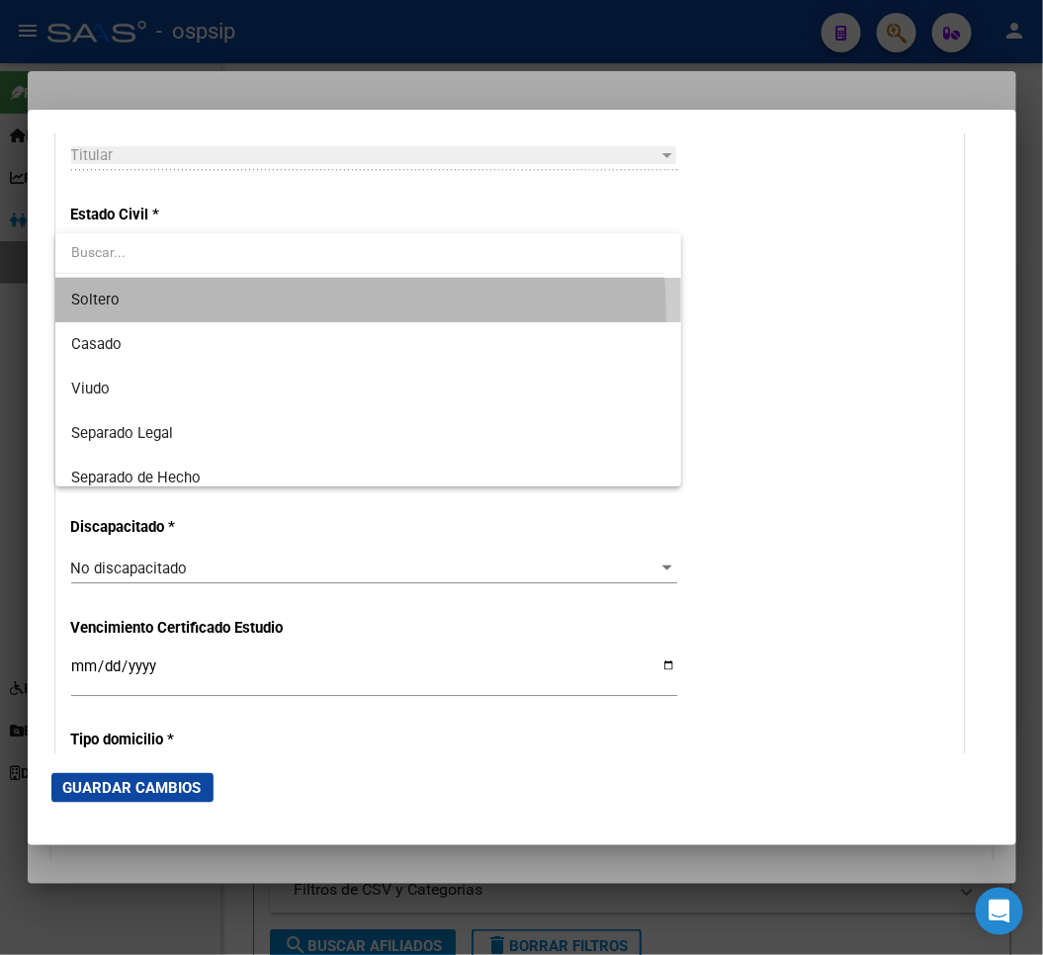
click at [277, 312] on span "Soltero" at bounding box center [368, 300] width 594 height 45
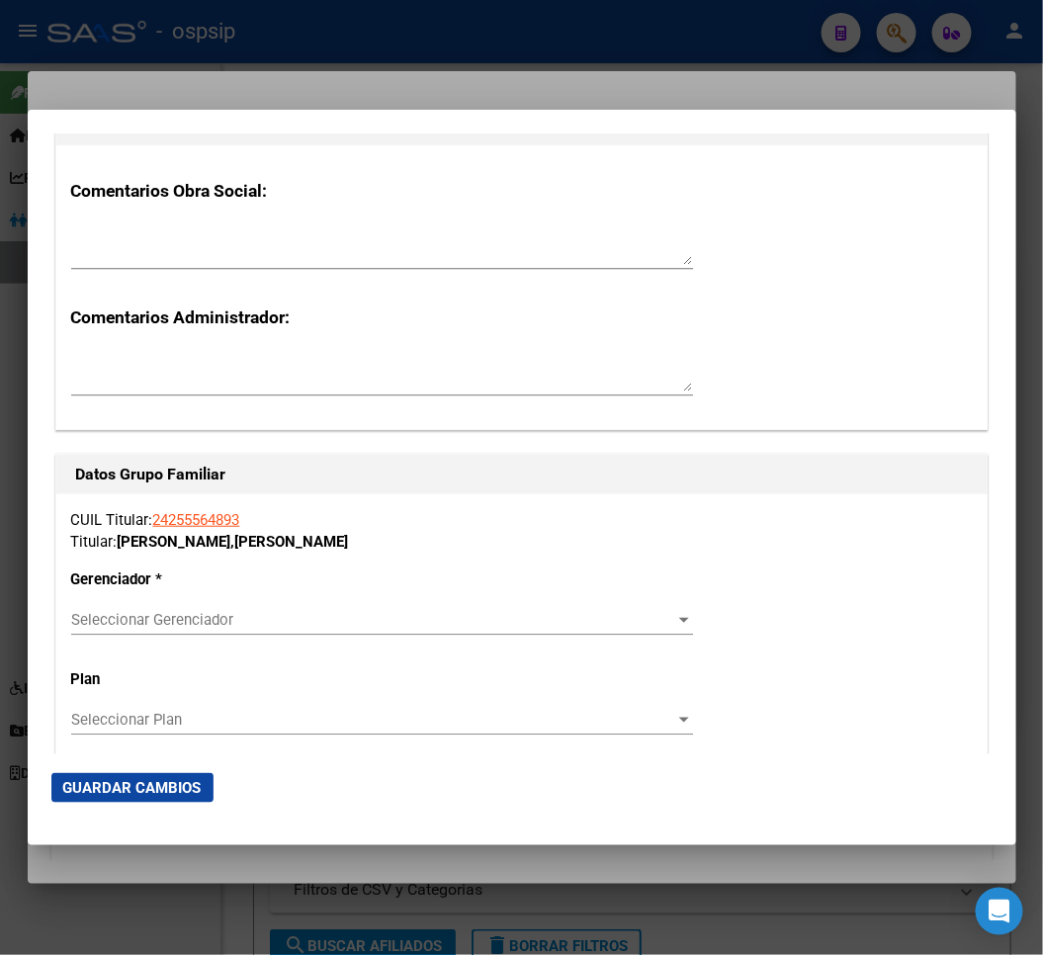
scroll to position [3296, 0]
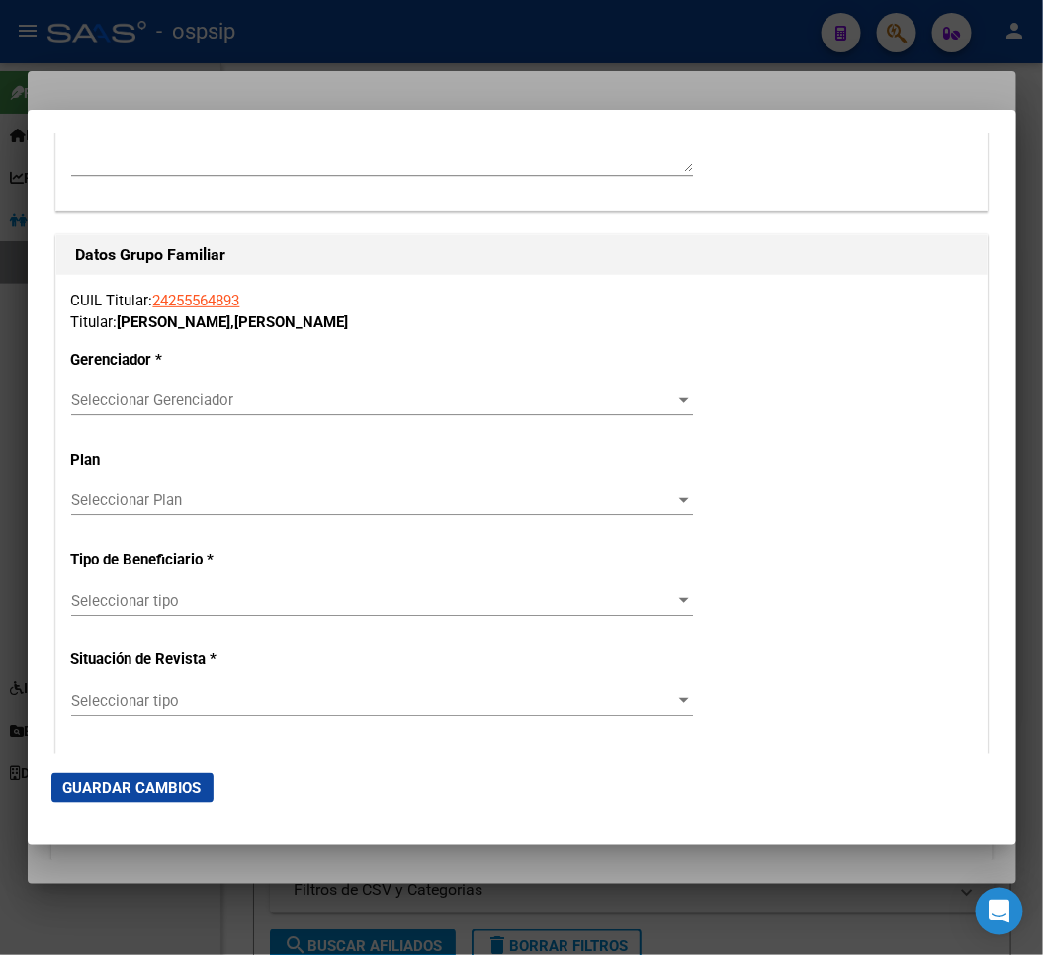
click at [304, 407] on div "Seleccionar Gerenciador Seleccionar Gerenciador" at bounding box center [382, 401] width 622 height 30
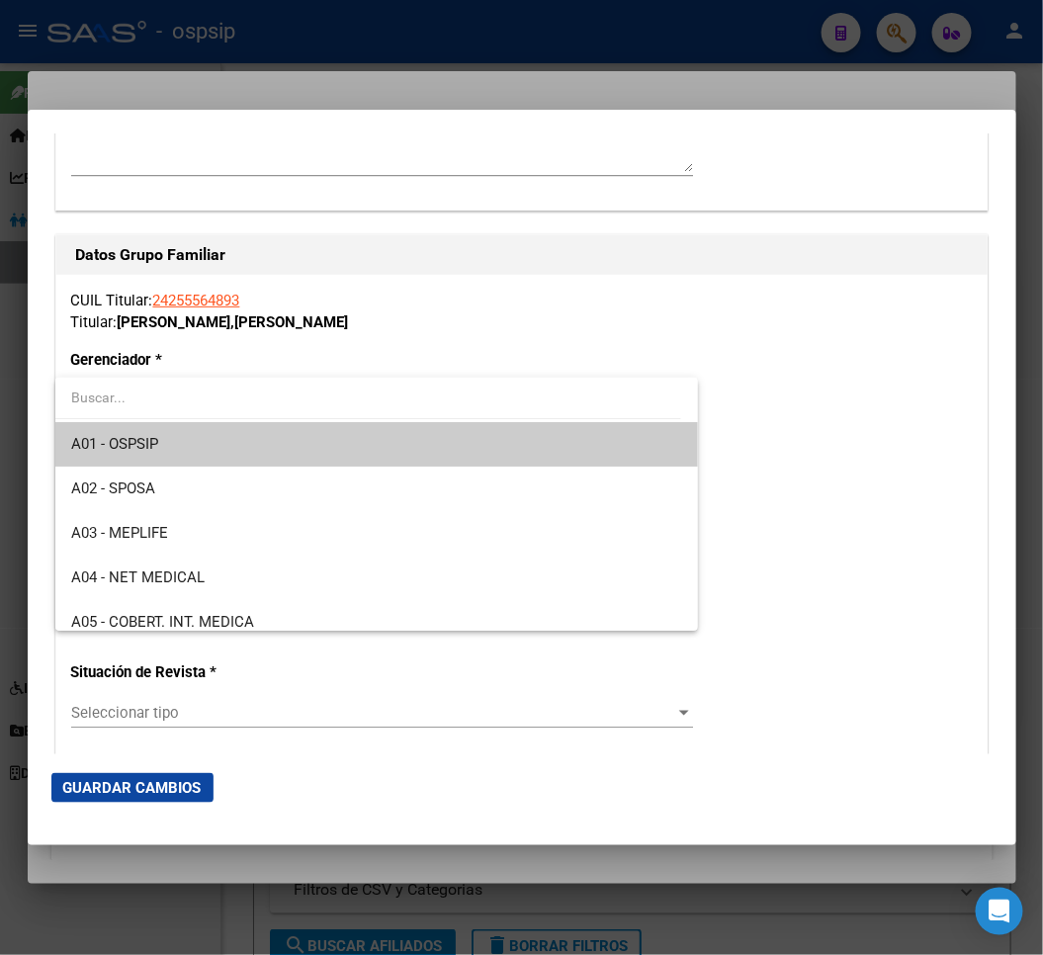
click at [301, 420] on span at bounding box center [376, 400] width 643 height 45
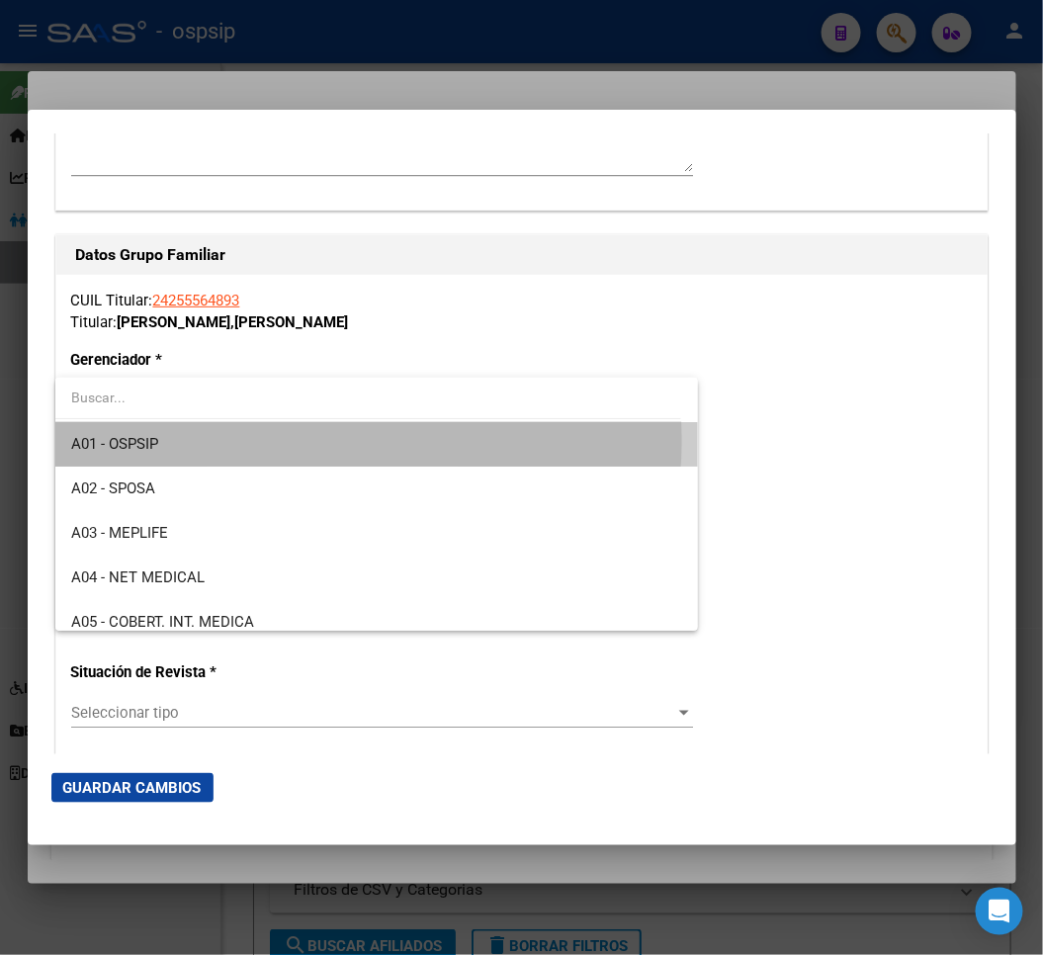
click at [319, 440] on span "A01 - OSPSIP" at bounding box center [376, 444] width 611 height 45
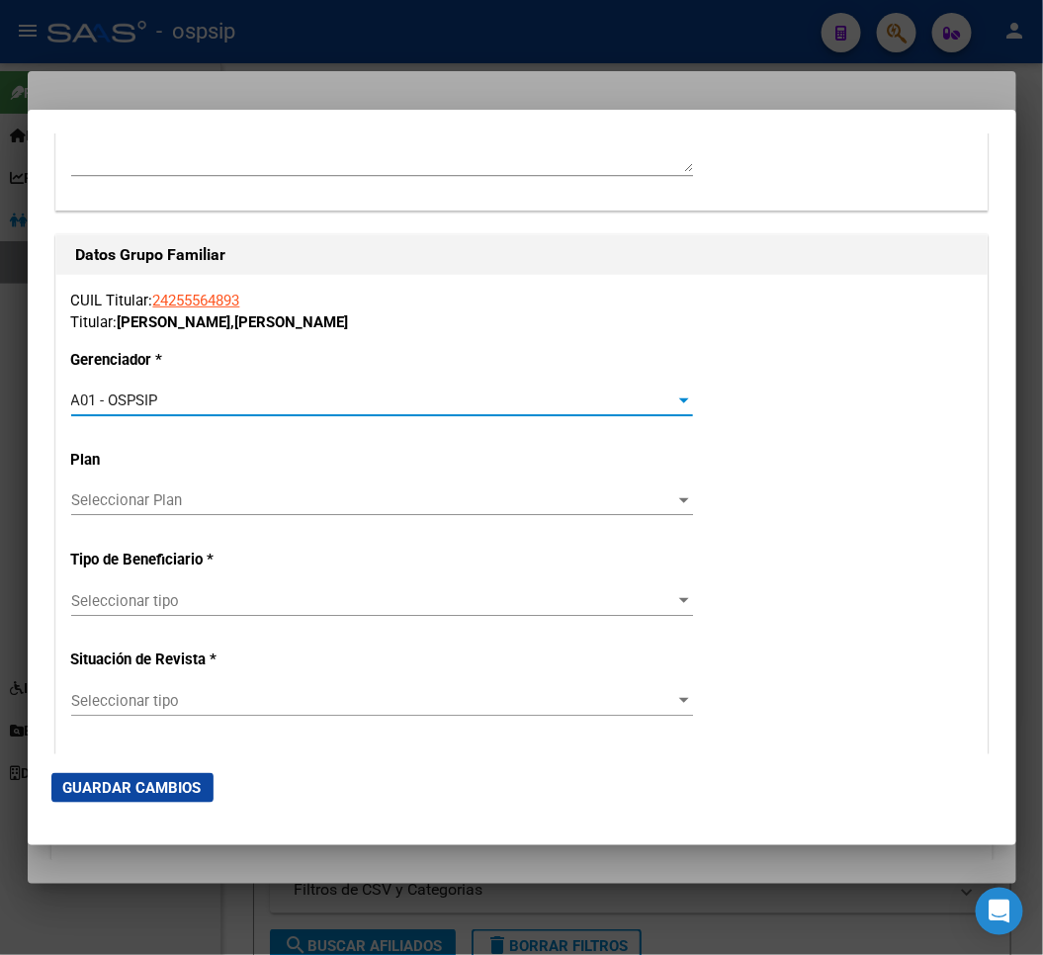
click at [332, 610] on div "Seleccionar tipo Seleccionar tipo" at bounding box center [382, 601] width 622 height 30
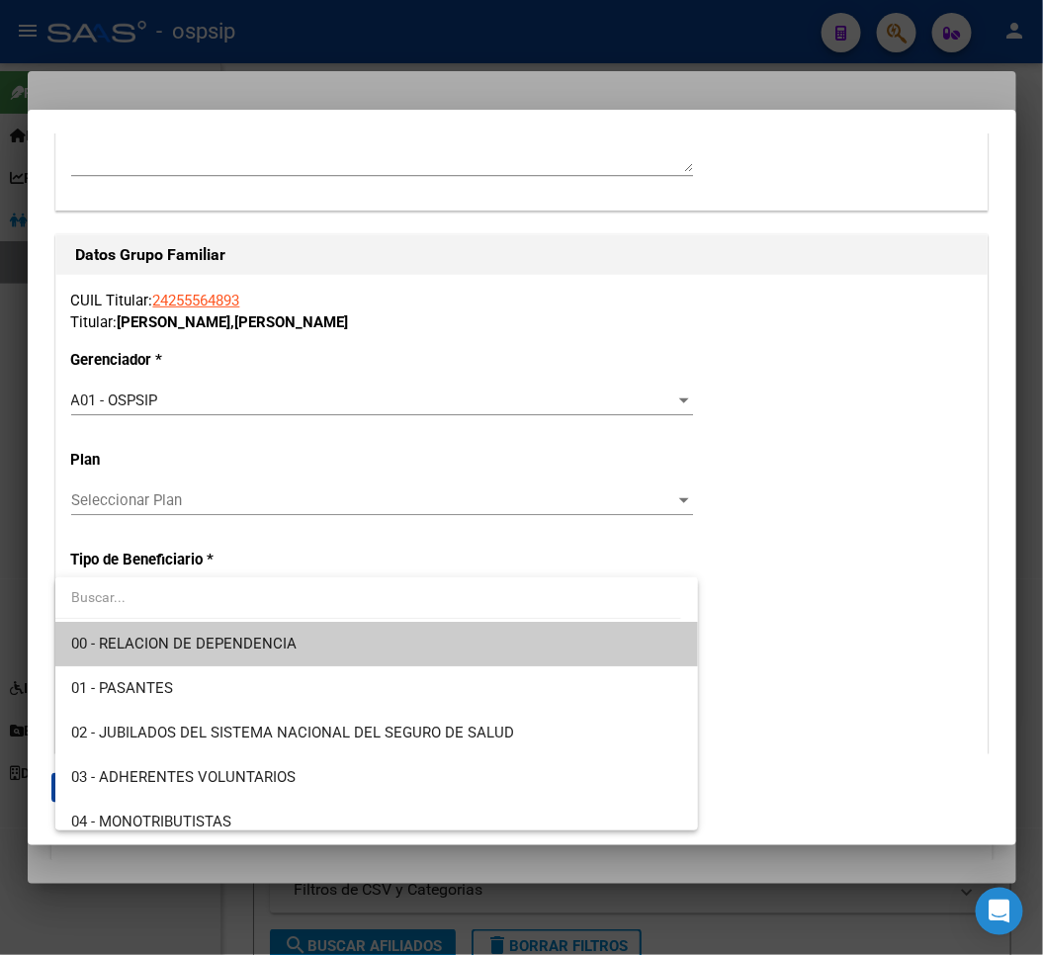
click at [330, 647] on span "00 - RELACION DE DEPENDENCIA" at bounding box center [376, 644] width 611 height 45
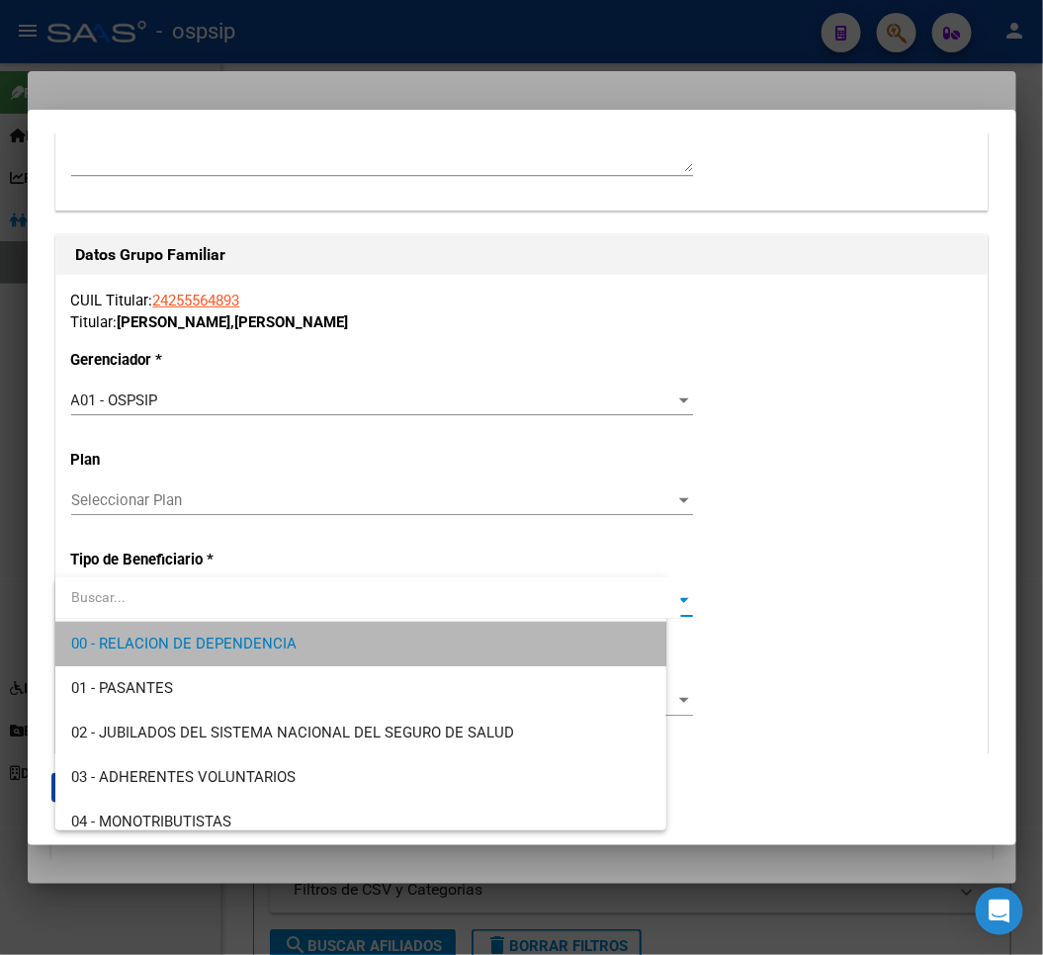
type input "30-71716190-0"
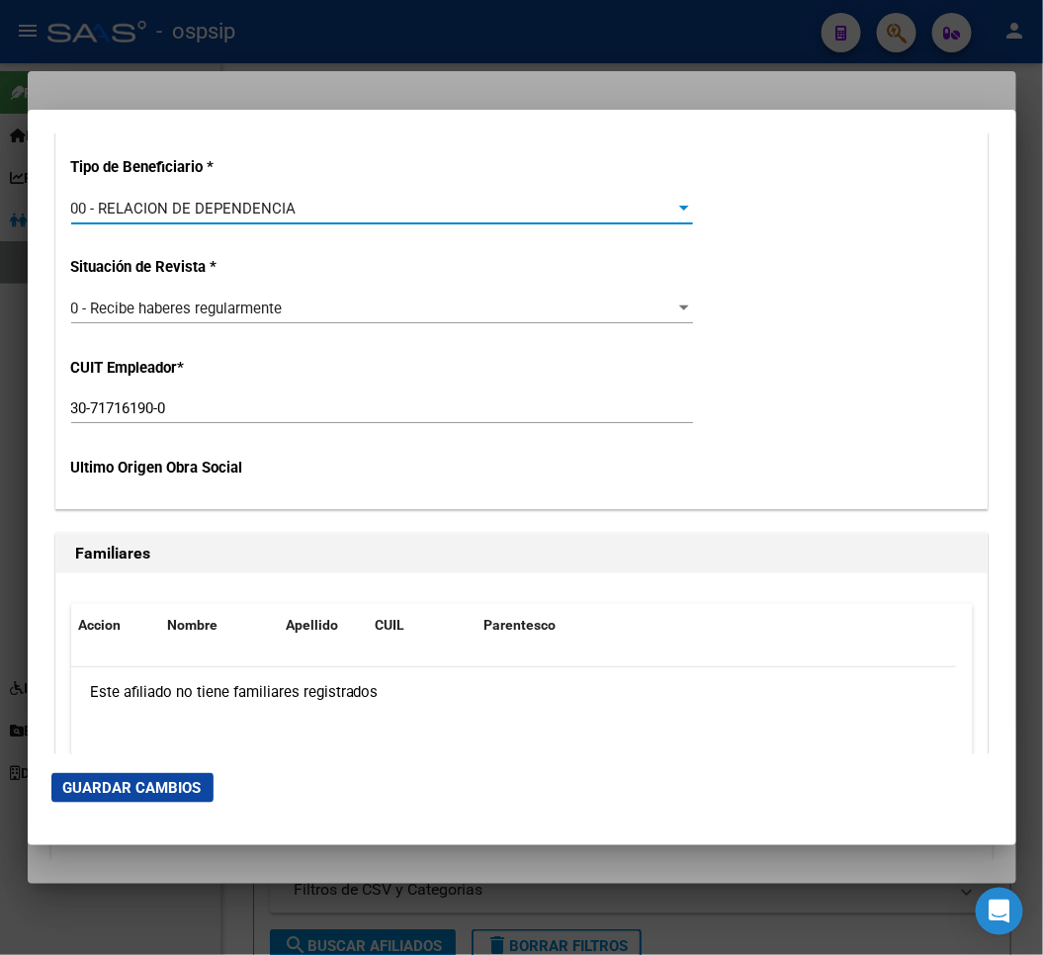
scroll to position [3735, 0]
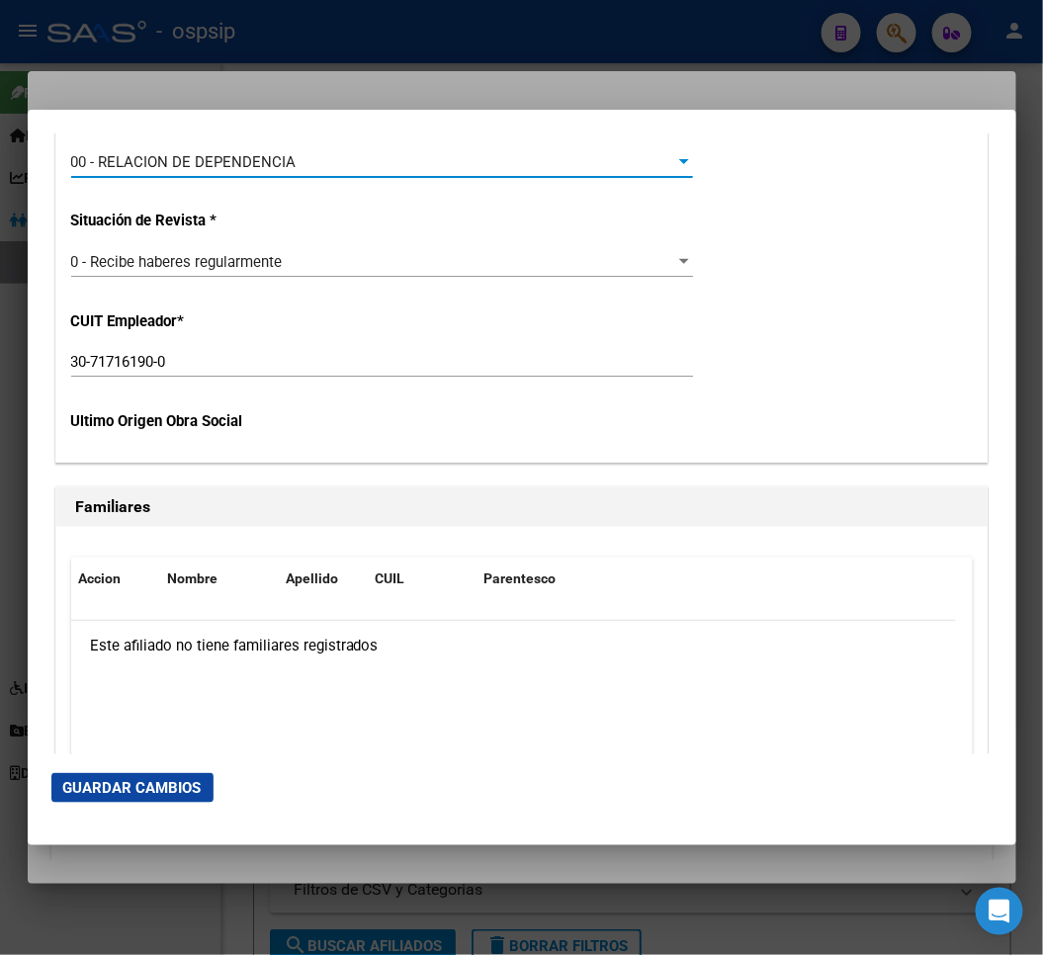
click at [160, 791] on span "Guardar Cambios" at bounding box center [132, 788] width 138 height 18
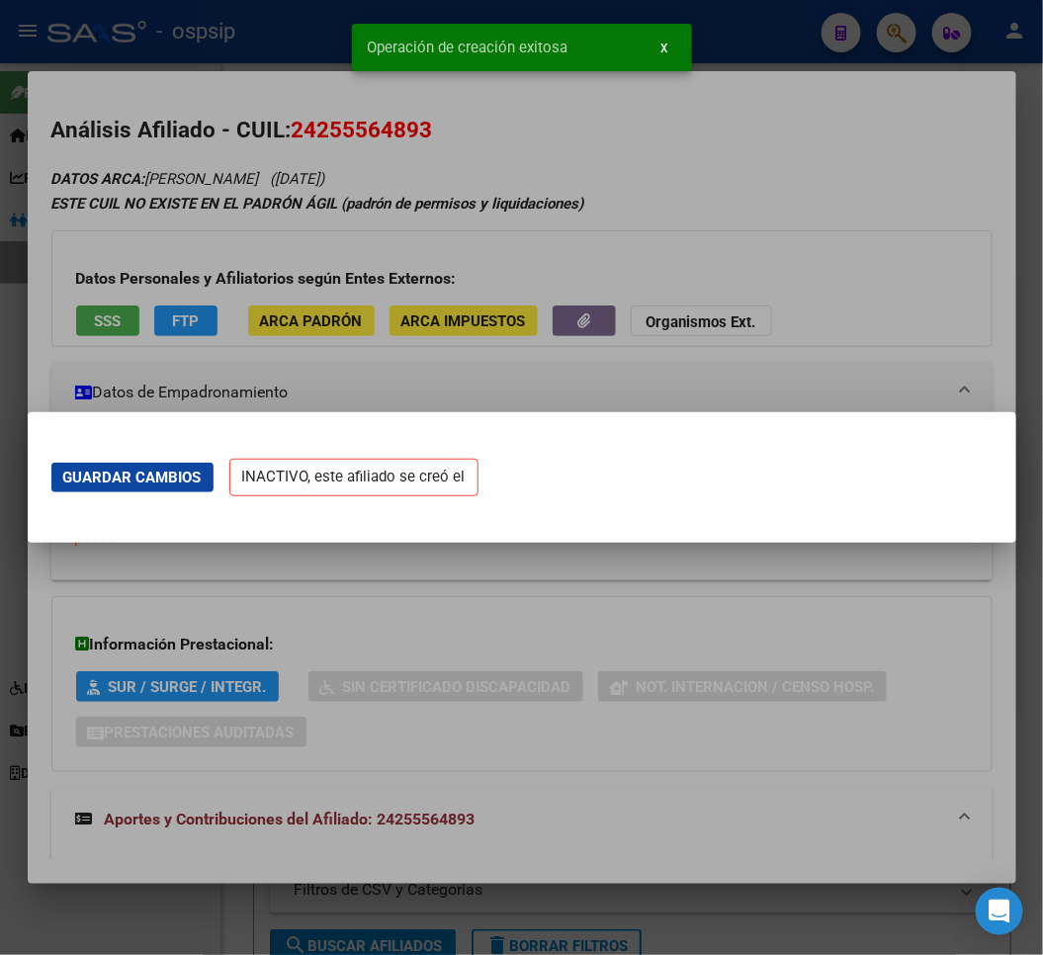
scroll to position [0, 0]
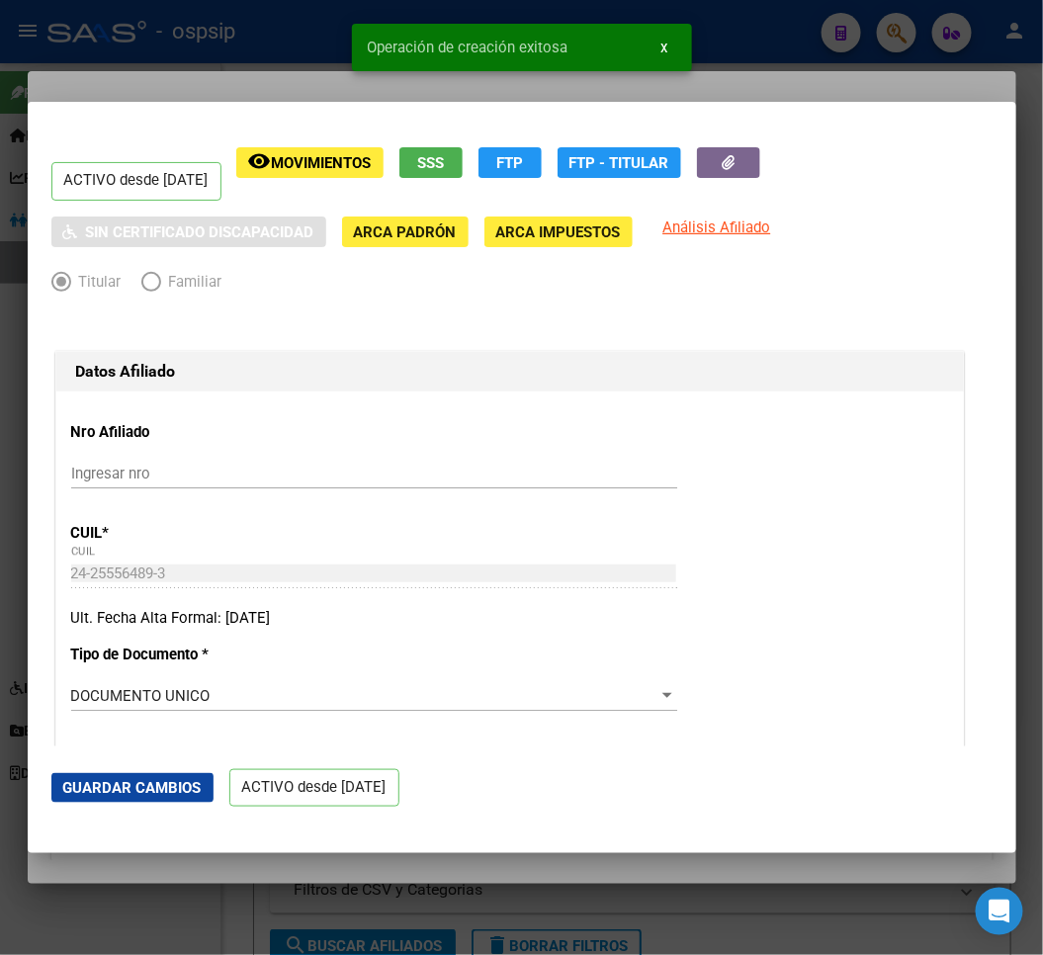
click at [170, 80] on div at bounding box center [521, 477] width 1043 height 955
